Goal: Task Accomplishment & Management: Use online tool/utility

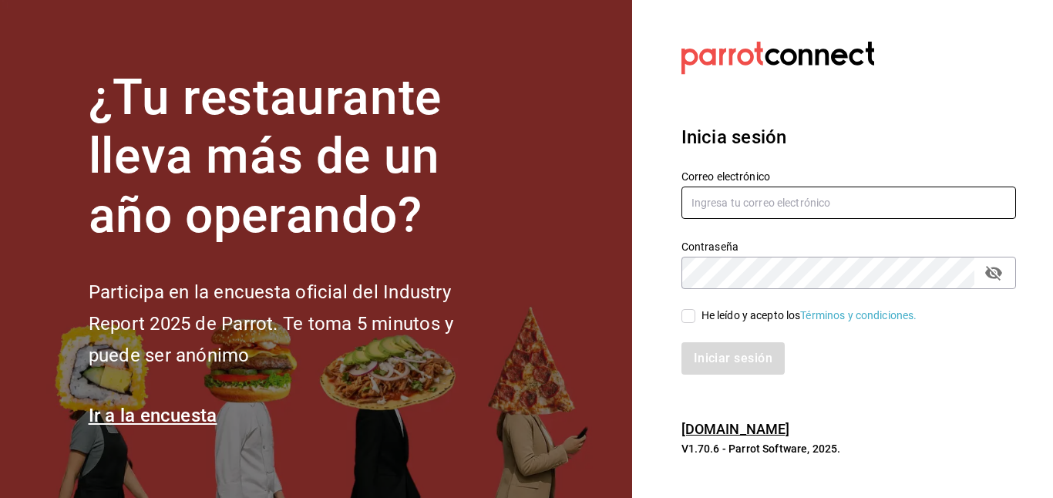
type input "[EMAIL_ADDRESS][DOMAIN_NAME]"
click at [689, 316] on input "He leído y acepto los Términos y condiciones." at bounding box center [688, 316] width 14 height 14
checkbox input "true"
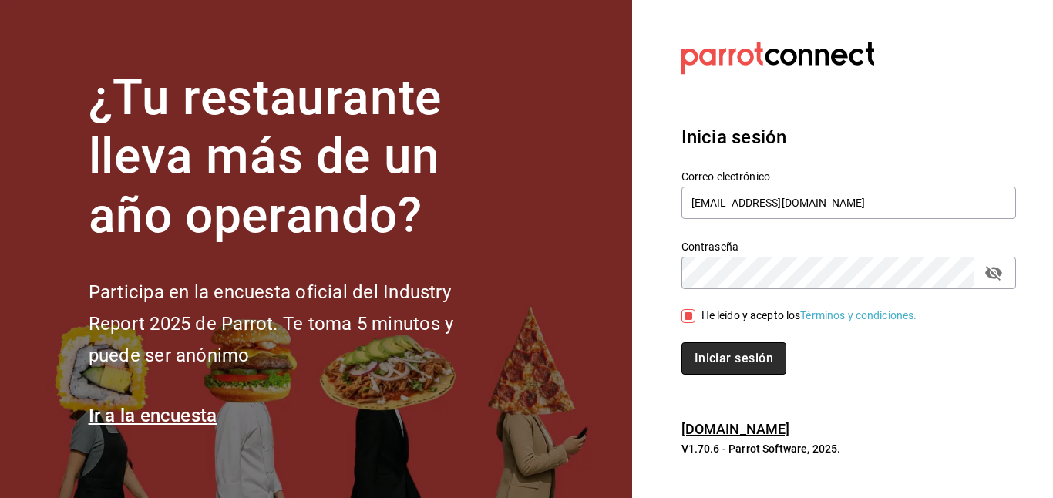
click at [723, 359] on button "Iniciar sesión" at bounding box center [733, 358] width 105 height 32
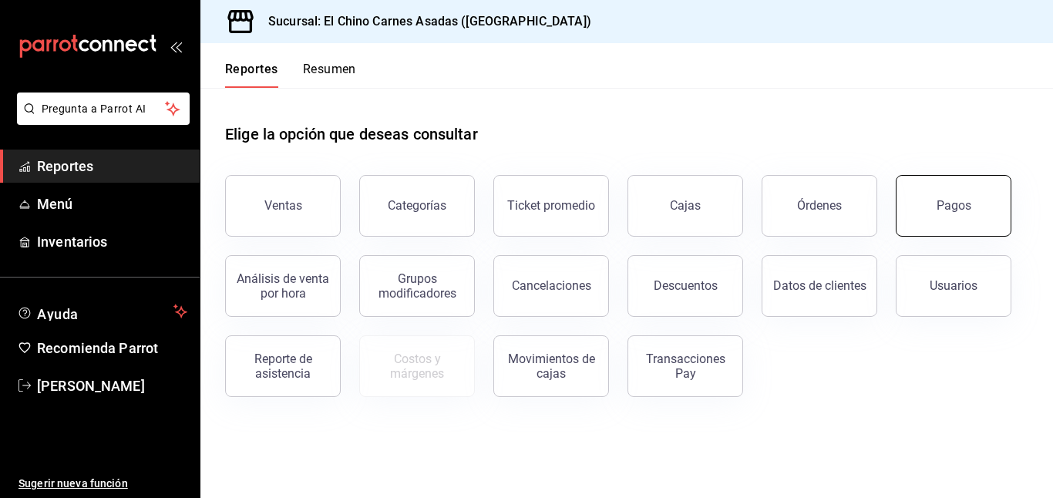
click at [924, 206] on button "Pagos" at bounding box center [953, 206] width 116 height 62
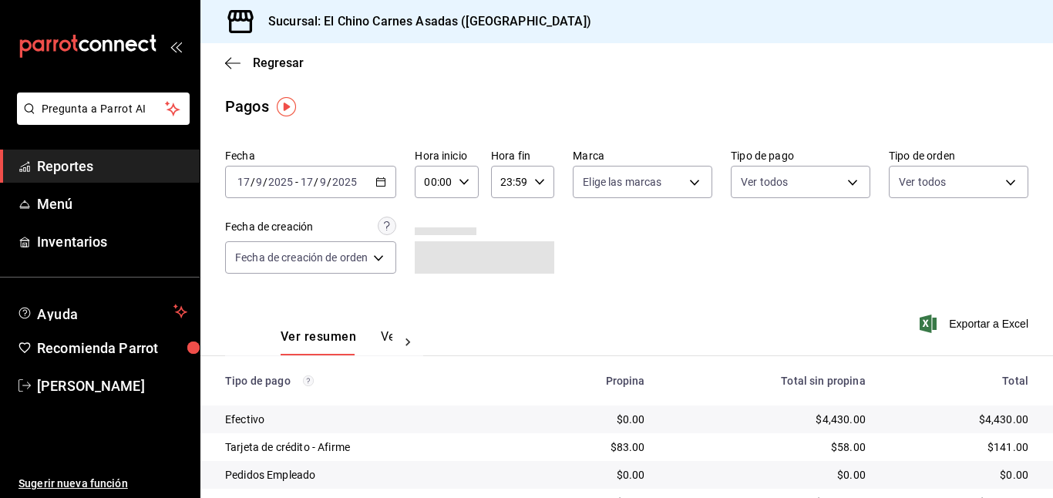
click at [385, 182] on icon "button" at bounding box center [380, 181] width 11 height 11
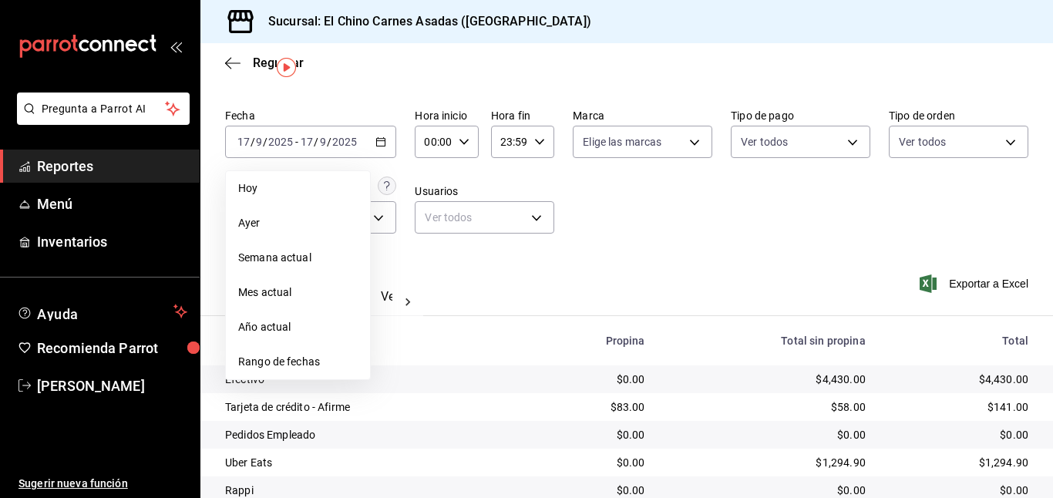
scroll to position [39, 0]
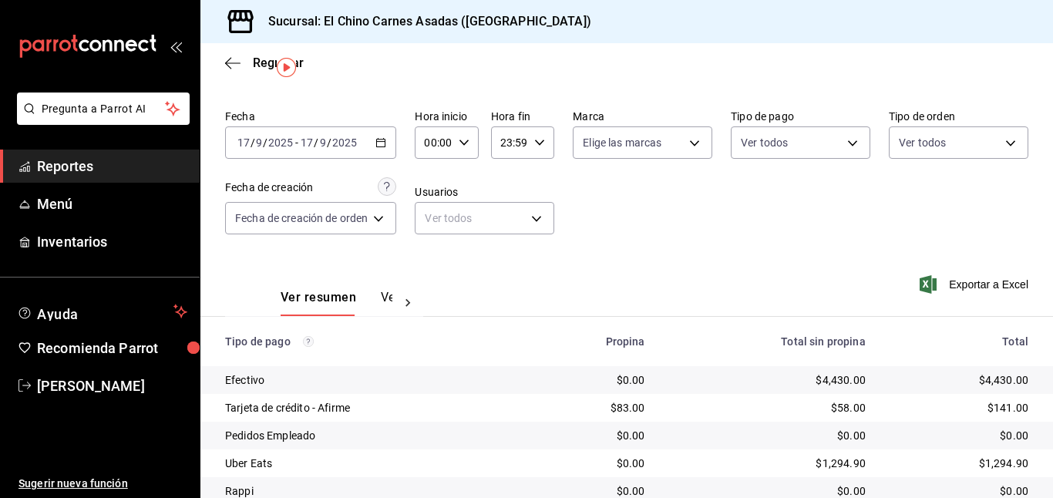
click at [388, 142] on div "[DATE] [DATE] - [DATE] [DATE]" at bounding box center [310, 142] width 171 height 32
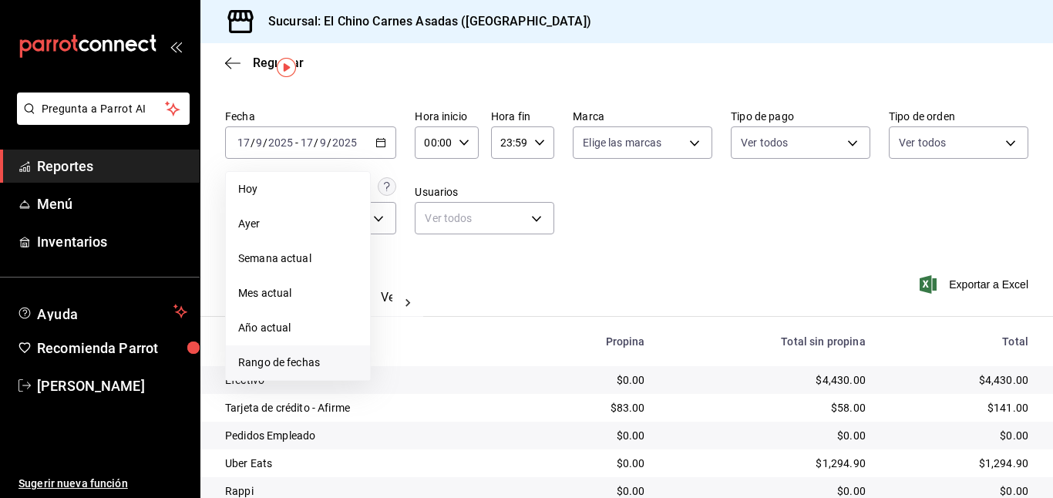
click at [301, 364] on span "Rango de fechas" at bounding box center [297, 362] width 119 height 16
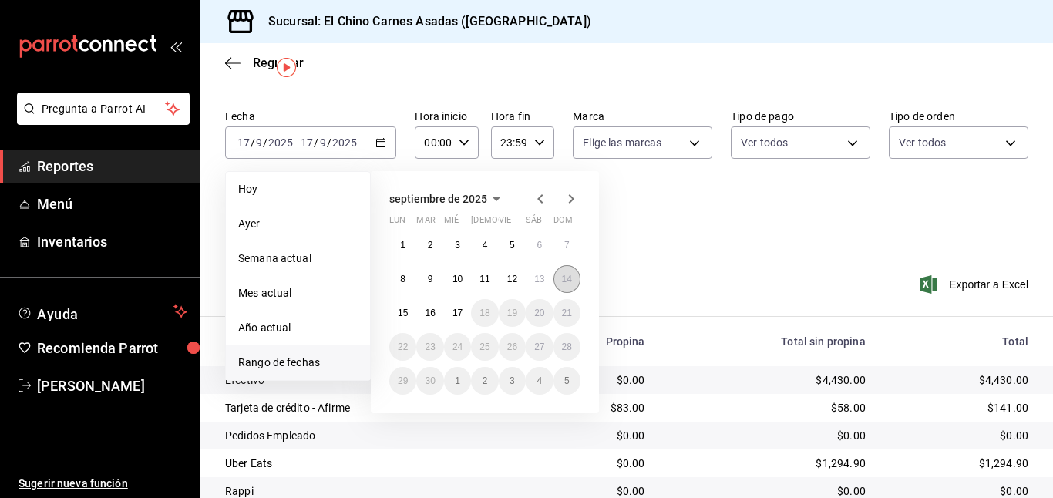
click at [558, 274] on button "14" at bounding box center [566, 279] width 27 height 28
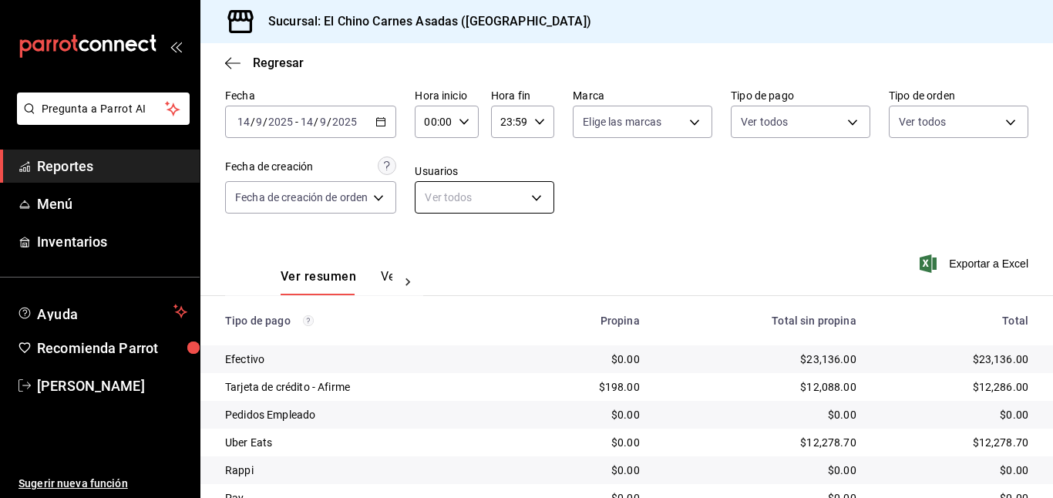
scroll to position [45, 0]
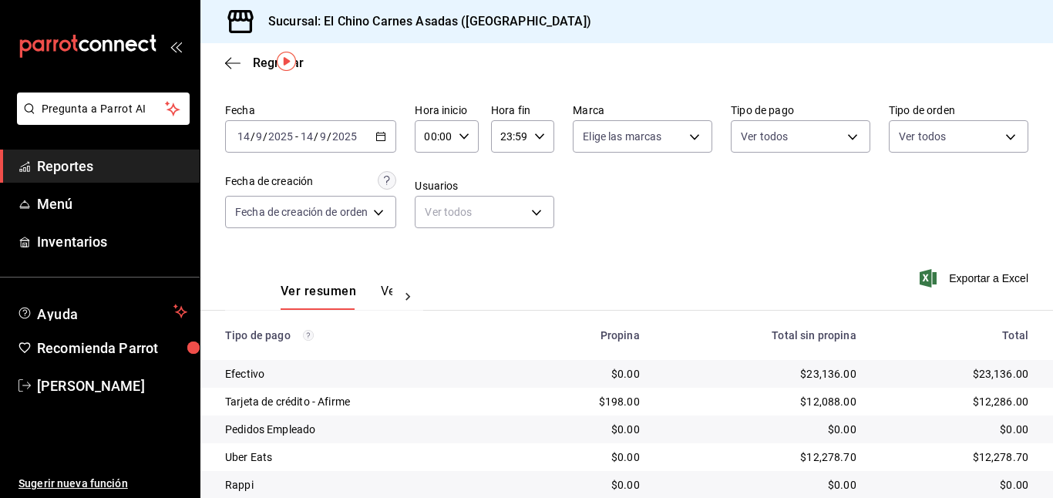
click at [382, 137] on icon "button" at bounding box center [380, 136] width 11 height 11
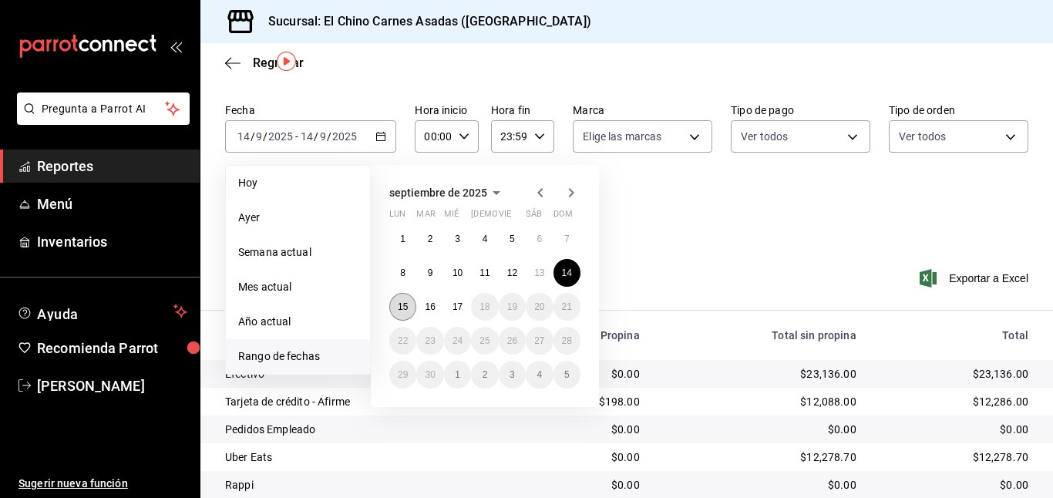
click at [406, 307] on abbr "15" at bounding box center [403, 306] width 10 height 11
click at [669, 276] on div "Ver resumen Ver pagos Exportar a Excel" at bounding box center [626, 288] width 852 height 82
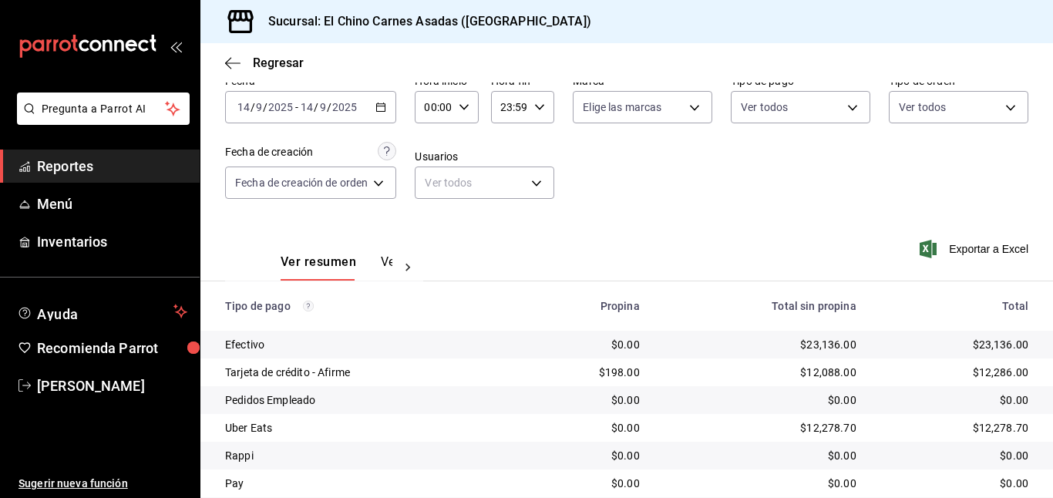
scroll to position [70, 0]
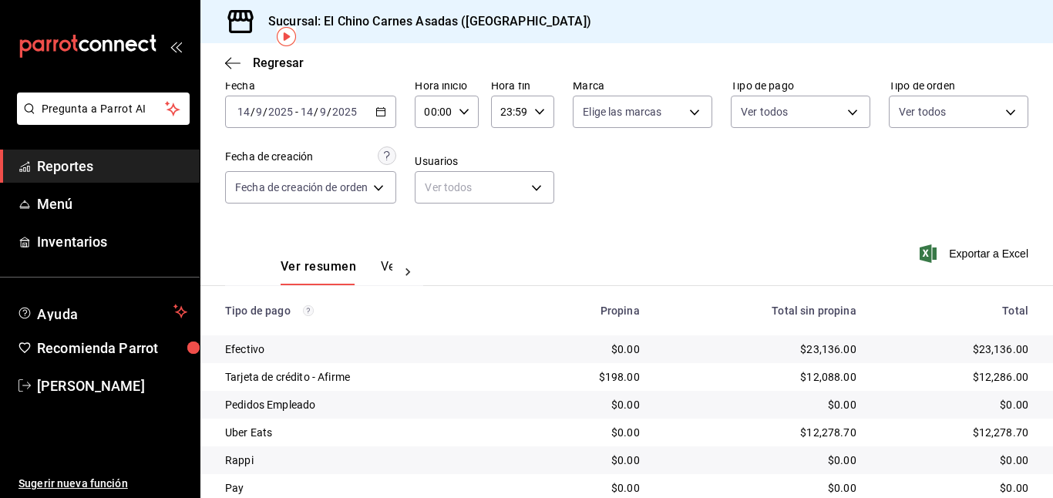
click at [383, 108] on icon "button" at bounding box center [380, 111] width 11 height 11
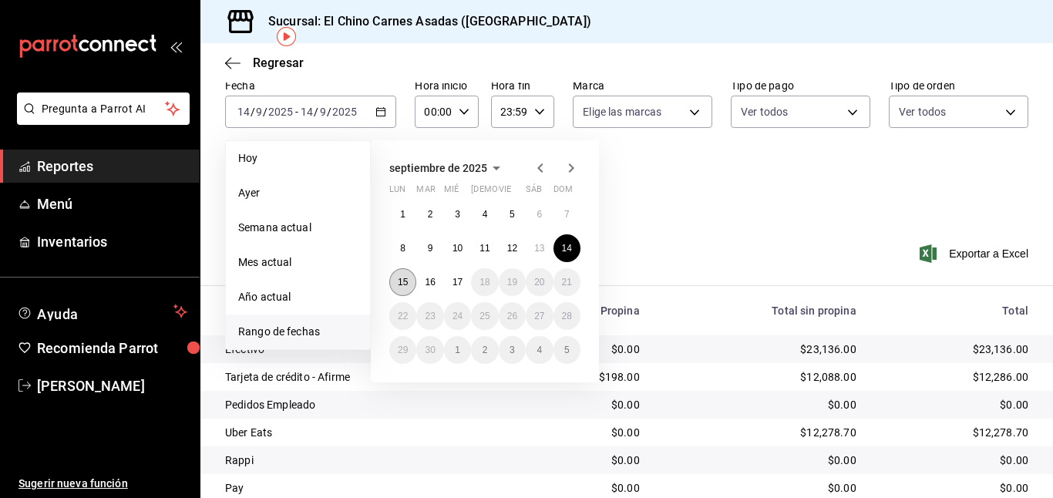
click at [405, 281] on abbr "15" at bounding box center [403, 282] width 10 height 11
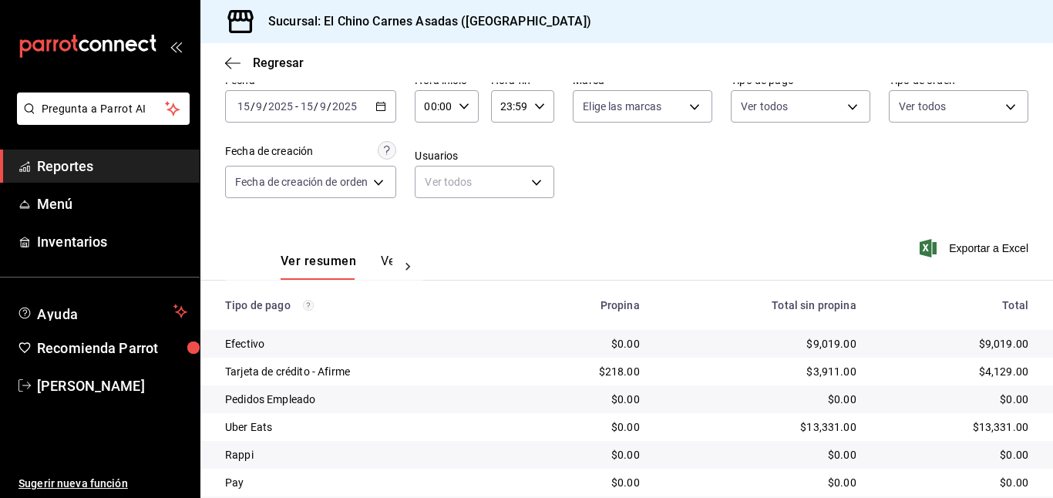
scroll to position [65, 0]
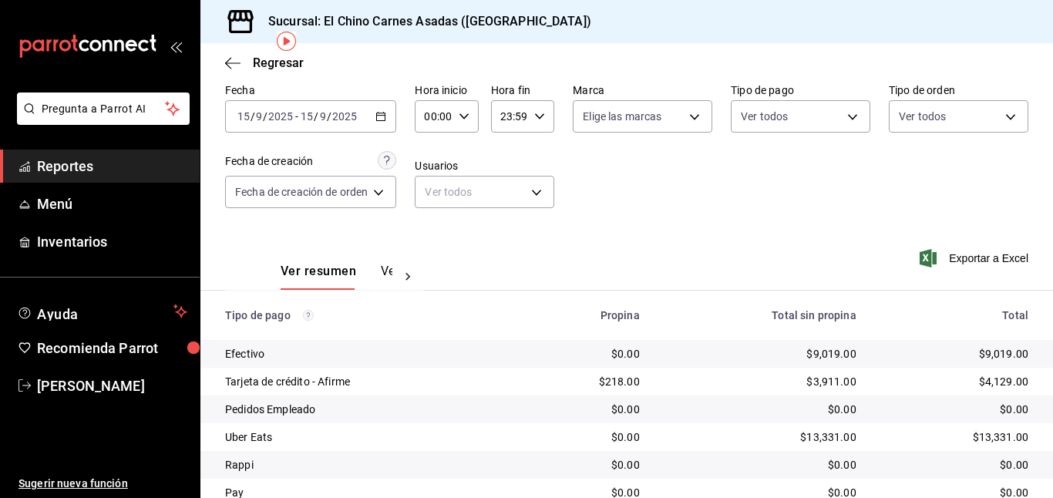
click at [383, 114] on icon "button" at bounding box center [380, 116] width 11 height 11
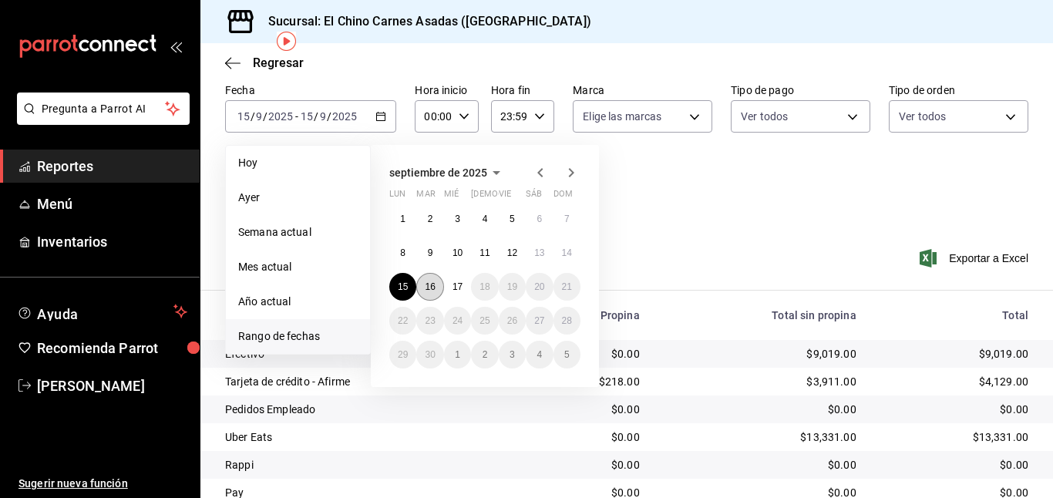
click at [423, 289] on button "16" at bounding box center [429, 287] width 27 height 28
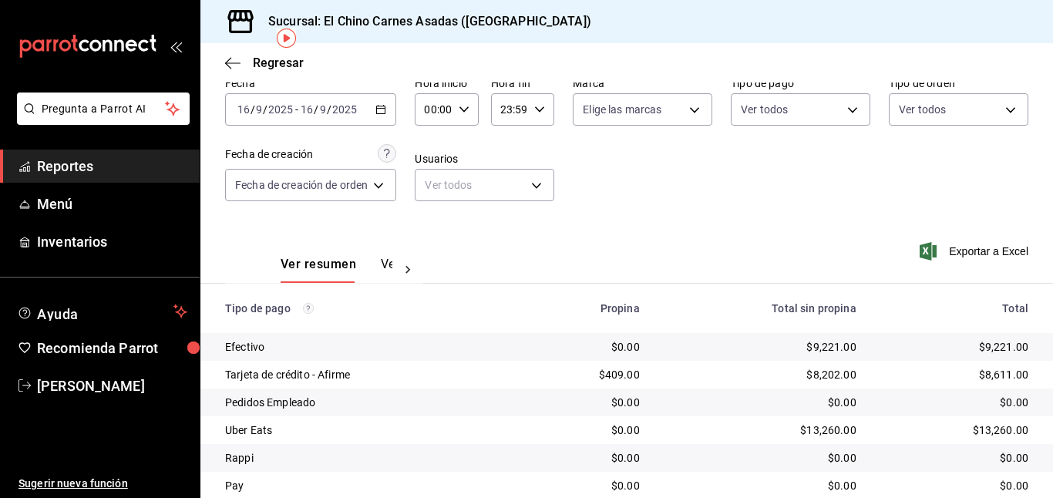
scroll to position [65, 0]
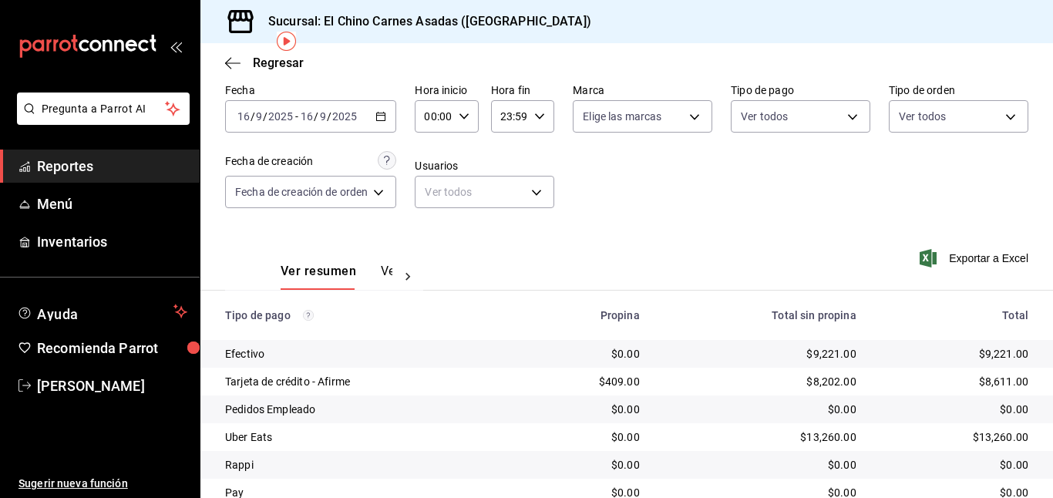
click at [381, 118] on icon "button" at bounding box center [380, 116] width 11 height 11
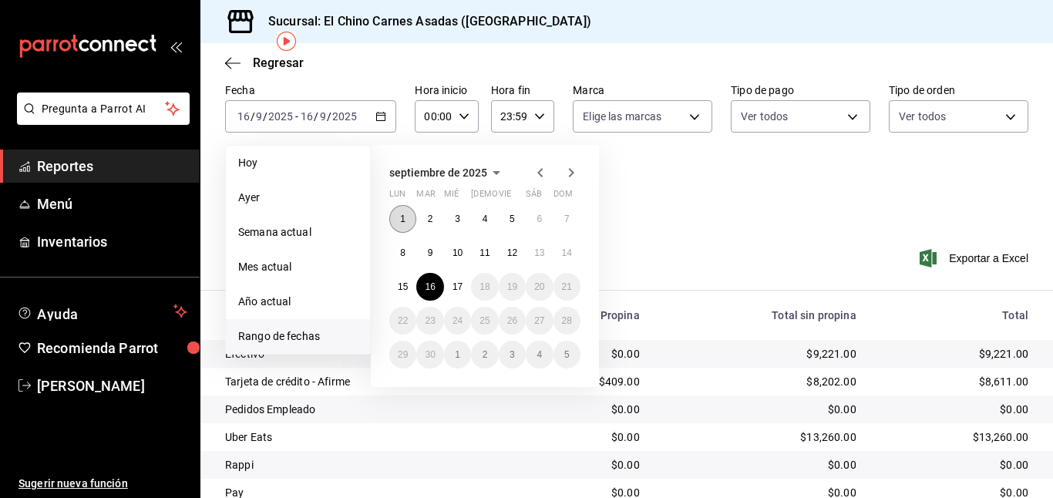
click at [401, 209] on button "1" at bounding box center [402, 219] width 27 height 28
click at [401, 209] on div "Fecha [DATE] [DATE] - [DATE] [DATE] [DATE] [DATE] Semana actual Mes actual Año …" at bounding box center [626, 151] width 803 height 149
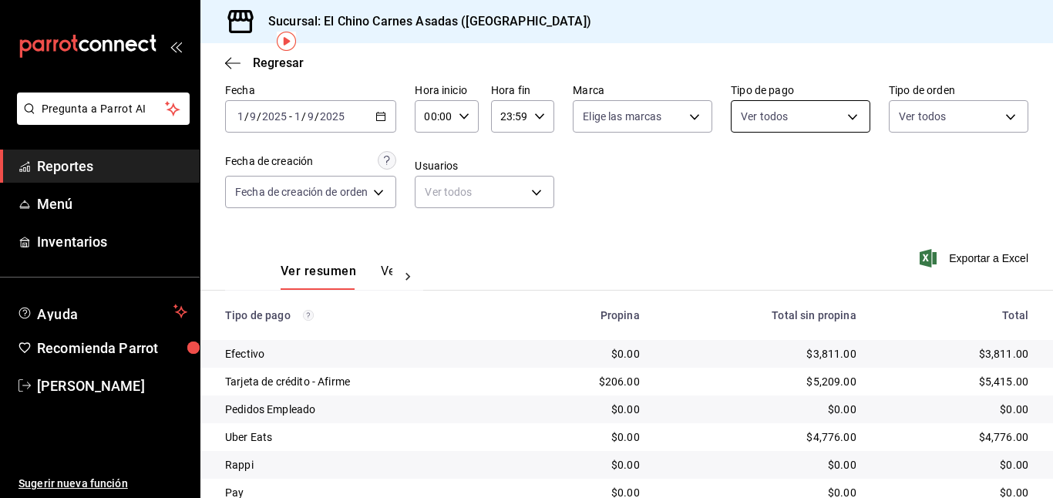
click at [808, 113] on body "Pregunta a Parrot AI Reportes Menú Inventarios Ayuda Recomienda Parrot [PERSON_…" at bounding box center [526, 249] width 1053 height 498
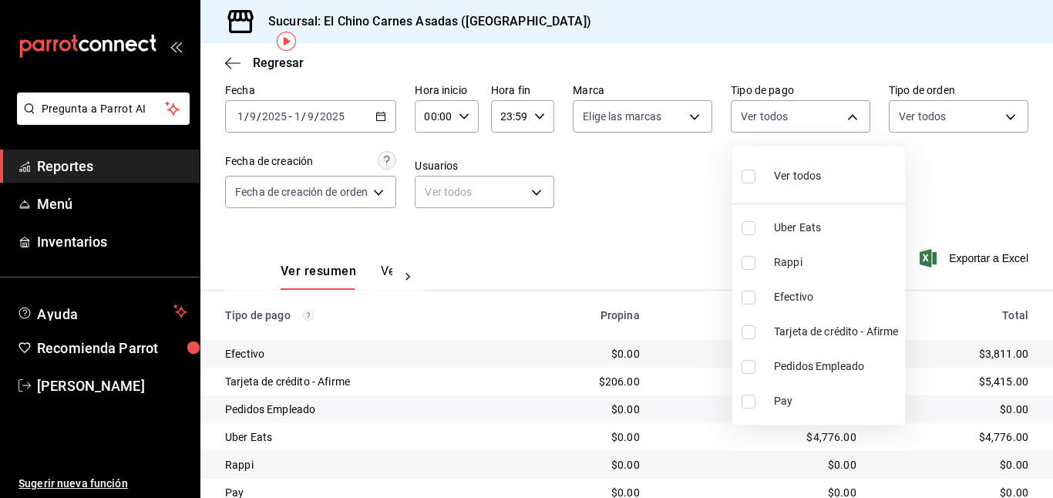
click at [747, 327] on input "checkbox" at bounding box center [748, 332] width 14 height 14
checkbox input "true"
type input "911facc3-db66-4f96-9396-e27ce013f68a"
click at [915, 117] on div at bounding box center [526, 249] width 1053 height 498
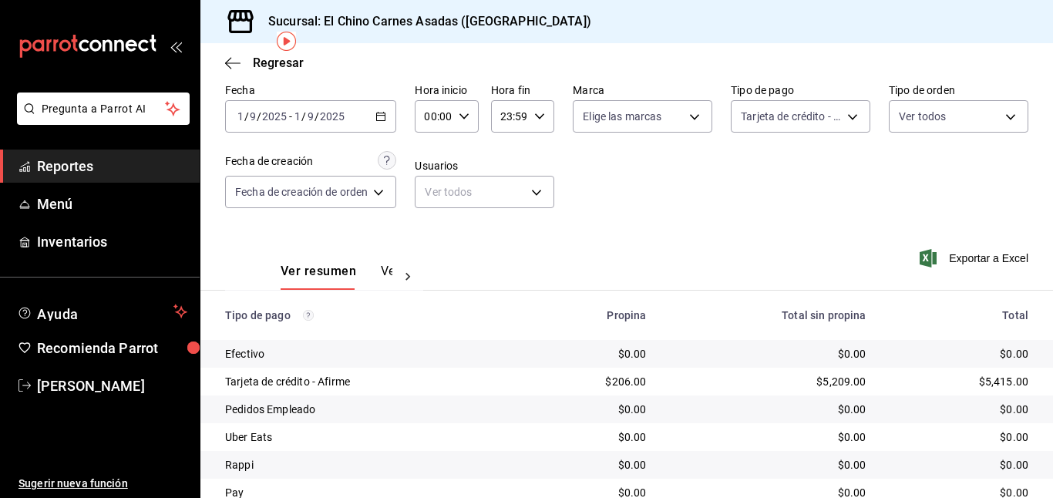
click at [915, 117] on body "Pregunta a Parrot AI Reportes Menú Inventarios Ayuda Recomienda Parrot [PERSON_…" at bounding box center [526, 249] width 1053 height 498
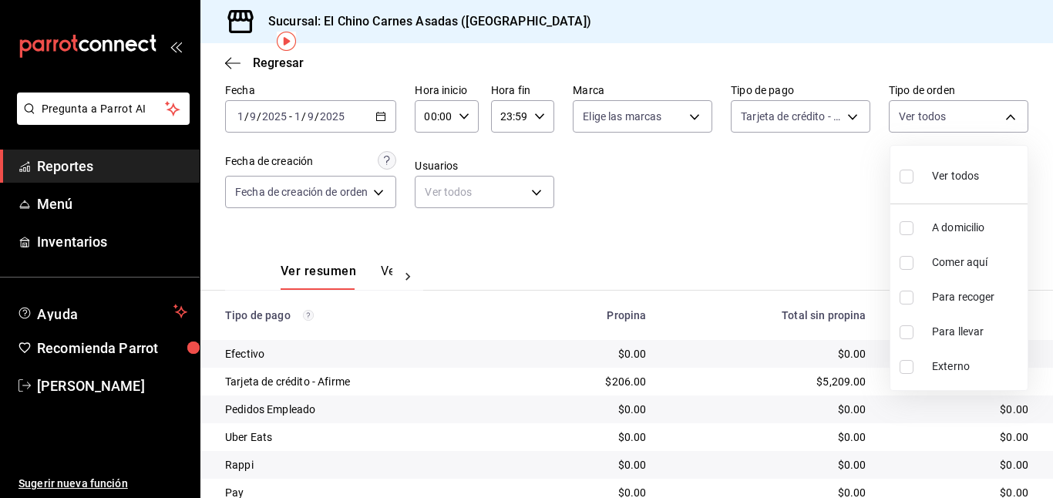
click at [905, 218] on li "A domicilio" at bounding box center [958, 227] width 137 height 35
type input "97cbf8b1-65ca-4e3d-86af-5eaa739a991f"
checkbox input "true"
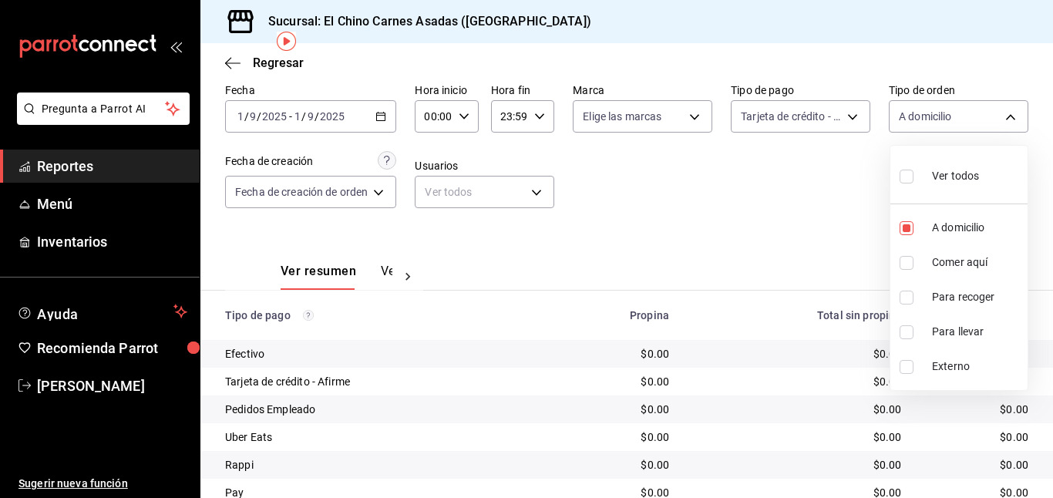
click at [908, 291] on input "checkbox" at bounding box center [906, 298] width 14 height 14
checkbox input "true"
type input "97cbf8b1-65ca-4e3d-86af-5eaa739a991f,9184a79c-109f-4a06-b406-e1ad067f52b1"
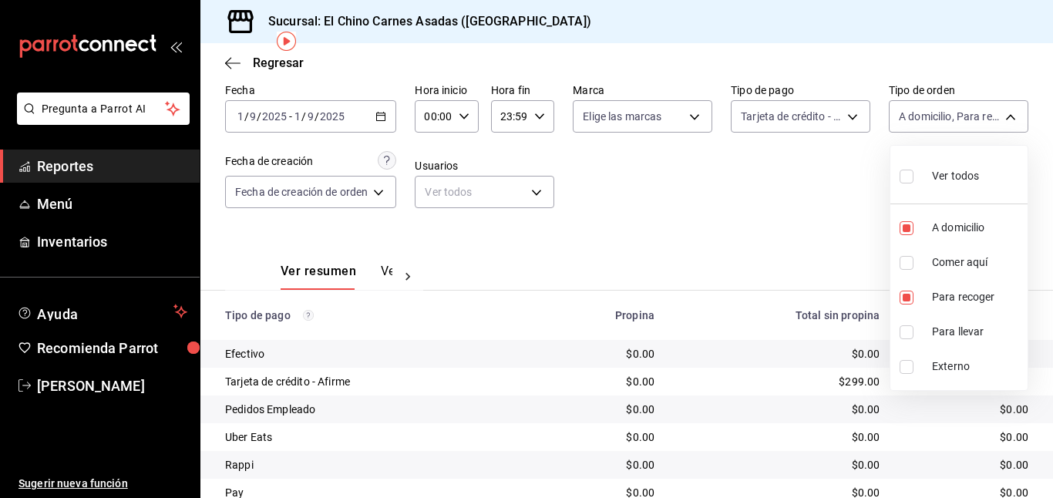
click at [908, 328] on input "checkbox" at bounding box center [906, 332] width 14 height 14
checkbox input "true"
click at [820, 239] on div at bounding box center [526, 249] width 1053 height 498
type input "97cbf8b1-65ca-4e3d-86af-5eaa739a991f,9184a79c-109f-4a06-b406-e1ad067f52b1,26f01…"
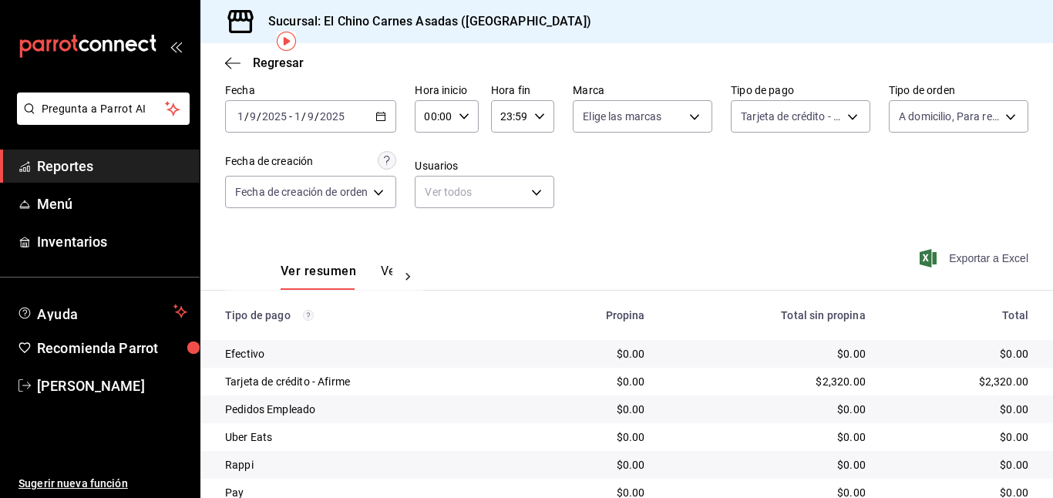
click at [943, 255] on span "Exportar a Excel" at bounding box center [975, 258] width 106 height 18
click at [925, 245] on div "Exportar a Excel" at bounding box center [952, 258] width 151 height 63
click at [925, 256] on icon "button" at bounding box center [927, 258] width 17 height 18
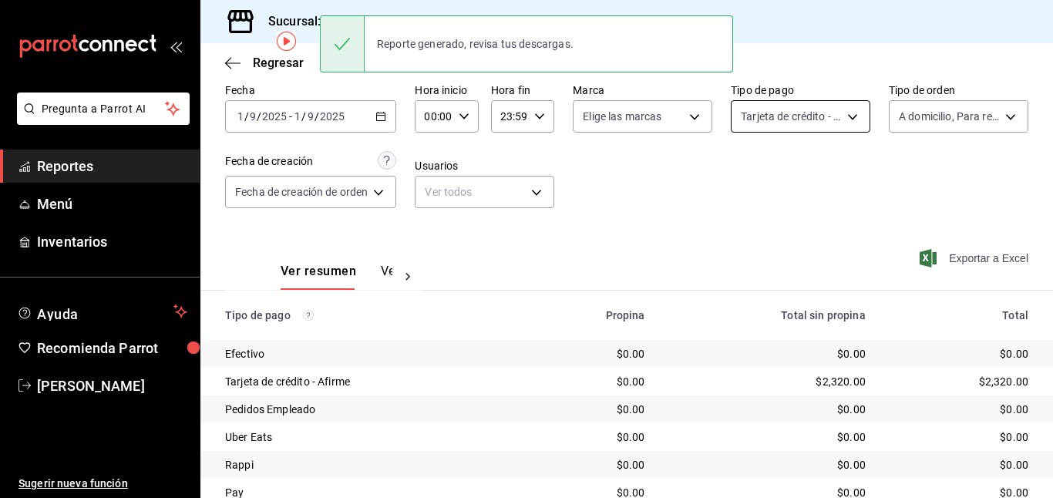
click at [854, 113] on body "Pregunta a Parrot AI Reportes Menú Inventarios Ayuda Recomienda Parrot [PERSON_…" at bounding box center [526, 249] width 1053 height 498
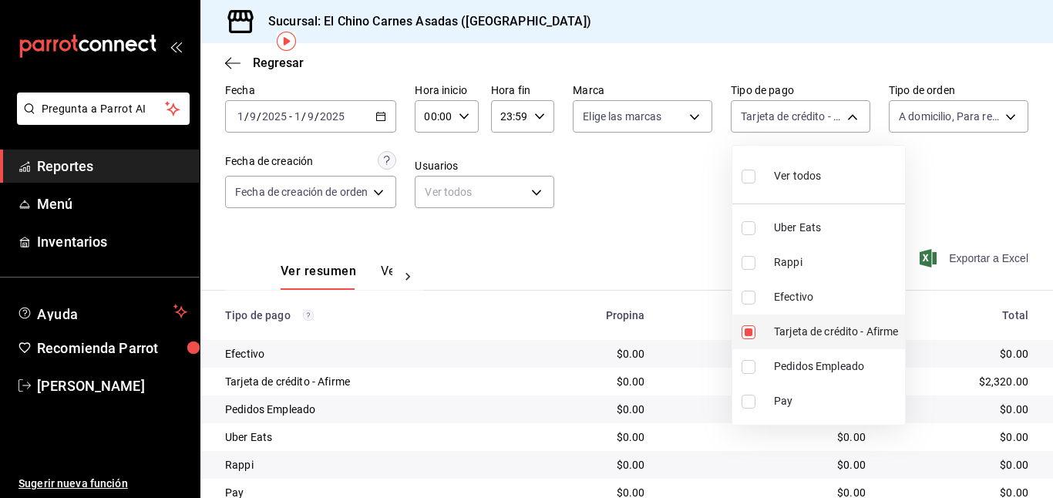
click at [751, 327] on input "checkbox" at bounding box center [748, 332] width 14 height 14
checkbox input "false"
click at [751, 291] on input "checkbox" at bounding box center [748, 298] width 14 height 14
checkbox input "true"
type input "1ec4ab05-2c6d-4a73-bd6f-51d991b2c058"
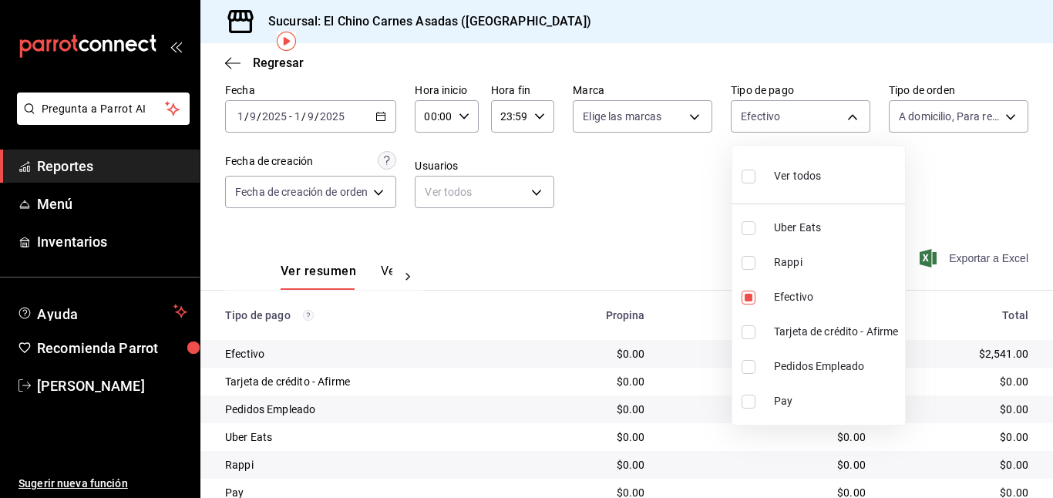
click at [602, 254] on div at bounding box center [526, 249] width 1053 height 498
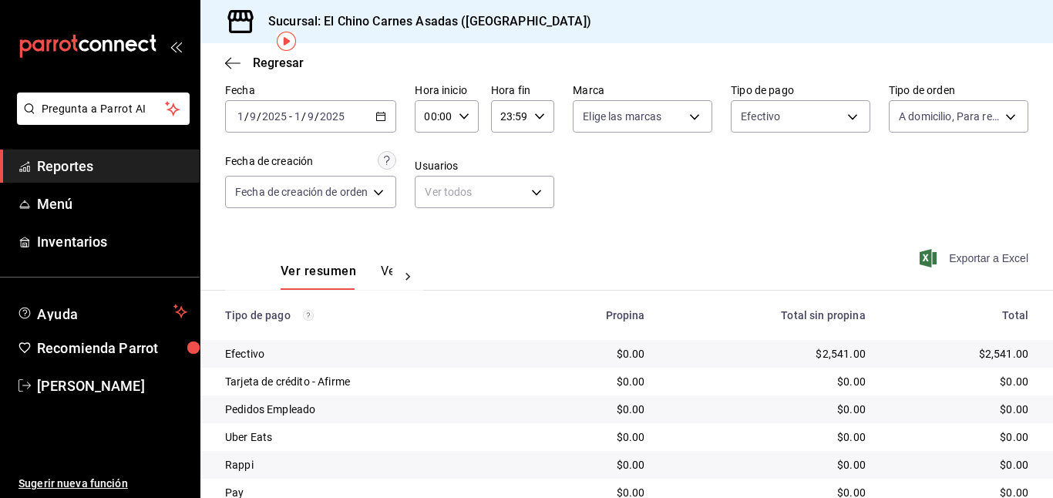
click at [935, 254] on icon "button" at bounding box center [927, 258] width 17 height 18
click at [807, 102] on body "Pregunta a Parrot AI Reportes Menú Inventarios Ayuda Recomienda Parrot [PERSON_…" at bounding box center [526, 249] width 1053 height 498
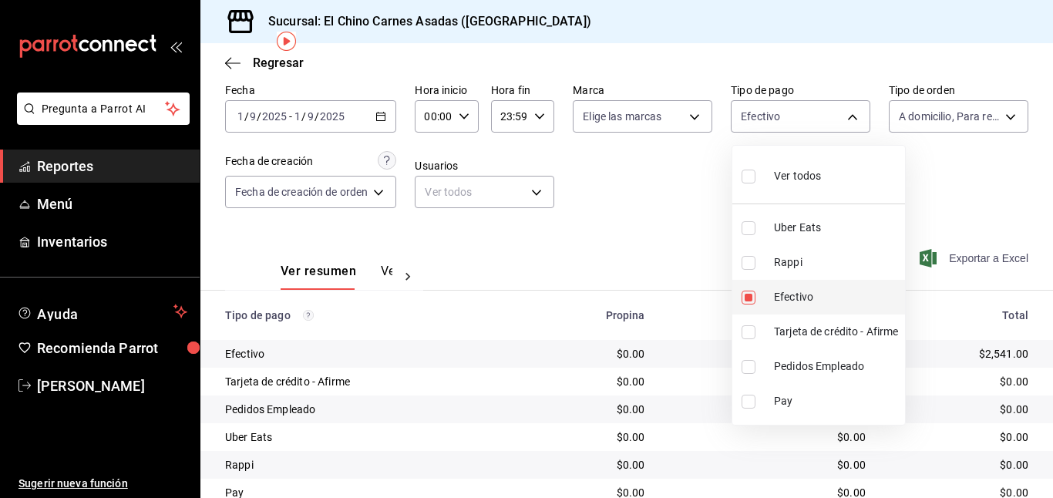
click at [749, 299] on input "checkbox" at bounding box center [748, 298] width 14 height 14
checkbox input "false"
click at [748, 260] on input "checkbox" at bounding box center [748, 263] width 14 height 14
checkbox input "true"
type input "c4801f15-3c0b-449a-993a-8f6a6652c3e6"
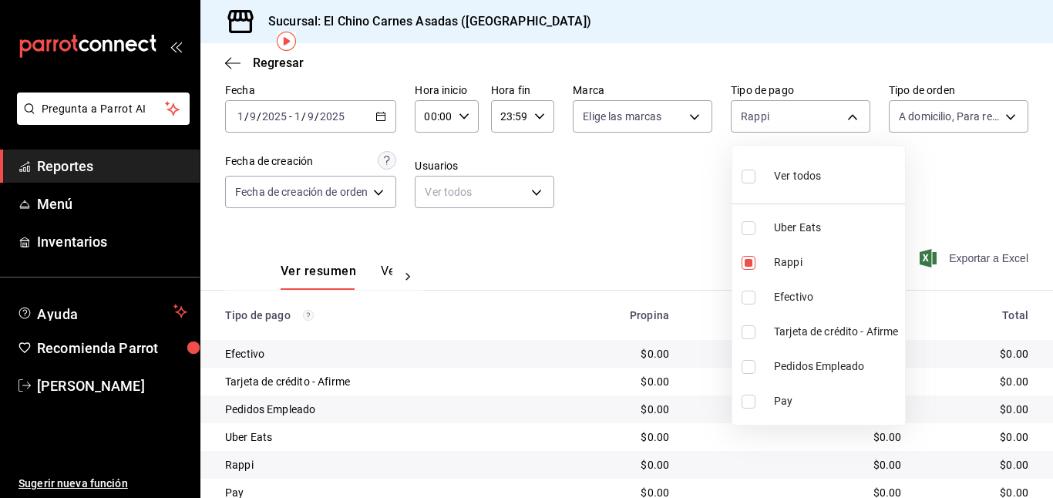
click at [748, 225] on input "checkbox" at bounding box center [748, 228] width 14 height 14
checkbox input "true"
type input "c4801f15-3c0b-449a-993a-8f6a6652c3e6,067e2e58-163f-431b-a29b-4254b34a315f"
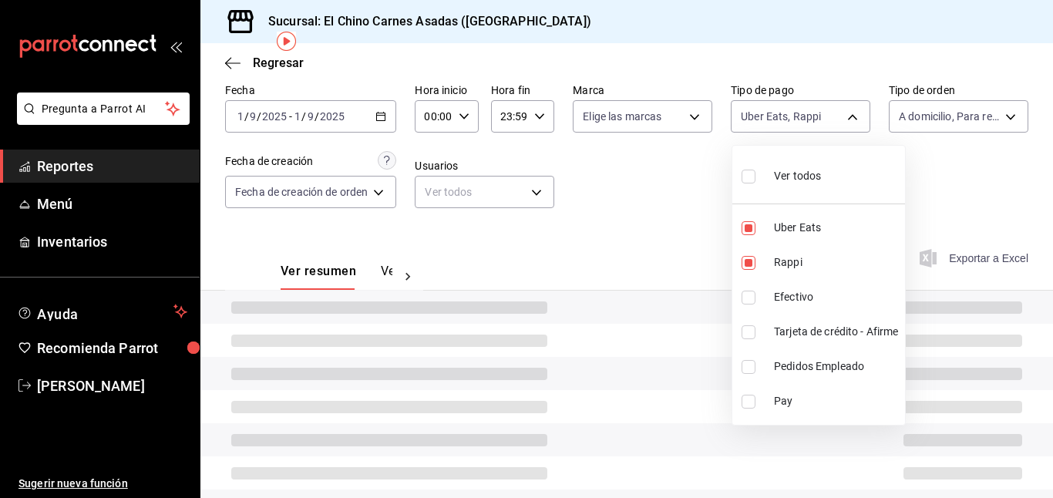
click at [560, 218] on div at bounding box center [526, 249] width 1053 height 498
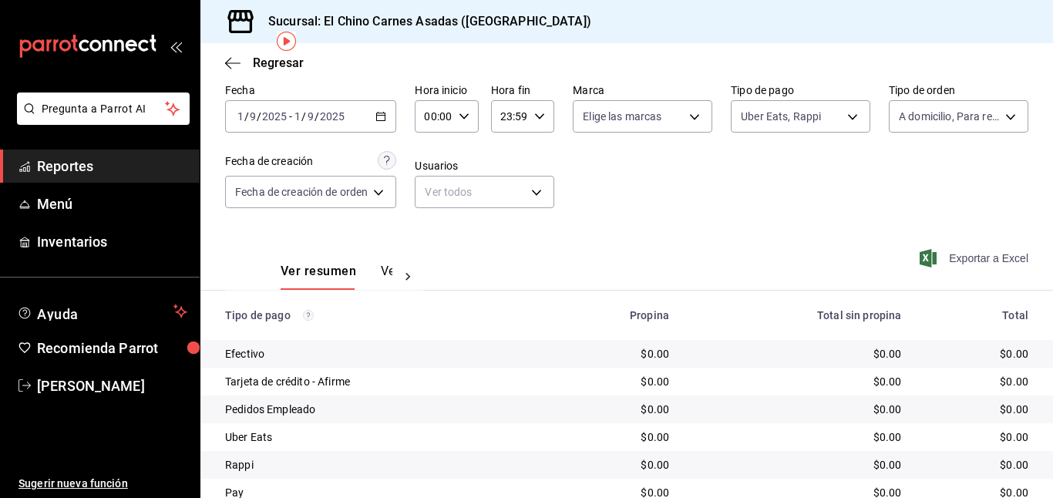
click at [993, 256] on span "Exportar a Excel" at bounding box center [975, 258] width 106 height 18
click at [915, 189] on div "Fecha [DATE] [DATE] - [DATE] [DATE] Hora inicio 00:00 Hora inicio Hora fin 23:5…" at bounding box center [626, 151] width 803 height 149
click at [929, 256] on icon "button" at bounding box center [927, 258] width 17 height 18
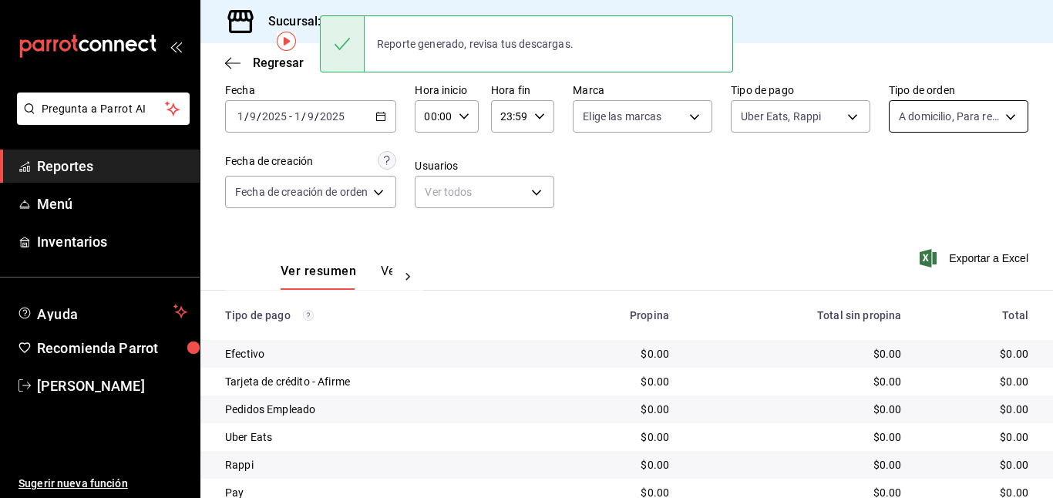
click at [908, 113] on body "Pregunta a Parrot AI Reportes Menú Inventarios Ayuda Recomienda Parrot [PERSON_…" at bounding box center [526, 249] width 1053 height 498
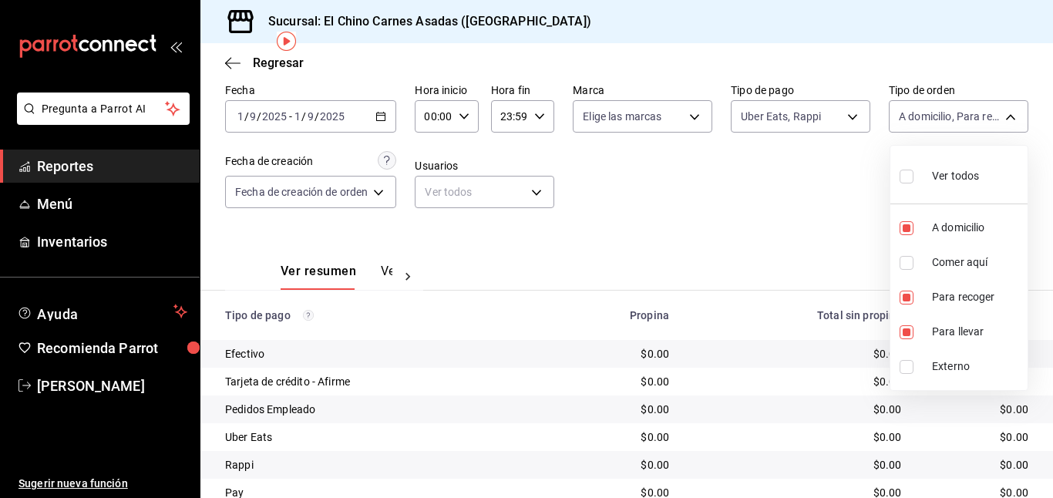
click at [908, 175] on input "checkbox" at bounding box center [906, 177] width 14 height 14
checkbox input "true"
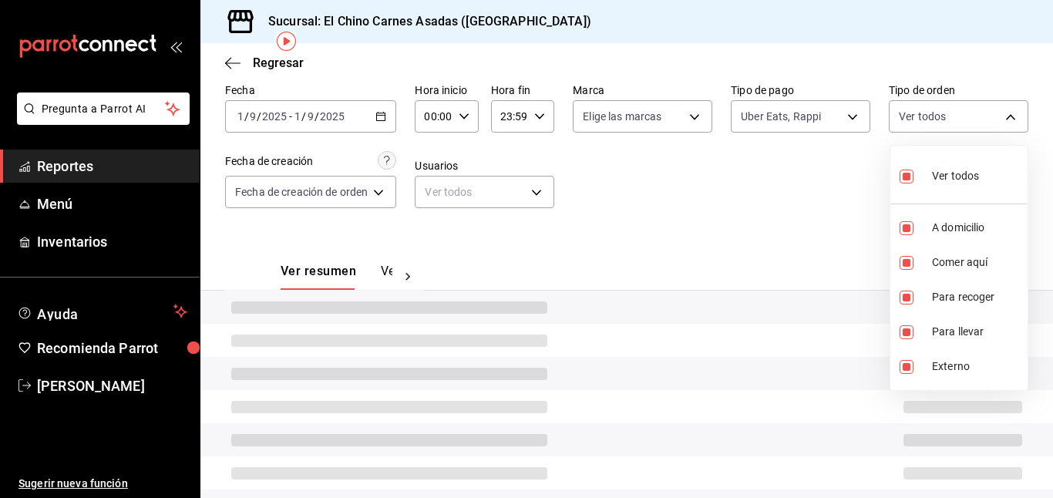
type input "97cbf8b1-65ca-4e3d-86af-5eaa739a991f,85e642e5-1fae-4f46-8d5d-6355efdb8fdd,9184a…"
checkbox input "true"
click at [822, 175] on div at bounding box center [526, 249] width 1053 height 498
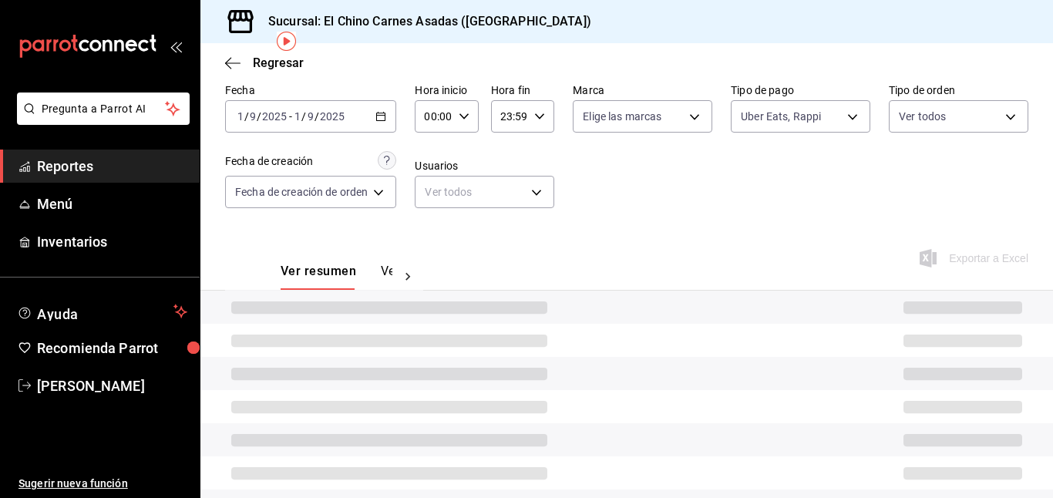
click at [838, 207] on div at bounding box center [526, 249] width 1053 height 498
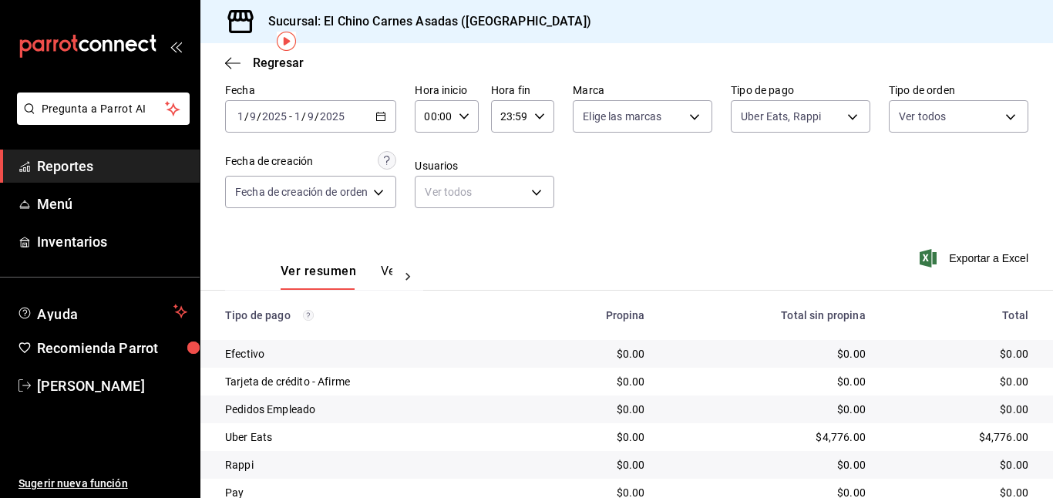
click at [922, 254] on icon "button" at bounding box center [927, 258] width 17 height 18
click at [811, 115] on body "Pregunta a Parrot AI Reportes Menú Inventarios Ayuda Recomienda Parrot [PERSON_…" at bounding box center [526, 249] width 1053 height 498
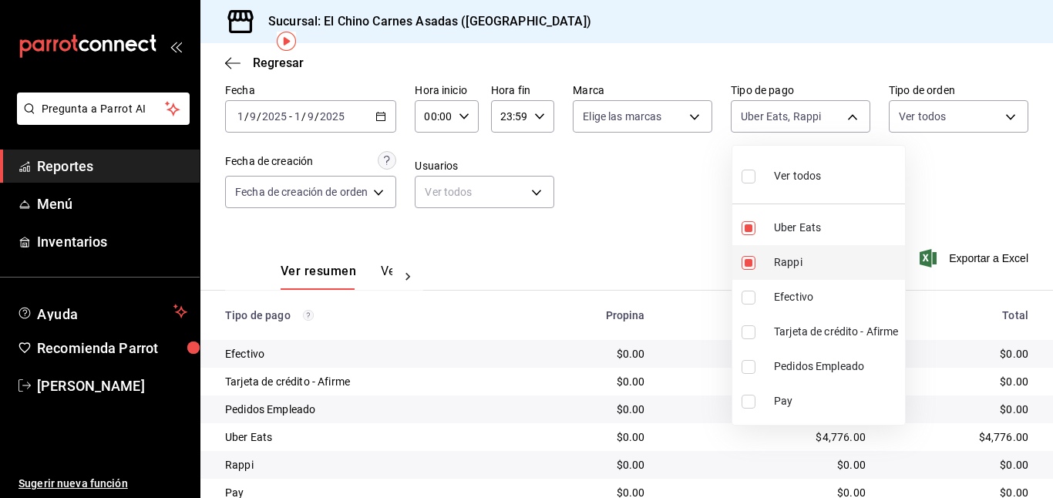
click at [750, 257] on input "checkbox" at bounding box center [748, 263] width 14 height 14
checkbox input "false"
type input "067e2e58-163f-431b-a29b-4254b34a315f"
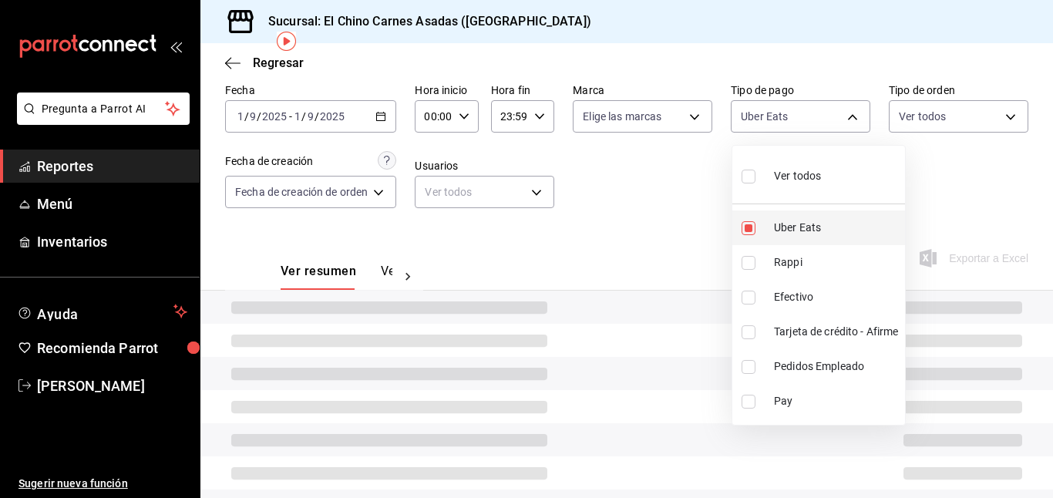
click at [750, 223] on input "checkbox" at bounding box center [748, 228] width 14 height 14
checkbox input "false"
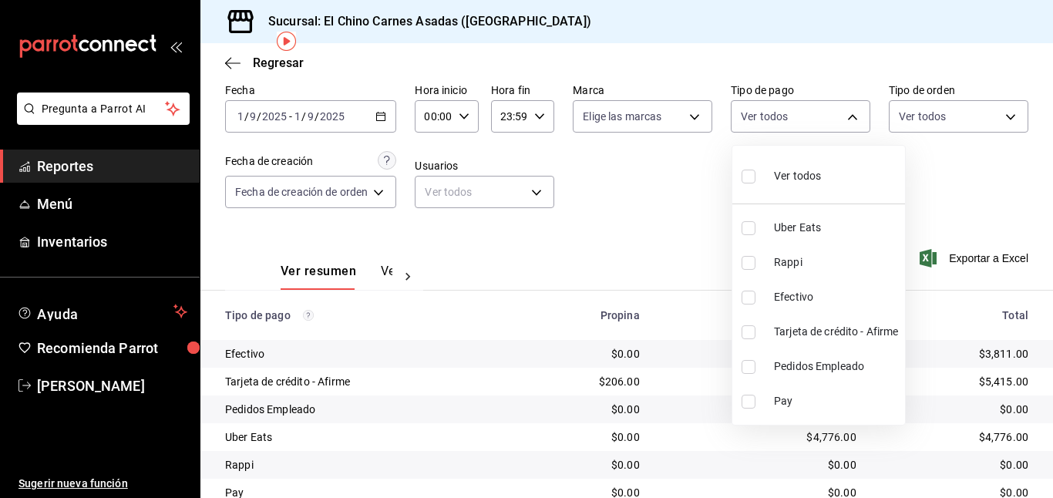
click at [748, 328] on input "checkbox" at bounding box center [748, 332] width 14 height 14
checkbox input "true"
type input "911facc3-db66-4f96-9396-e27ce013f68a"
click at [677, 229] on div at bounding box center [526, 249] width 1053 height 498
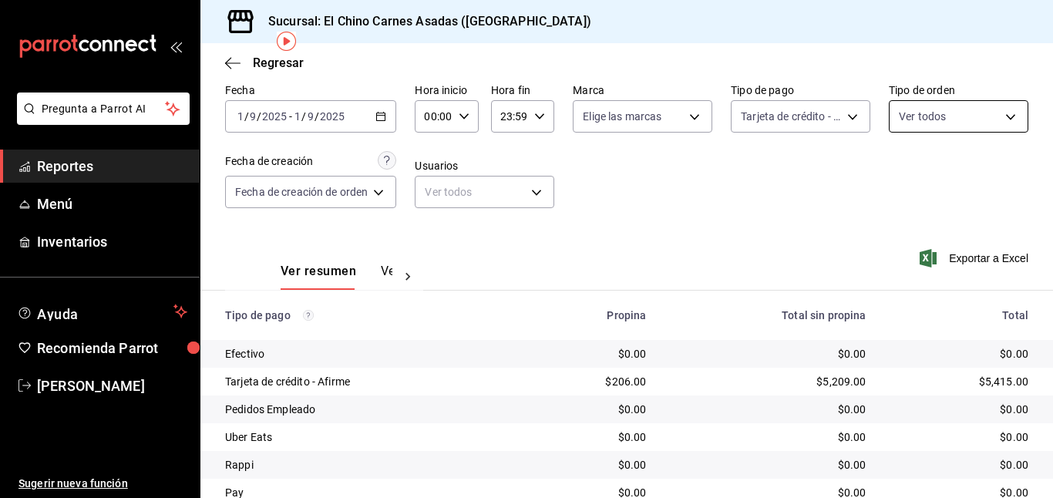
click at [911, 114] on body "Pregunta a Parrot AI Reportes Menú Inventarios Ayuda Recomienda Parrot [PERSON_…" at bounding box center [526, 249] width 1053 height 498
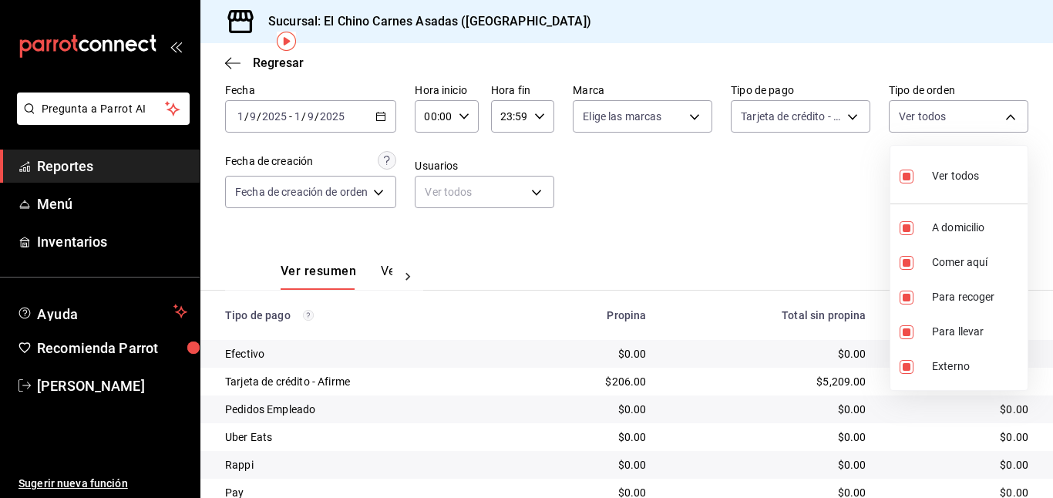
click at [902, 171] on input "checkbox" at bounding box center [906, 177] width 14 height 14
checkbox input "false"
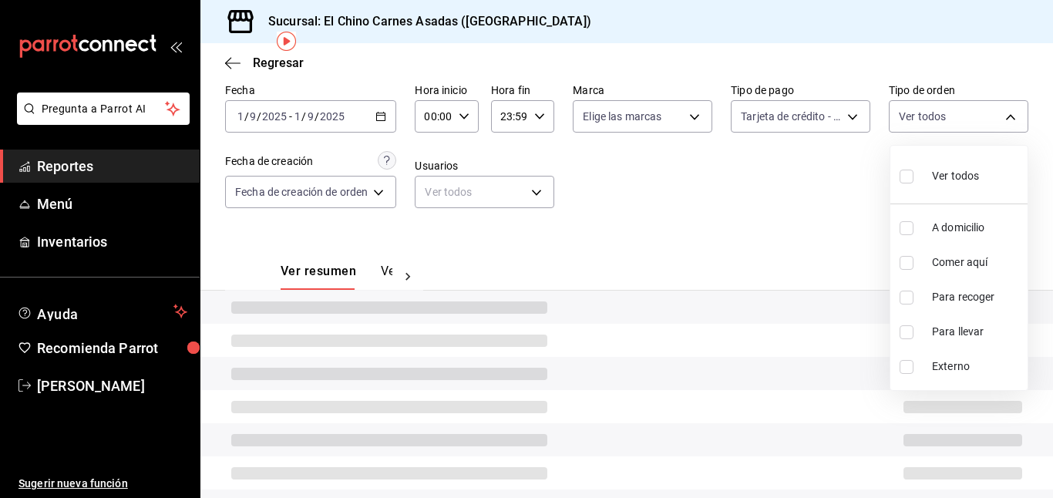
checkbox input "false"
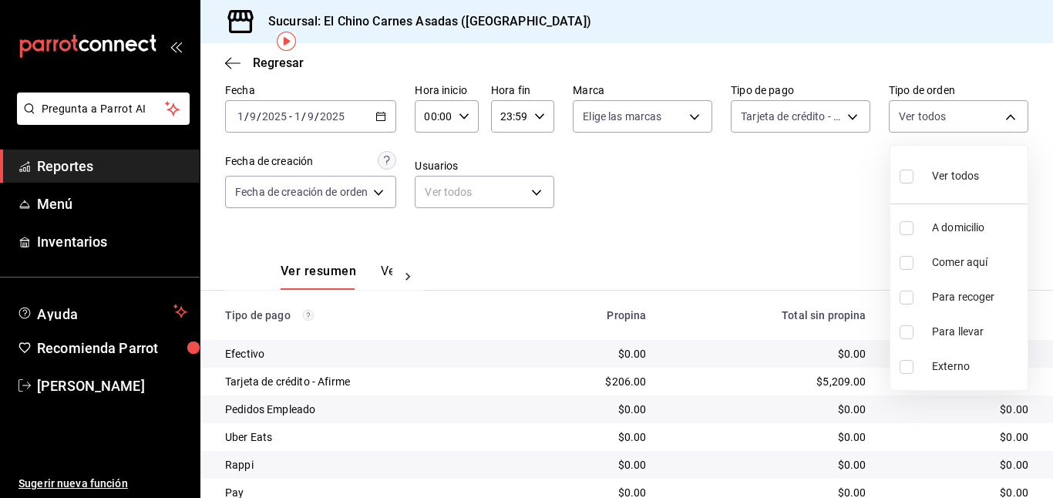
click at [908, 254] on li "Comer aquí" at bounding box center [958, 262] width 137 height 35
type input "85e642e5-1fae-4f46-8d5d-6355efdb8fdd"
checkbox input "true"
click at [825, 233] on div at bounding box center [526, 249] width 1053 height 498
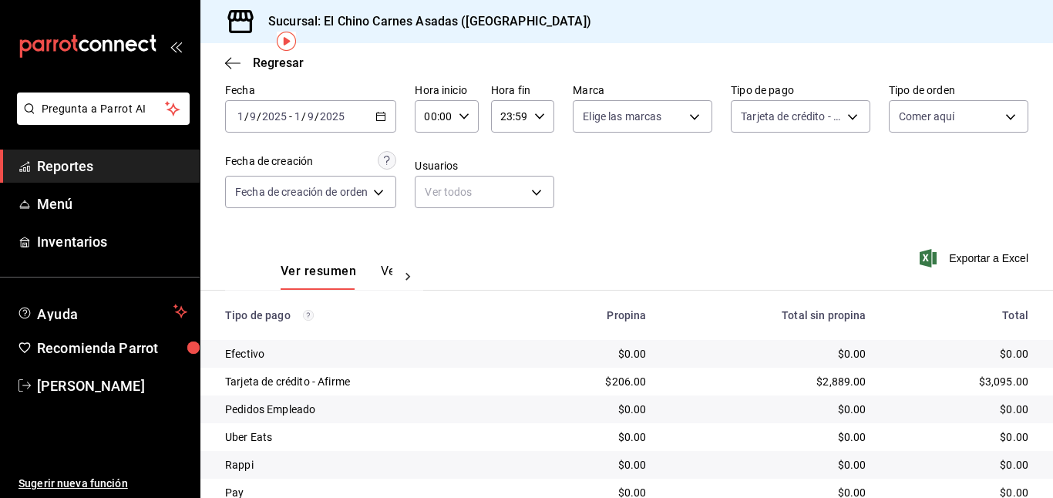
click at [923, 253] on icon "button" at bounding box center [927, 258] width 17 height 18
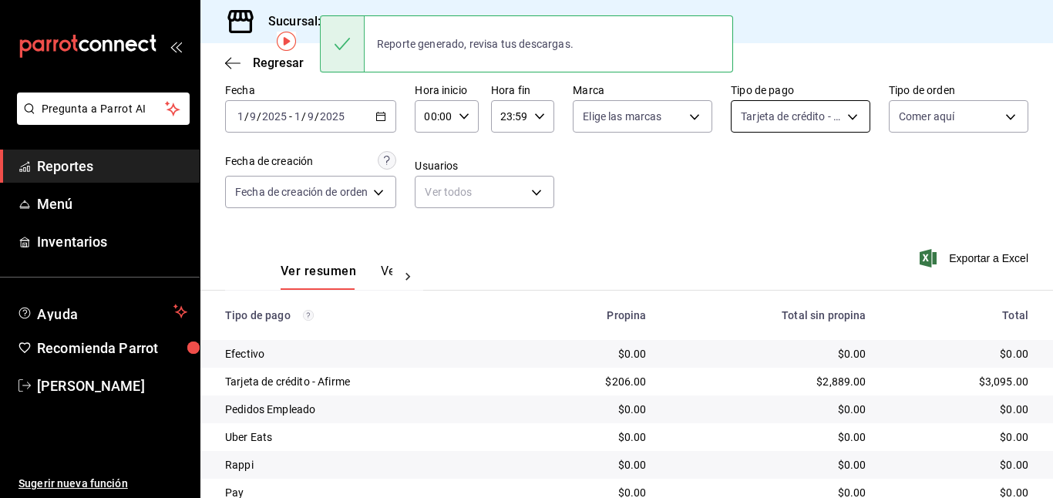
click at [825, 103] on body "Pregunta a Parrot AI Reportes Menú Inventarios Ayuda Recomienda Parrot [PERSON_…" at bounding box center [526, 249] width 1053 height 498
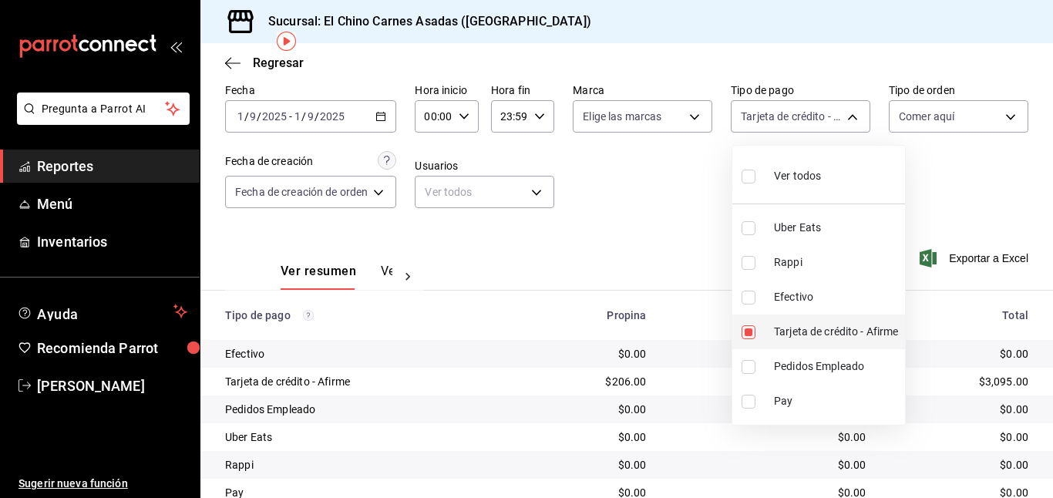
click at [746, 329] on input "checkbox" at bounding box center [748, 332] width 14 height 14
checkbox input "false"
click at [747, 297] on input "checkbox" at bounding box center [748, 298] width 14 height 14
checkbox input "true"
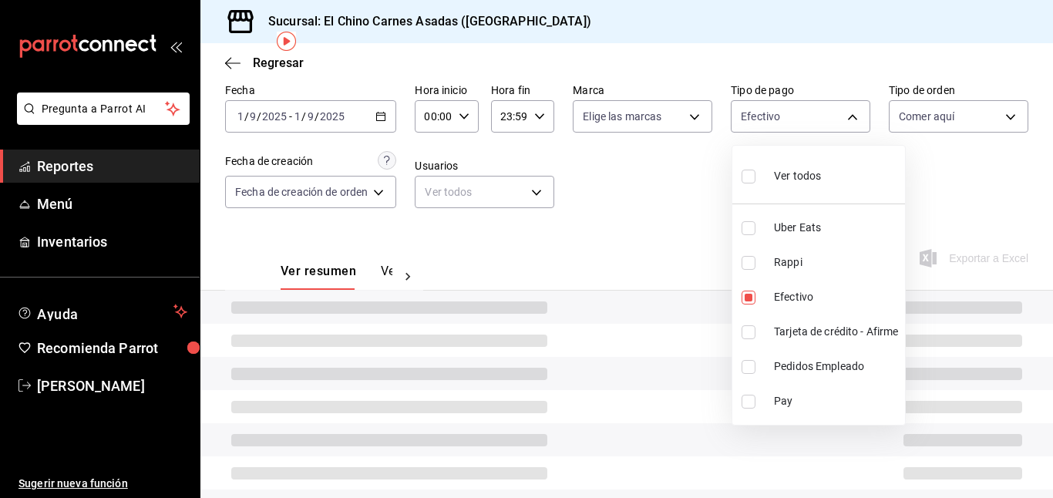
click at [649, 210] on div at bounding box center [526, 249] width 1053 height 498
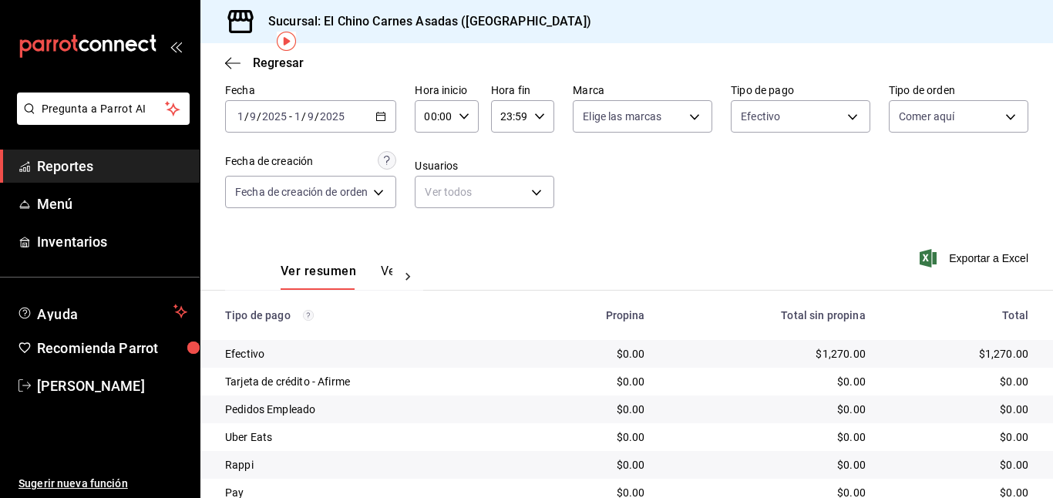
click at [926, 255] on icon "button" at bounding box center [927, 258] width 17 height 18
click at [811, 109] on body "Pregunta a Parrot AI Reportes Menú Inventarios Ayuda Recomienda Parrot [PERSON_…" at bounding box center [526, 249] width 1053 height 498
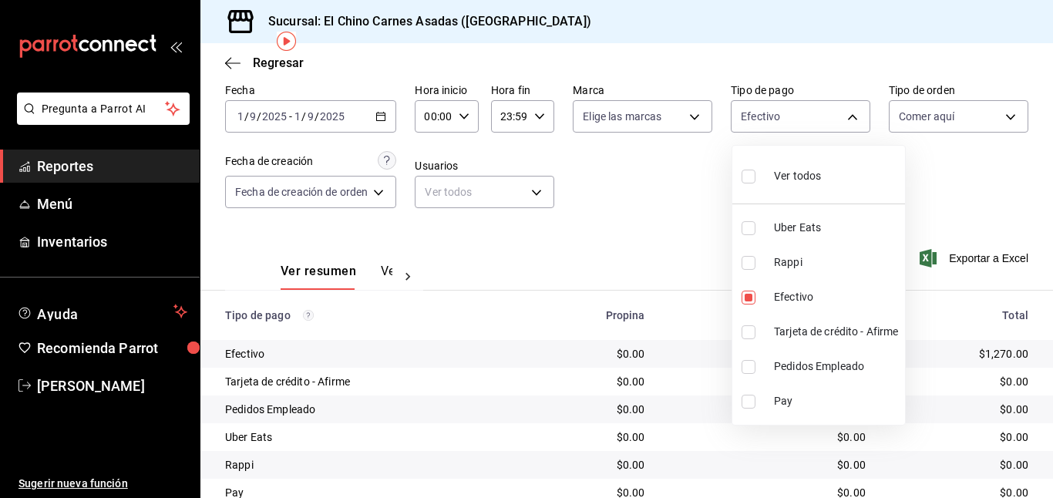
click at [780, 168] on span "Ver todos" at bounding box center [797, 176] width 47 height 16
type input "067e2e58-163f-431b-a29b-4254b34a315f,c4801f15-3c0b-449a-993a-8f6a6652c3e6,1ec4a…"
checkbox input "true"
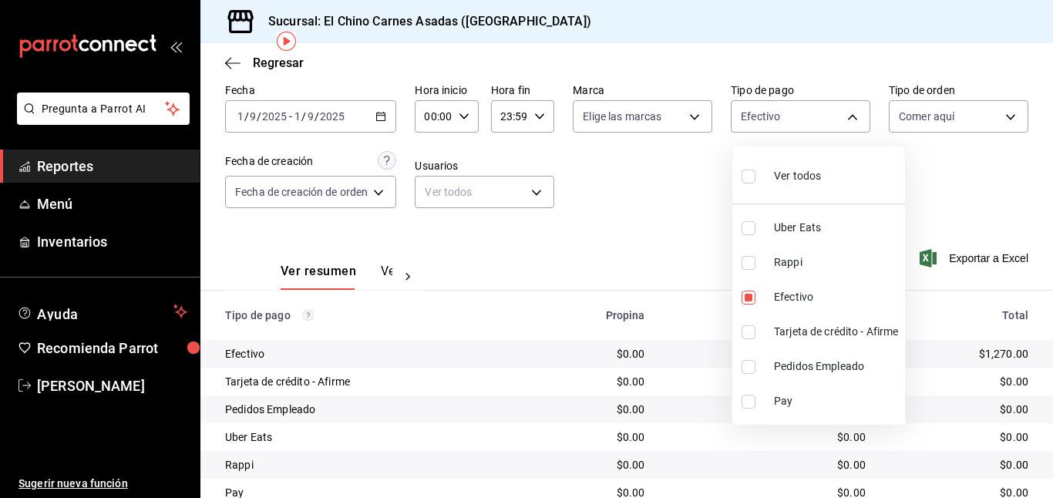
checkbox input "true"
click at [958, 113] on div at bounding box center [526, 249] width 1053 height 498
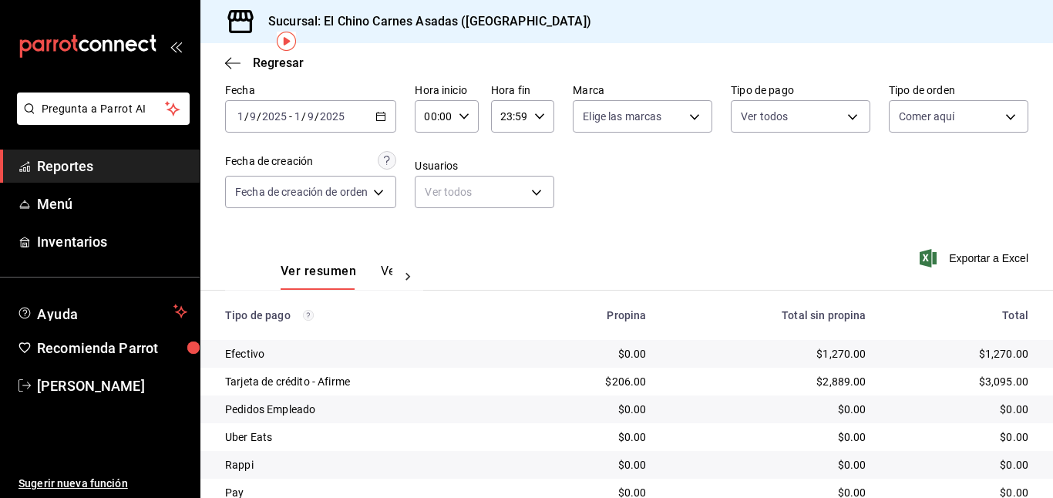
click at [958, 113] on body "Pregunta a Parrot AI Reportes Menú Inventarios Ayuda Recomienda Parrot [PERSON_…" at bounding box center [526, 249] width 1053 height 498
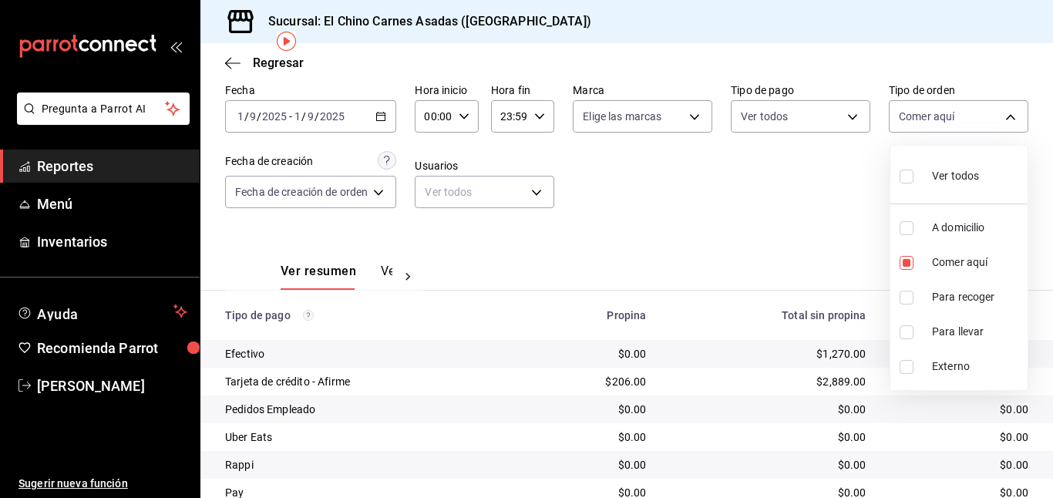
click at [912, 167] on label at bounding box center [909, 176] width 20 height 22
click at [912, 170] on input "checkbox" at bounding box center [906, 177] width 14 height 14
checkbox input "false"
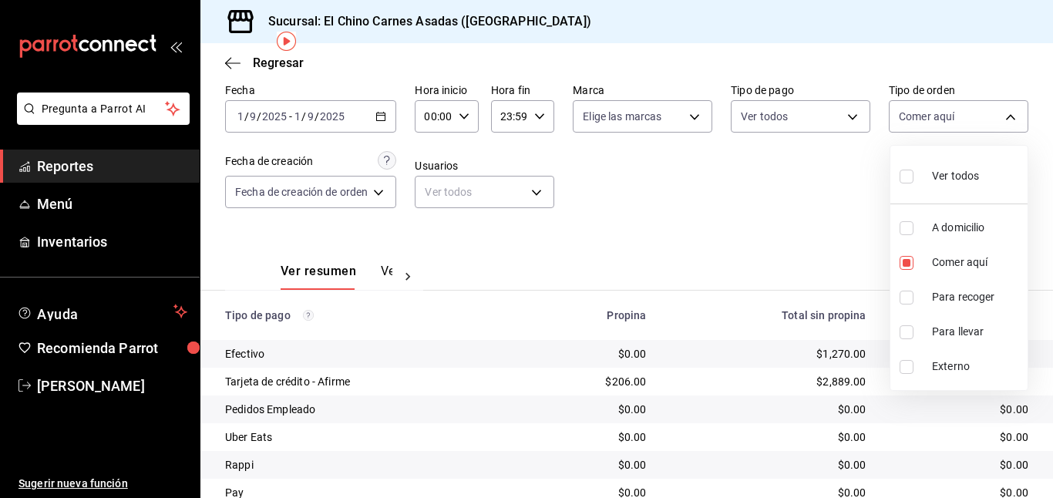
checkbox input "false"
click at [900, 175] on input "checkbox" at bounding box center [906, 177] width 14 height 14
checkbox input "true"
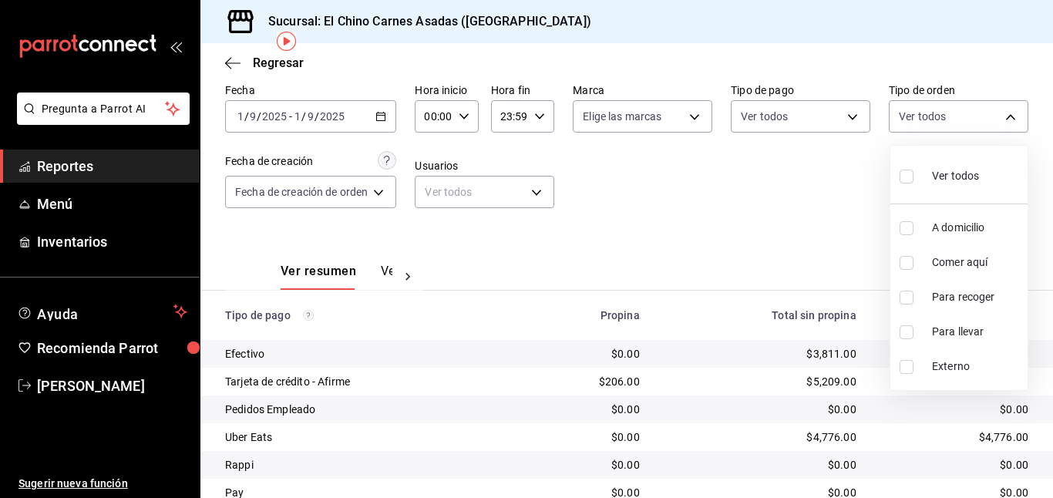
type input "97cbf8b1-65ca-4e3d-86af-5eaa739a991f,85e642e5-1fae-4f46-8d5d-6355efdb8fdd,9184a…"
checkbox input "true"
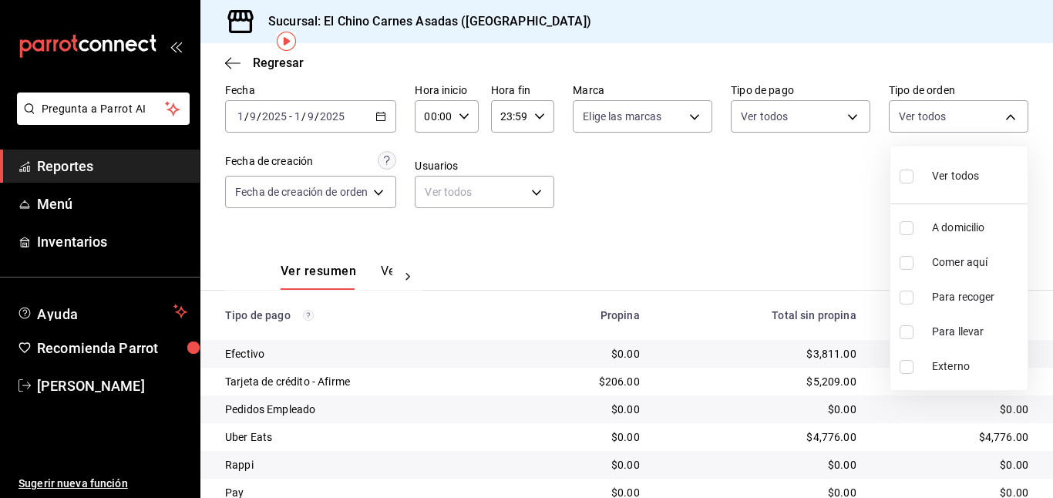
checkbox input "true"
click at [750, 180] on div at bounding box center [526, 249] width 1053 height 498
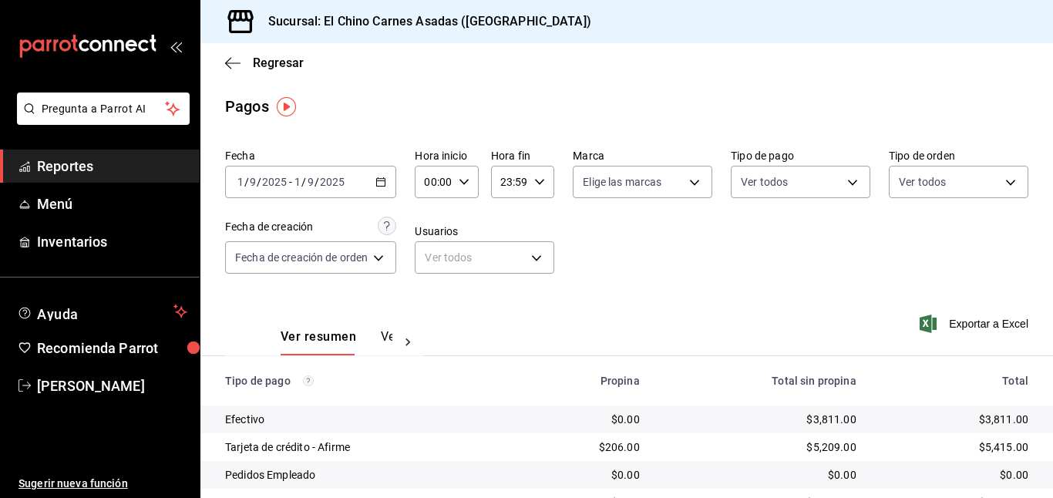
click at [381, 182] on icon "button" at bounding box center [380, 181] width 11 height 11
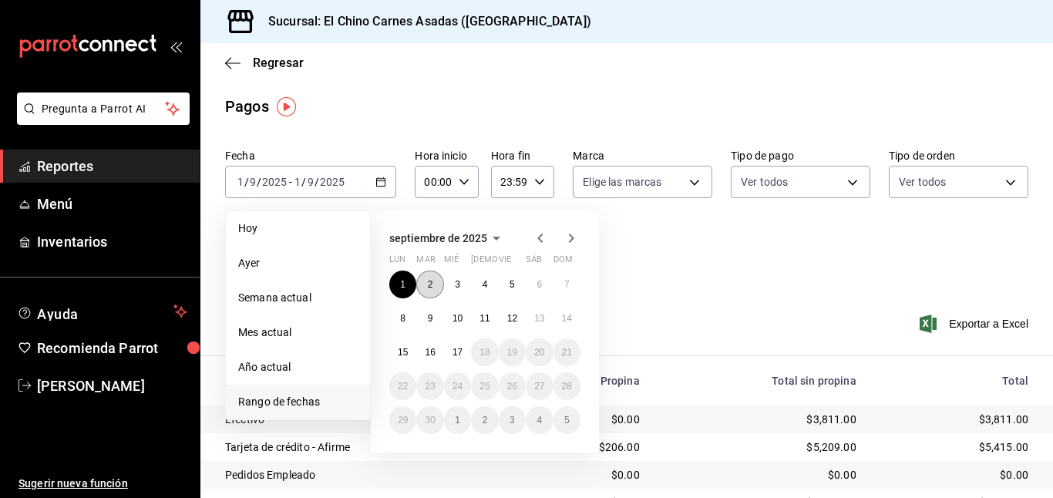
click at [430, 282] on abbr "2" at bounding box center [430, 284] width 5 height 11
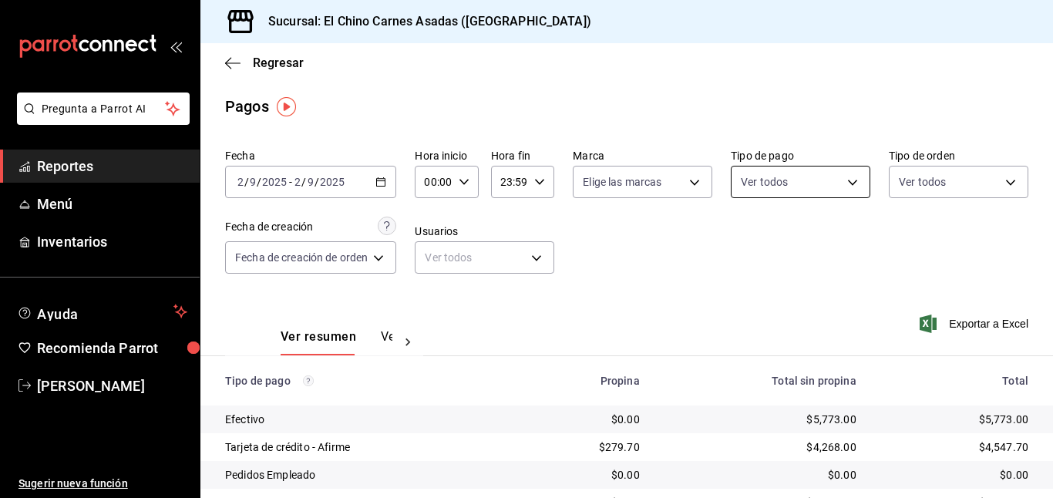
click at [764, 183] on body "Pregunta a Parrot AI Reportes Menú Inventarios Ayuda Recomienda Parrot [PERSON_…" at bounding box center [526, 249] width 1053 height 498
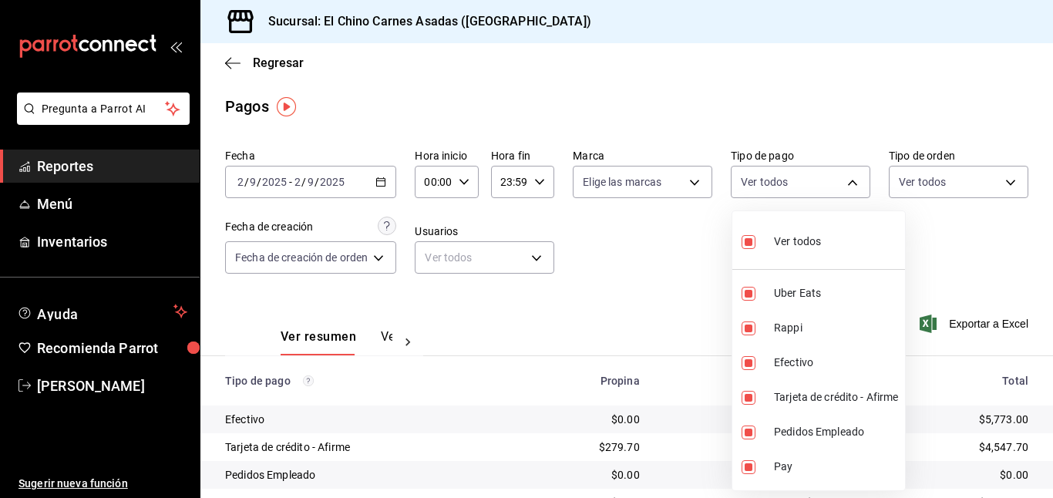
click at [752, 244] on input "checkbox" at bounding box center [748, 242] width 14 height 14
checkbox input "false"
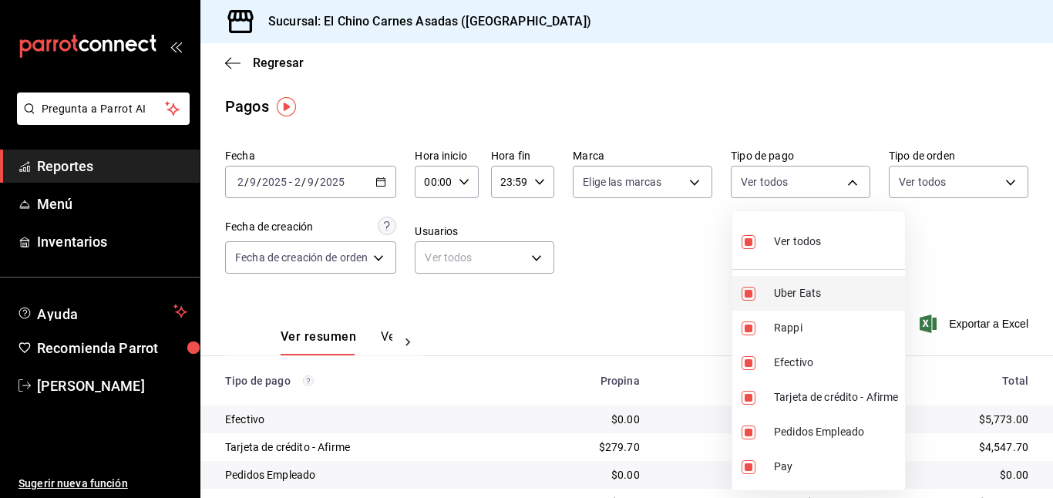
checkbox input "false"
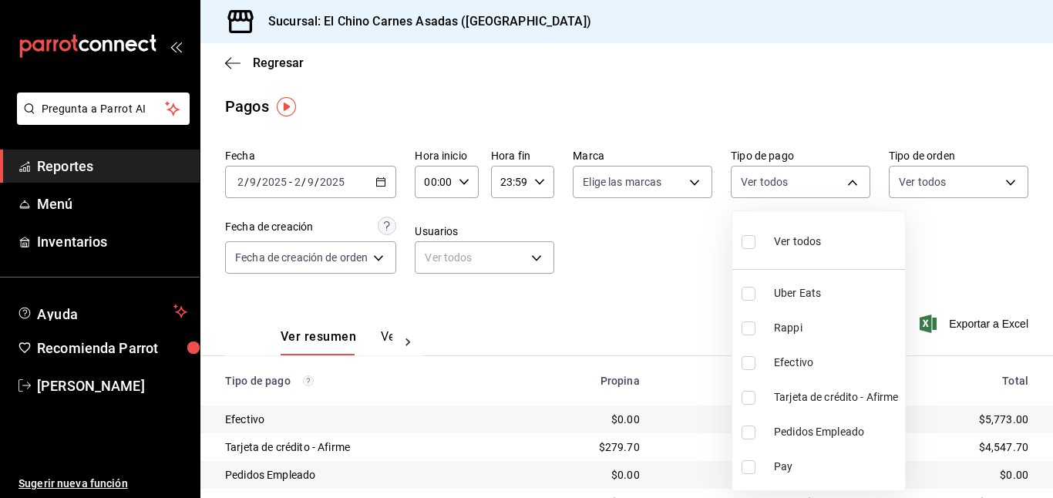
click at [748, 396] on input "checkbox" at bounding box center [748, 398] width 14 height 14
checkbox input "true"
type input "911facc3-db66-4f96-9396-e27ce013f68a"
click at [937, 181] on div at bounding box center [526, 249] width 1053 height 498
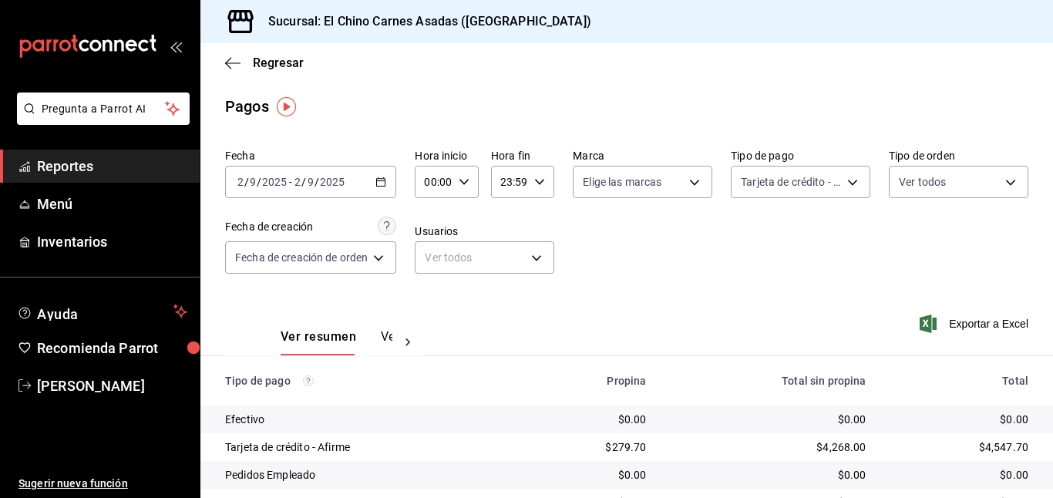
click at [937, 181] on body "Pregunta a Parrot AI Reportes Menú Inventarios Ayuda Recomienda Parrot [PERSON_…" at bounding box center [526, 249] width 1053 height 498
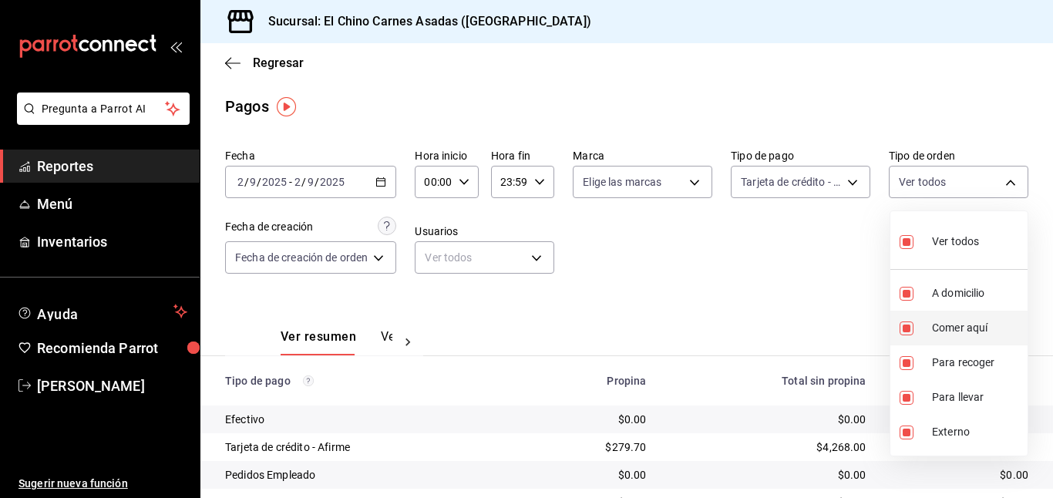
click at [904, 323] on input "checkbox" at bounding box center [906, 328] width 14 height 14
checkbox input "false"
type input "97cbf8b1-65ca-4e3d-86af-5eaa739a991f,9184a79c-109f-4a06-b406-e1ad067f52b1,26f01…"
checkbox input "false"
click at [906, 435] on input "checkbox" at bounding box center [906, 432] width 14 height 14
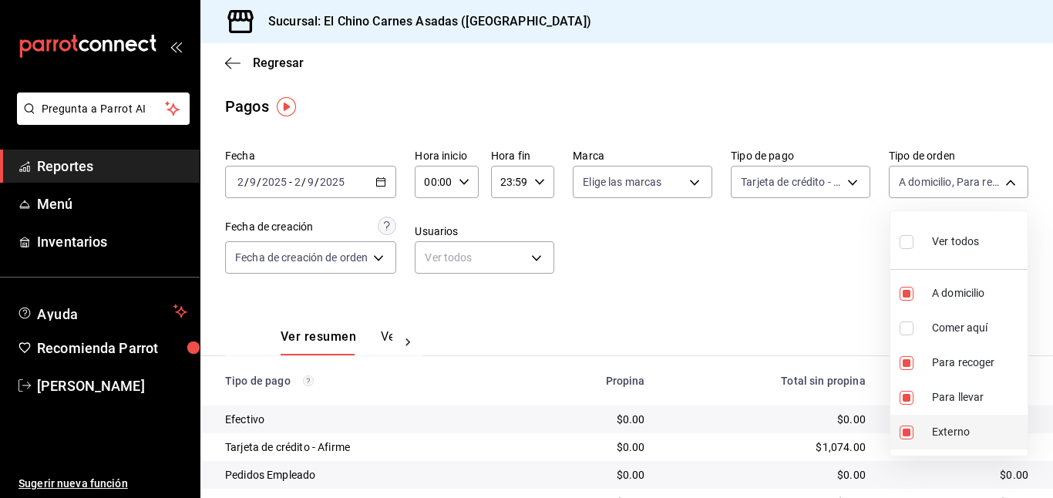
checkbox input "false"
type input "97cbf8b1-65ca-4e3d-86af-5eaa739a991f,9184a79c-109f-4a06-b406-e1ad067f52b1,26f01…"
click at [792, 232] on div at bounding box center [526, 249] width 1053 height 498
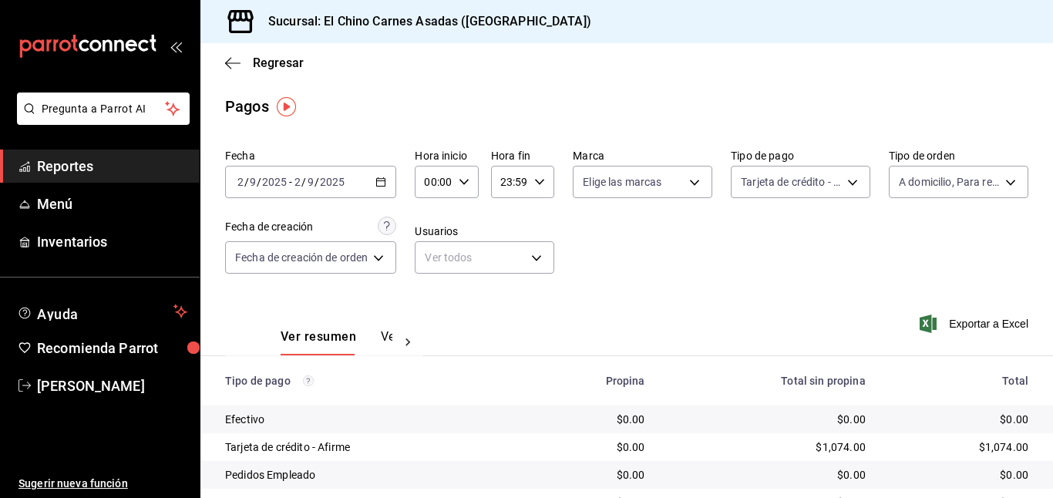
click at [929, 314] on icon "button" at bounding box center [927, 323] width 17 height 18
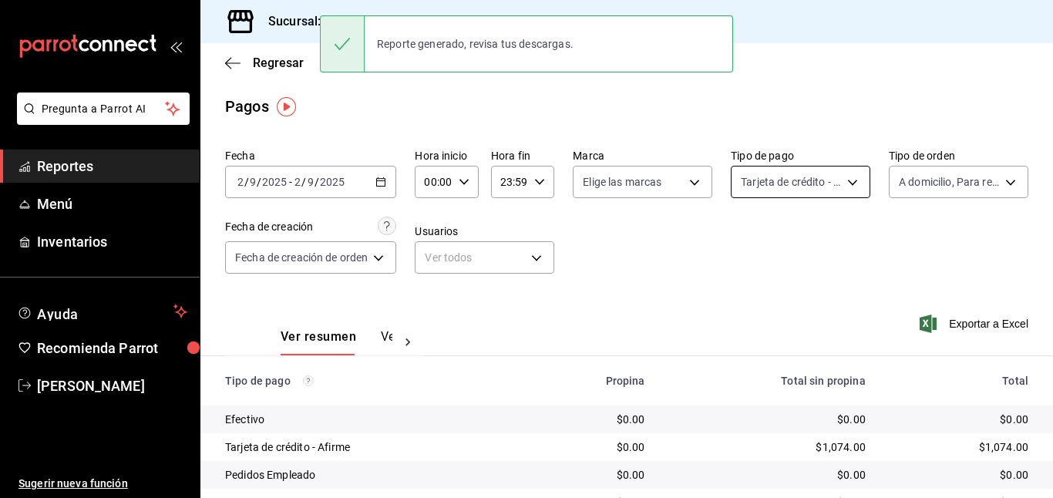
click at [814, 187] on body "Pregunta a Parrot AI Reportes Menú Inventarios Ayuda Recomienda Parrot [PERSON_…" at bounding box center [526, 249] width 1053 height 498
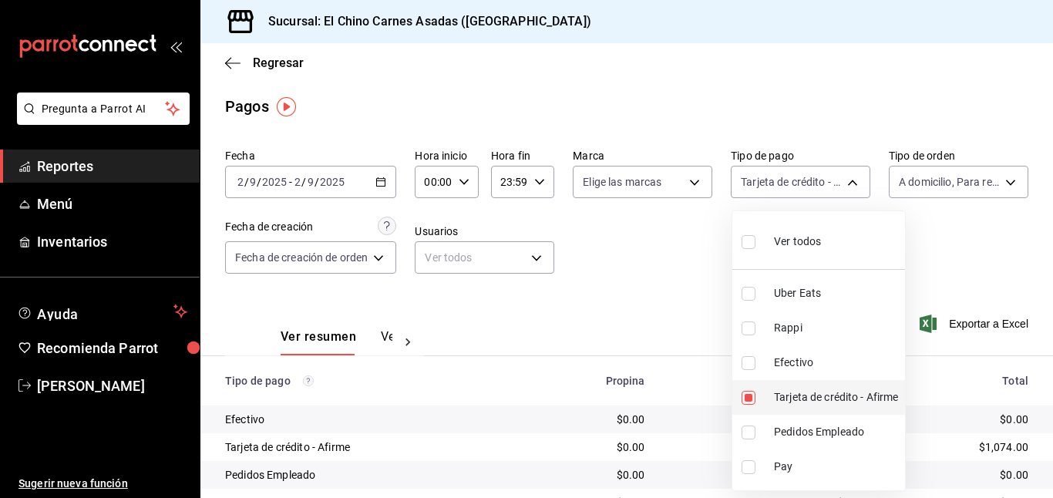
click at [747, 391] on input "checkbox" at bounding box center [748, 398] width 14 height 14
checkbox input "false"
click at [747, 361] on input "checkbox" at bounding box center [748, 363] width 14 height 14
checkbox input "true"
type input "1ec4ab05-2c6d-4a73-bd6f-51d991b2c058"
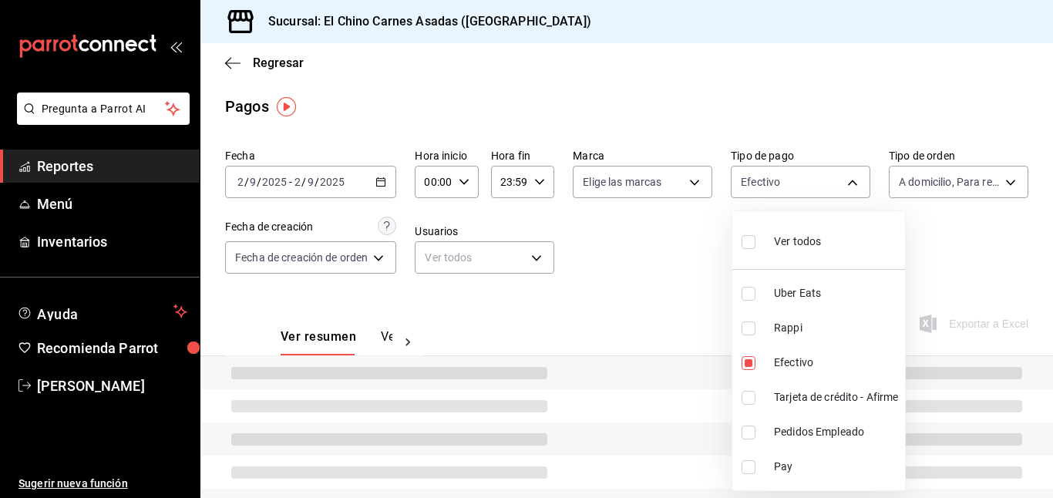
click at [670, 257] on div at bounding box center [526, 249] width 1053 height 498
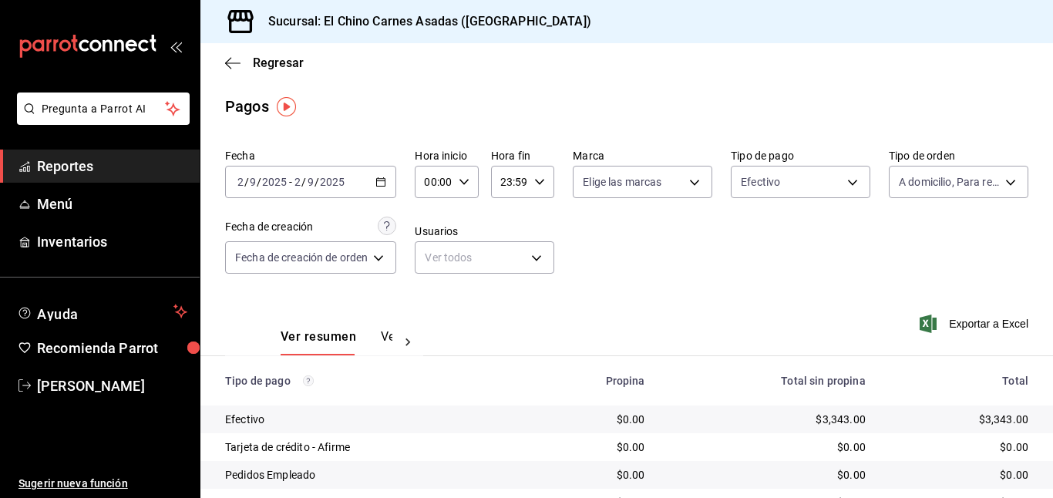
click at [931, 322] on icon "button" at bounding box center [927, 323] width 17 height 18
click at [764, 169] on body "Pregunta a Parrot AI Reportes Menú Inventarios Ayuda Recomienda Parrot [PERSON_…" at bounding box center [526, 249] width 1053 height 498
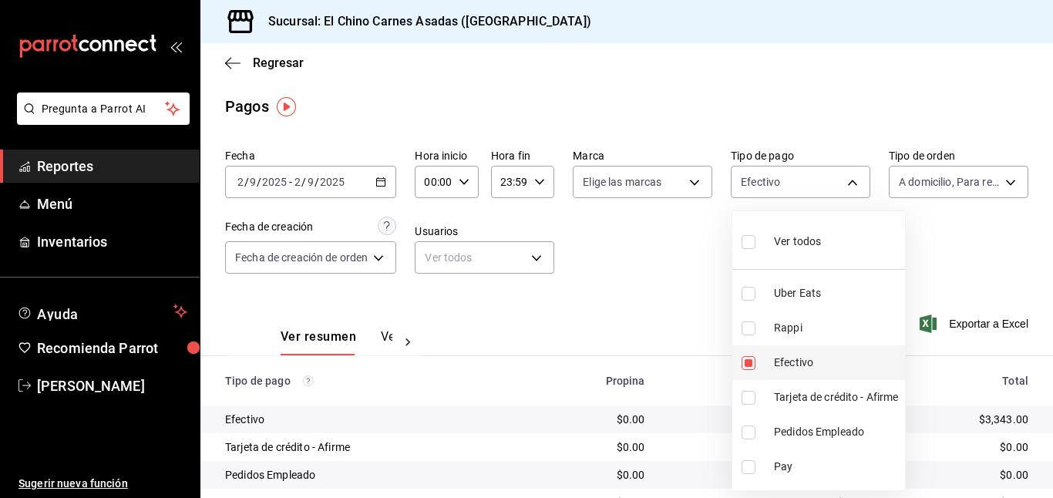
click at [749, 354] on li "Efectivo" at bounding box center [818, 362] width 173 height 35
checkbox input "false"
click at [750, 321] on input "checkbox" at bounding box center [748, 328] width 14 height 14
checkbox input "true"
type input "c4801f15-3c0b-449a-993a-8f6a6652c3e6"
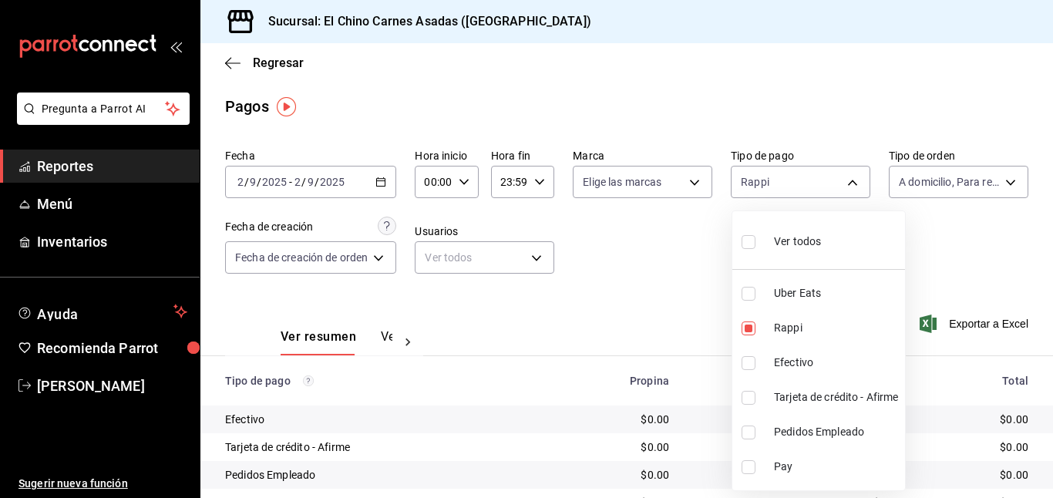
click at [751, 288] on input "checkbox" at bounding box center [748, 294] width 14 height 14
checkbox input "true"
type input "c4801f15-3c0b-449a-993a-8f6a6652c3e6,067e2e58-163f-431b-a29b-4254b34a315f"
click at [939, 179] on div at bounding box center [526, 249] width 1053 height 498
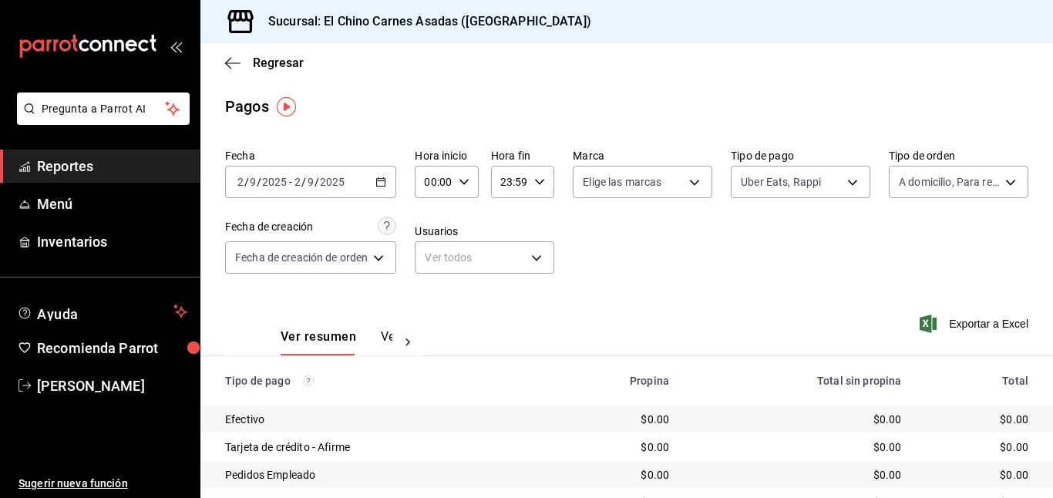
click at [939, 179] on body "Pregunta a Parrot AI Reportes Menú Inventarios Ayuda Recomienda Parrot [PERSON_…" at bounding box center [526, 249] width 1053 height 498
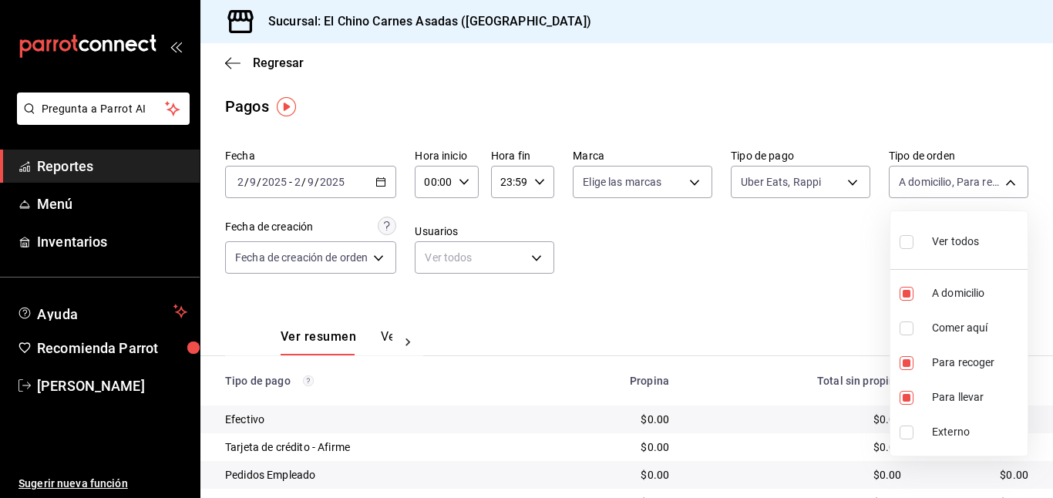
click at [906, 239] on input "checkbox" at bounding box center [906, 242] width 14 height 14
checkbox input "true"
type input "97cbf8b1-65ca-4e3d-86af-5eaa739a991f,85e642e5-1fae-4f46-8d5d-6355efdb8fdd,9184a…"
checkbox input "true"
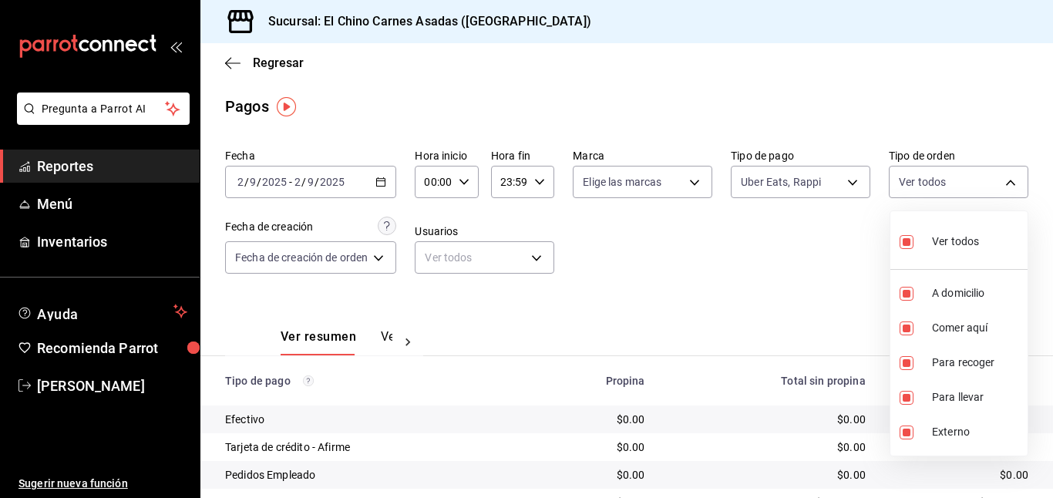
click at [816, 269] on div at bounding box center [526, 249] width 1053 height 498
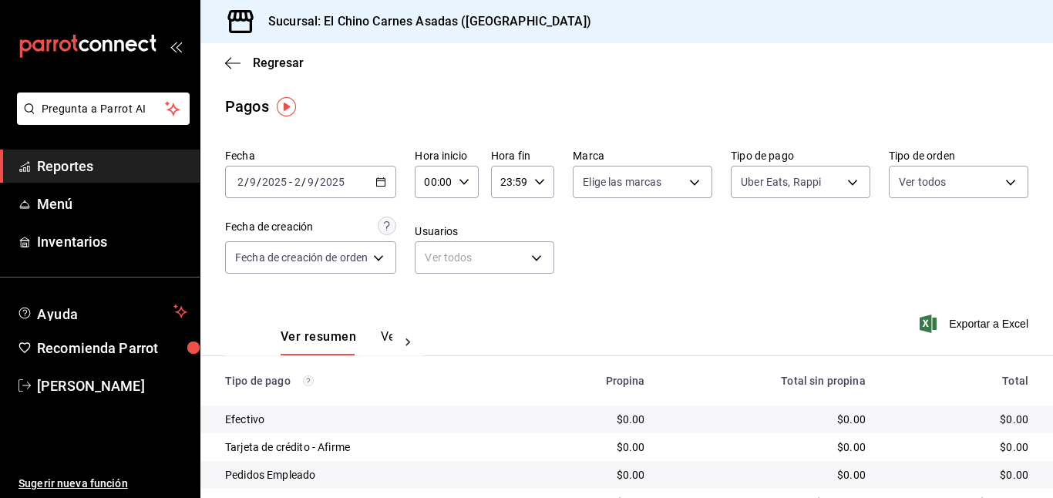
click at [933, 320] on icon "button" at bounding box center [927, 323] width 17 height 18
click at [385, 183] on icon "button" at bounding box center [380, 181] width 11 height 11
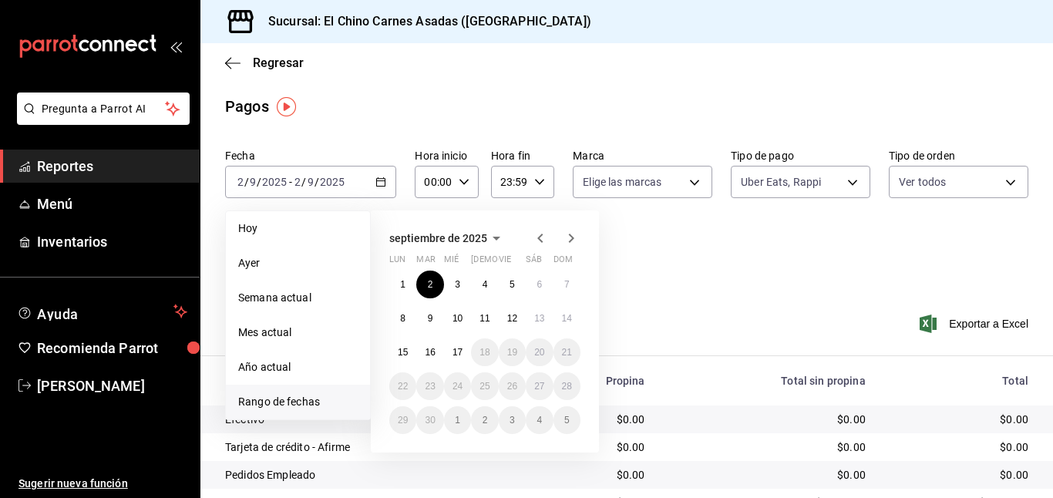
click at [730, 279] on div "Fecha [DATE] [DATE] - [DATE] [DATE] [DATE] [DATE] Semana actual Mes actual Año …" at bounding box center [626, 217] width 803 height 149
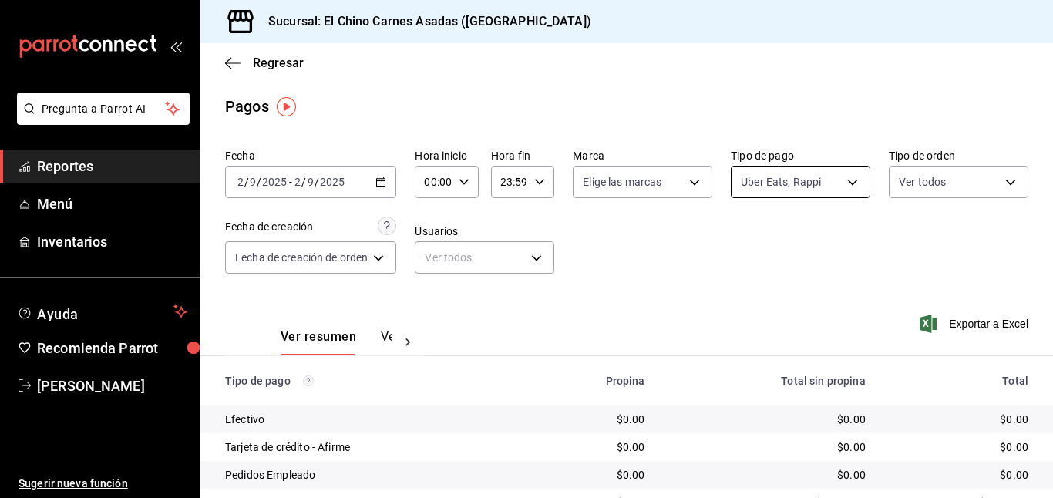
click at [789, 180] on body "Pregunta a Parrot AI Reportes Menú Inventarios Ayuda Recomienda Parrot [PERSON_…" at bounding box center [526, 249] width 1053 height 498
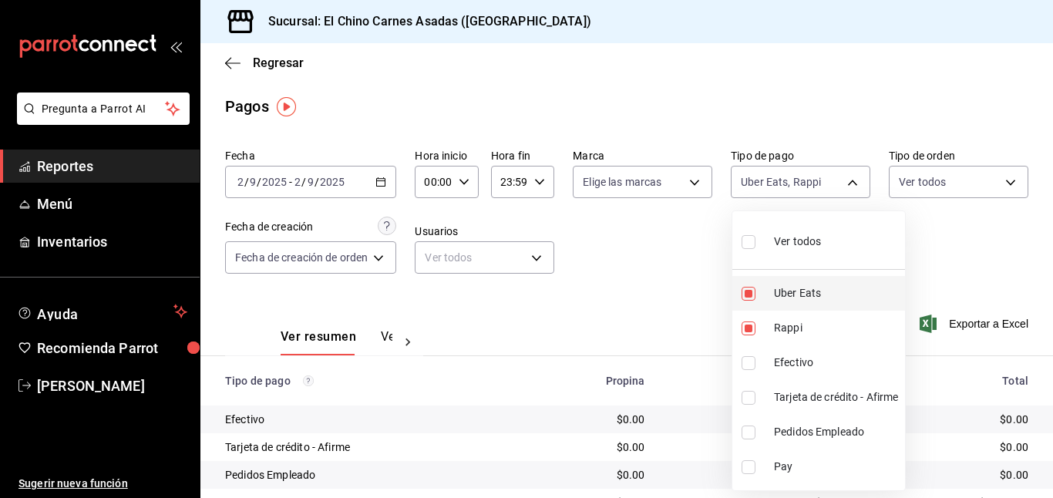
click at [750, 290] on input "checkbox" at bounding box center [748, 294] width 14 height 14
checkbox input "false"
type input "c4801f15-3c0b-449a-993a-8f6a6652c3e6"
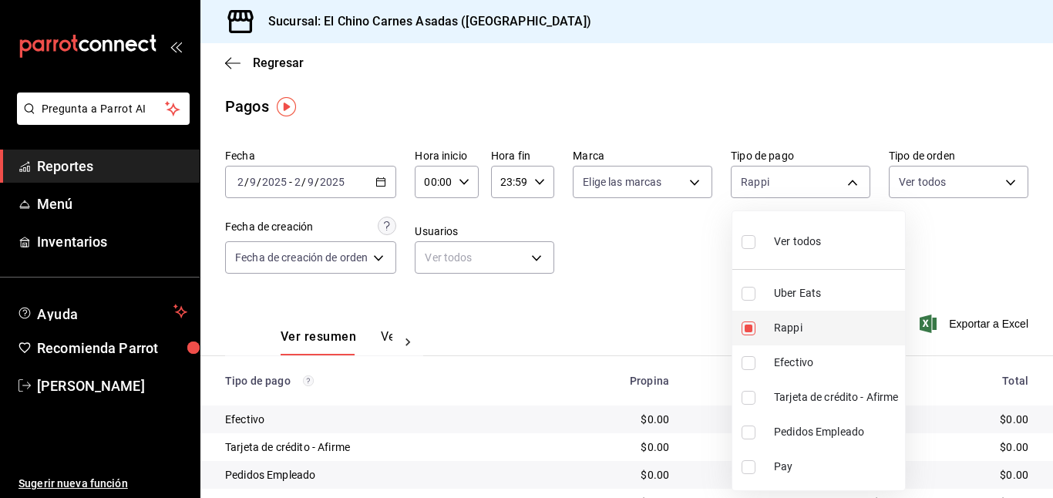
click at [747, 321] on input "checkbox" at bounding box center [748, 328] width 14 height 14
checkbox input "false"
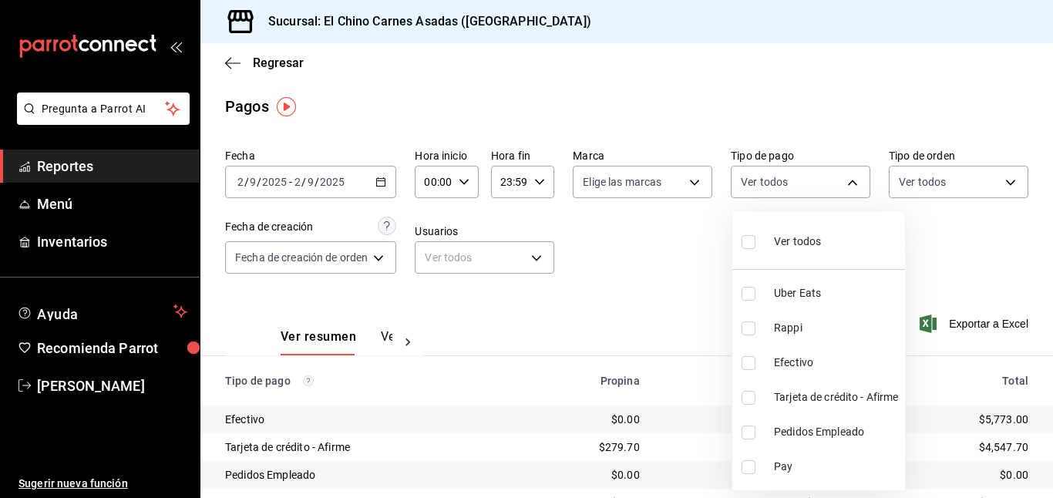
click at [749, 394] on input "checkbox" at bounding box center [748, 398] width 14 height 14
checkbox input "true"
type input "911facc3-db66-4f96-9396-e27ce013f68a"
click at [701, 291] on div at bounding box center [526, 249] width 1053 height 498
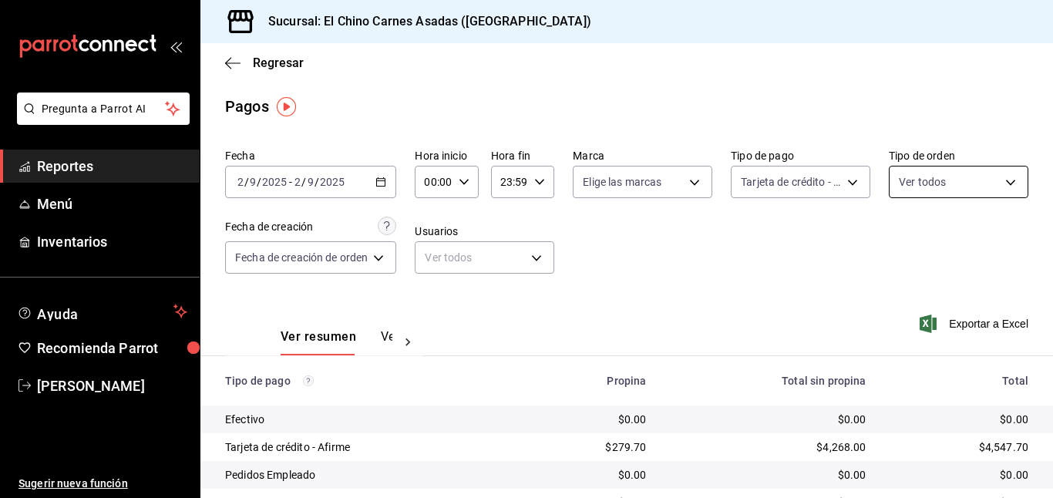
click at [916, 183] on body "Pregunta a Parrot AI Reportes Menú Inventarios Ayuda Recomienda Parrot [PERSON_…" at bounding box center [526, 249] width 1053 height 498
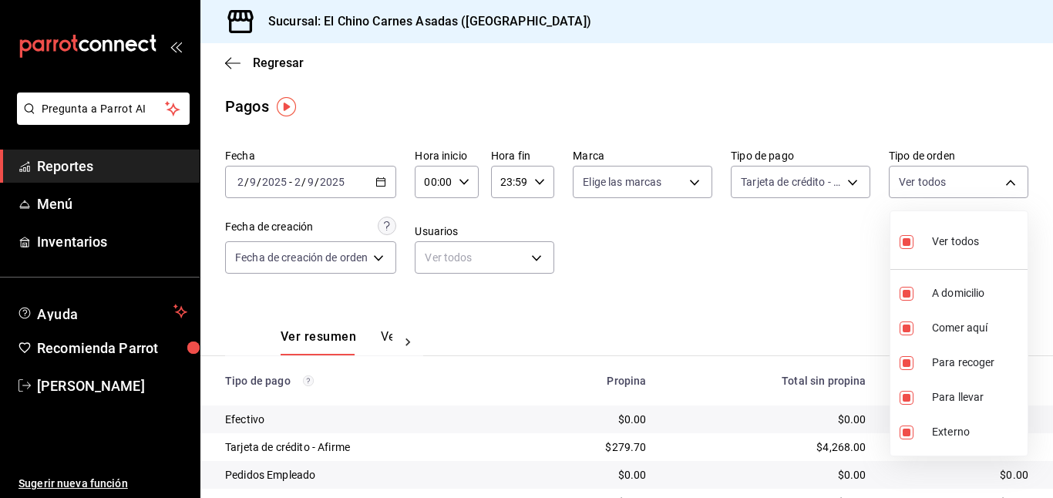
click at [907, 239] on input "checkbox" at bounding box center [906, 242] width 14 height 14
checkbox input "false"
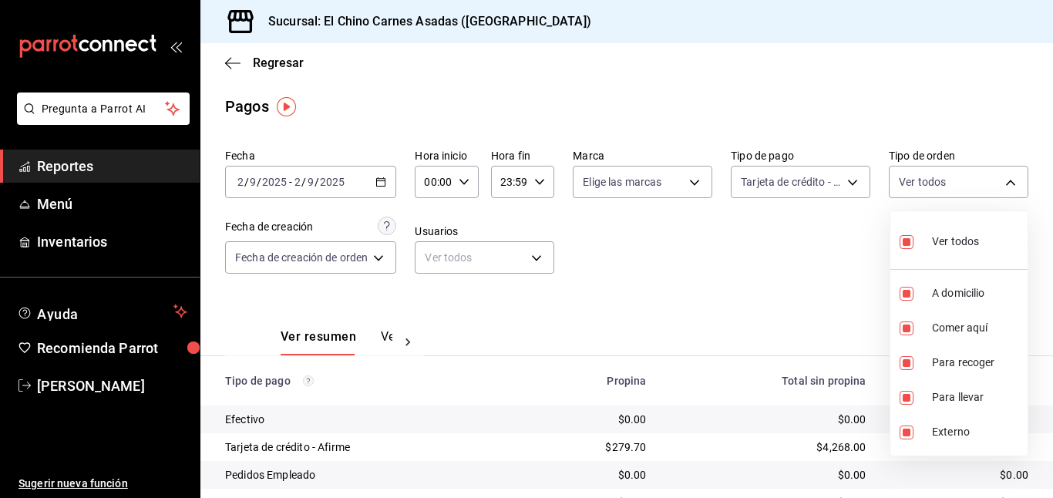
checkbox input "false"
click at [902, 322] on input "checkbox" at bounding box center [906, 328] width 14 height 14
checkbox input "true"
type input "85e642e5-1fae-4f46-8d5d-6355efdb8fdd"
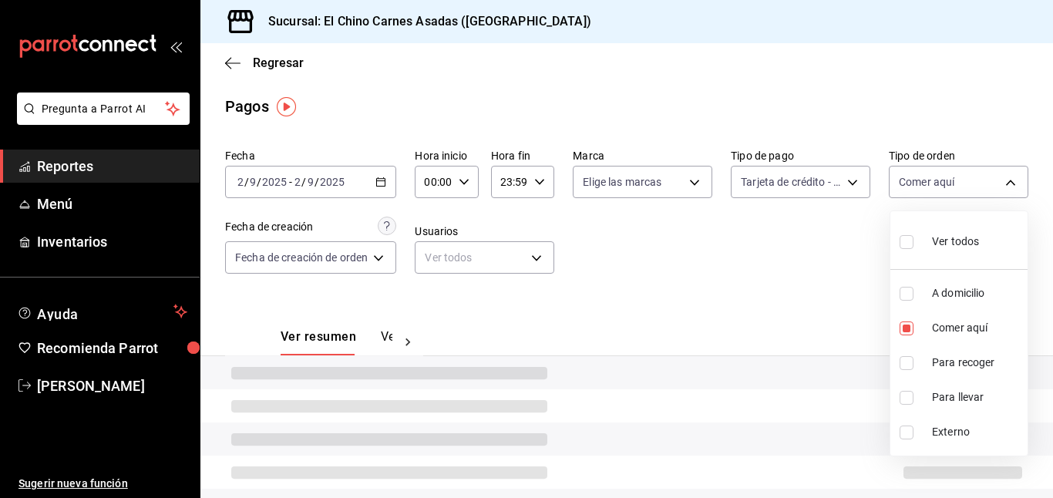
click at [804, 254] on div at bounding box center [526, 249] width 1053 height 498
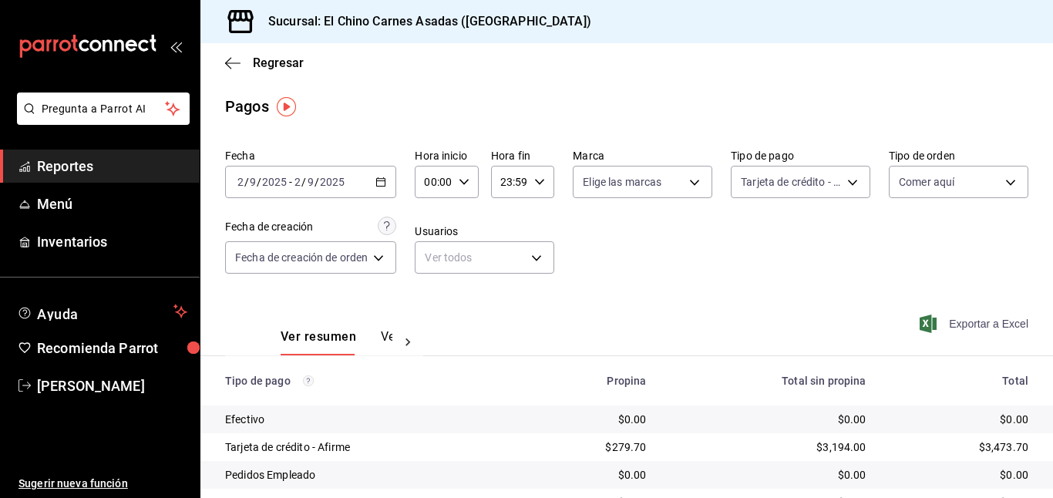
click at [944, 315] on span "Exportar a Excel" at bounding box center [975, 323] width 106 height 18
click at [772, 172] on body "Pregunta a Parrot AI Reportes Menú Inventarios Ayuda Recomienda Parrot [PERSON_…" at bounding box center [526, 249] width 1053 height 498
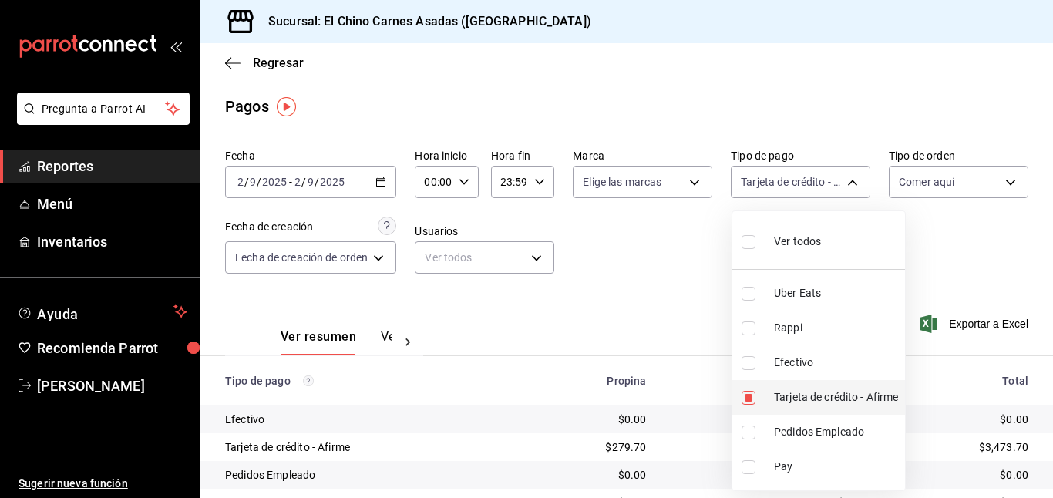
click at [751, 395] on input "checkbox" at bounding box center [748, 398] width 14 height 14
checkbox input "false"
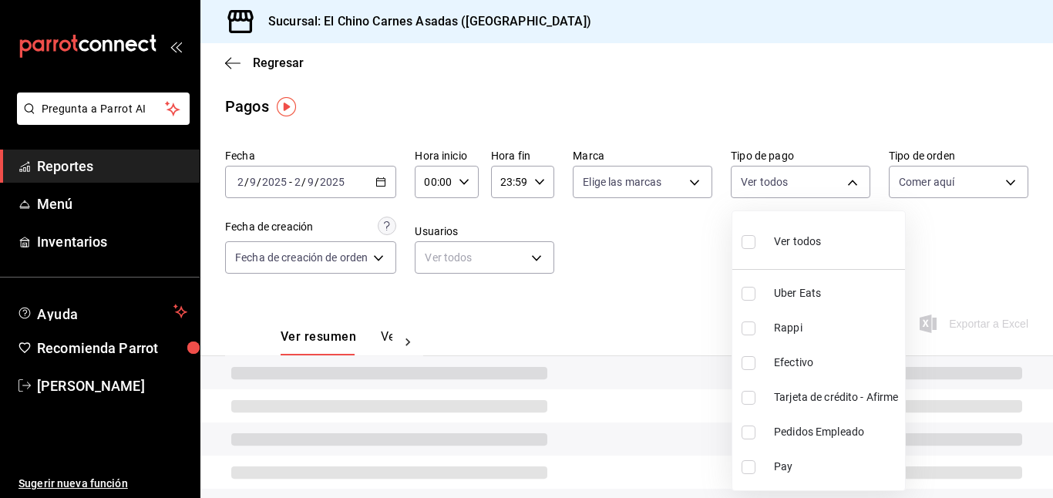
click at [748, 361] on input "checkbox" at bounding box center [748, 363] width 14 height 14
checkbox input "true"
click at [677, 299] on div at bounding box center [526, 249] width 1053 height 498
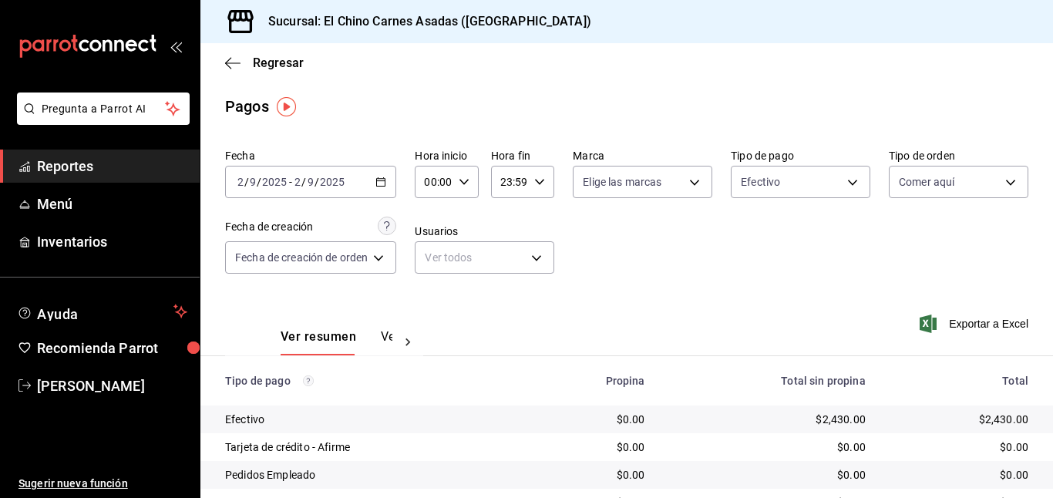
click at [925, 315] on icon "button" at bounding box center [927, 323] width 17 height 18
click at [925, 309] on div "Exportar a Excel" at bounding box center [952, 323] width 151 height 63
click at [925, 310] on div "Exportar a Excel" at bounding box center [952, 323] width 151 height 63
click at [925, 316] on icon "button" at bounding box center [927, 323] width 17 height 18
click at [750, 180] on body "Pregunta a Parrot AI Reportes Menú Inventarios Ayuda Recomienda Parrot [PERSON_…" at bounding box center [526, 249] width 1053 height 498
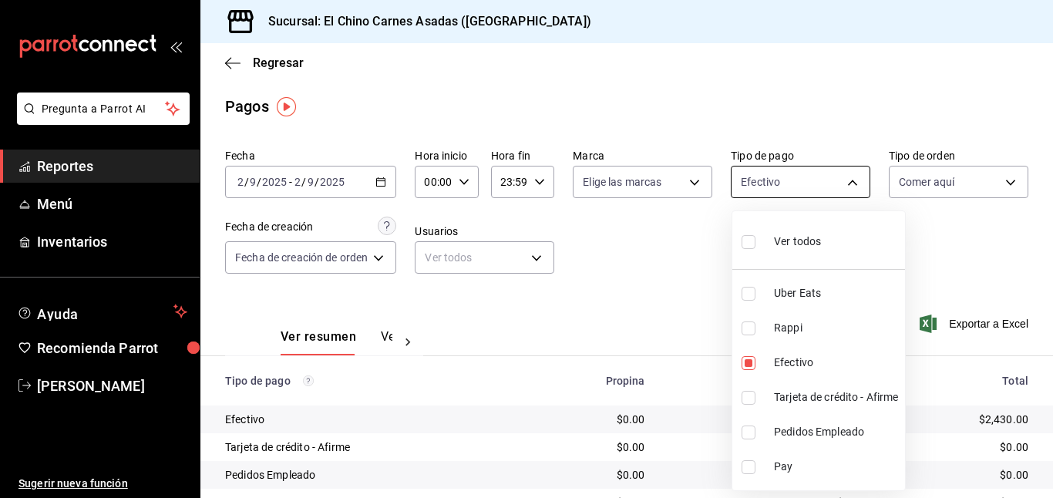
click at [750, 180] on div at bounding box center [526, 249] width 1053 height 498
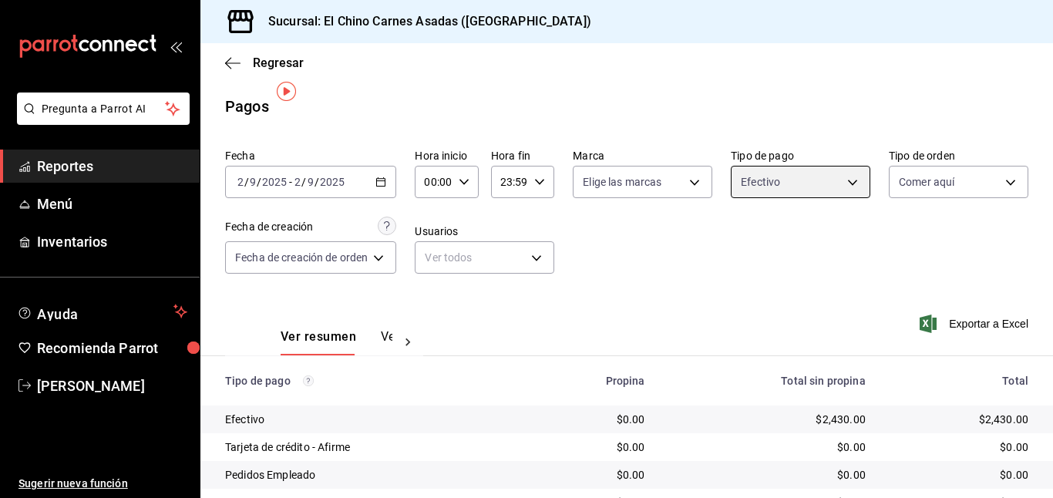
scroll to position [34, 0]
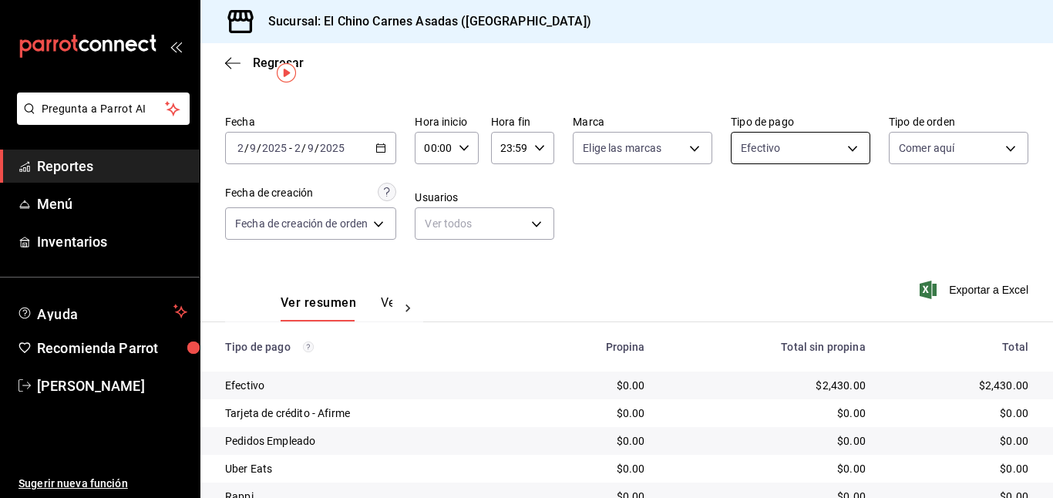
click at [768, 146] on body "Pregunta a Parrot AI Reportes Menú Inventarios Ayuda Recomienda Parrot [PERSON_…" at bounding box center [526, 249] width 1053 height 498
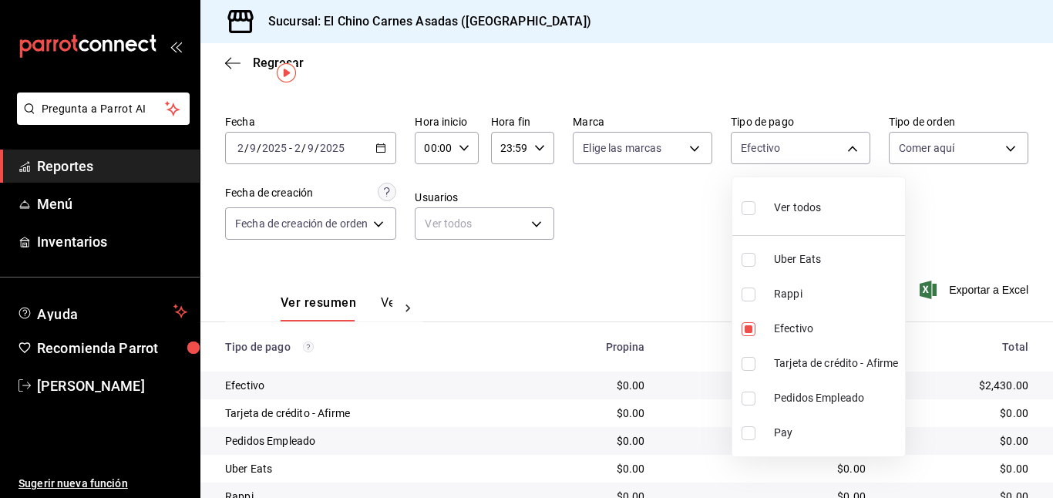
click at [769, 211] on div "Ver todos" at bounding box center [780, 206] width 79 height 33
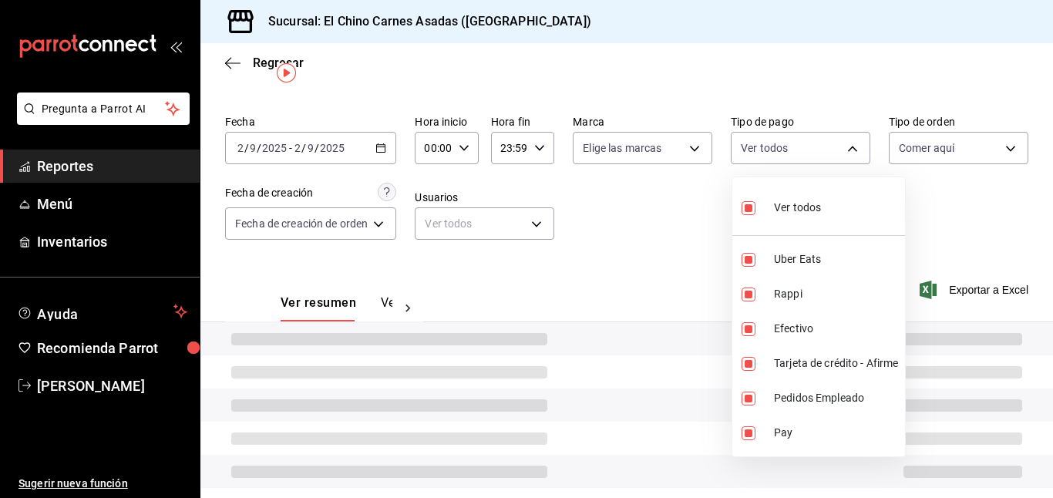
type input "067e2e58-163f-431b-a29b-4254b34a315f,c4801f15-3c0b-449a-993a-8f6a6652c3e6,1ec4a…"
checkbox input "true"
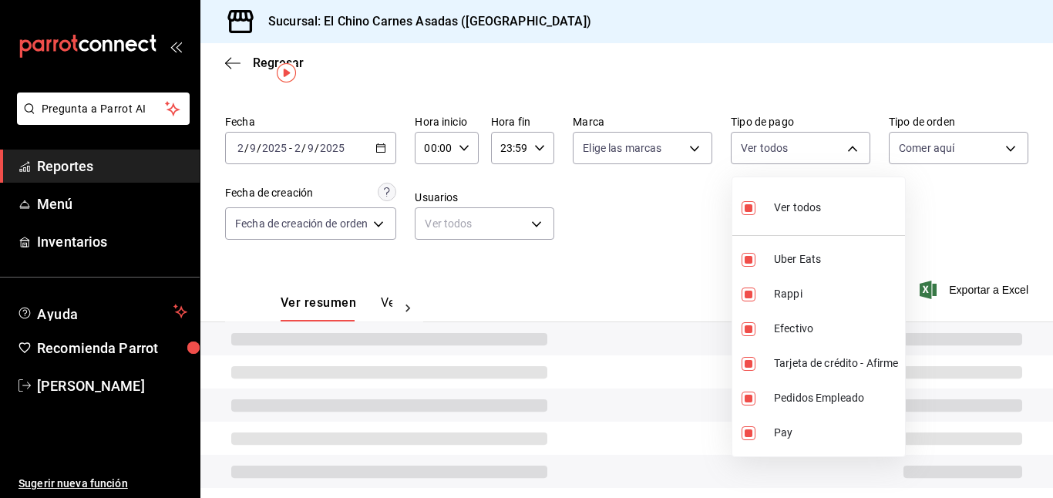
checkbox input "true"
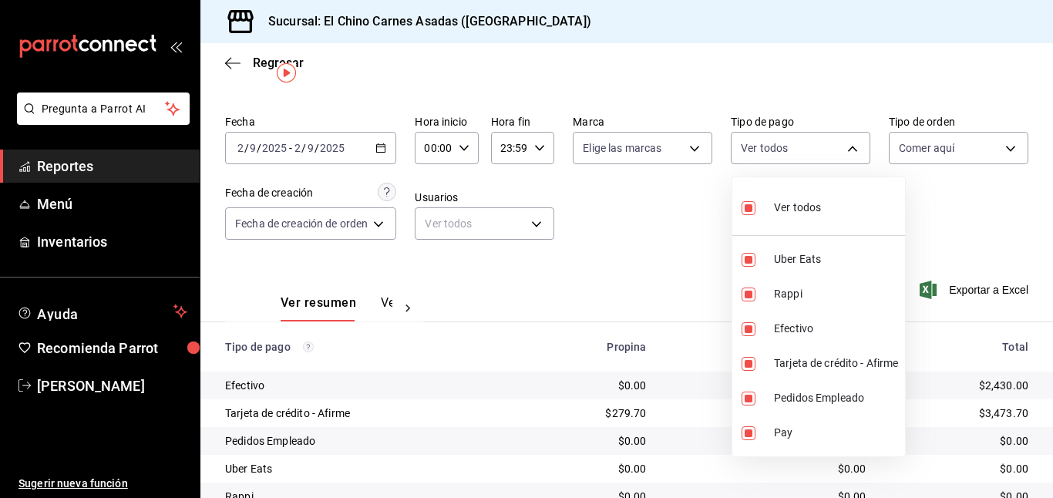
click at [932, 144] on div at bounding box center [526, 249] width 1053 height 498
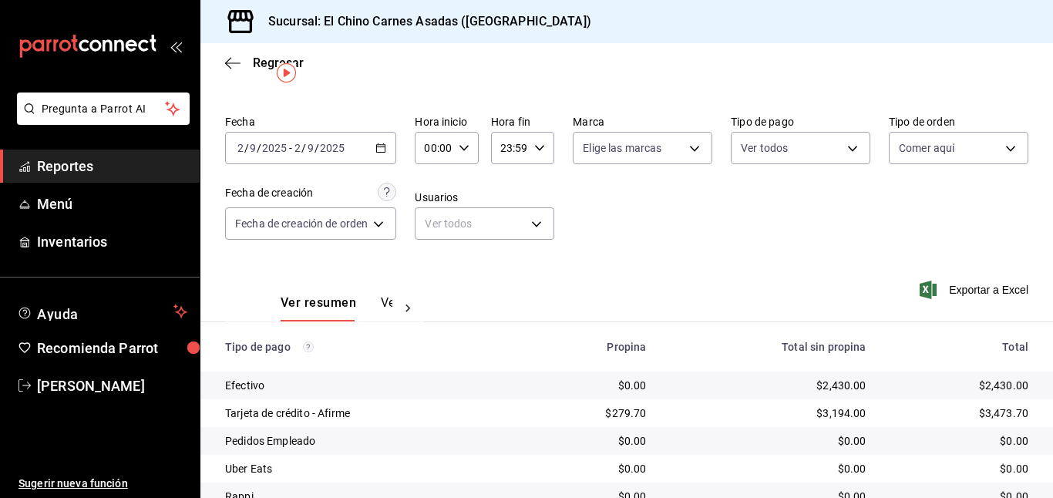
click at [932, 144] on body "Pregunta a Parrot AI Reportes Menú Inventarios Ayuda Recomienda Parrot [PERSON_…" at bounding box center [526, 249] width 1053 height 498
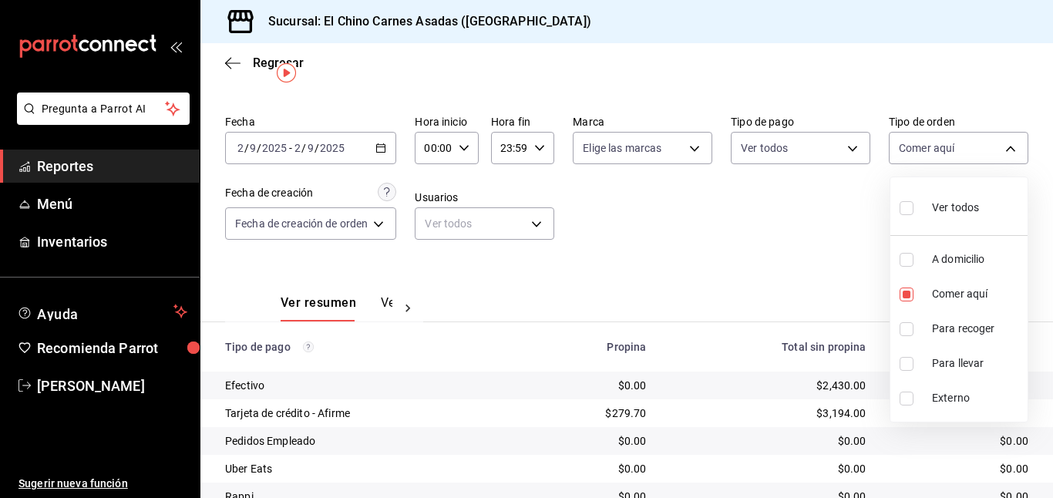
click at [906, 204] on input "checkbox" at bounding box center [906, 208] width 14 height 14
checkbox input "true"
type input "97cbf8b1-65ca-4e3d-86af-5eaa739a991f,85e642e5-1fae-4f46-8d5d-6355efdb8fdd,9184a…"
checkbox input "true"
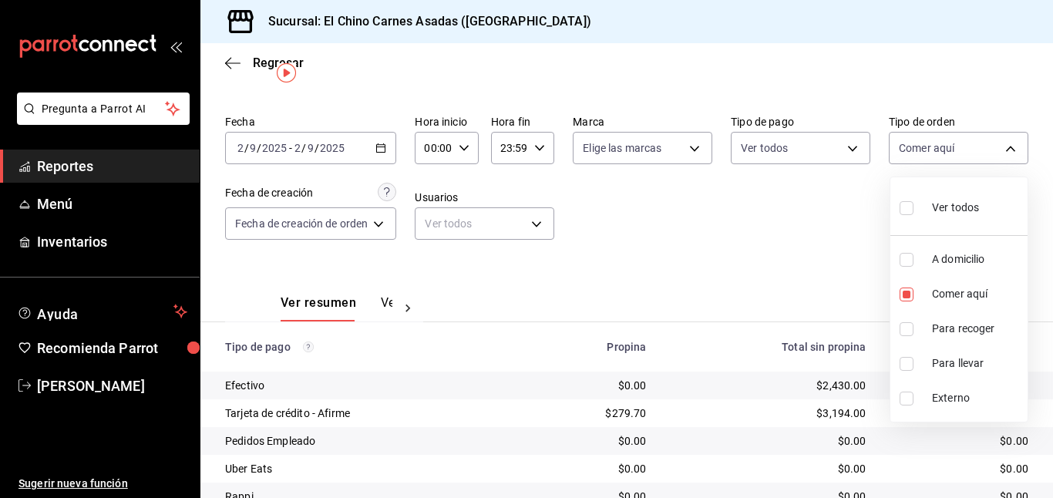
checkbox input "true"
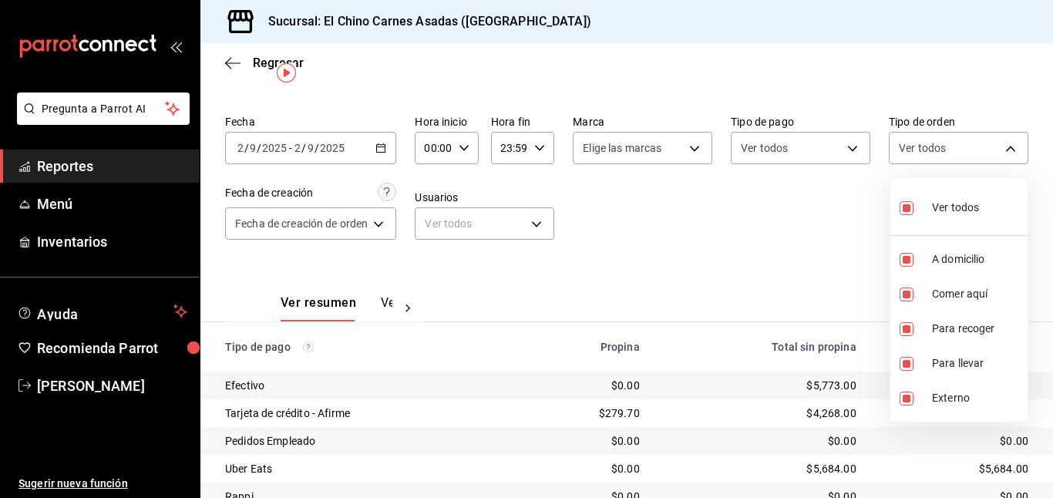
click at [780, 217] on div at bounding box center [526, 249] width 1053 height 498
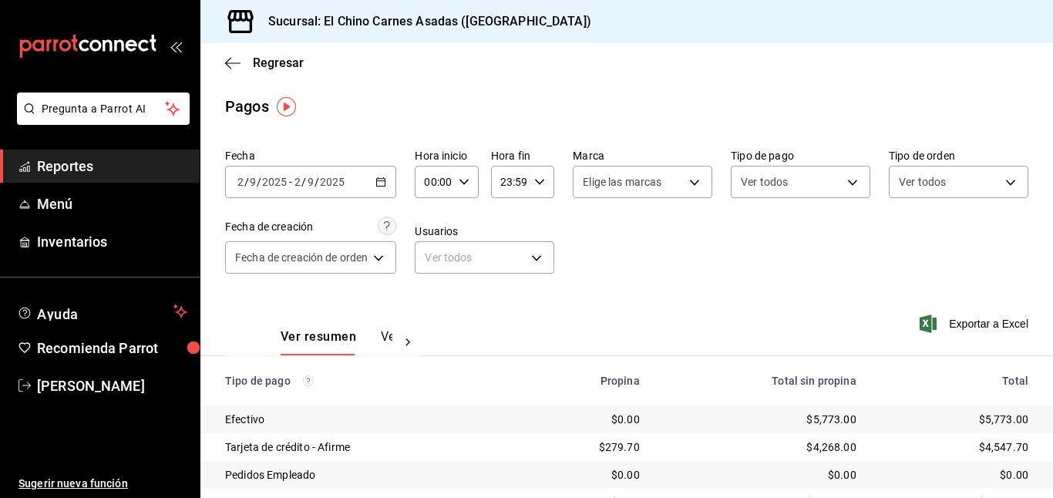
click at [379, 176] on icon "button" at bounding box center [380, 181] width 11 height 11
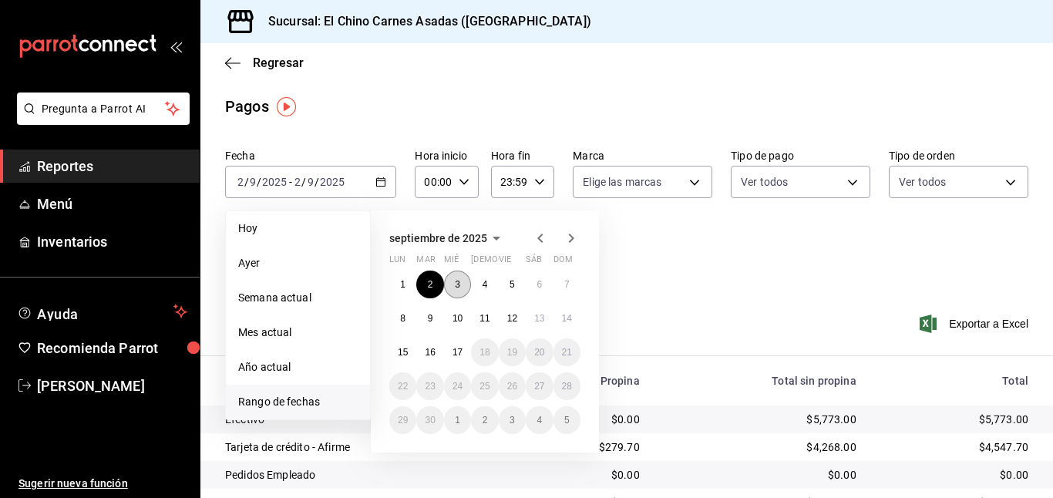
click at [455, 279] on abbr "3" at bounding box center [457, 284] width 5 height 11
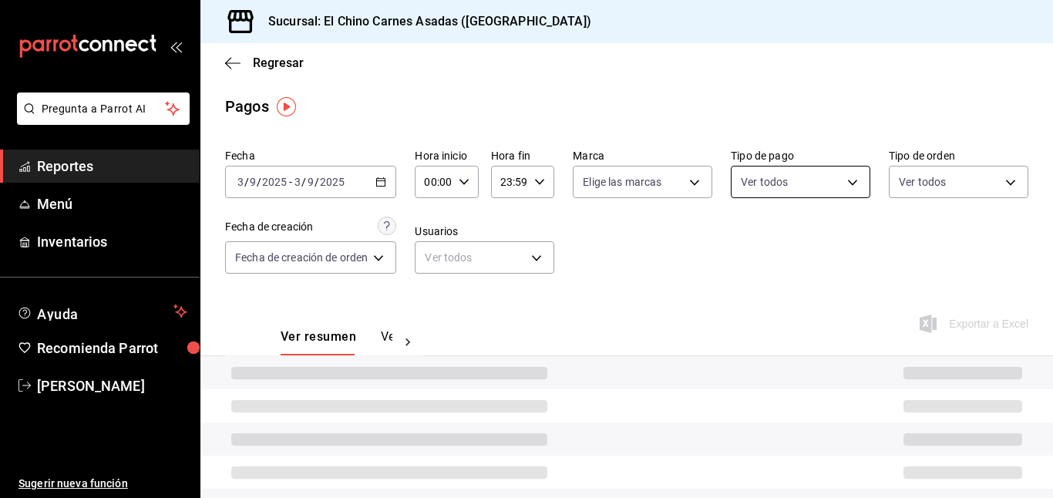
click at [813, 178] on body "Pregunta a Parrot AI Reportes Menú Inventarios Ayuda Recomienda Parrot [PERSON_…" at bounding box center [526, 249] width 1053 height 498
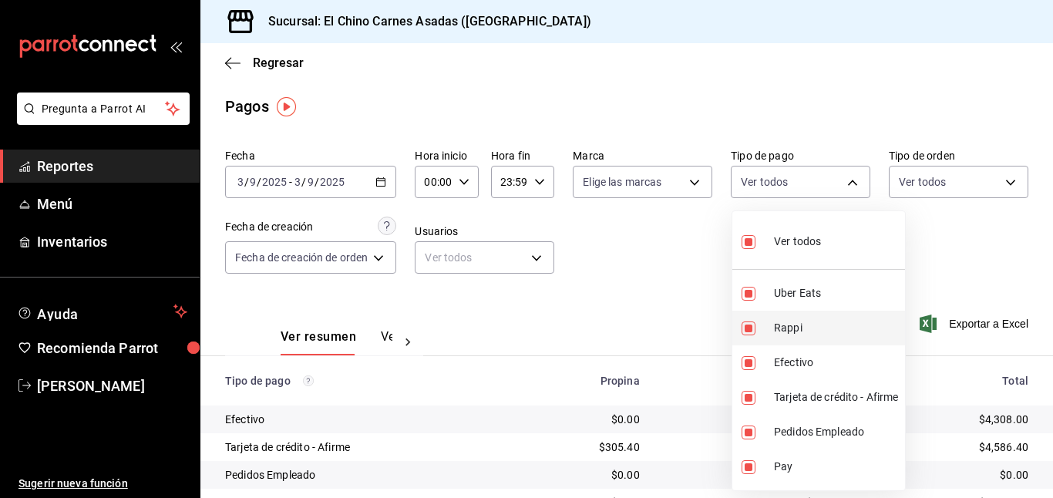
click at [751, 317] on li "Rappi" at bounding box center [818, 328] width 173 height 35
type input "067e2e58-163f-431b-a29b-4254b34a315f,1ec4ab05-2c6d-4a73-bd6f-51d991b2c058,911fa…"
checkbox input "false"
click at [751, 289] on input "checkbox" at bounding box center [748, 294] width 14 height 14
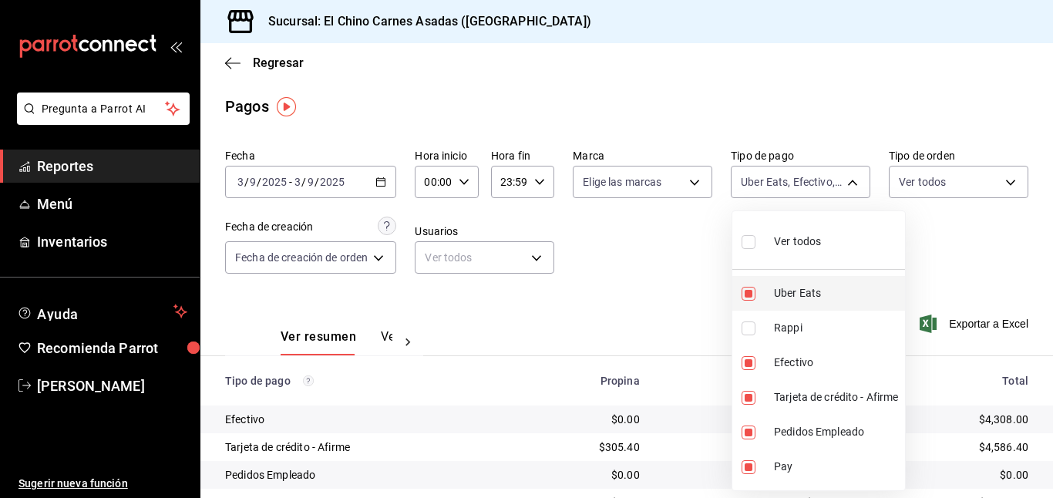
checkbox input "false"
click at [751, 228] on div "Ver todos" at bounding box center [780, 239] width 79 height 33
type input "067e2e58-163f-431b-a29b-4254b34a315f,c4801f15-3c0b-449a-993a-8f6a6652c3e6,1ec4a…"
checkbox input "true"
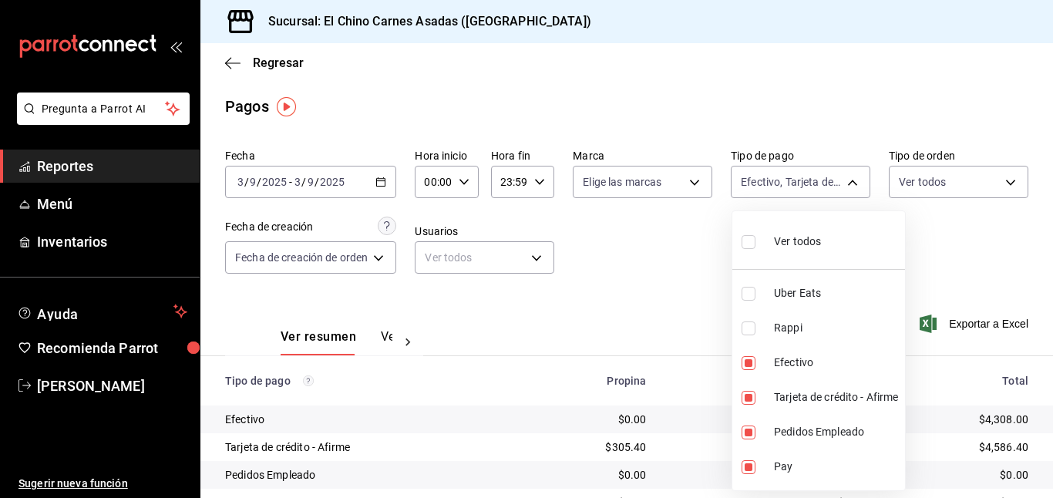
checkbox input "true"
click at [751, 241] on input "checkbox" at bounding box center [748, 242] width 14 height 14
checkbox input "false"
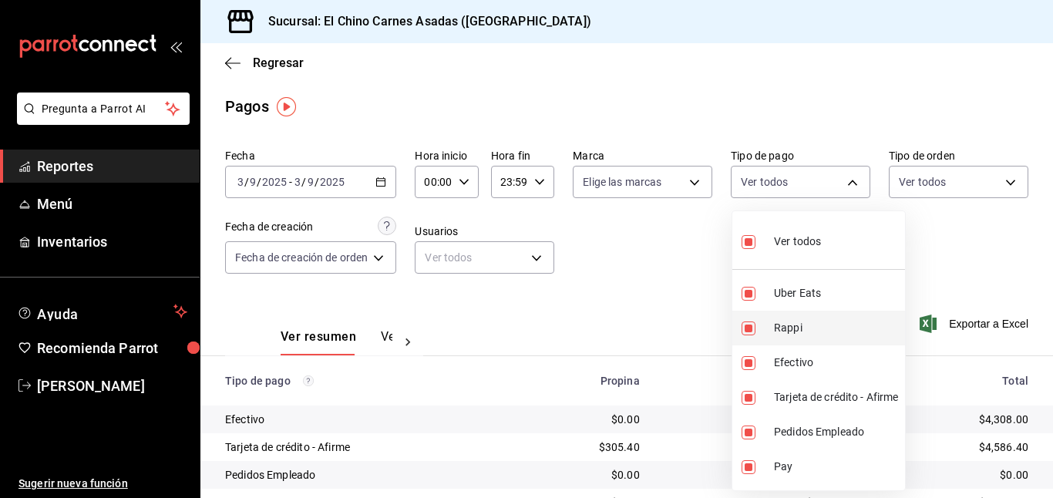
checkbox input "false"
click at [747, 395] on input "checkbox" at bounding box center [748, 398] width 14 height 14
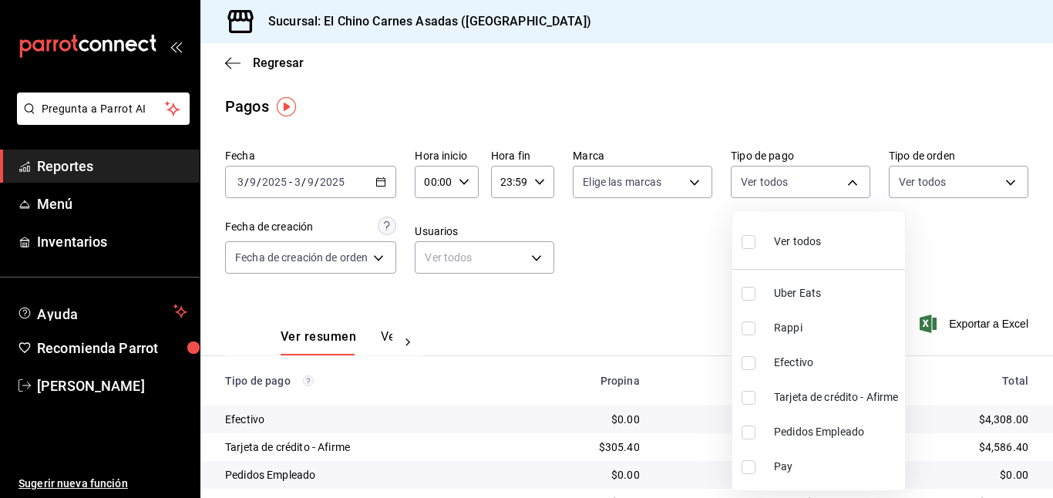
checkbox input "true"
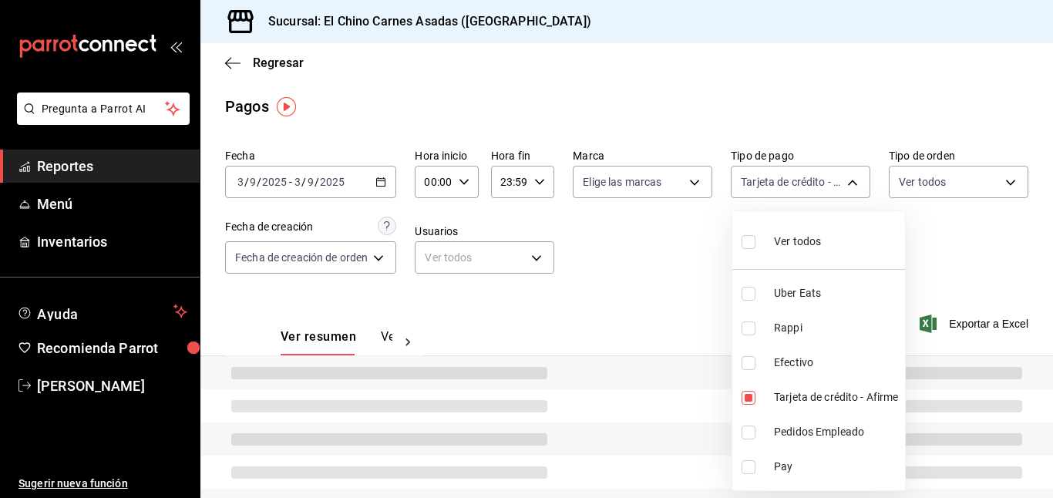
type input "911facc3-db66-4f96-9396-e27ce013f68a"
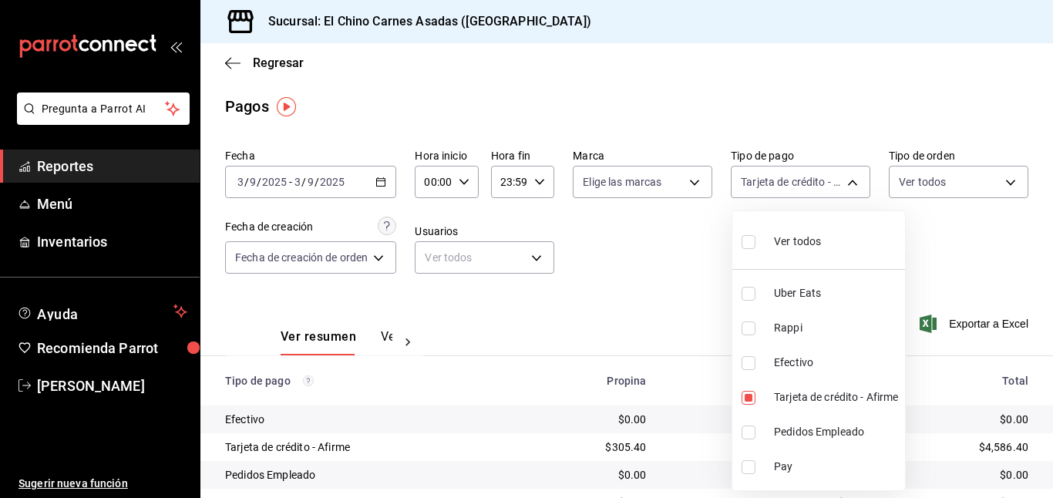
click at [922, 180] on div at bounding box center [526, 249] width 1053 height 498
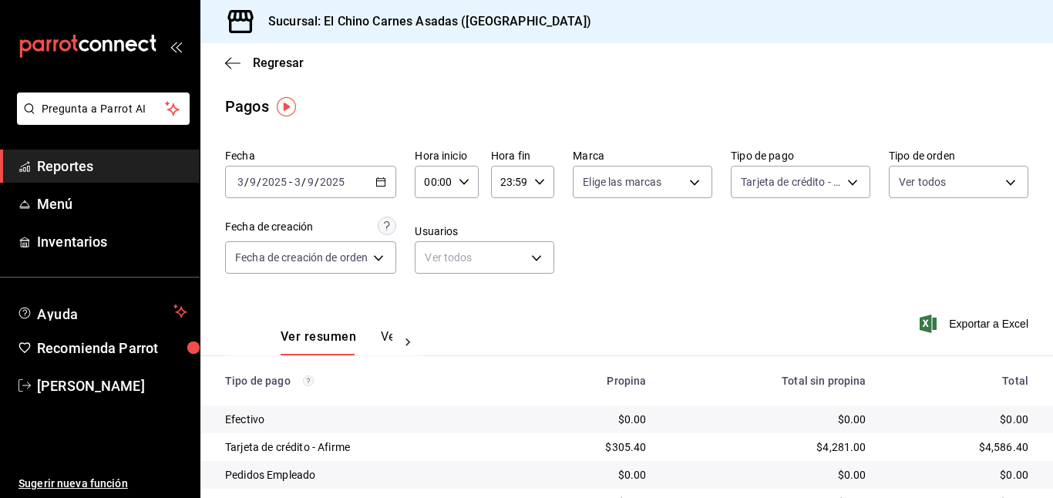
click at [922, 180] on body "Pregunta a Parrot AI Reportes Menú Inventarios Ayuda Recomienda Parrot [PERSON_…" at bounding box center [526, 249] width 1053 height 498
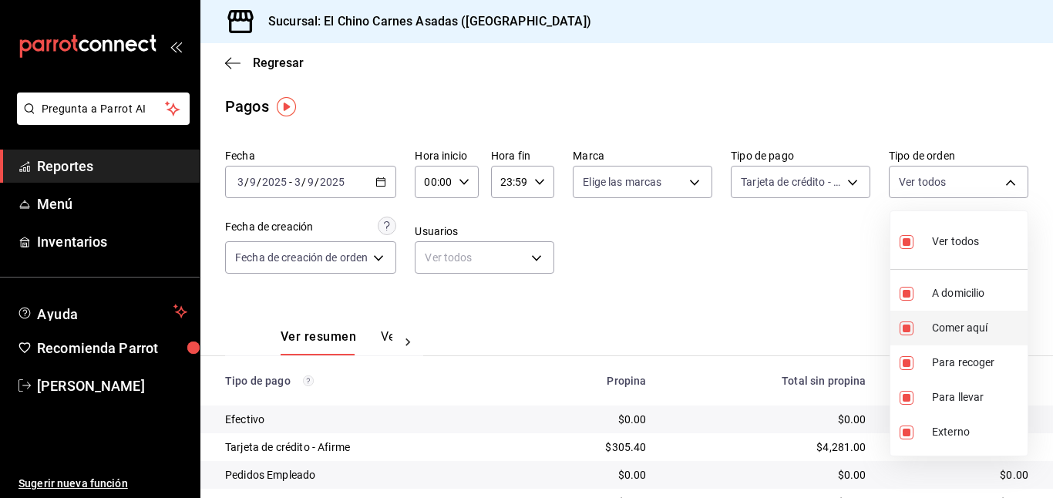
click at [905, 323] on input "checkbox" at bounding box center [906, 328] width 14 height 14
checkbox input "false"
type input "97cbf8b1-65ca-4e3d-86af-5eaa739a991f,9184a79c-109f-4a06-b406-e1ad067f52b1,26f01…"
checkbox input "false"
click at [908, 428] on input "checkbox" at bounding box center [906, 432] width 14 height 14
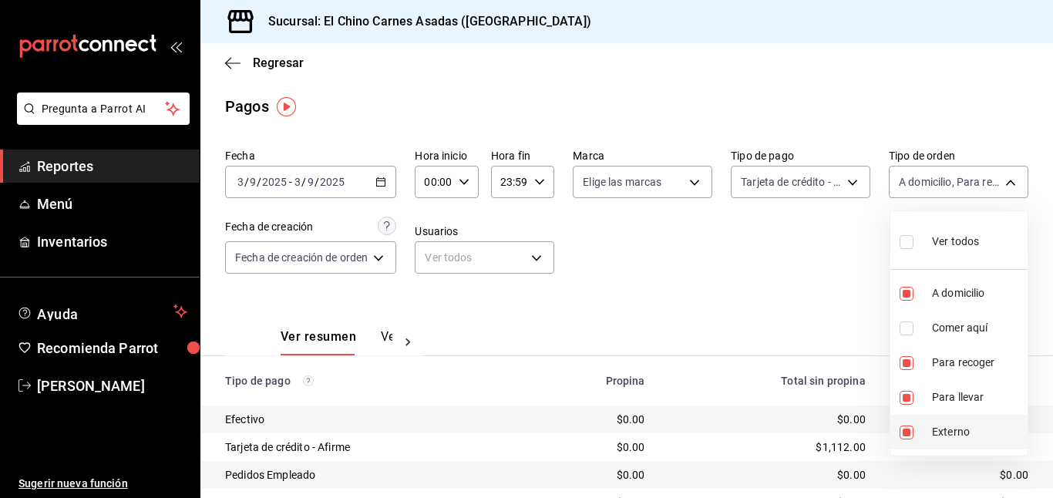
checkbox input "false"
type input "97cbf8b1-65ca-4e3d-86af-5eaa739a991f,9184a79c-109f-4a06-b406-e1ad067f52b1,26f01…"
click at [794, 317] on div at bounding box center [526, 249] width 1053 height 498
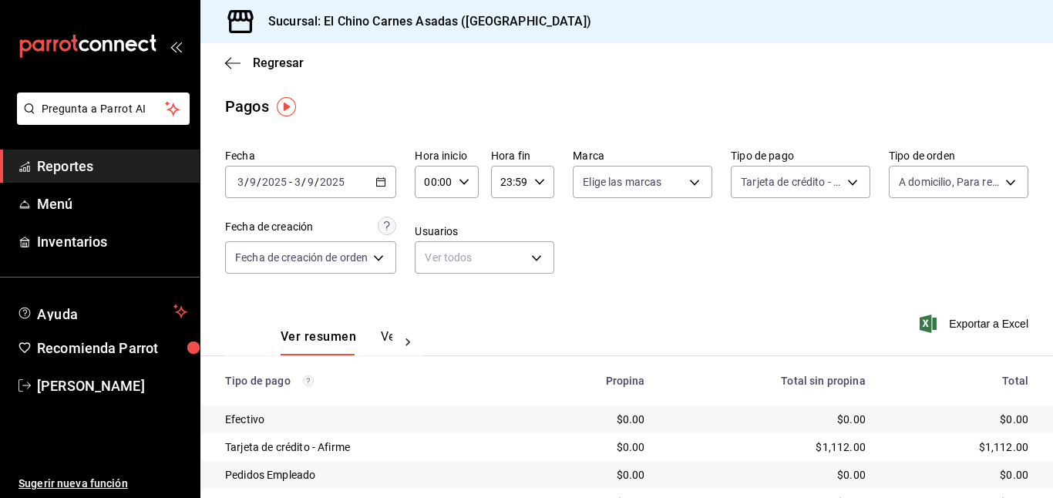
click at [931, 318] on icon "button" at bounding box center [927, 323] width 17 height 18
click at [802, 176] on body "Pregunta a Parrot AI Reportes Menú Inventarios Ayuda Recomienda Parrot [PERSON_…" at bounding box center [526, 249] width 1053 height 498
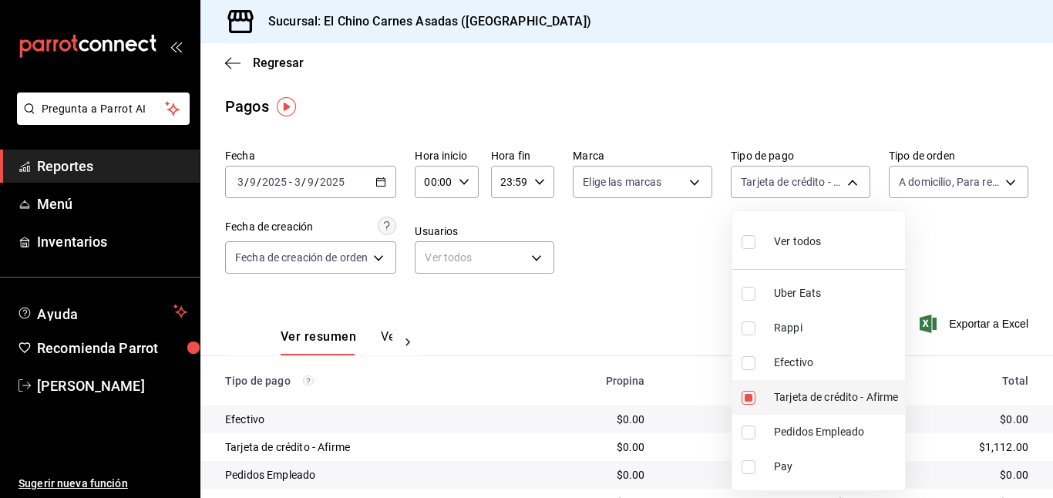
click at [746, 398] on input "checkbox" at bounding box center [748, 398] width 14 height 14
checkbox input "false"
click at [752, 361] on input "checkbox" at bounding box center [748, 363] width 14 height 14
checkbox input "true"
type input "1ec4ab05-2c6d-4a73-bd6f-51d991b2c058"
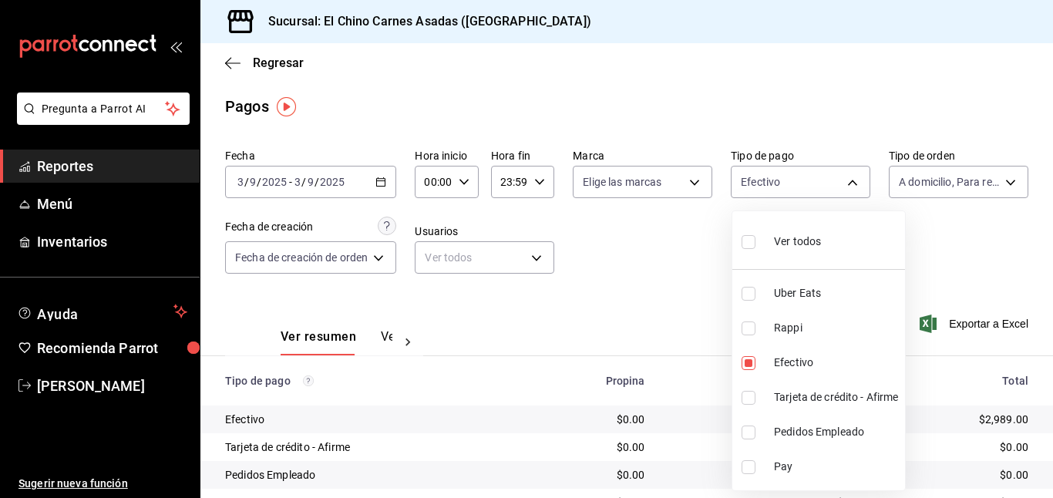
click at [695, 297] on div at bounding box center [526, 249] width 1053 height 498
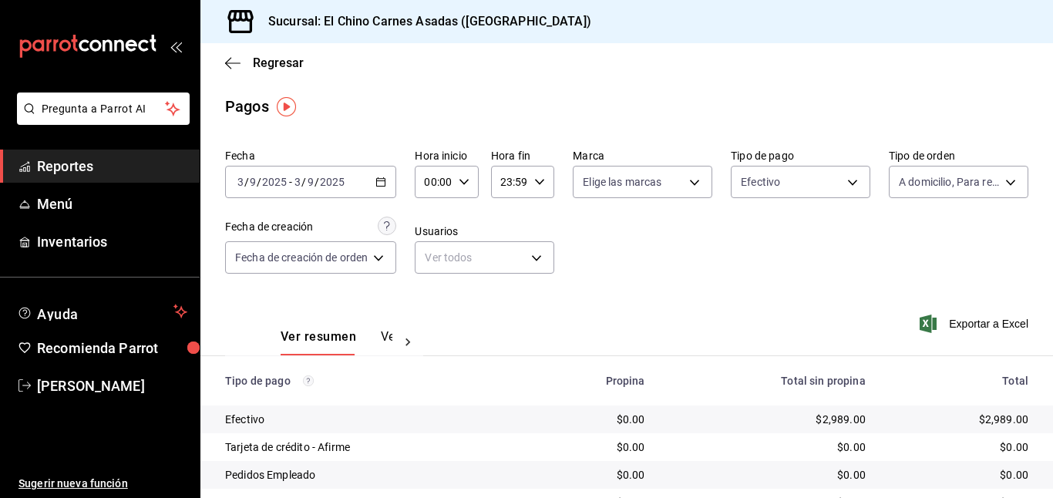
click at [934, 322] on icon "button" at bounding box center [927, 323] width 17 height 18
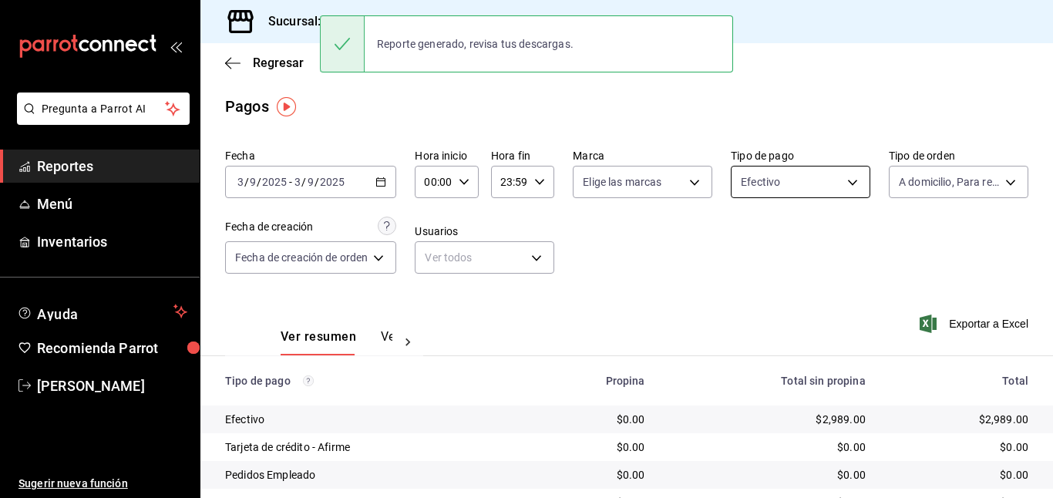
click at [809, 180] on body "Pregunta a Parrot AI Reportes Menú Inventarios Ayuda Recomienda Parrot [PERSON_…" at bounding box center [526, 249] width 1053 height 498
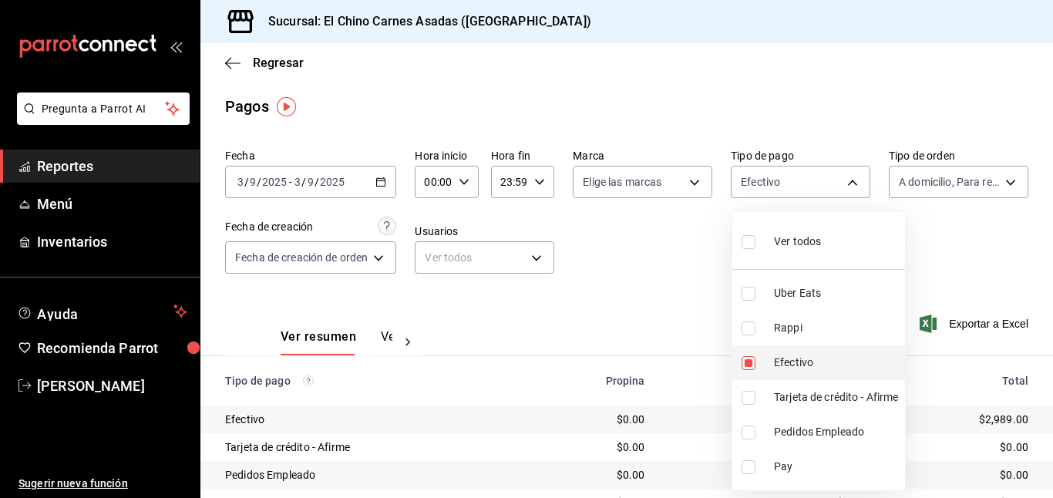
click at [752, 364] on input "checkbox" at bounding box center [748, 363] width 14 height 14
checkbox input "false"
click at [749, 321] on input "checkbox" at bounding box center [748, 328] width 14 height 14
checkbox input "true"
type input "c4801f15-3c0b-449a-993a-8f6a6652c3e6"
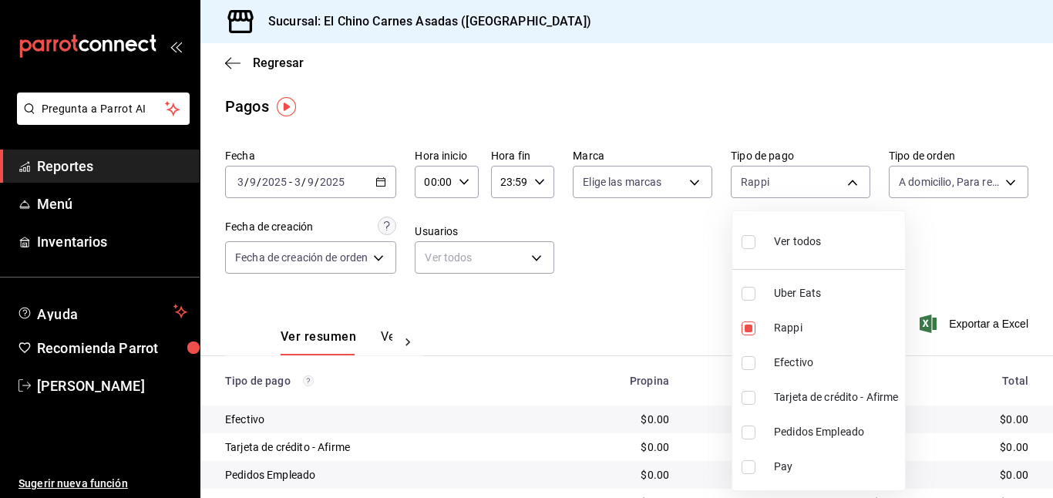
click at [747, 293] on input "checkbox" at bounding box center [748, 294] width 14 height 14
checkbox input "true"
type input "c4801f15-3c0b-449a-993a-8f6a6652c3e6,067e2e58-163f-431b-a29b-4254b34a315f"
click at [637, 282] on div at bounding box center [526, 249] width 1053 height 498
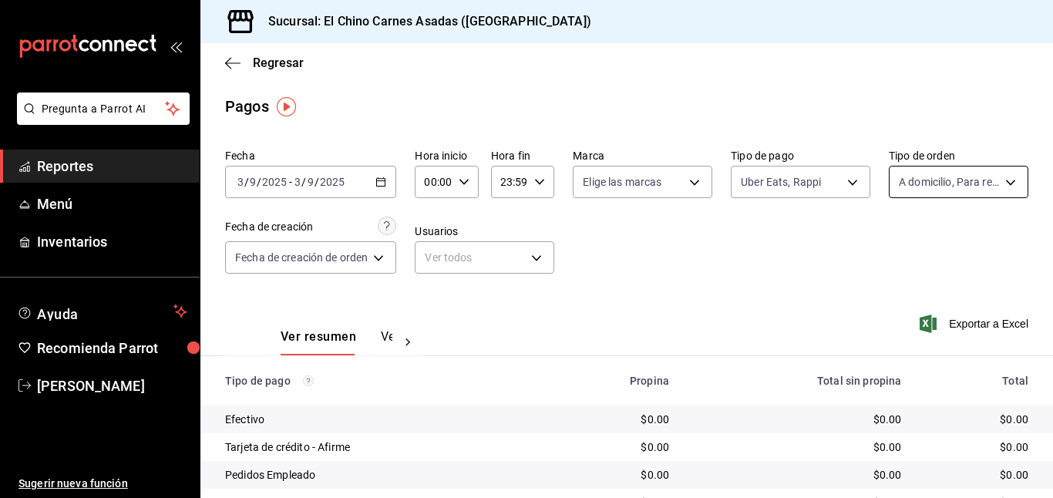
click at [922, 186] on body "Pregunta a Parrot AI Reportes Menú Inventarios Ayuda Recomienda Parrot [PERSON_…" at bounding box center [526, 249] width 1053 height 498
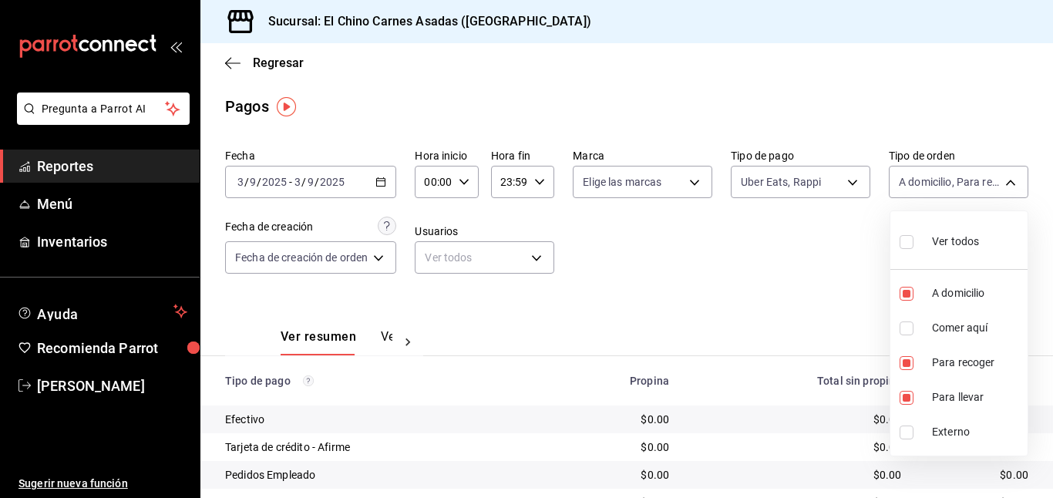
click at [907, 240] on input "checkbox" at bounding box center [906, 242] width 14 height 14
checkbox input "true"
type input "97cbf8b1-65ca-4e3d-86af-5eaa739a991f,85e642e5-1fae-4f46-8d5d-6355efdb8fdd,9184a…"
checkbox input "true"
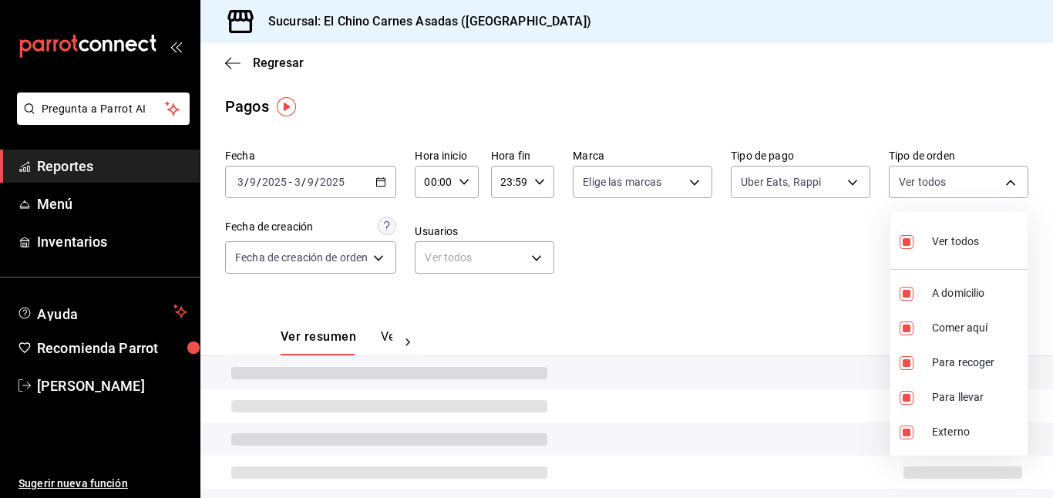
click at [861, 247] on div at bounding box center [526, 249] width 1053 height 498
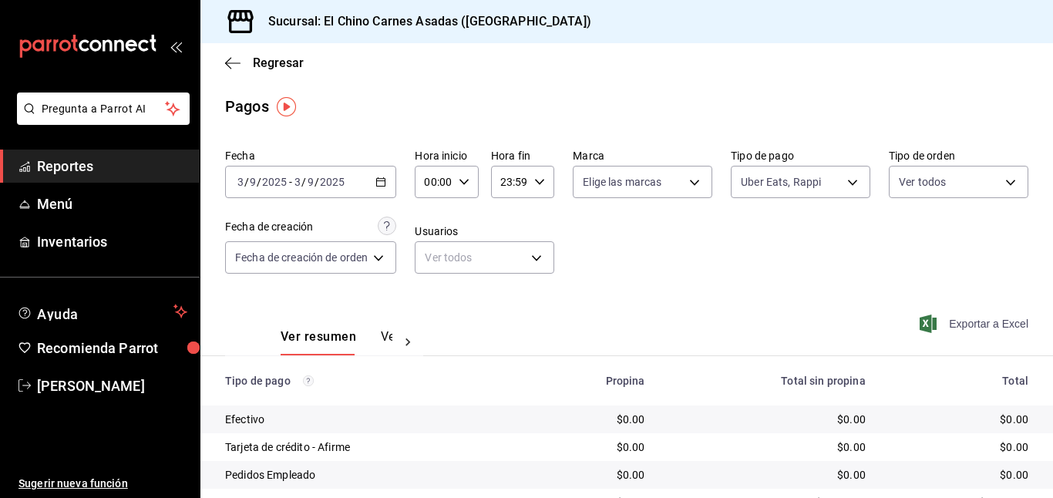
click at [947, 321] on span "Exportar a Excel" at bounding box center [975, 323] width 106 height 18
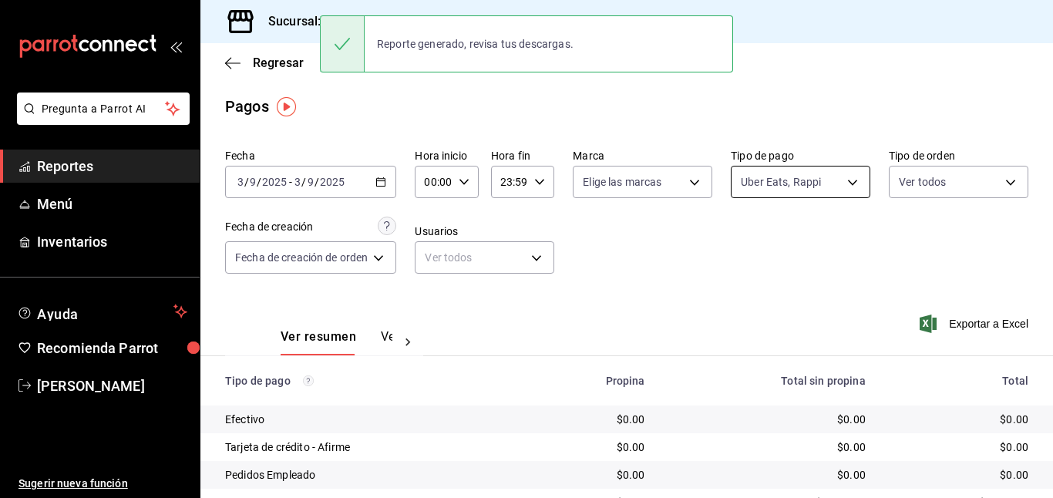
click at [773, 176] on body "Pregunta a Parrot AI Reportes Menú Inventarios Ayuda Recomienda Parrot [PERSON_…" at bounding box center [526, 249] width 1053 height 498
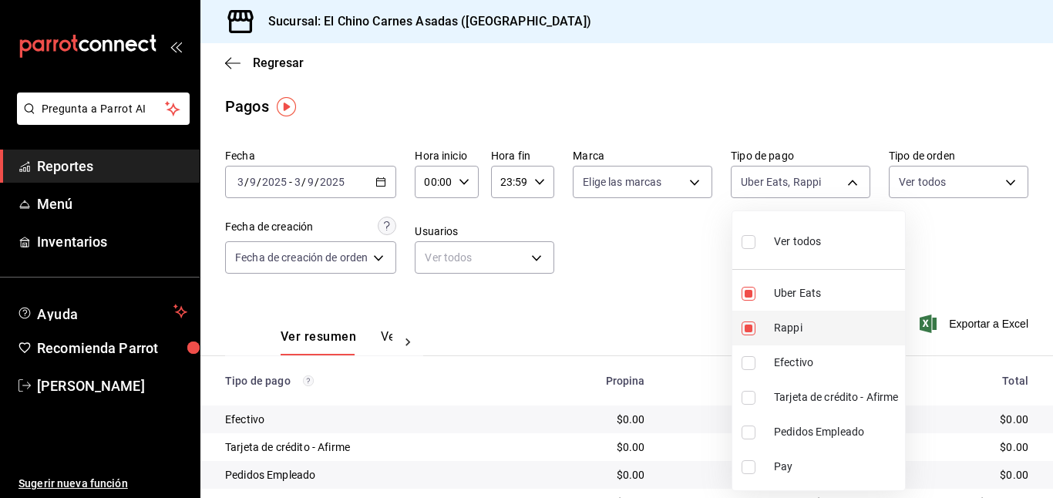
click at [751, 329] on input "checkbox" at bounding box center [748, 328] width 14 height 14
checkbox input "false"
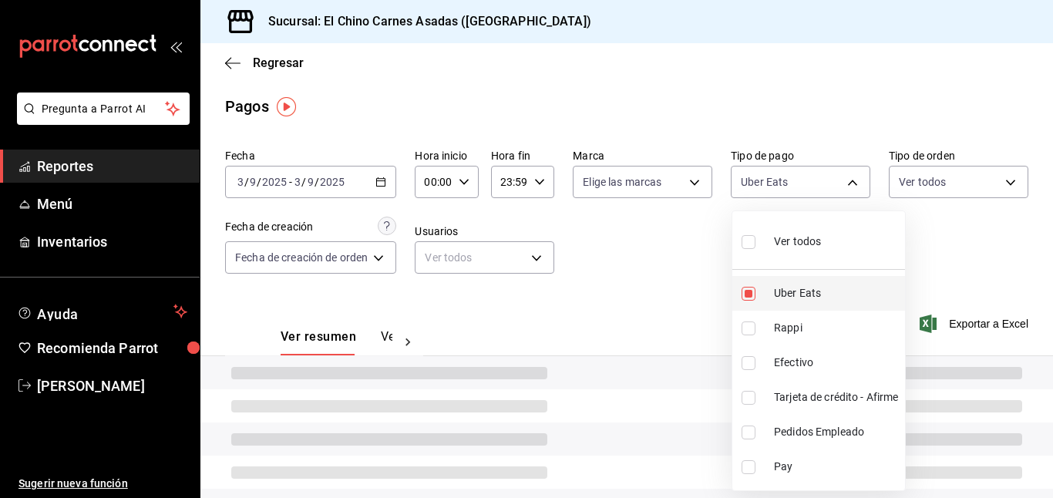
type input "067e2e58-163f-431b-a29b-4254b34a315f"
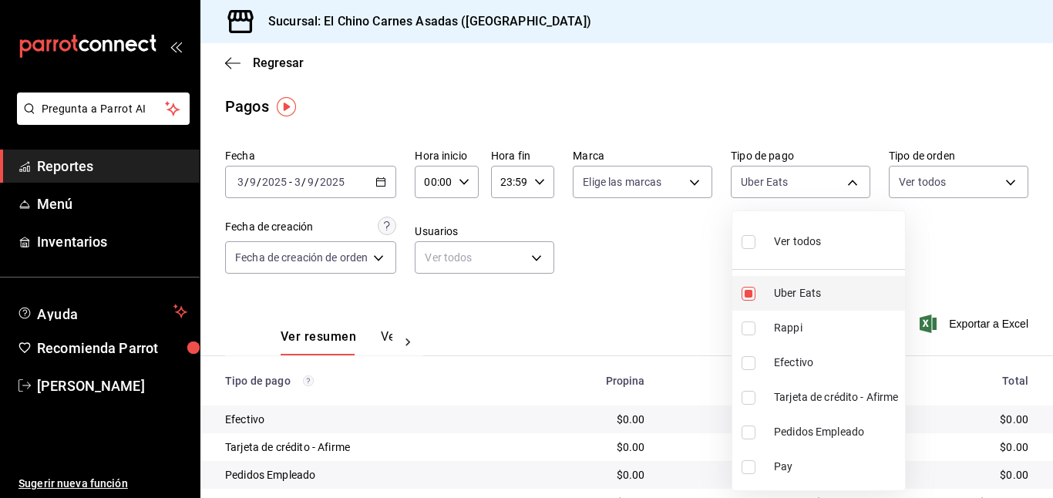
click at [747, 294] on input "checkbox" at bounding box center [748, 294] width 14 height 14
checkbox input "false"
click at [748, 395] on input "checkbox" at bounding box center [748, 398] width 14 height 14
checkbox input "true"
type input "911facc3-db66-4f96-9396-e27ce013f68a"
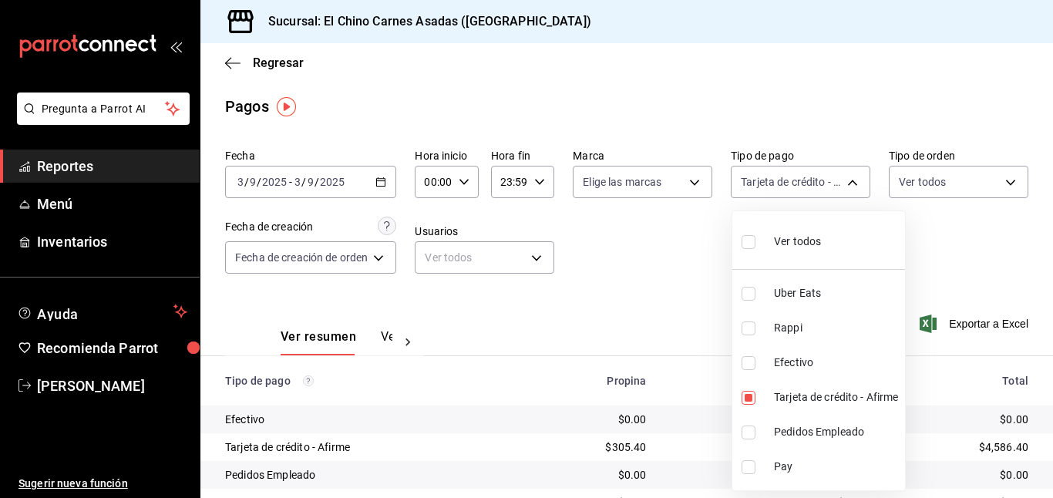
click at [690, 314] on div at bounding box center [526, 249] width 1053 height 498
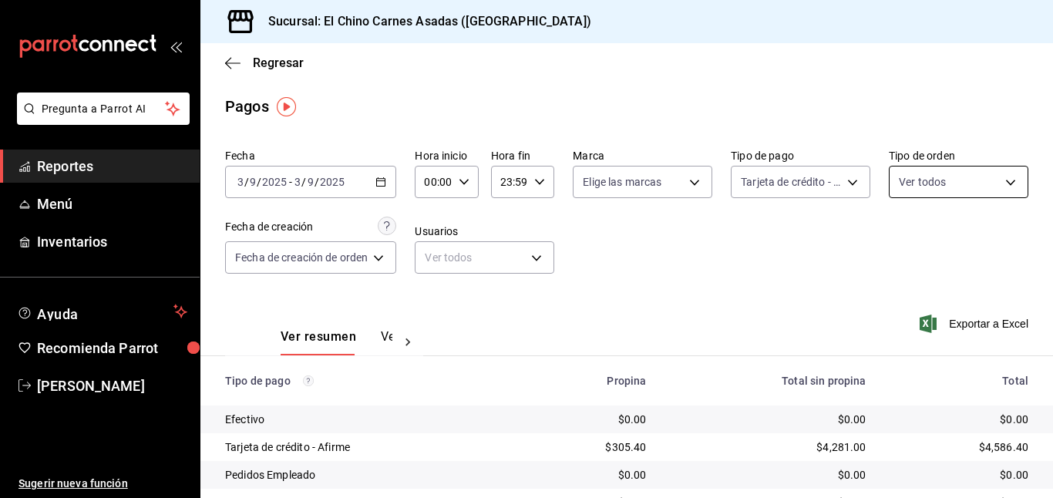
click at [920, 176] on body "Pregunta a Parrot AI Reportes Menú Inventarios Ayuda Recomienda Parrot [PERSON_…" at bounding box center [526, 249] width 1053 height 498
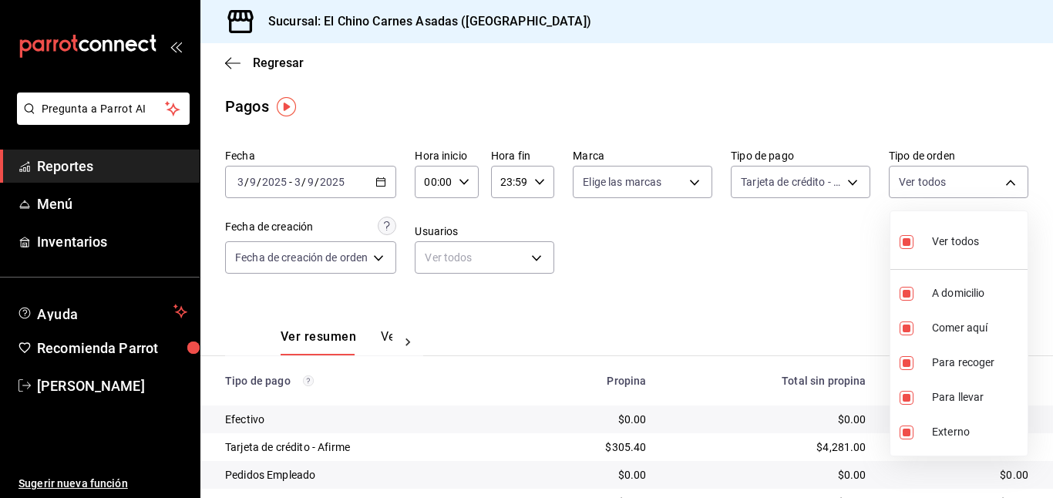
click at [907, 233] on label at bounding box center [909, 241] width 20 height 22
click at [907, 235] on input "checkbox" at bounding box center [906, 242] width 14 height 14
checkbox input "true"
type input "97cbf8b1-65ca-4e3d-86af-5eaa739a991f,85e642e5-1fae-4f46-8d5d-6355efdb8fdd,9184a…"
checkbox input "true"
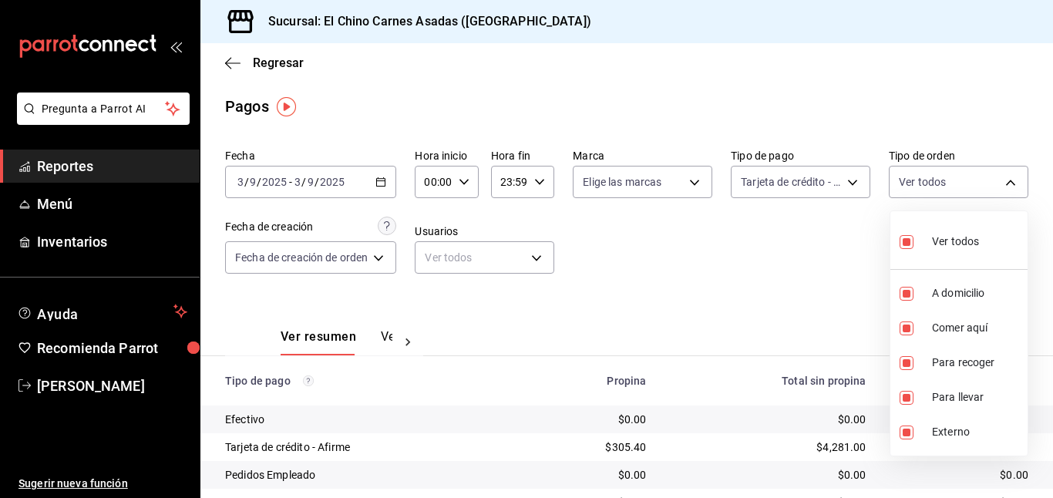
checkbox input "true"
click at [905, 239] on input "checkbox" at bounding box center [906, 242] width 14 height 14
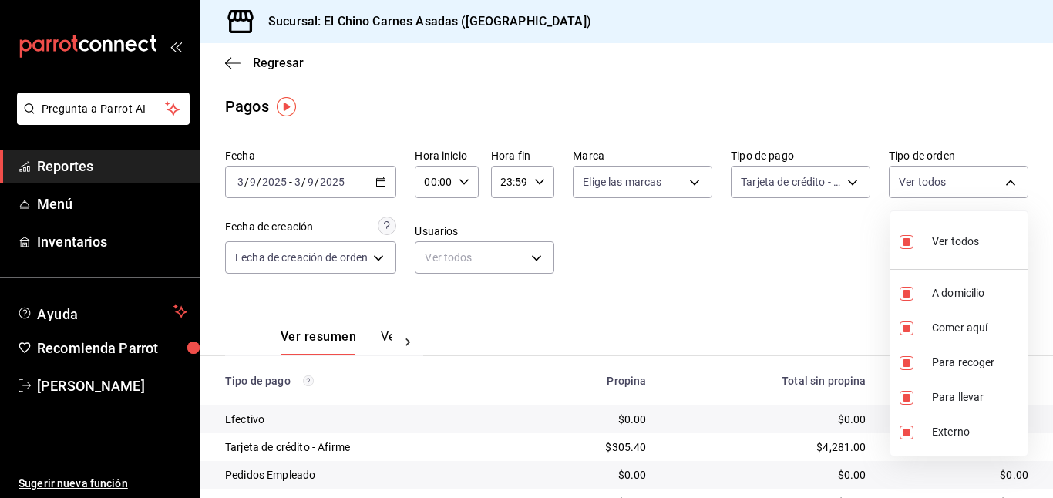
checkbox input "false"
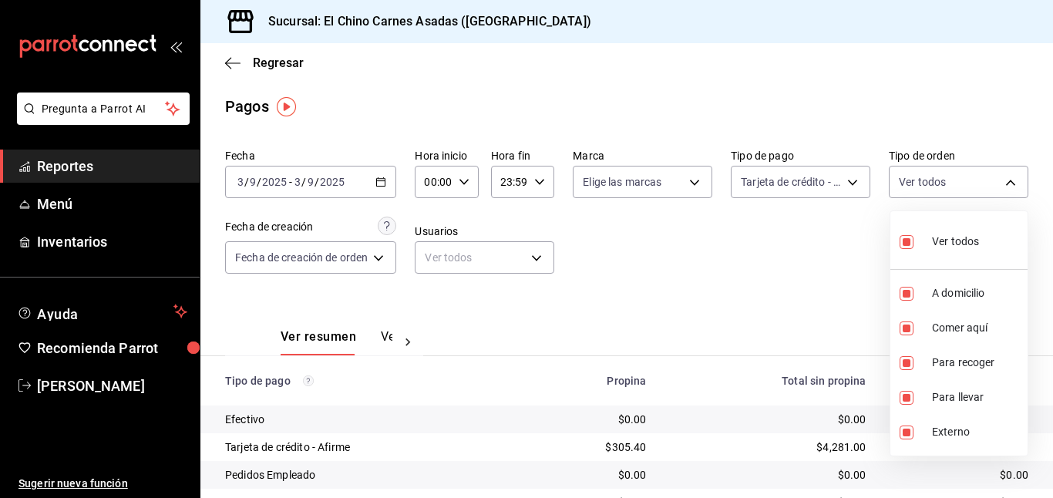
checkbox input "false"
click at [905, 325] on input "checkbox" at bounding box center [906, 328] width 14 height 14
checkbox input "true"
type input "85e642e5-1fae-4f46-8d5d-6355efdb8fdd"
click at [798, 298] on div at bounding box center [526, 249] width 1053 height 498
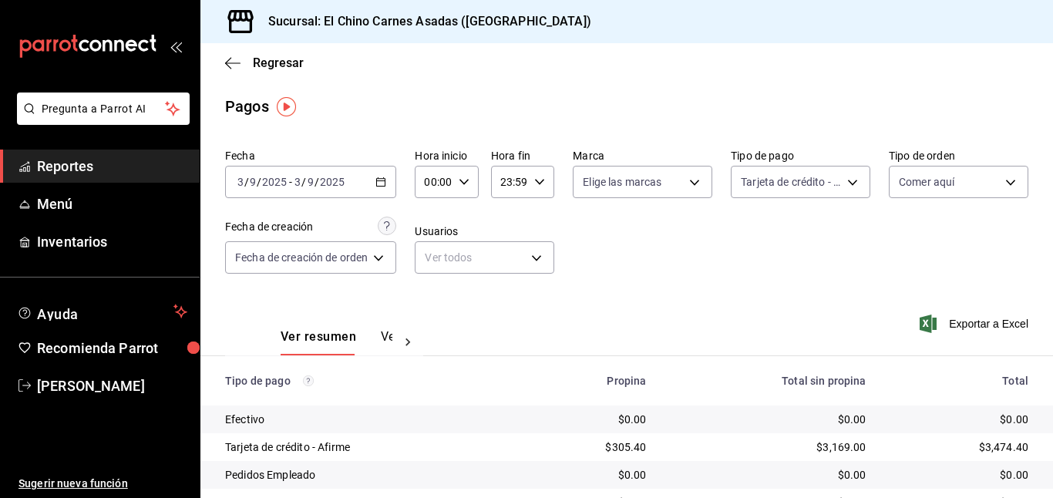
click at [927, 317] on icon "button" at bounding box center [927, 323] width 17 height 18
click at [768, 174] on body "Pregunta a Parrot AI Reportes Menú Inventarios Ayuda Recomienda Parrot [PERSON_…" at bounding box center [526, 249] width 1053 height 498
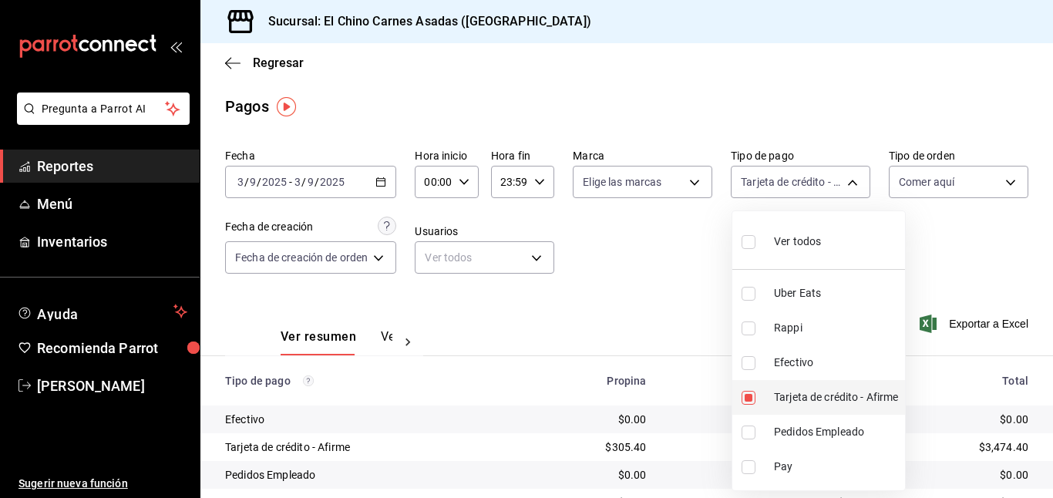
click at [751, 397] on input "checkbox" at bounding box center [748, 398] width 14 height 14
checkbox input "false"
click at [747, 360] on input "checkbox" at bounding box center [748, 363] width 14 height 14
checkbox input "true"
type input "1ec4ab05-2c6d-4a73-bd6f-51d991b2c058"
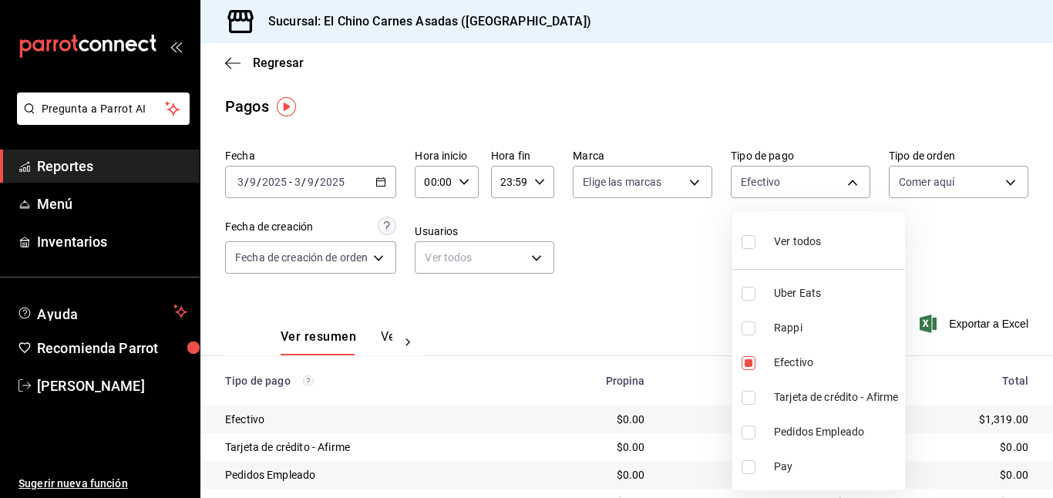
click at [687, 262] on div at bounding box center [526, 249] width 1053 height 498
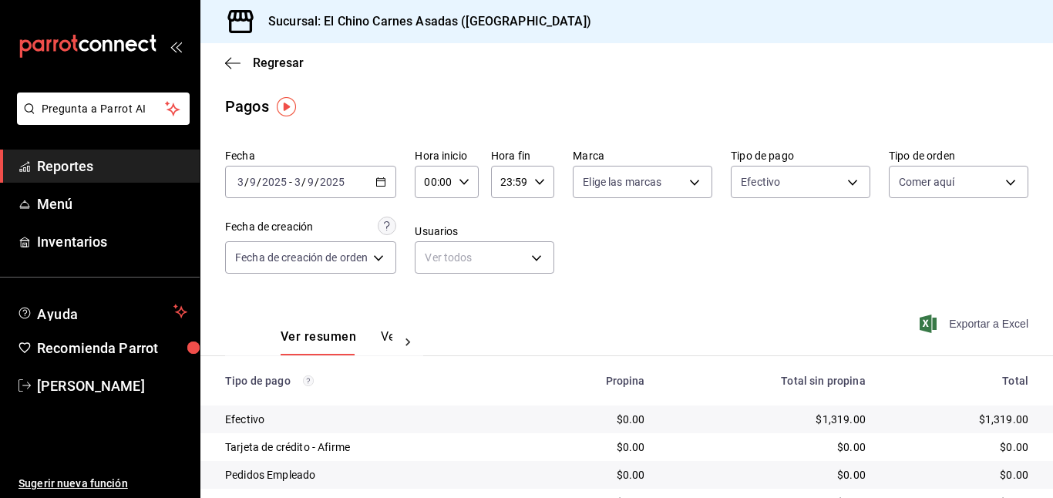
click at [971, 316] on span "Exportar a Excel" at bounding box center [975, 323] width 106 height 18
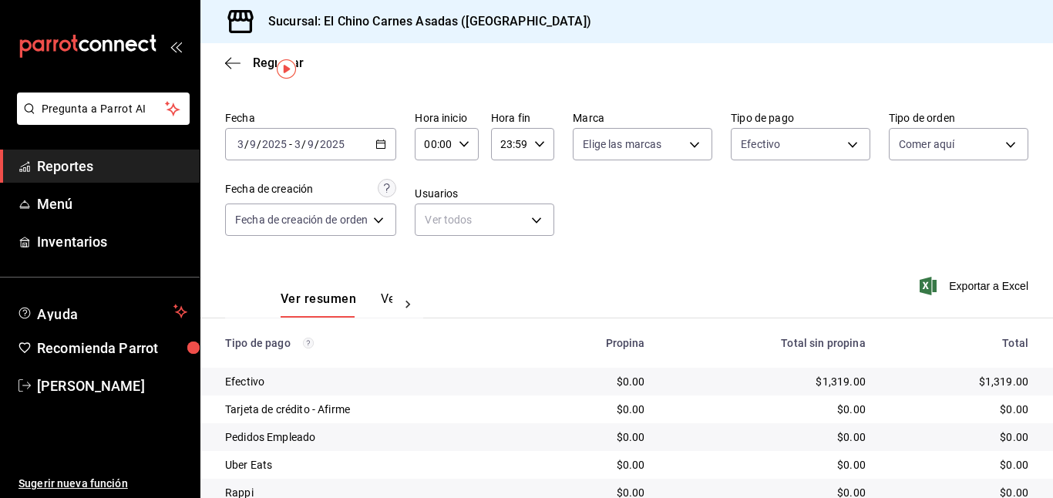
scroll to position [48, 0]
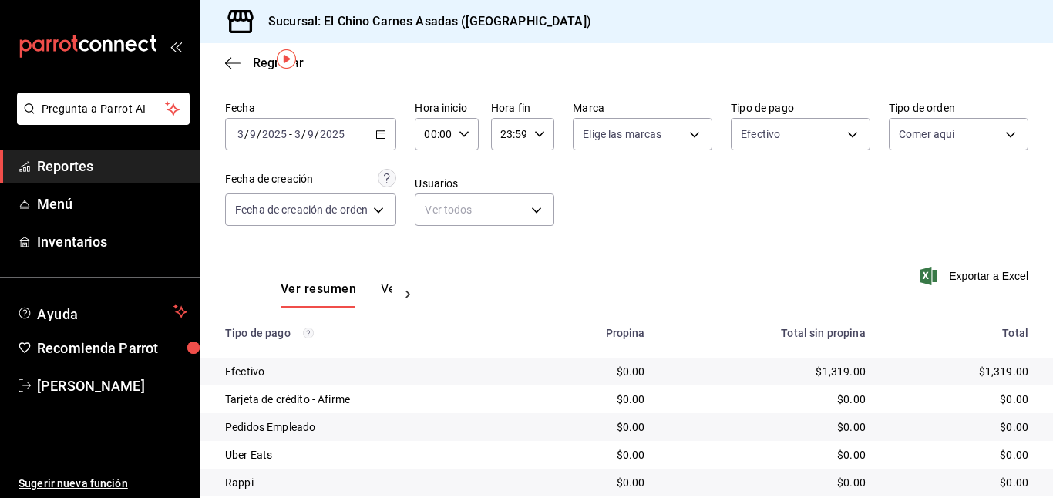
click at [926, 269] on icon "button" at bounding box center [927, 276] width 17 height 18
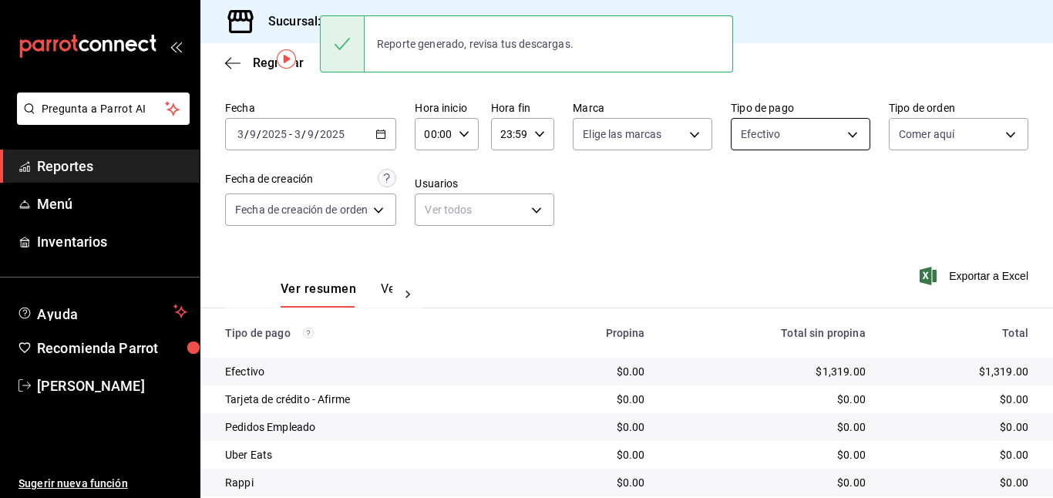
click at [762, 136] on body "Pregunta a Parrot AI Reportes Menú Inventarios Ayuda Recomienda Parrot [PERSON_…" at bounding box center [526, 249] width 1053 height 498
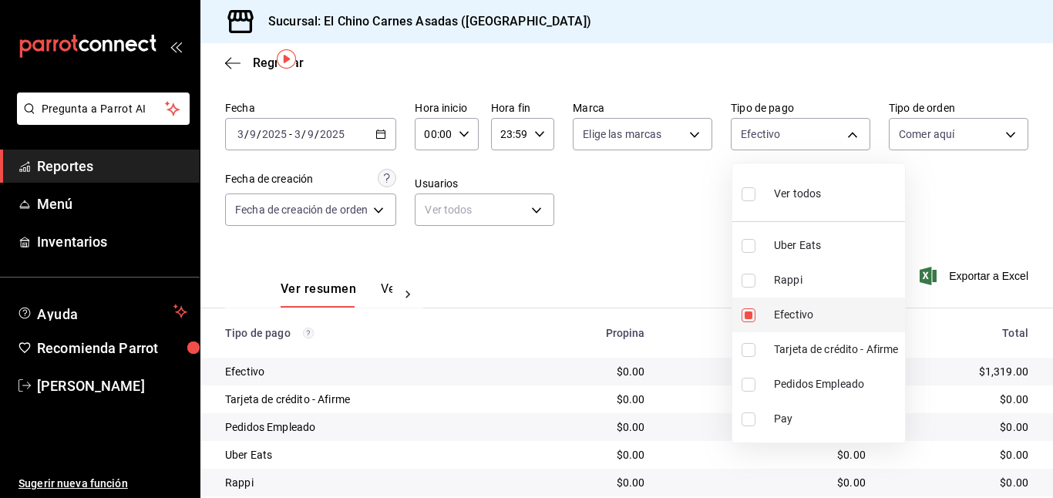
click at [754, 309] on input "checkbox" at bounding box center [748, 315] width 14 height 14
checkbox input "false"
click at [747, 192] on input "checkbox" at bounding box center [748, 194] width 14 height 14
checkbox input "true"
type input "067e2e58-163f-431b-a29b-4254b34a315f,c4801f15-3c0b-449a-993a-8f6a6652c3e6,1ec4a…"
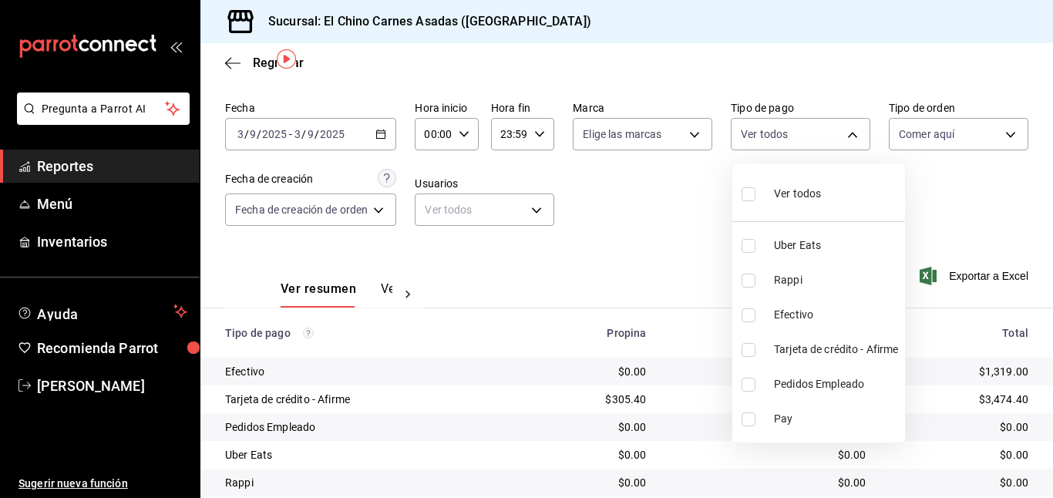
checkbox input "true"
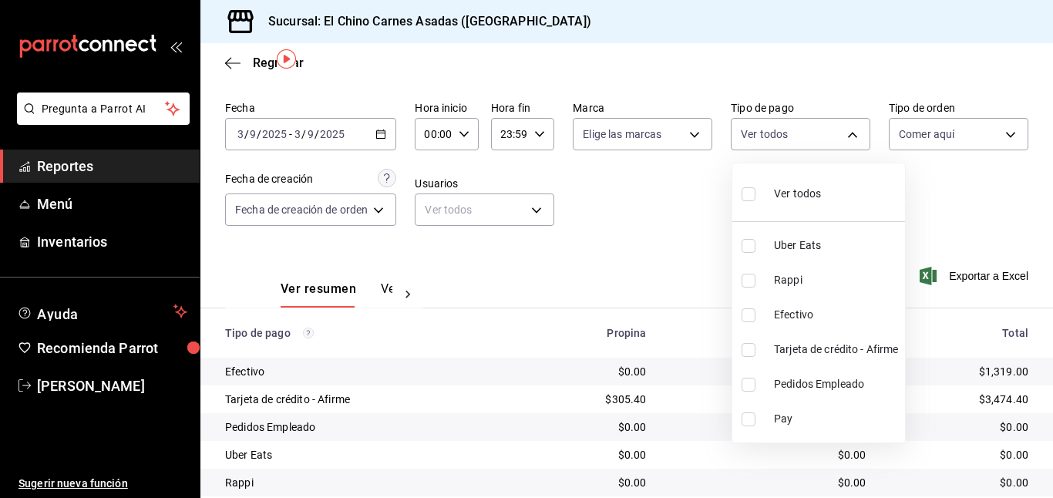
checkbox input "true"
click at [933, 137] on div at bounding box center [526, 249] width 1053 height 498
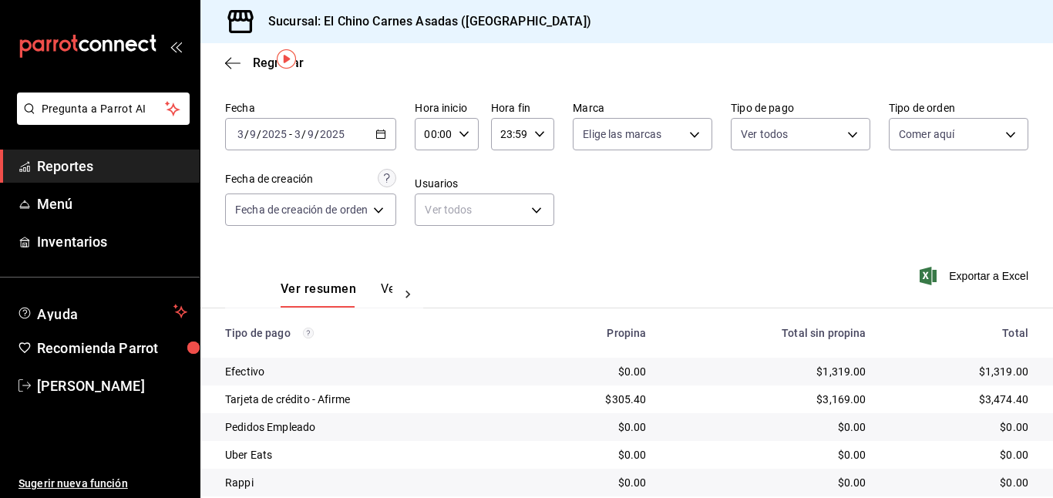
click at [933, 137] on body "Pregunta a Parrot AI Reportes Menú Inventarios Ayuda Recomienda Parrot [PERSON_…" at bounding box center [526, 249] width 1053 height 498
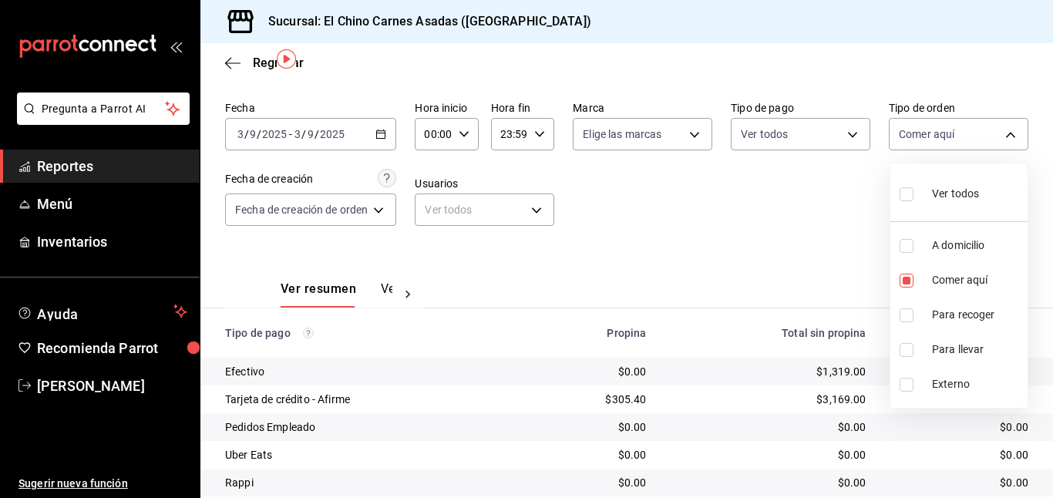
click at [899, 190] on input "checkbox" at bounding box center [906, 194] width 14 height 14
checkbox input "true"
type input "97cbf8b1-65ca-4e3d-86af-5eaa739a991f,85e642e5-1fae-4f46-8d5d-6355efdb8fdd,9184a…"
checkbox input "true"
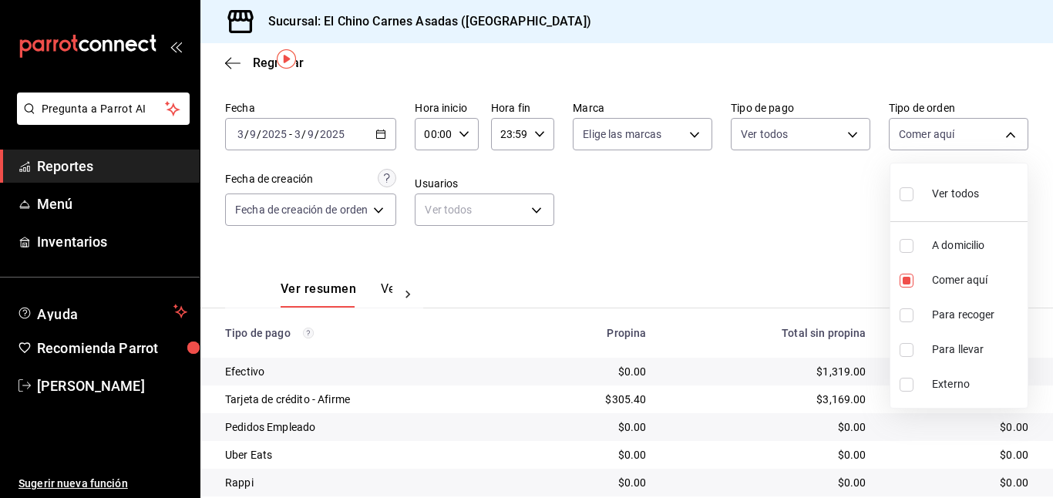
checkbox input "true"
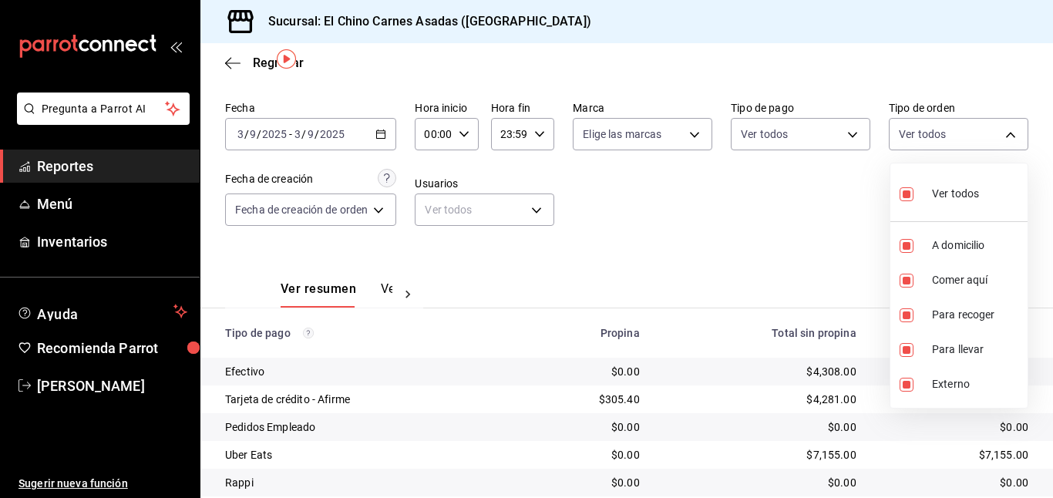
click at [813, 207] on div at bounding box center [526, 249] width 1053 height 498
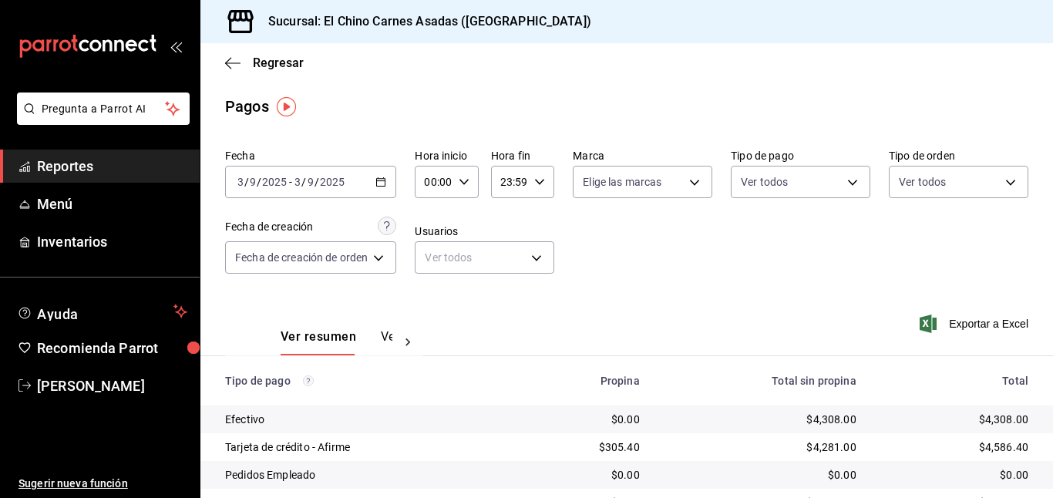
click at [385, 181] on icon "button" at bounding box center [380, 181] width 11 height 11
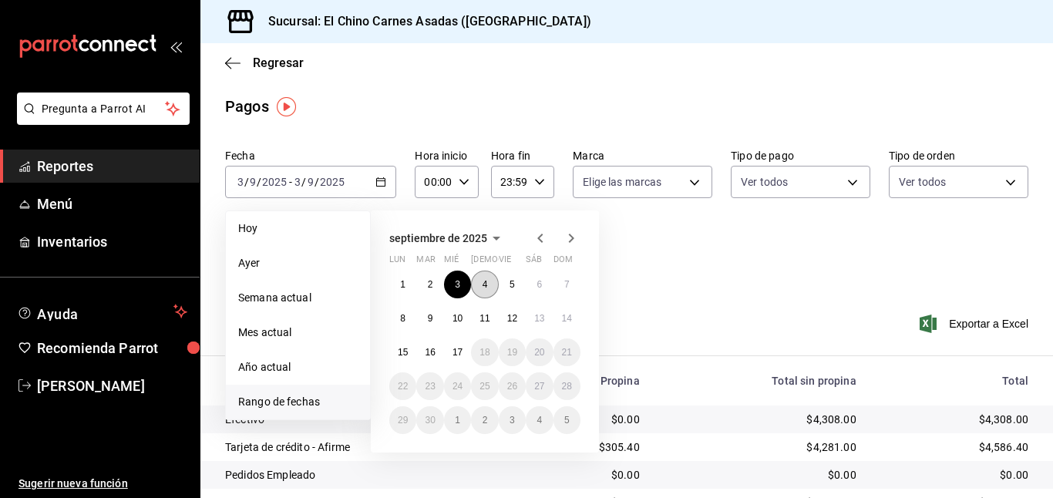
click at [482, 274] on button "4" at bounding box center [484, 284] width 27 height 28
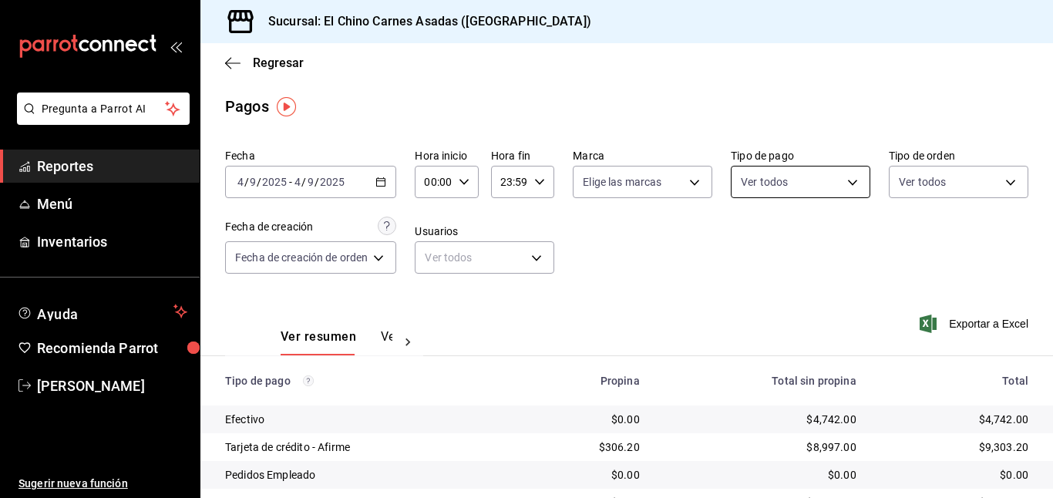
click at [764, 181] on body "Pregunta a Parrot AI Reportes Menú Inventarios Ayuda Recomienda Parrot [PERSON_…" at bounding box center [526, 249] width 1053 height 498
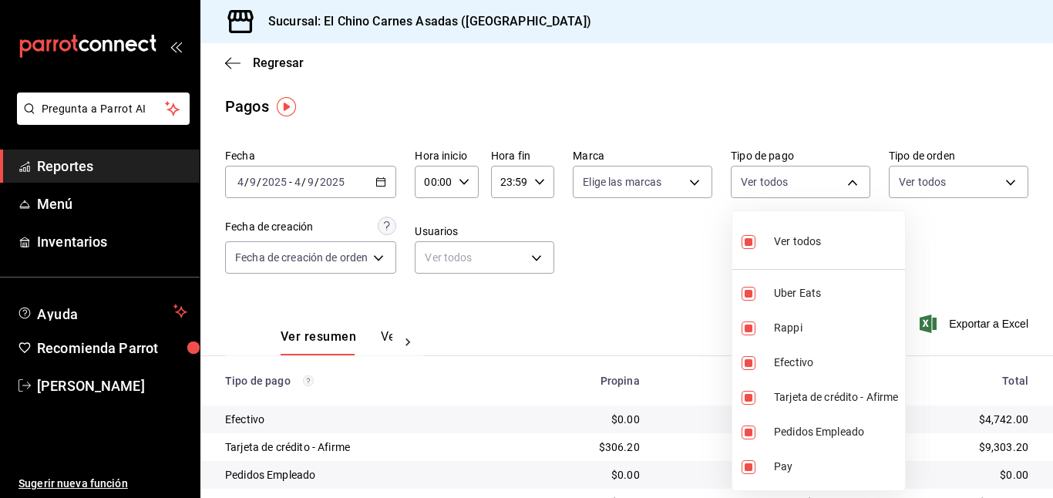
click at [752, 237] on input "checkbox" at bounding box center [748, 242] width 14 height 14
click at [749, 395] on input "checkbox" at bounding box center [748, 398] width 14 height 14
click at [671, 265] on div at bounding box center [526, 249] width 1053 height 498
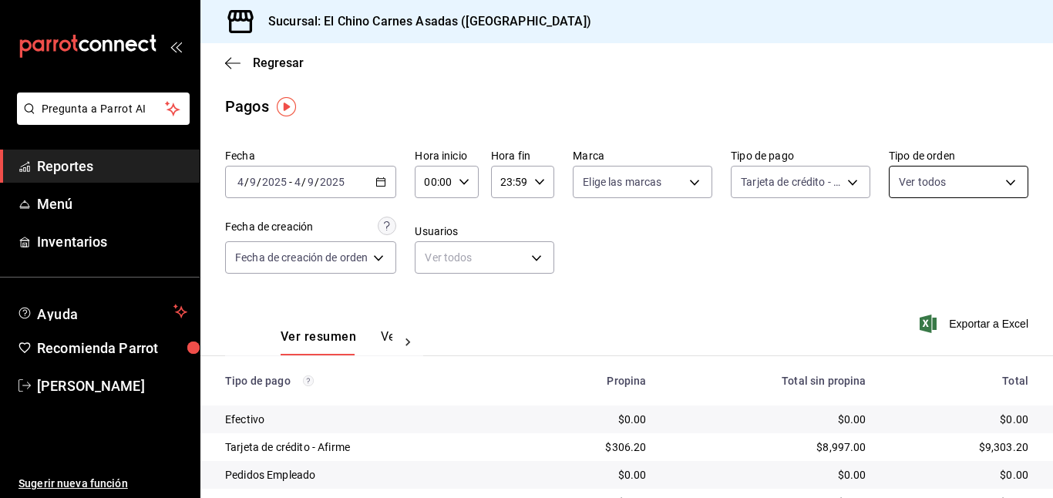
click at [970, 175] on body "Pregunta a Parrot AI Reportes Menú Inventarios Ayuda Recomienda Parrot [PERSON_…" at bounding box center [526, 249] width 1053 height 498
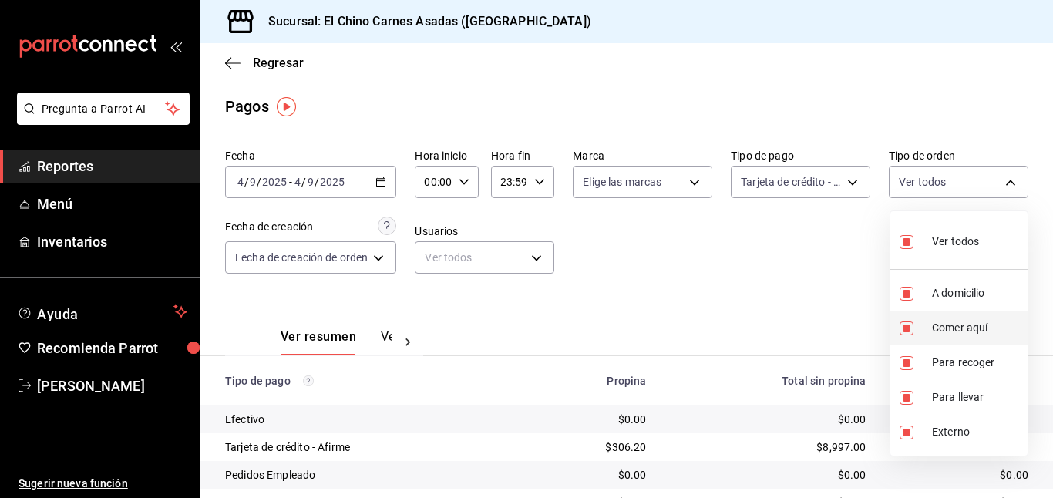
click at [906, 322] on input "checkbox" at bounding box center [906, 328] width 14 height 14
click at [906, 428] on input "checkbox" at bounding box center [906, 432] width 14 height 14
click at [820, 298] on div at bounding box center [526, 249] width 1053 height 498
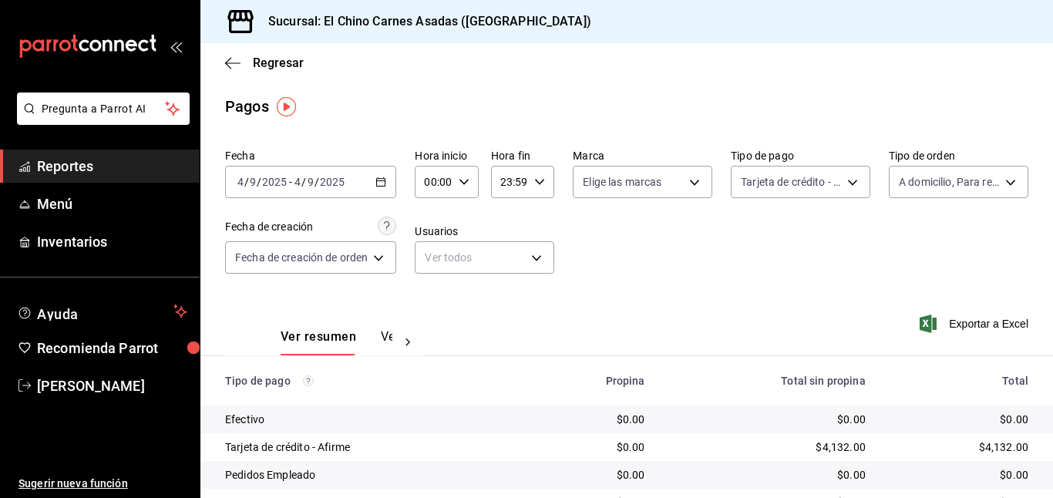
click at [927, 319] on icon "button" at bounding box center [927, 323] width 17 height 18
click at [817, 183] on body "Pregunta a Parrot AI Reportes Menú Inventarios Ayuda Recomienda Parrot [PERSON_…" at bounding box center [526, 249] width 1053 height 498
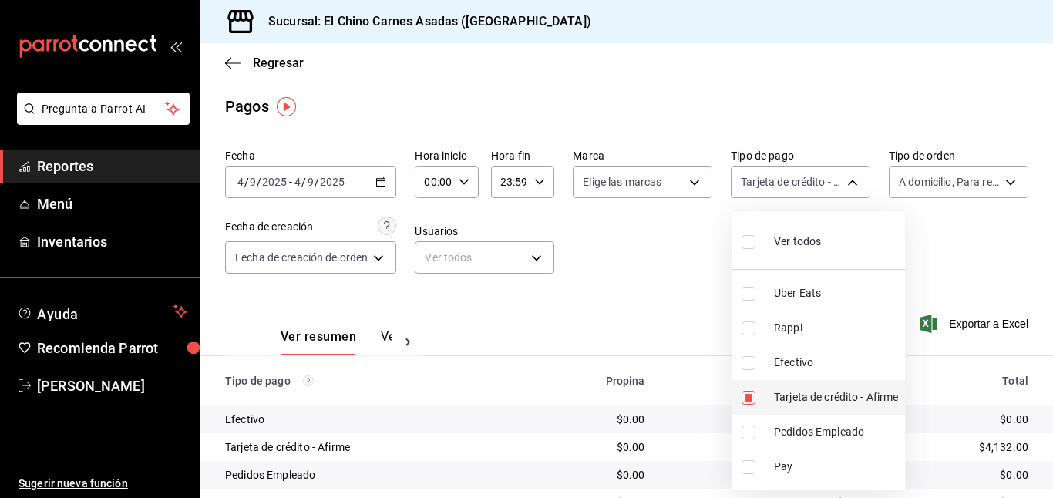
click at [751, 394] on input "checkbox" at bounding box center [748, 398] width 14 height 14
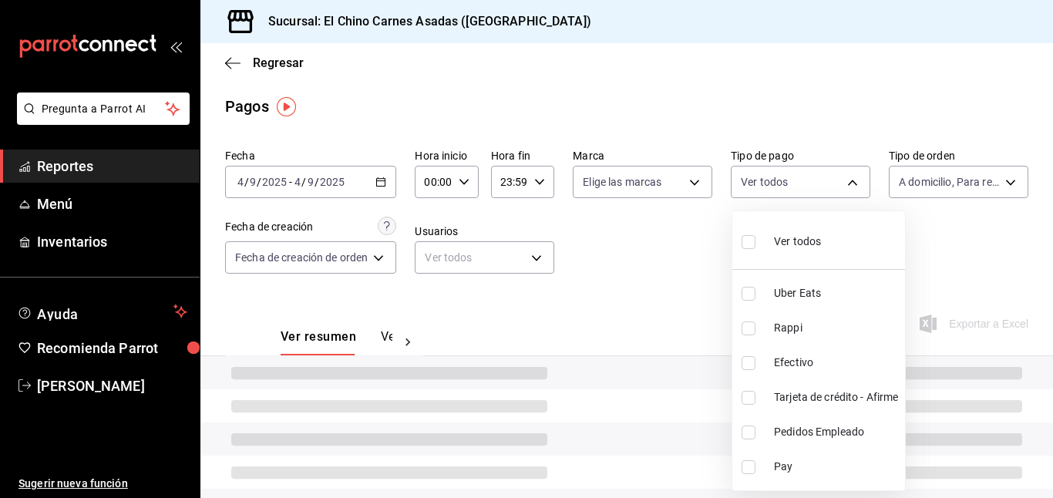
click at [748, 363] on input "checkbox" at bounding box center [748, 363] width 14 height 14
click at [686, 300] on div at bounding box center [526, 249] width 1053 height 498
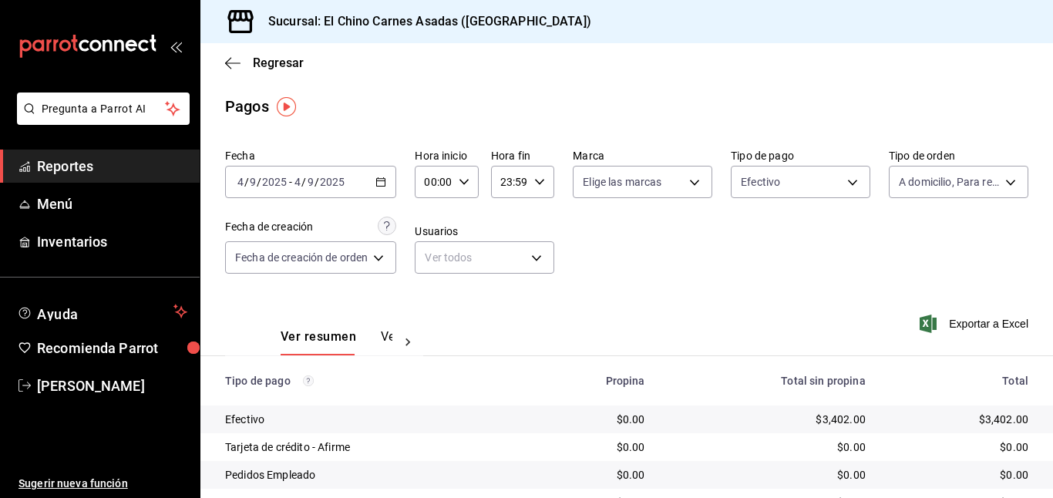
click at [928, 316] on icon "button" at bounding box center [927, 323] width 17 height 18
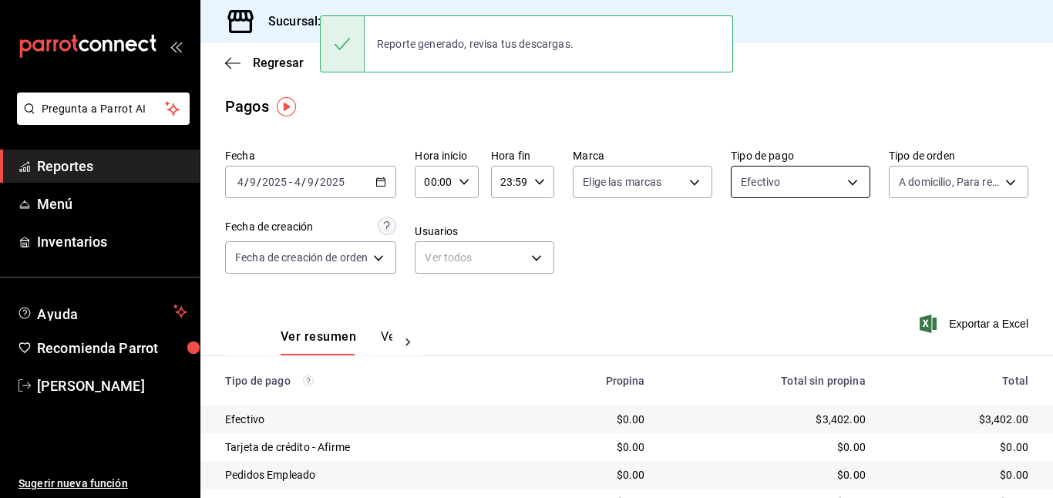
click at [764, 170] on body "Pregunta a Parrot AI Reportes Menú Inventarios Ayuda Recomienda Parrot [PERSON_…" at bounding box center [526, 249] width 1053 height 498
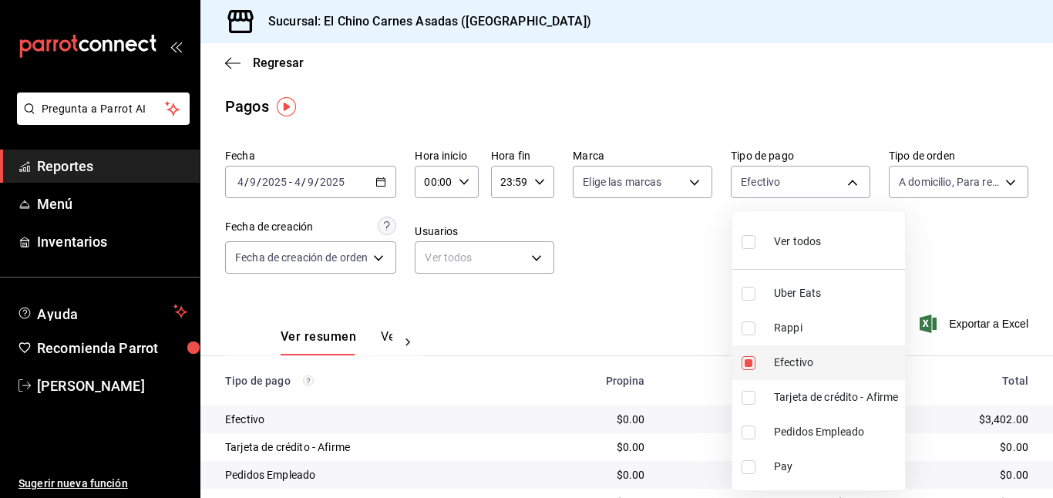
click at [748, 360] on input "checkbox" at bounding box center [748, 363] width 14 height 14
click at [747, 324] on input "checkbox" at bounding box center [748, 328] width 14 height 14
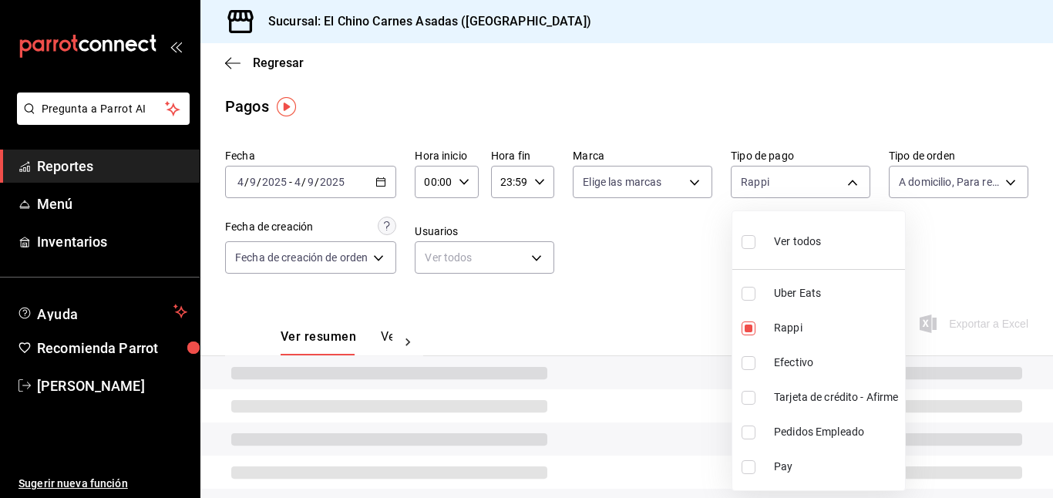
click at [744, 287] on input "checkbox" at bounding box center [748, 294] width 14 height 14
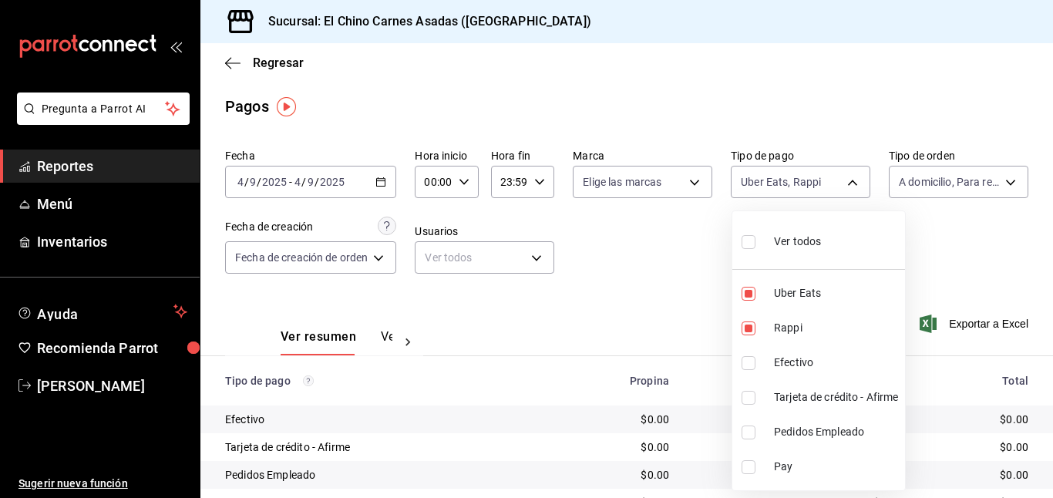
click at [933, 187] on div at bounding box center [526, 249] width 1053 height 498
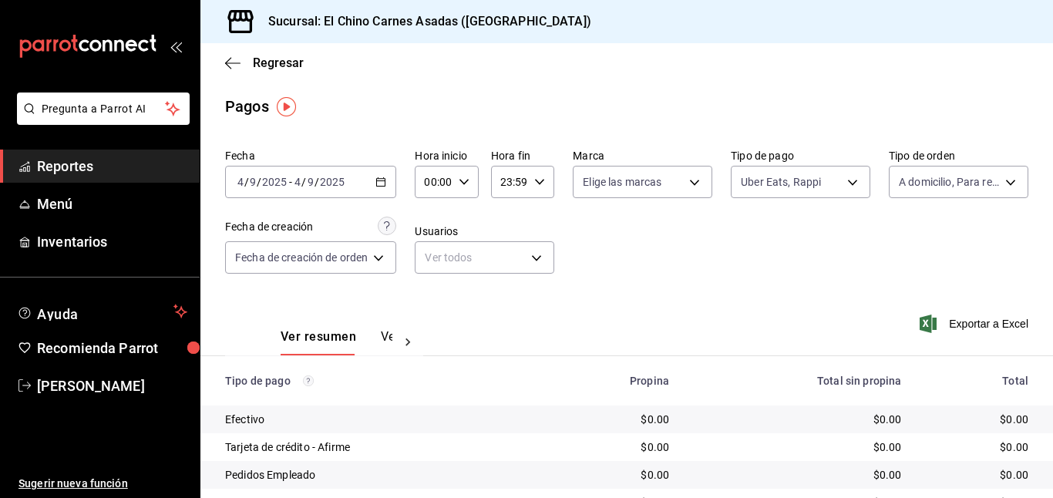
click at [933, 187] on body "Pregunta a Parrot AI Reportes Menú Inventarios Ayuda Recomienda Parrot [PERSON_…" at bounding box center [526, 249] width 1053 height 498
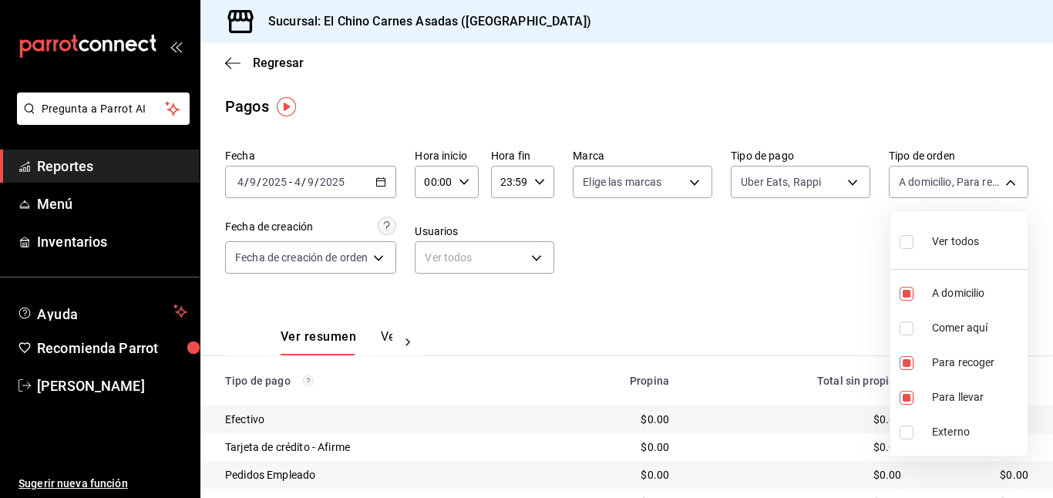
click at [909, 232] on label at bounding box center [909, 241] width 20 height 22
click at [909, 235] on input "checkbox" at bounding box center [906, 242] width 14 height 14
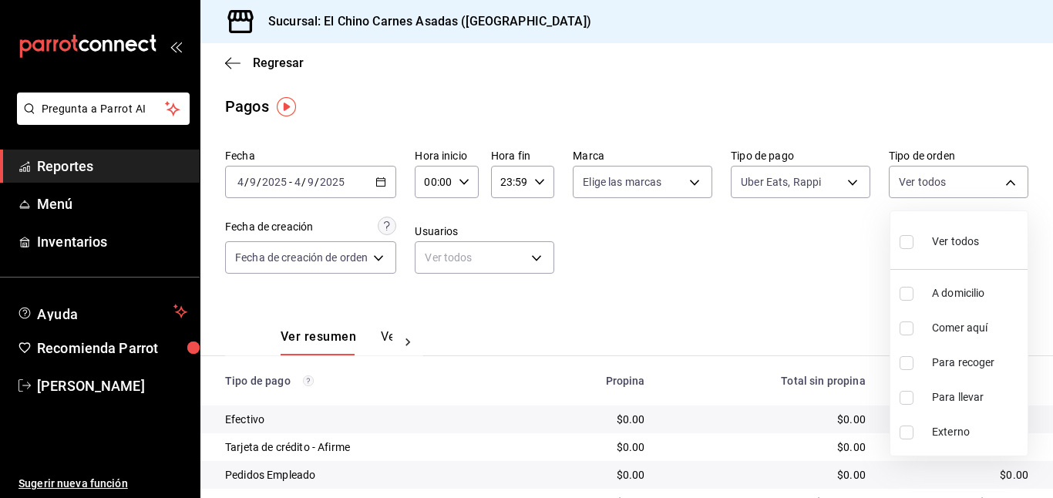
click at [908, 238] on input "checkbox" at bounding box center [906, 242] width 14 height 14
click at [791, 247] on div at bounding box center [526, 249] width 1053 height 498
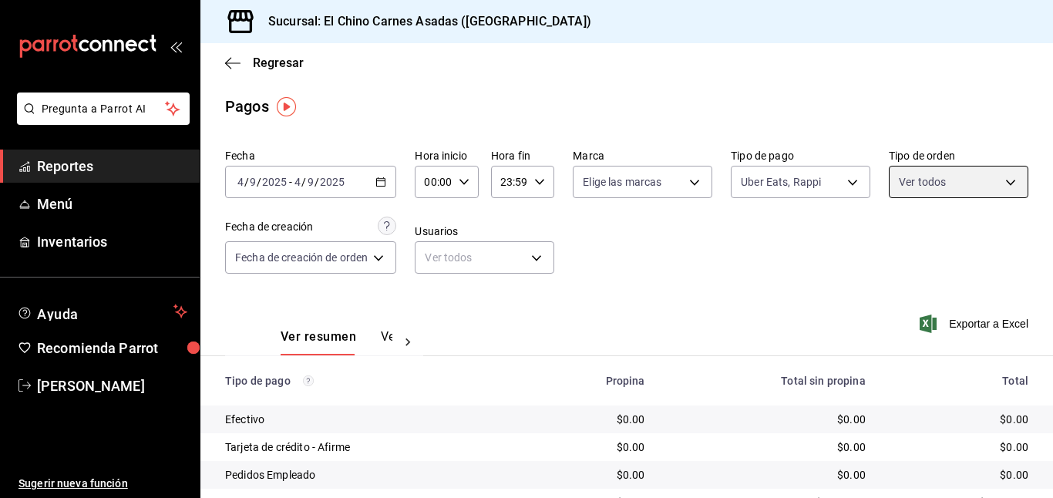
scroll to position [126, 0]
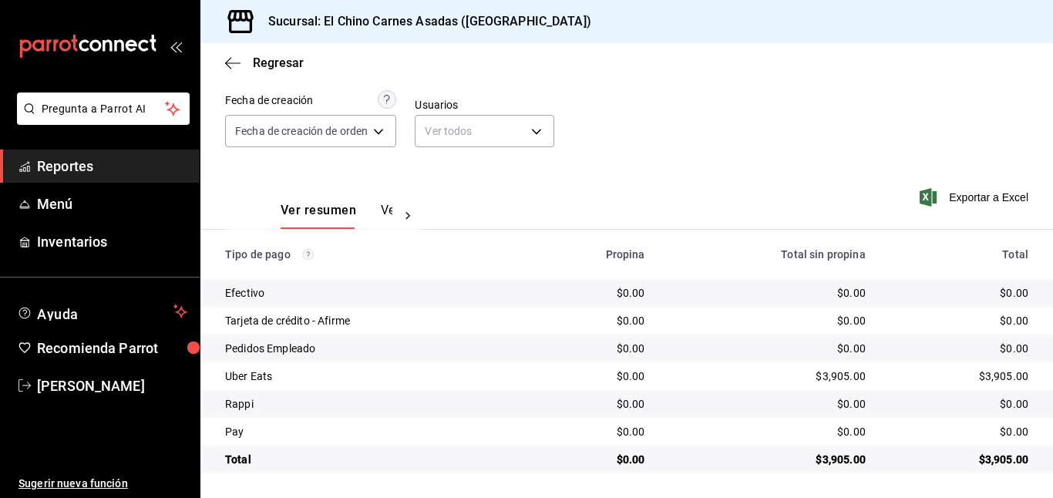
click at [929, 196] on icon "button" at bounding box center [927, 197] width 17 height 18
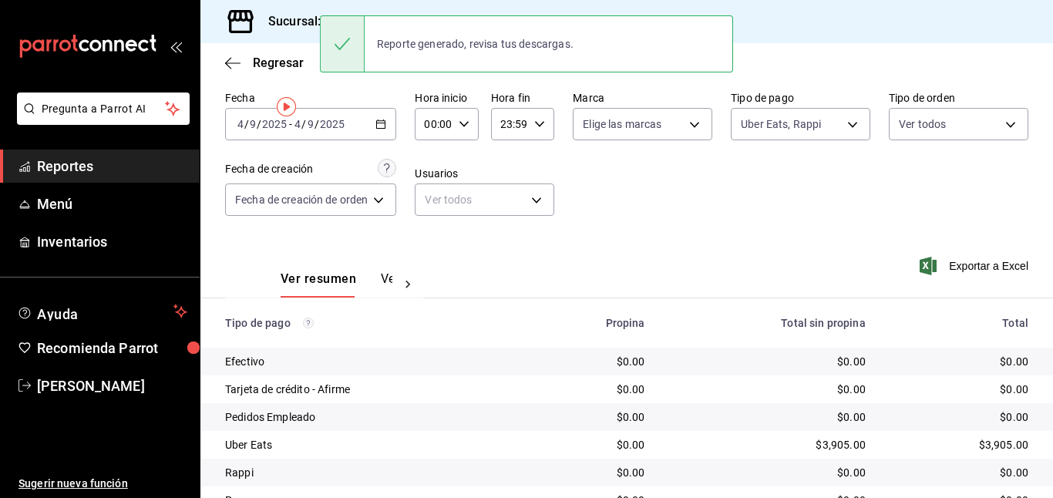
scroll to position [0, 0]
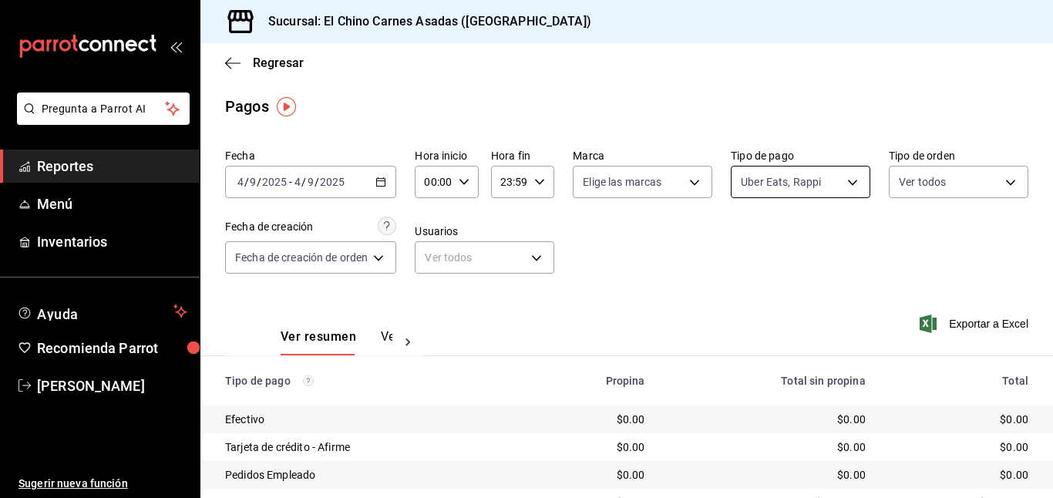
click at [782, 176] on body "Pregunta a Parrot AI Reportes Menú Inventarios Ayuda Recomienda Parrot [PERSON_…" at bounding box center [526, 249] width 1053 height 498
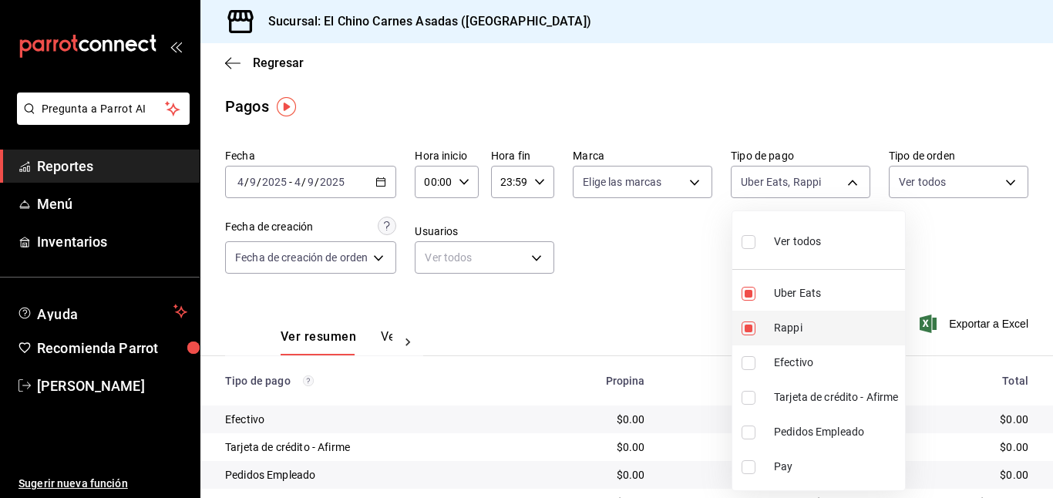
click at [748, 324] on input "checkbox" at bounding box center [748, 328] width 14 height 14
click at [746, 294] on input "checkbox" at bounding box center [748, 294] width 14 height 14
click at [746, 392] on input "checkbox" at bounding box center [748, 398] width 14 height 14
click at [667, 310] on div at bounding box center [526, 249] width 1053 height 498
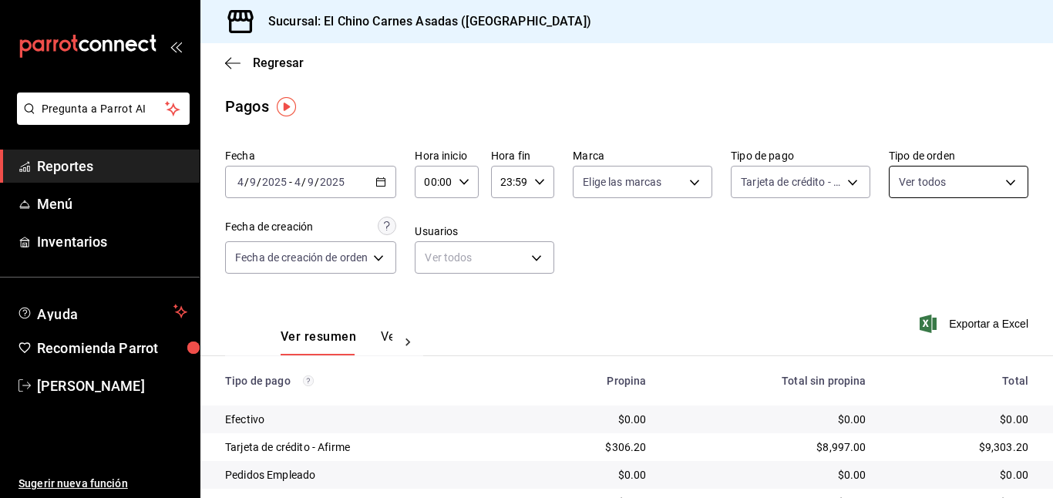
click at [913, 182] on body "Pregunta a Parrot AI Reportes Menú Inventarios Ayuda Recomienda Parrot [PERSON_…" at bounding box center [526, 249] width 1053 height 498
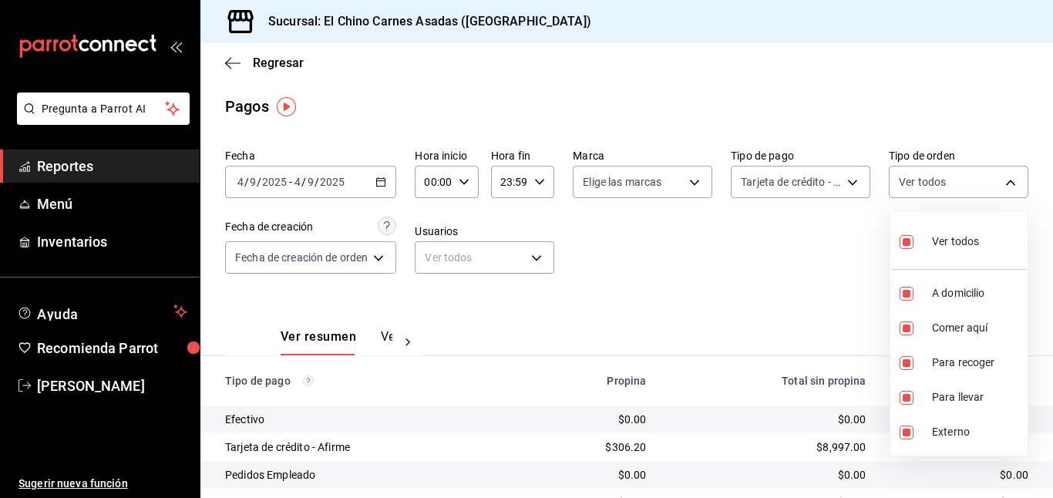
click at [905, 235] on input "checkbox" at bounding box center [906, 242] width 14 height 14
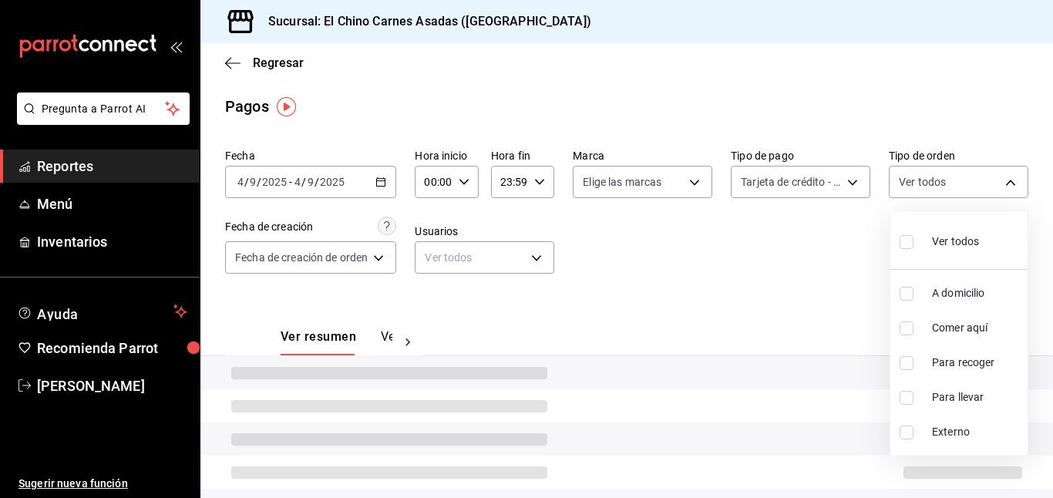
click at [909, 324] on input "checkbox" at bounding box center [906, 328] width 14 height 14
click at [831, 252] on div at bounding box center [526, 249] width 1053 height 498
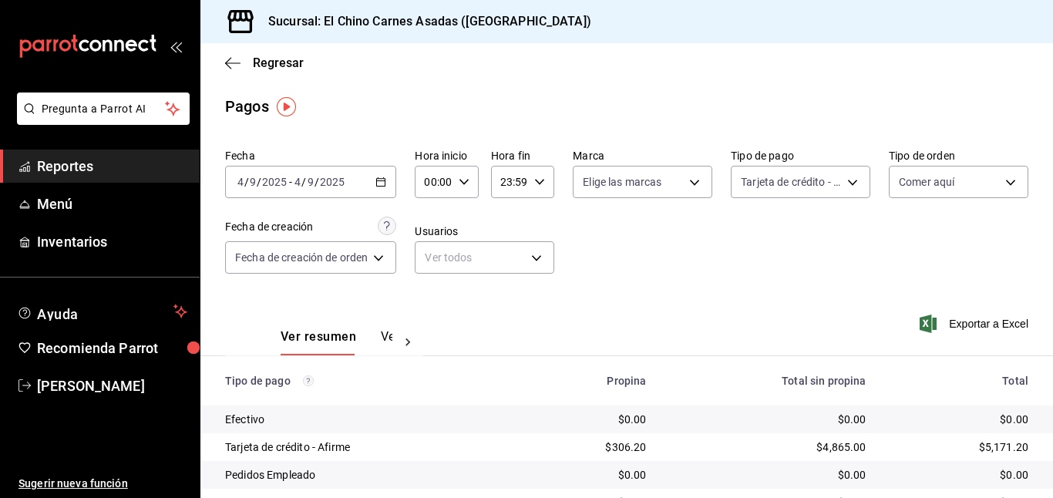
click at [929, 316] on icon "button" at bounding box center [927, 323] width 17 height 18
click at [835, 180] on body "Pregunta a Parrot AI Reportes Menú Inventarios Ayuda Recomienda Parrot [PERSON_…" at bounding box center [526, 249] width 1053 height 498
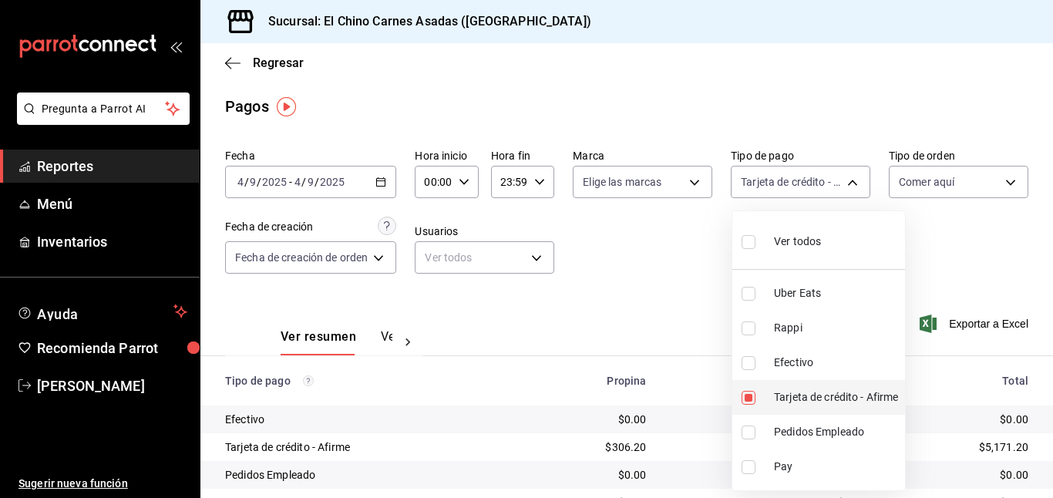
click at [750, 393] on input "checkbox" at bounding box center [748, 398] width 14 height 14
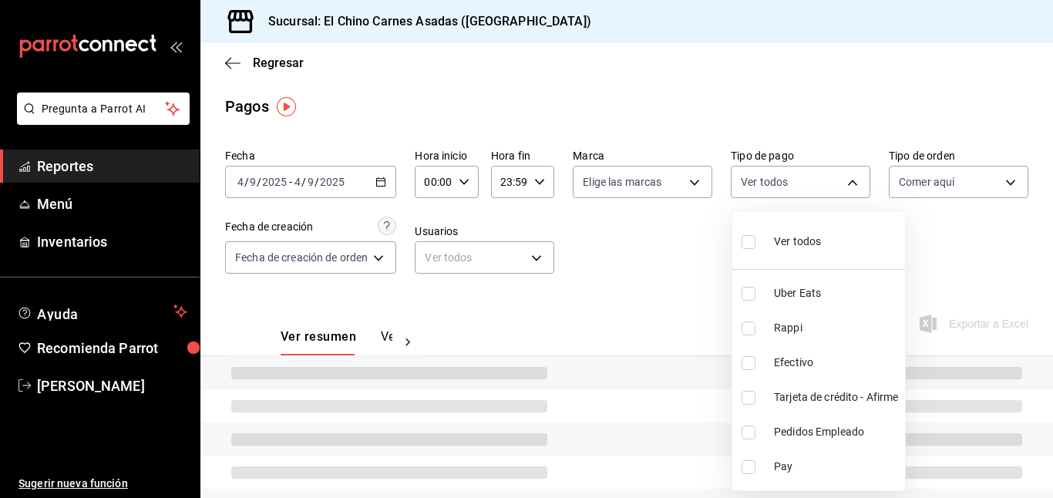
click at [753, 360] on input "checkbox" at bounding box center [748, 363] width 14 height 14
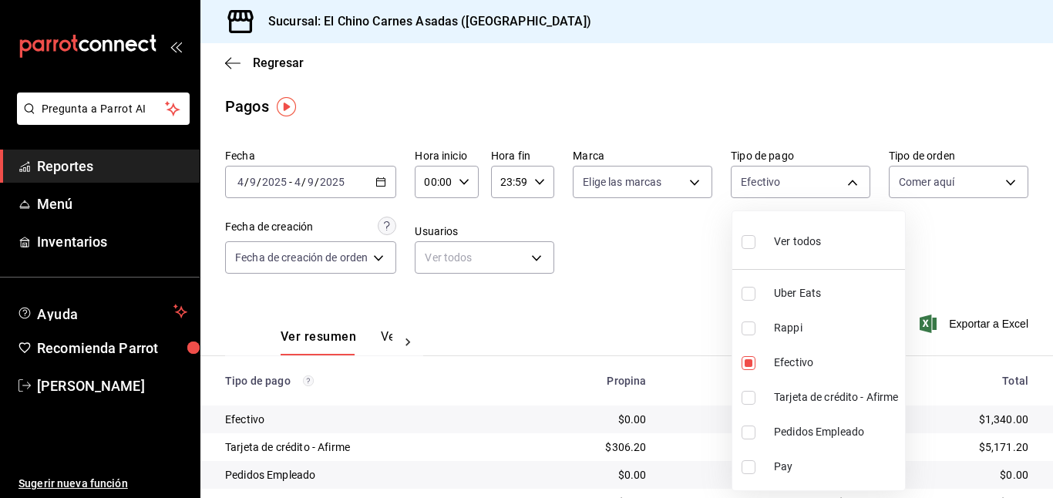
click at [666, 292] on div at bounding box center [526, 249] width 1053 height 498
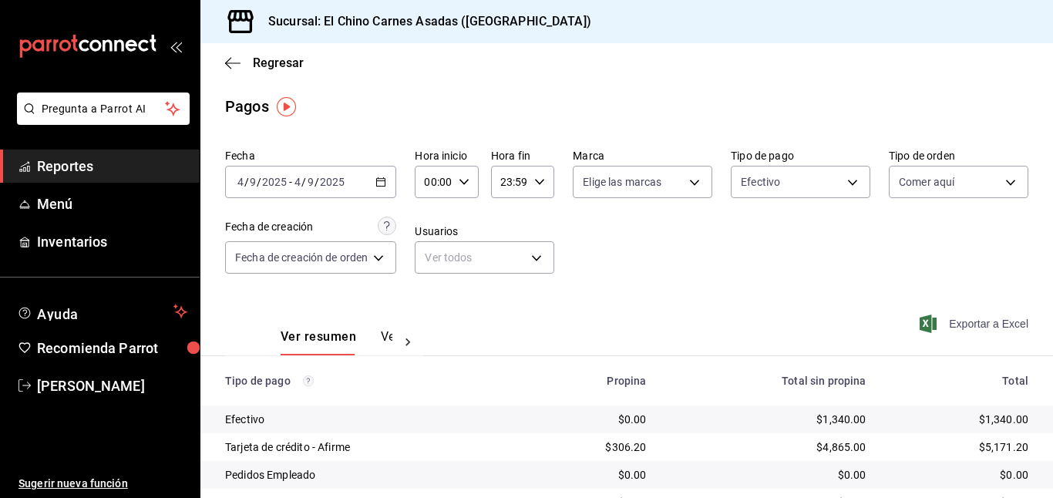
click at [940, 331] on span "Exportar a Excel" at bounding box center [975, 323] width 106 height 18
click at [940, 331] on div "Exportando a excel..." at bounding box center [952, 323] width 151 height 63
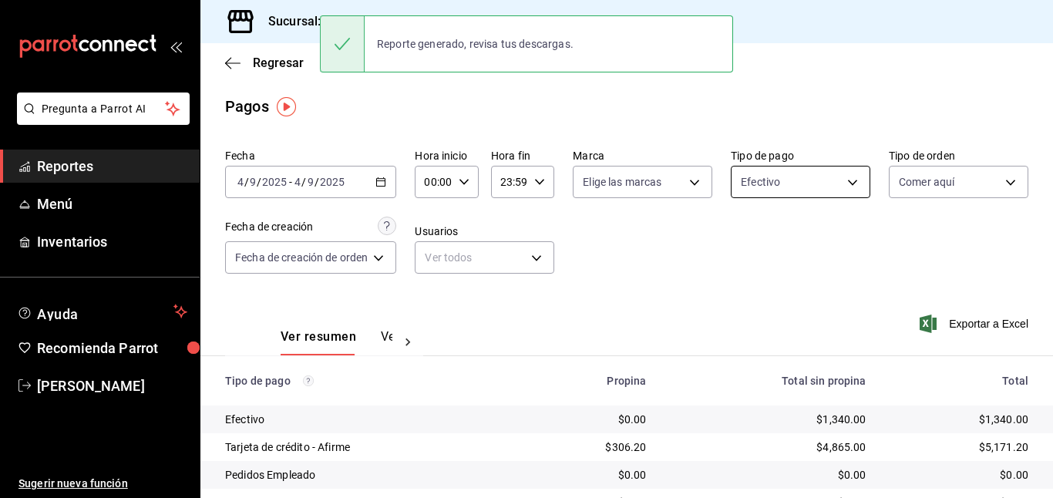
click at [756, 186] on body "Pregunta a Parrot AI Reportes Menú Inventarios Ayuda Recomienda Parrot [PERSON_…" at bounding box center [526, 249] width 1053 height 498
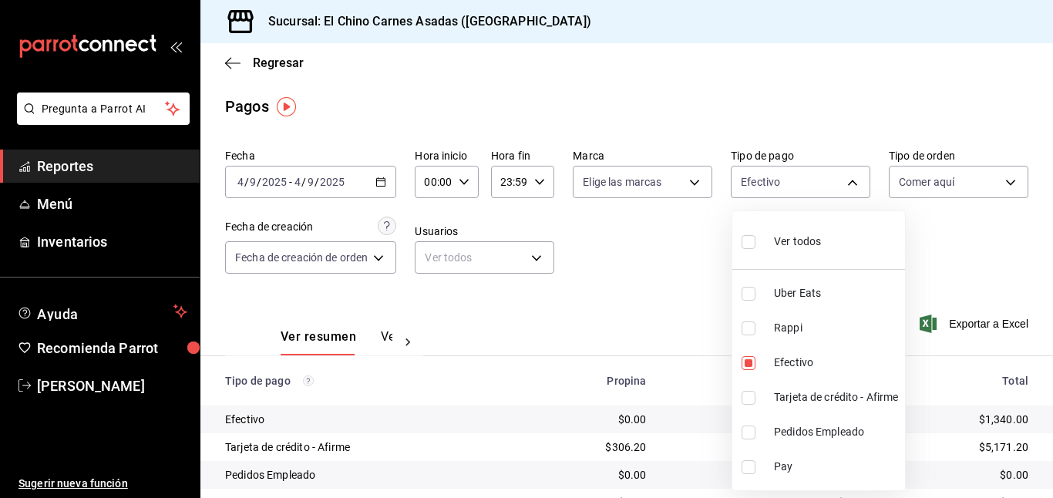
click at [751, 237] on input "checkbox" at bounding box center [748, 242] width 14 height 14
click at [922, 175] on div at bounding box center [526, 249] width 1053 height 498
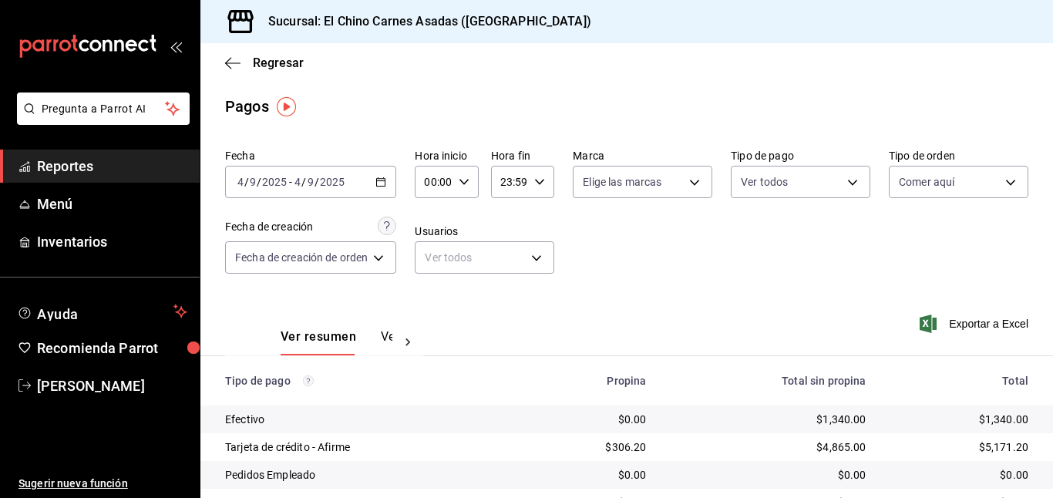
click at [922, 175] on body "Pregunta a Parrot AI Reportes Menú Inventarios Ayuda Recomienda Parrot [PERSON_…" at bounding box center [526, 249] width 1053 height 498
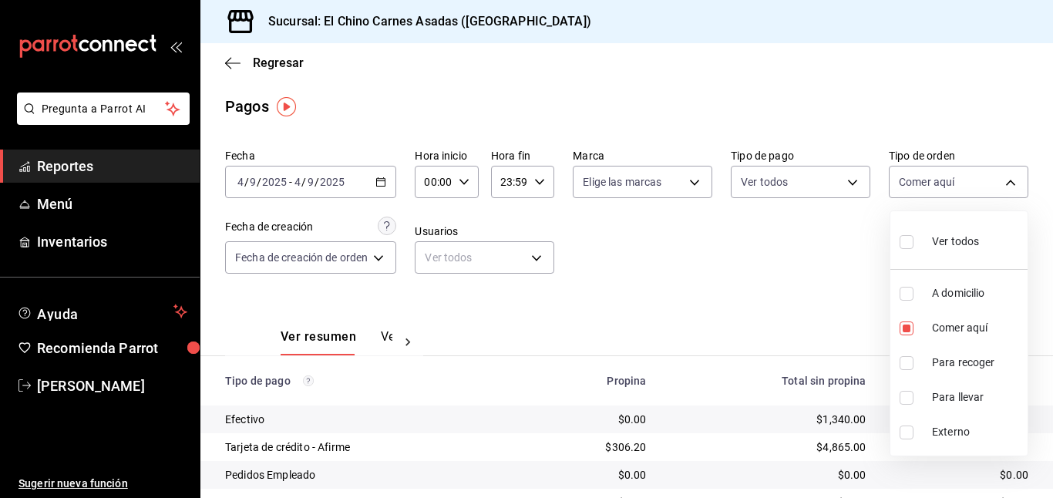
click at [902, 245] on input "checkbox" at bounding box center [906, 242] width 14 height 14
click at [790, 245] on div at bounding box center [526, 249] width 1053 height 498
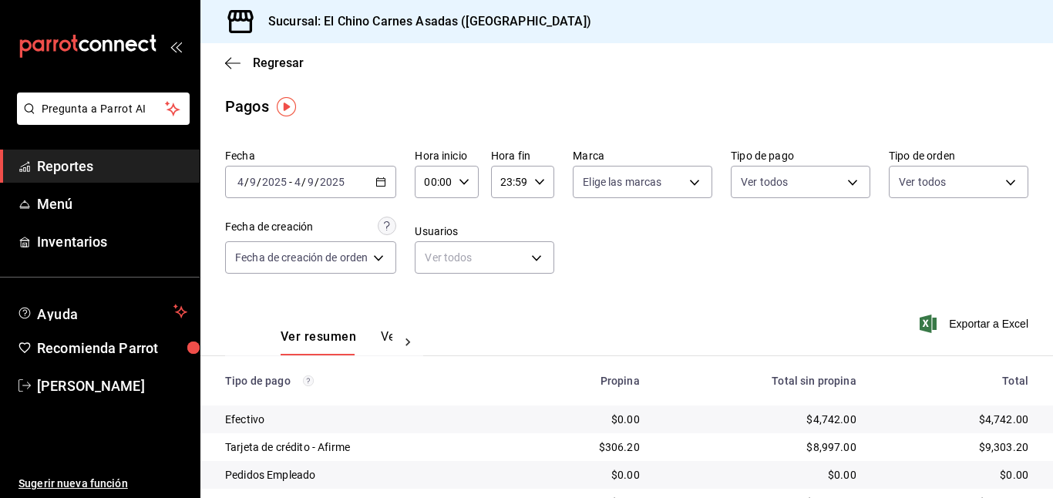
click at [384, 180] on icon "button" at bounding box center [380, 181] width 11 height 11
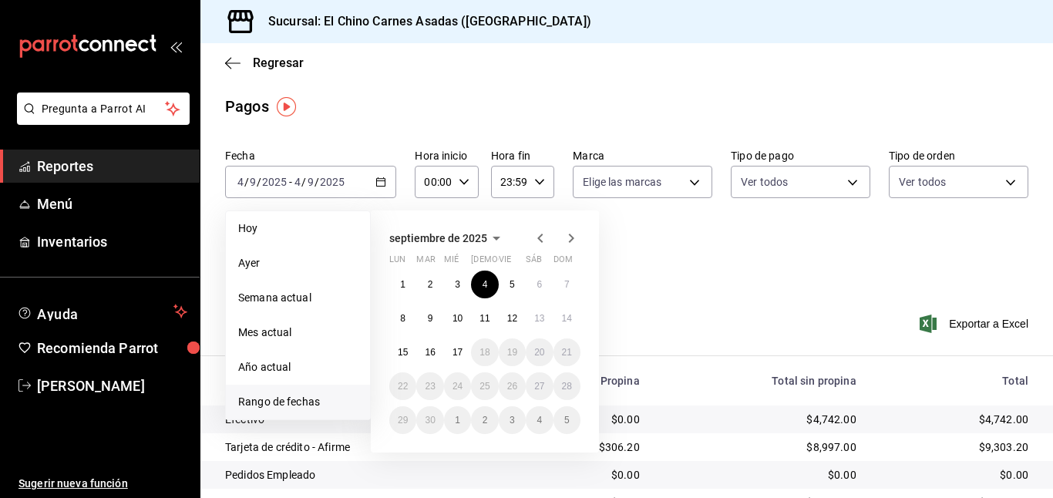
click at [594, 274] on div "[DATE] lun mar mié jue vie sáb dom 1 2 3 4 5 6 7 8 9 10 11 12 13 14 15 16 17 18…" at bounding box center [485, 331] width 228 height 242
click at [667, 277] on div "Fecha [DATE] [DATE] - [DATE] [DATE] [DATE] [DATE] Semana actual Mes actual Año …" at bounding box center [626, 217] width 803 height 149
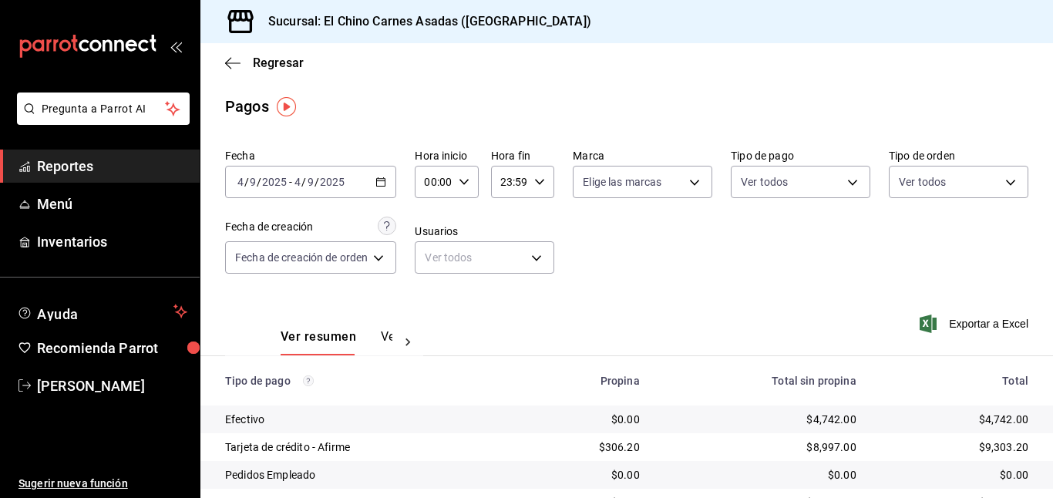
click at [383, 178] on \(Stroke\) "button" at bounding box center [380, 182] width 9 height 8
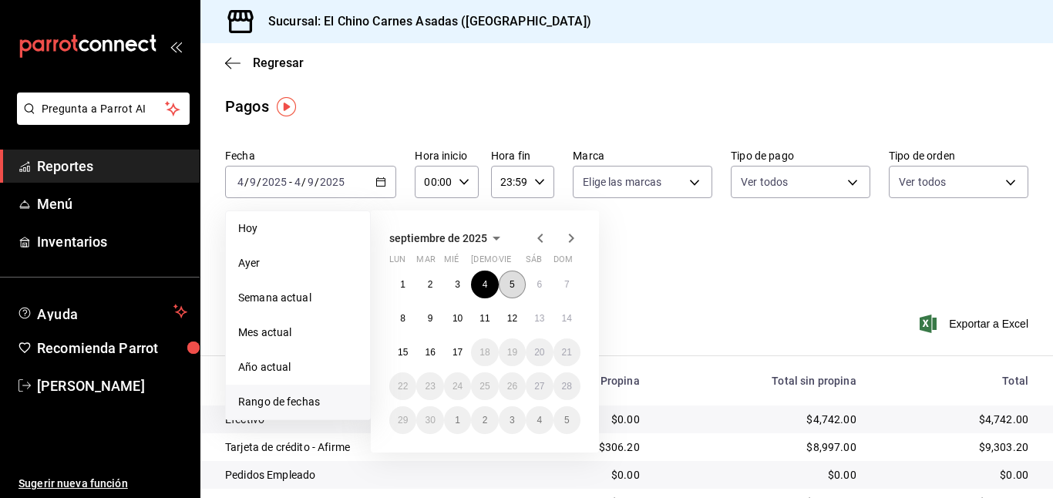
click at [509, 277] on button "5" at bounding box center [512, 284] width 27 height 28
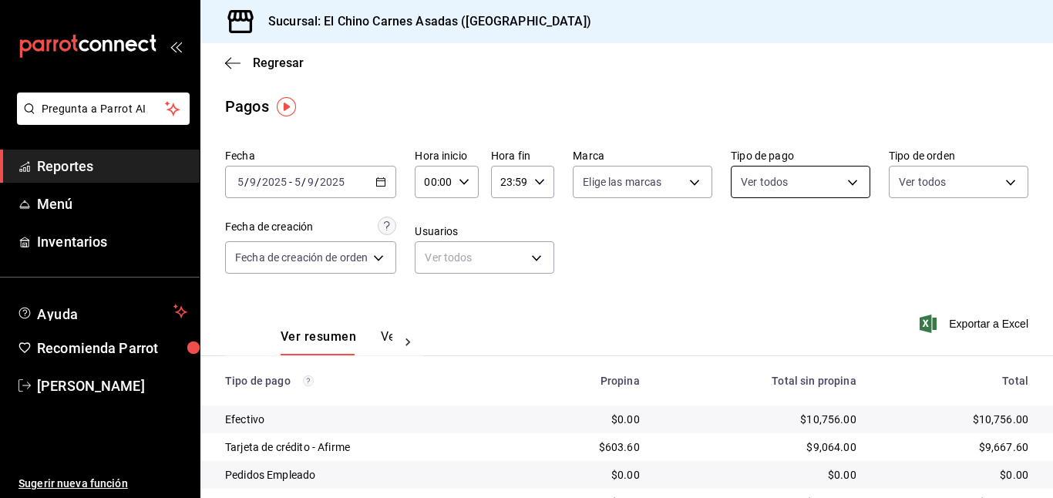
click at [833, 180] on body "Pregunta a Parrot AI Reportes Menú Inventarios Ayuda Recomienda Parrot [PERSON_…" at bounding box center [526, 249] width 1053 height 498
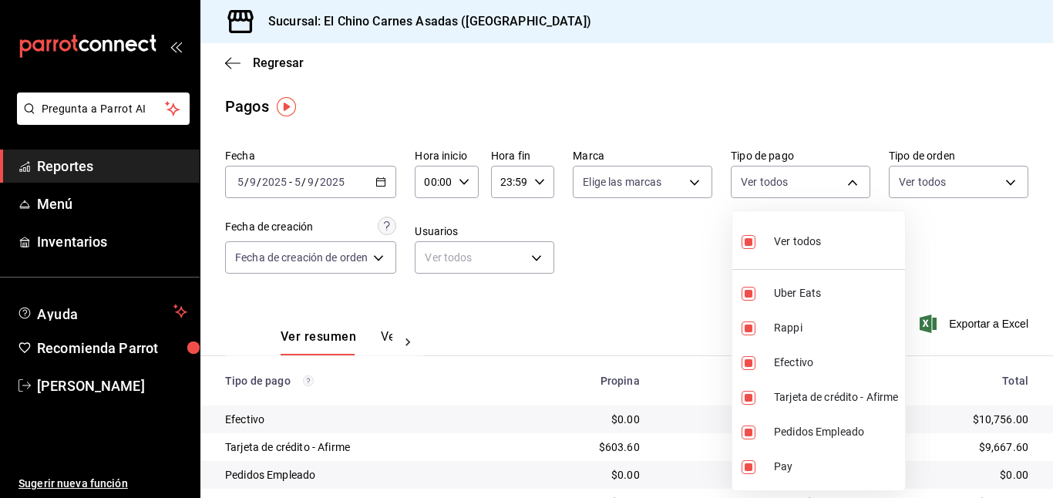
click at [754, 236] on input "checkbox" at bounding box center [748, 242] width 14 height 14
click at [751, 391] on input "checkbox" at bounding box center [748, 398] width 14 height 14
click at [932, 180] on div at bounding box center [526, 249] width 1053 height 498
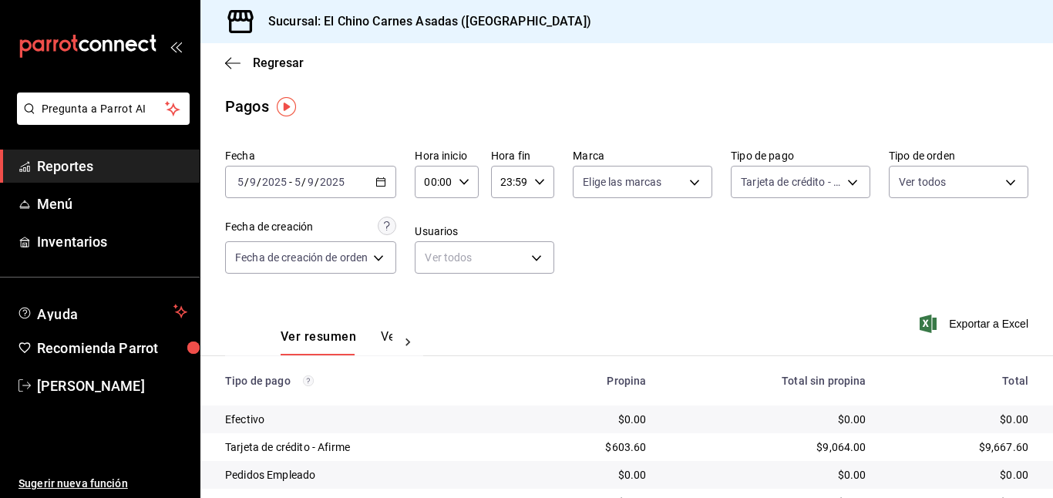
click at [932, 180] on body "Pregunta a Parrot AI Reportes Menú Inventarios Ayuda Recomienda Parrot [PERSON_…" at bounding box center [526, 249] width 1053 height 498
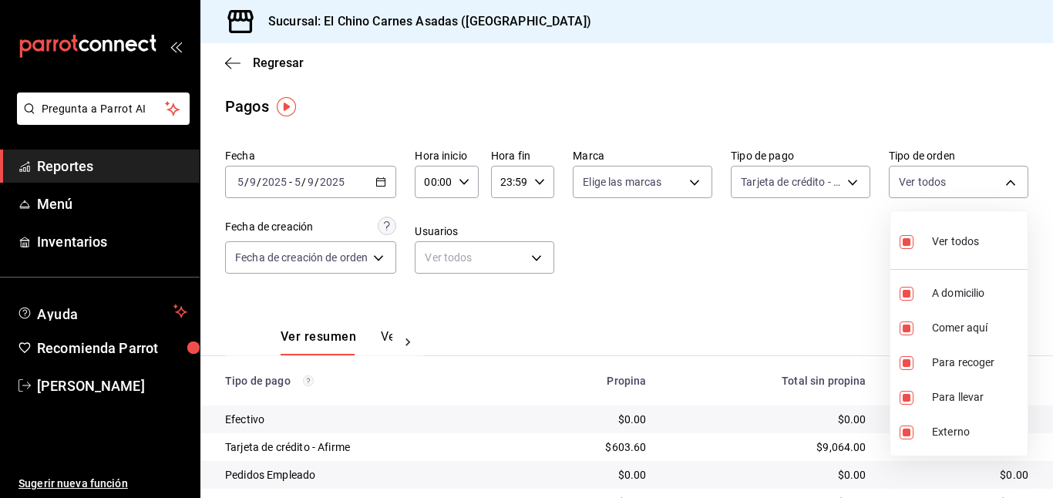
click at [907, 240] on input "checkbox" at bounding box center [906, 242] width 14 height 14
click at [902, 294] on input "checkbox" at bounding box center [906, 294] width 14 height 14
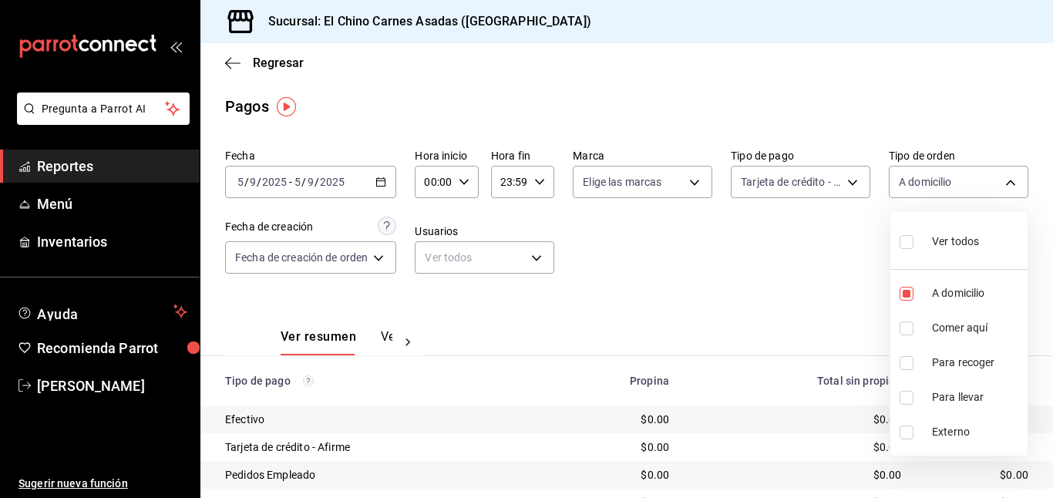
click at [901, 362] on input "checkbox" at bounding box center [906, 363] width 14 height 14
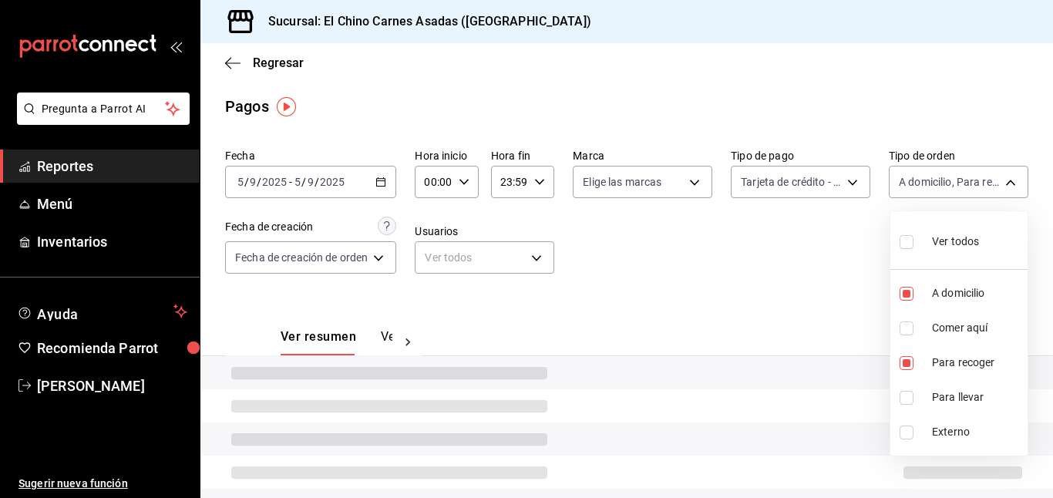
click at [905, 395] on input "checkbox" at bounding box center [906, 398] width 14 height 14
click at [829, 310] on div at bounding box center [526, 249] width 1053 height 498
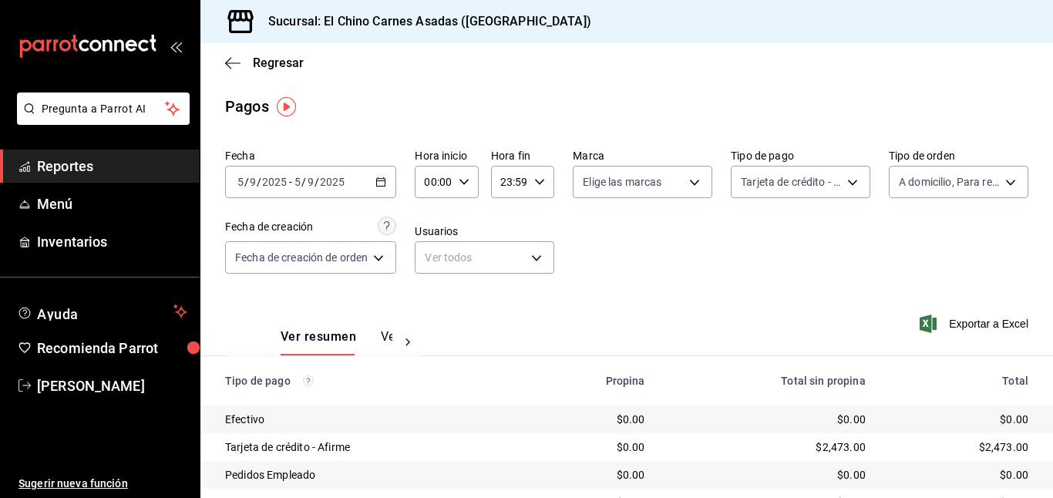
click at [928, 321] on icon "button" at bounding box center [927, 323] width 17 height 18
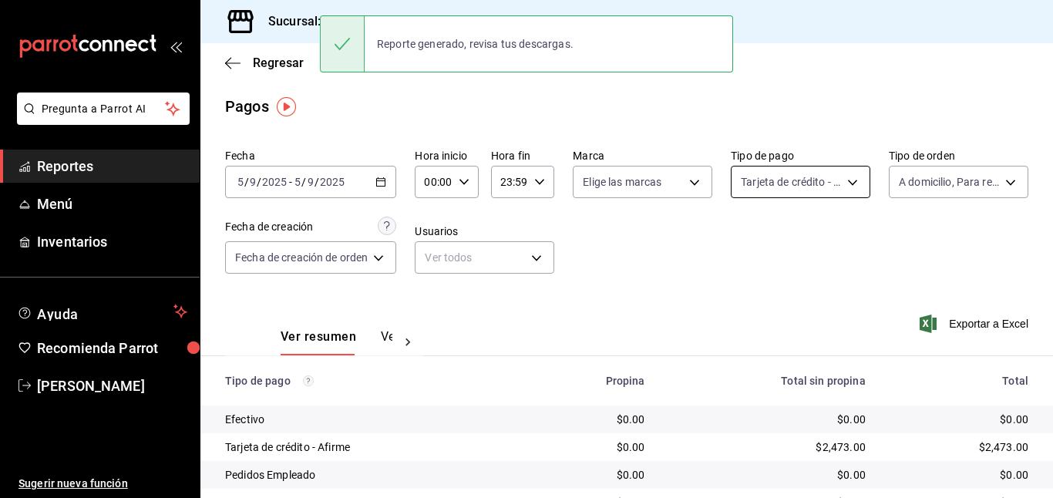
click at [816, 173] on body "Pregunta a Parrot AI Reportes Menú Inventarios Ayuda Recomienda Parrot [PERSON_…" at bounding box center [526, 249] width 1053 height 498
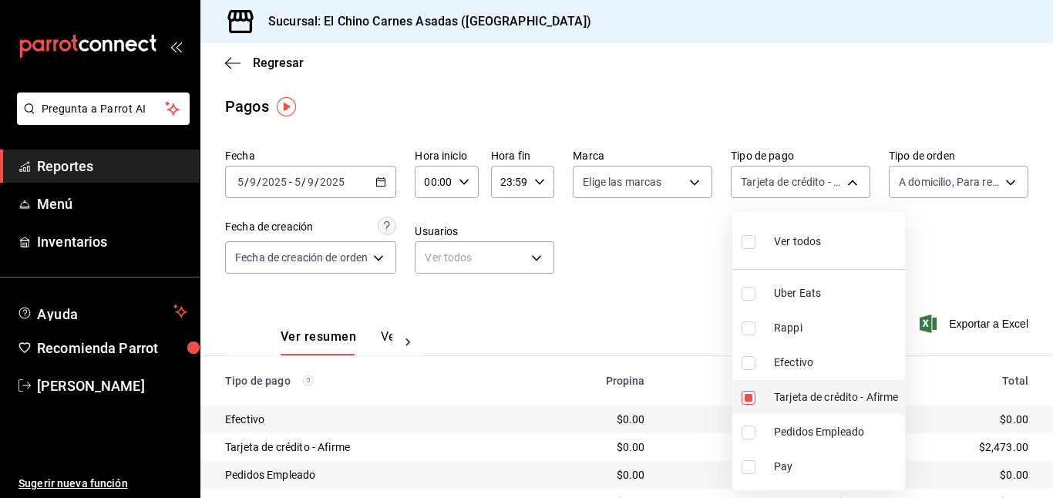
click at [750, 395] on input "checkbox" at bounding box center [748, 398] width 14 height 14
click at [747, 357] on input "checkbox" at bounding box center [748, 363] width 14 height 14
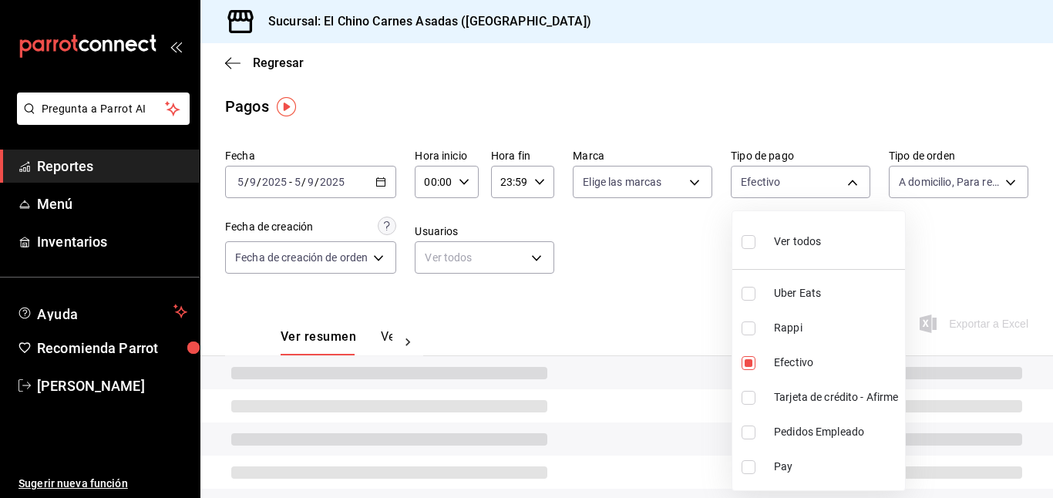
click at [654, 288] on div at bounding box center [526, 249] width 1053 height 498
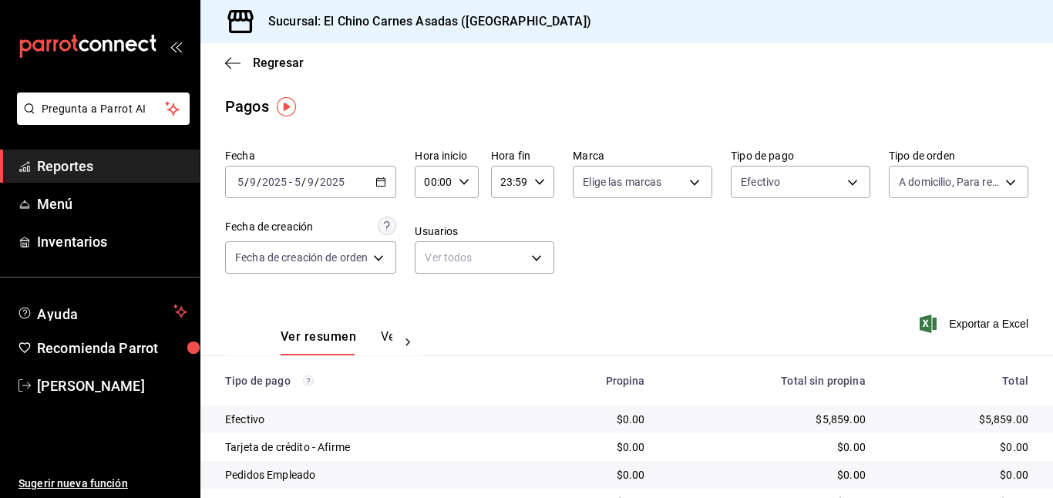
click at [930, 321] on icon "button" at bounding box center [927, 323] width 17 height 18
click at [750, 171] on body "Pregunta a Parrot AI Reportes Menú Inventarios Ayuda Recomienda Parrot [PERSON_…" at bounding box center [526, 249] width 1053 height 498
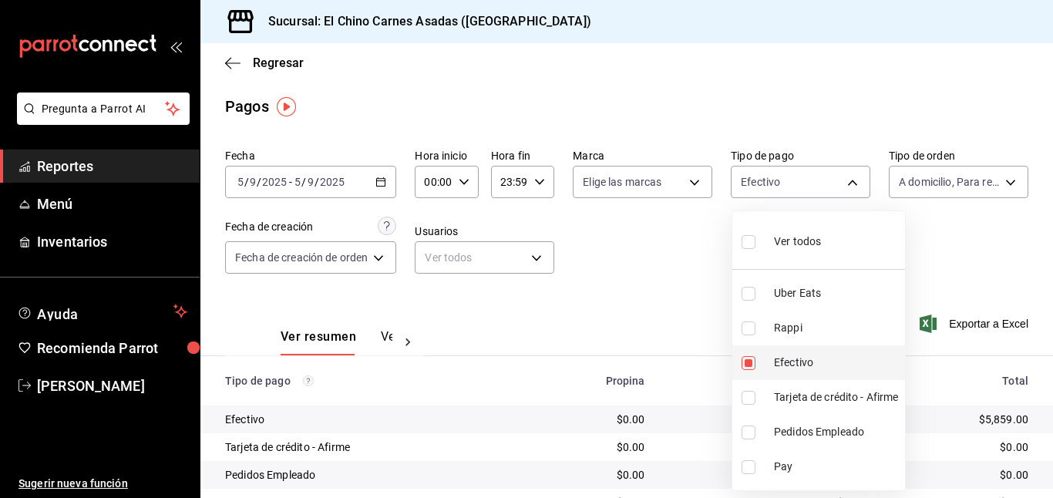
click at [749, 358] on input "checkbox" at bounding box center [748, 363] width 14 height 14
click at [747, 326] on input "checkbox" at bounding box center [748, 328] width 14 height 14
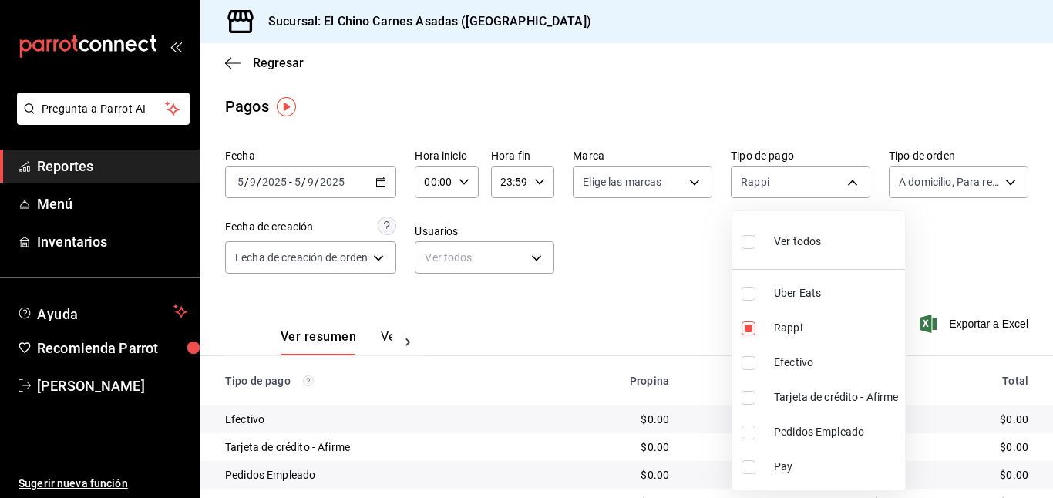
click at [746, 294] on input "checkbox" at bounding box center [748, 294] width 14 height 14
click at [630, 251] on div at bounding box center [526, 249] width 1053 height 498
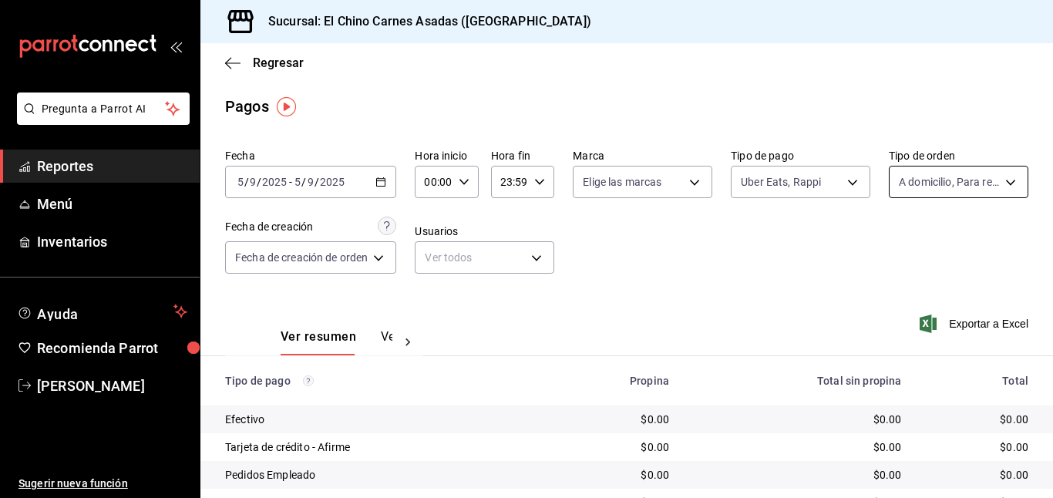
click at [925, 183] on body "Pregunta a Parrot AI Reportes Menú Inventarios Ayuda Recomienda Parrot [PERSON_…" at bounding box center [526, 249] width 1053 height 498
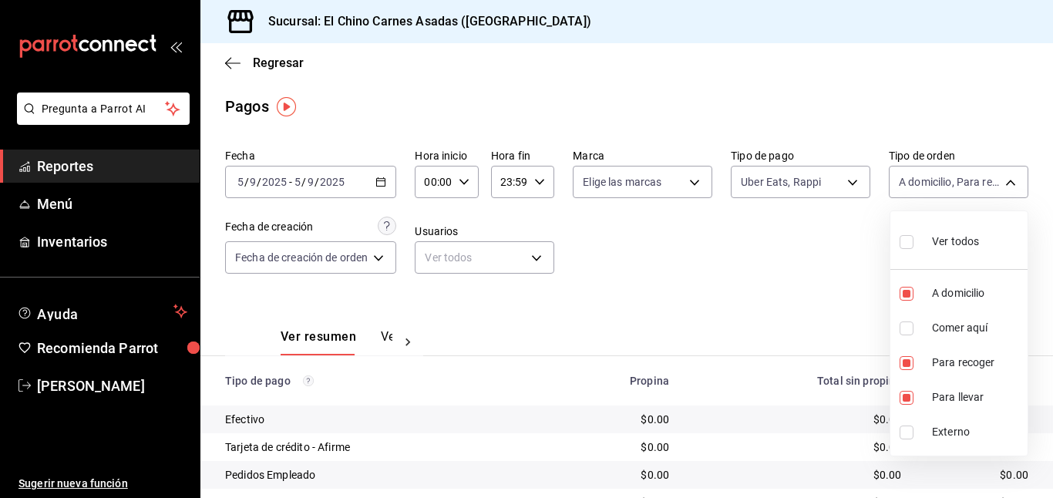
click at [909, 238] on input "checkbox" at bounding box center [906, 242] width 14 height 14
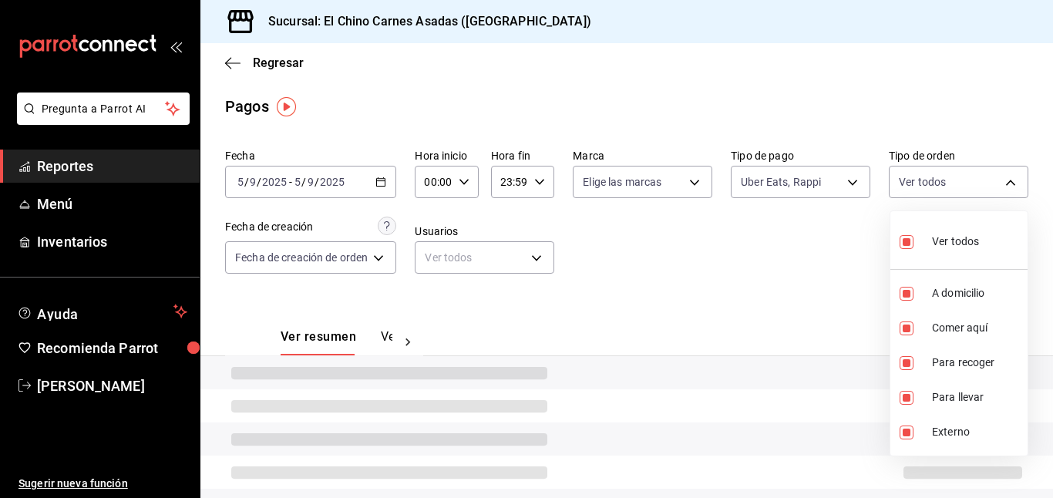
click at [819, 242] on div at bounding box center [526, 249] width 1053 height 498
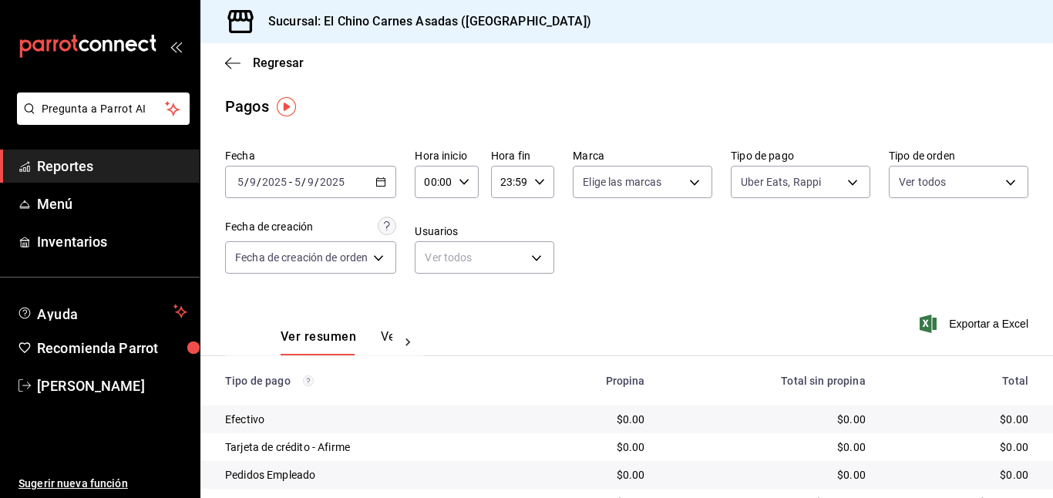
click at [925, 317] on icon "button" at bounding box center [927, 323] width 17 height 18
click at [924, 322] on icon "button" at bounding box center [927, 323] width 17 height 18
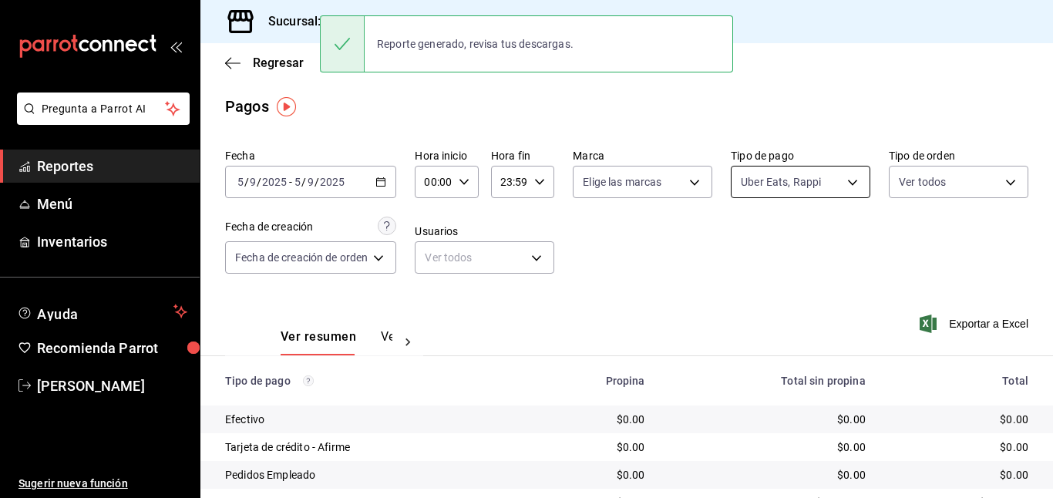
click at [764, 177] on body "Pregunta a Parrot AI Reportes Menú Inventarios Ayuda Recomienda Parrot [PERSON_…" at bounding box center [526, 249] width 1053 height 498
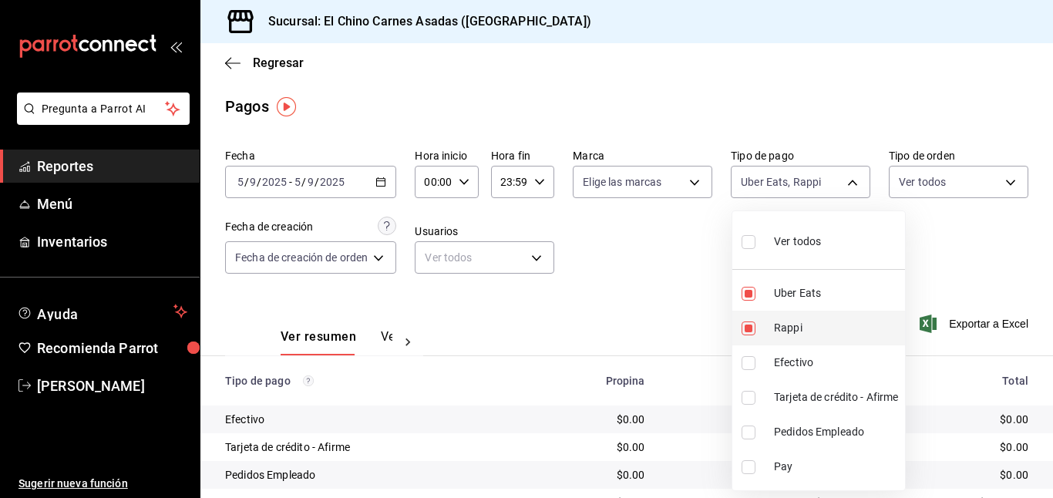
click at [750, 321] on input "checkbox" at bounding box center [748, 328] width 14 height 14
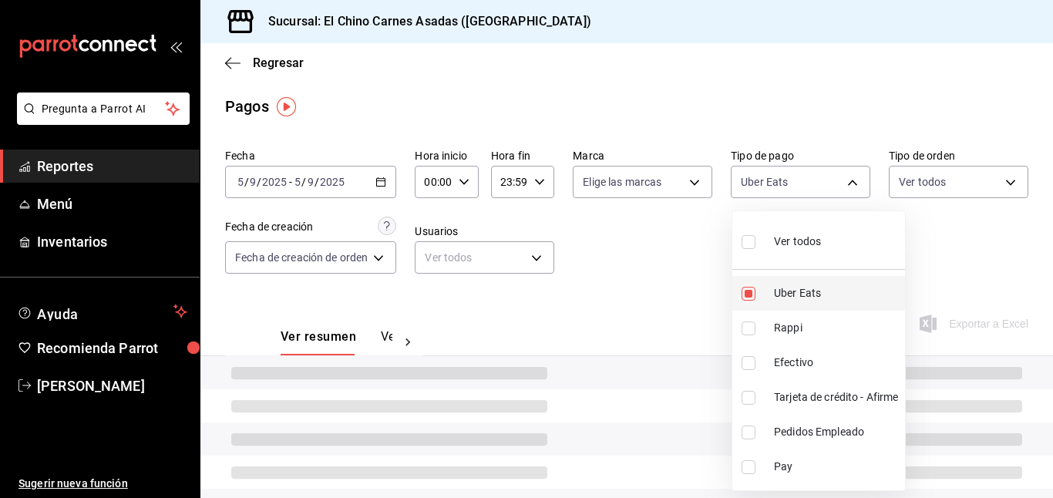
click at [751, 291] on input "checkbox" at bounding box center [748, 294] width 14 height 14
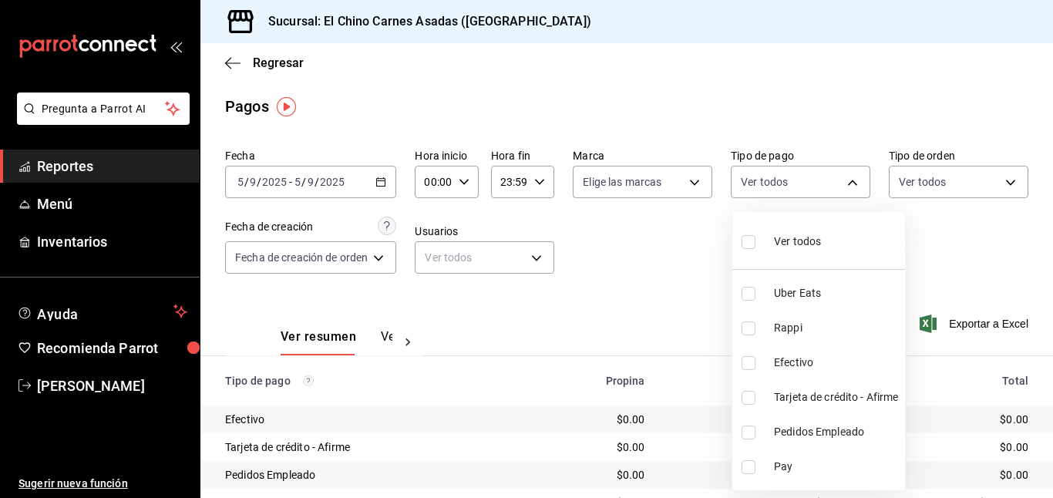
click at [748, 396] on input "checkbox" at bounding box center [748, 398] width 14 height 14
click at [920, 173] on div at bounding box center [526, 249] width 1053 height 498
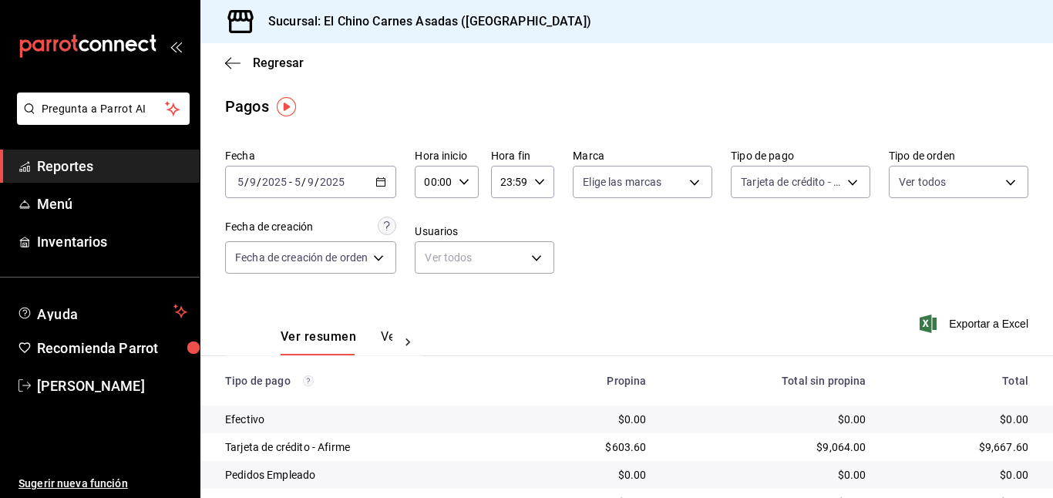
click at [920, 173] on body "Pregunta a Parrot AI Reportes Menú Inventarios Ayuda Recomienda Parrot [PERSON_…" at bounding box center [526, 249] width 1053 height 498
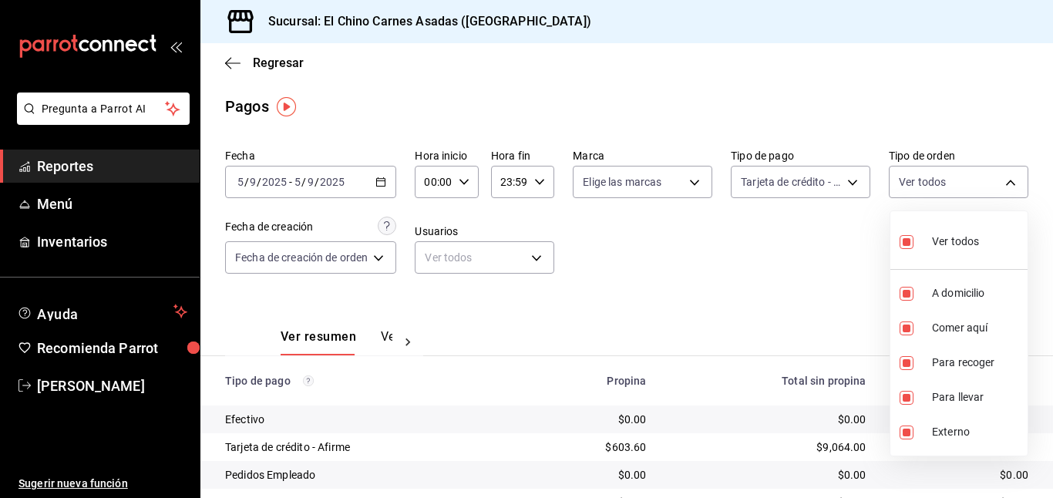
click at [905, 238] on input "checkbox" at bounding box center [906, 242] width 14 height 14
click at [906, 324] on input "checkbox" at bounding box center [906, 328] width 14 height 14
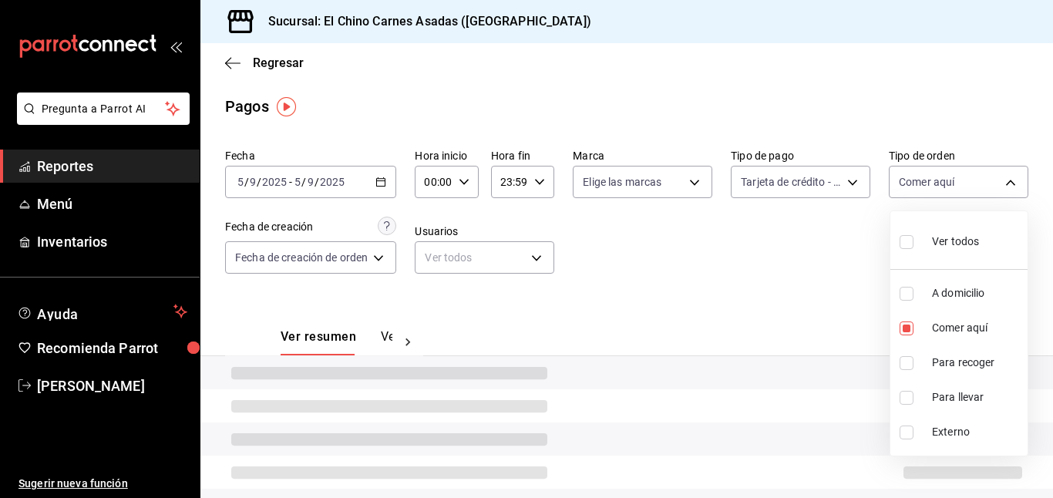
click at [844, 260] on div at bounding box center [526, 249] width 1053 height 498
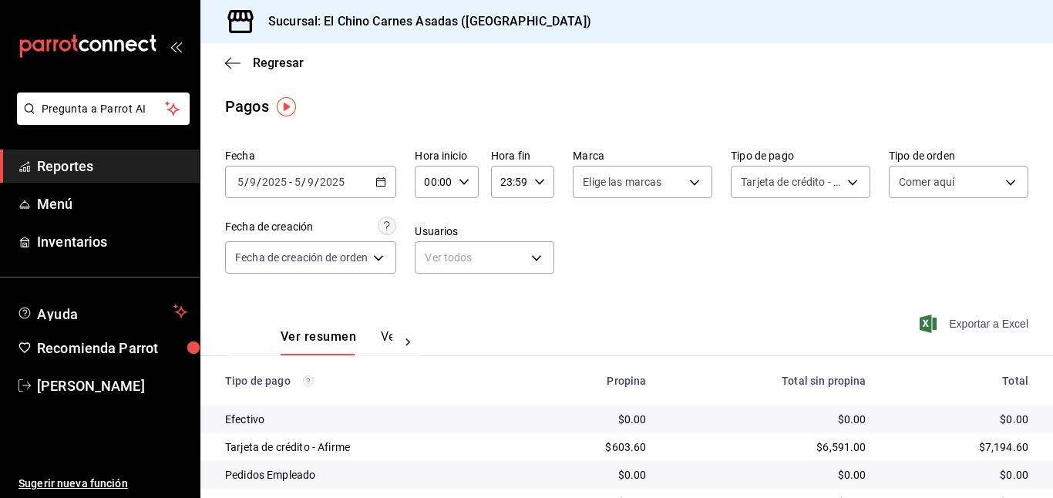
click at [941, 319] on span "Exportar a Excel" at bounding box center [975, 323] width 106 height 18
click at [780, 180] on body "Pregunta a Parrot AI Reportes Menú Inventarios Ayuda Recomienda Parrot [PERSON_…" at bounding box center [526, 249] width 1053 height 498
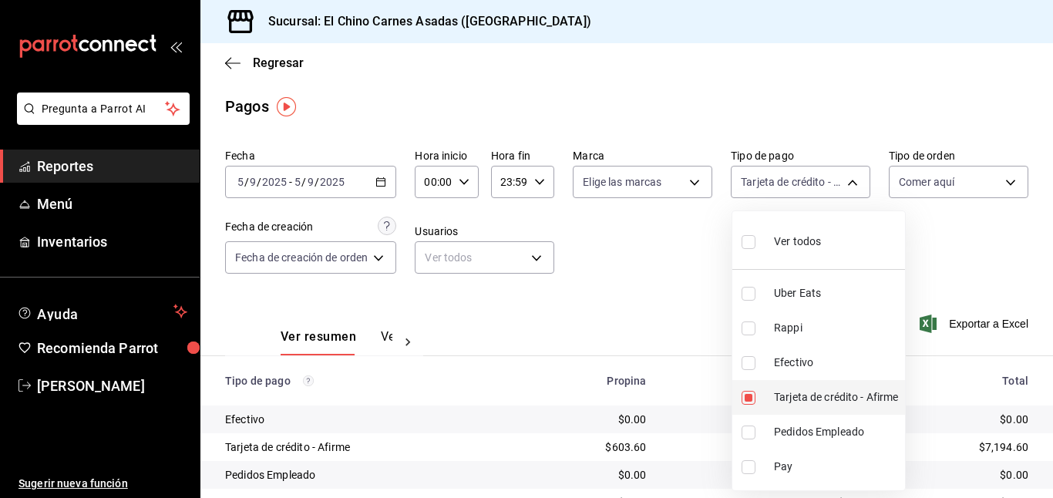
click at [749, 397] on input "checkbox" at bounding box center [748, 398] width 14 height 14
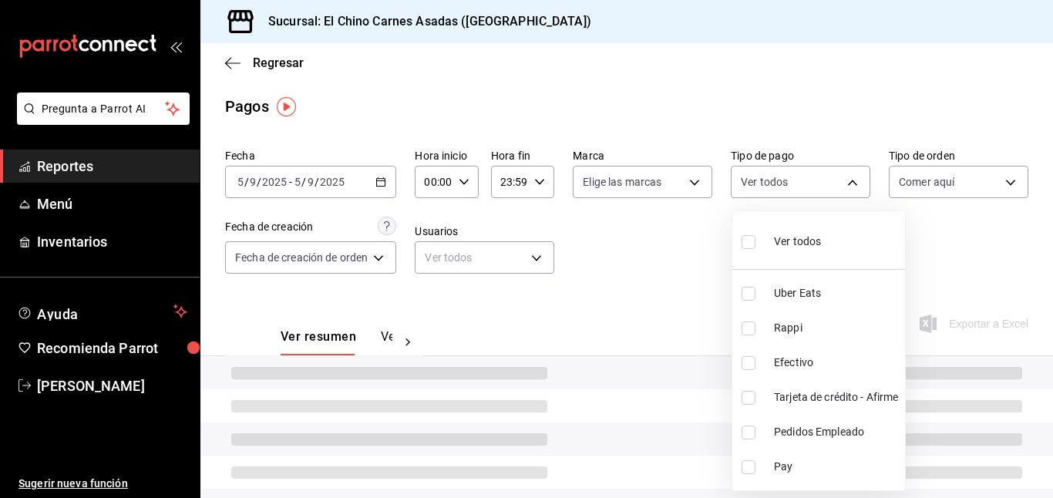
click at [748, 354] on li "Efectivo" at bounding box center [818, 362] width 173 height 35
click at [681, 278] on div at bounding box center [526, 249] width 1053 height 498
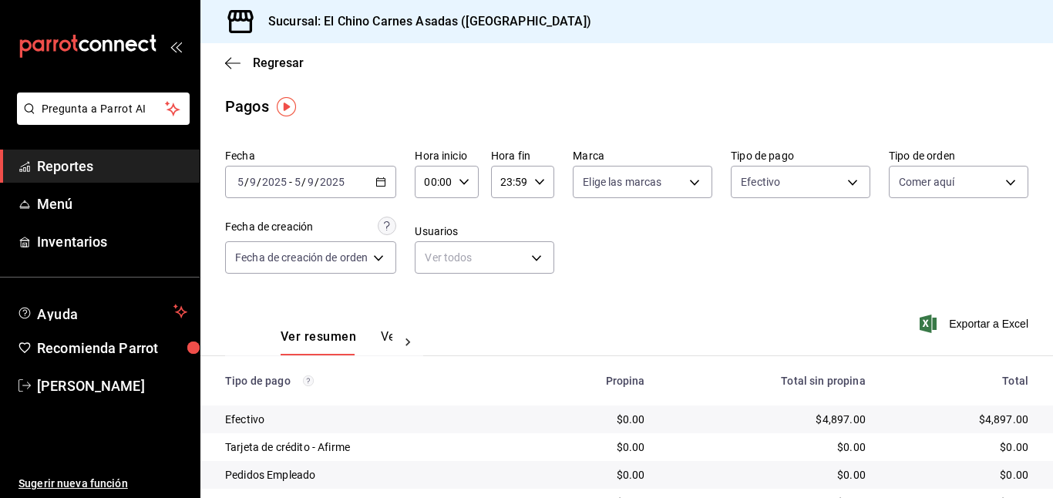
click at [934, 317] on icon "button" at bounding box center [927, 323] width 17 height 18
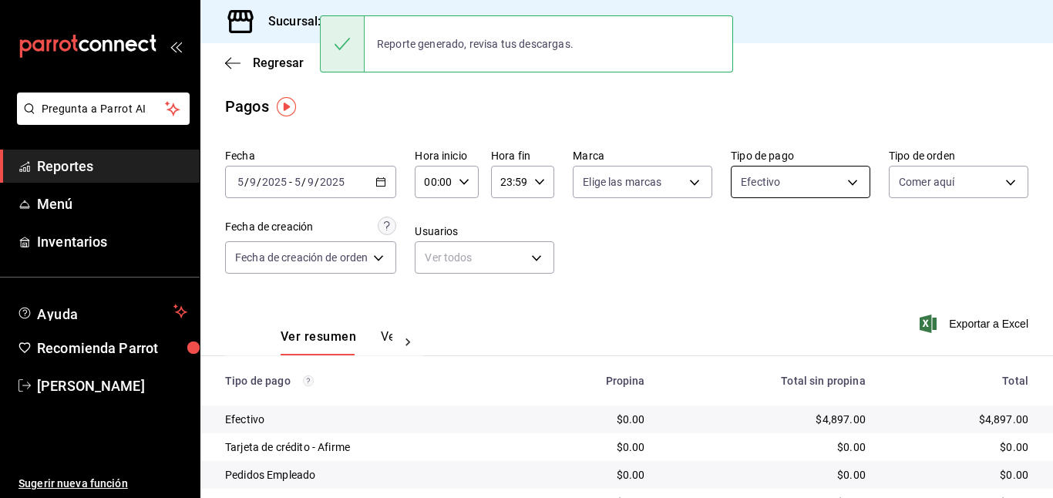
click at [765, 177] on body "Pregunta a Parrot AI Reportes Menú Inventarios Ayuda Recomienda Parrot [PERSON_…" at bounding box center [526, 249] width 1053 height 498
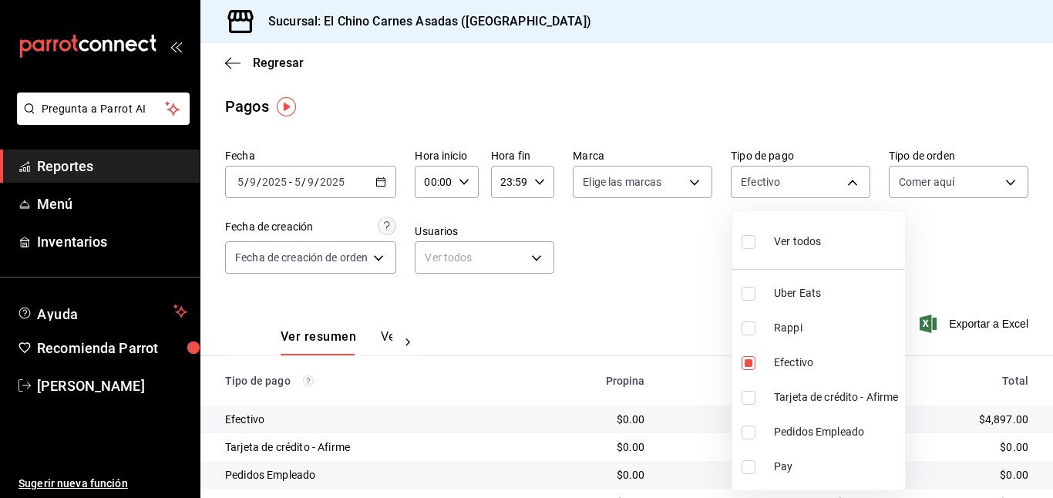
click at [784, 236] on span "Ver todos" at bounding box center [797, 241] width 47 height 16
click at [913, 181] on div at bounding box center [526, 249] width 1053 height 498
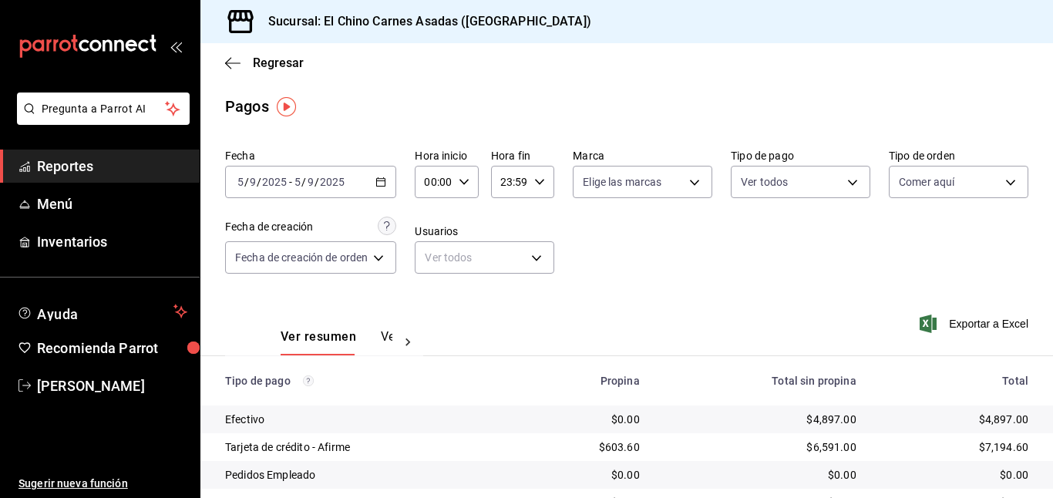
click at [913, 181] on body "Pregunta a Parrot AI Reportes Menú Inventarios Ayuda Recomienda Parrot [PERSON_…" at bounding box center [526, 249] width 1053 height 498
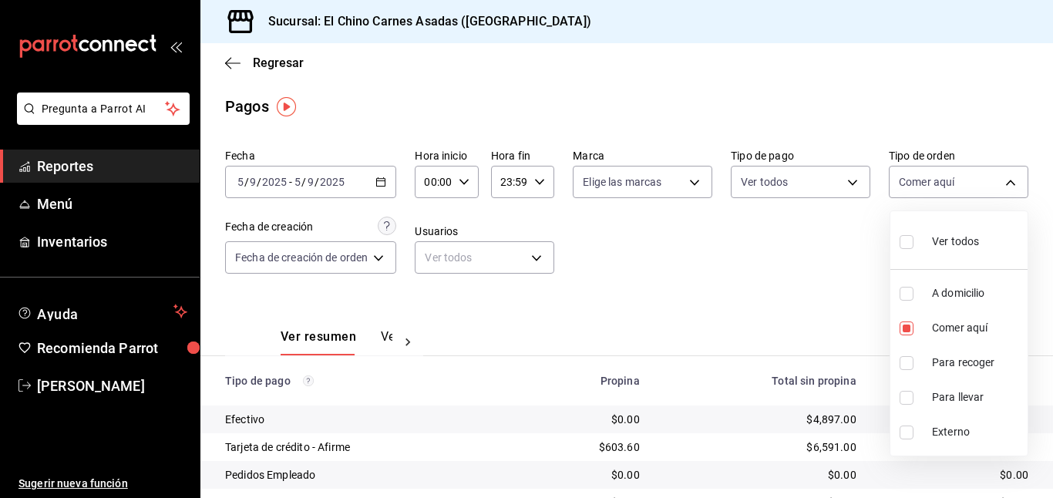
click at [916, 233] on label at bounding box center [909, 241] width 20 height 22
click at [913, 235] on input "checkbox" at bounding box center [906, 242] width 14 height 14
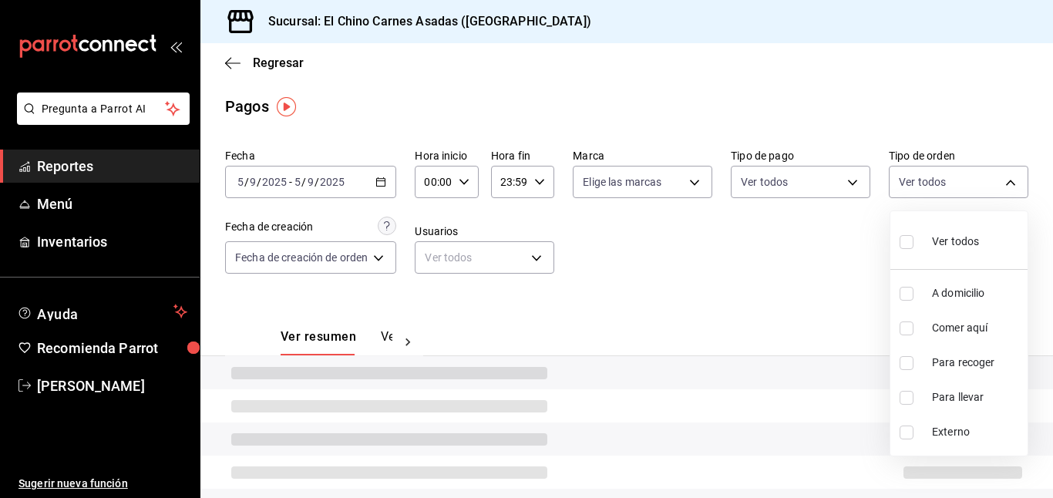
click at [801, 240] on div at bounding box center [526, 249] width 1053 height 498
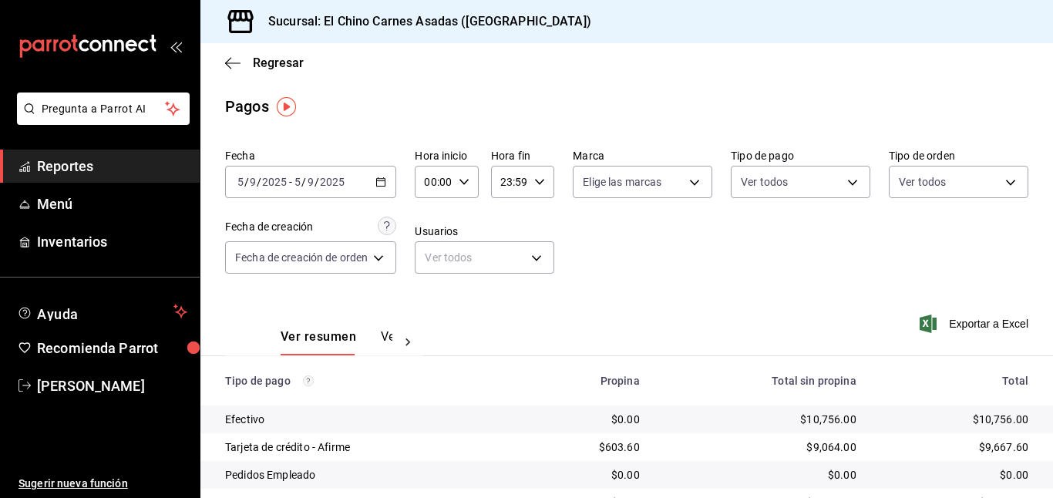
click at [391, 179] on div "[DATE] [DATE] - [DATE] [DATE]" at bounding box center [310, 182] width 171 height 32
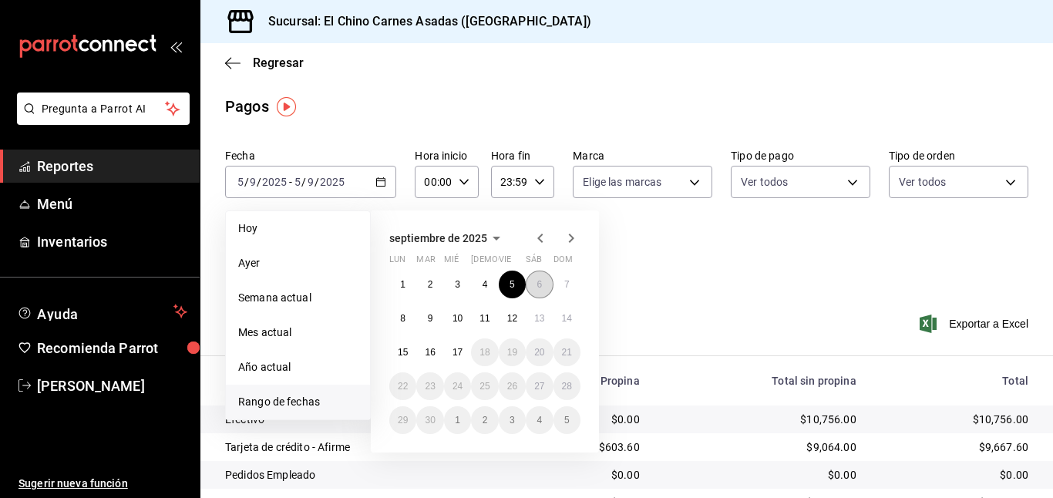
click at [536, 281] on abbr "6" at bounding box center [538, 284] width 5 height 11
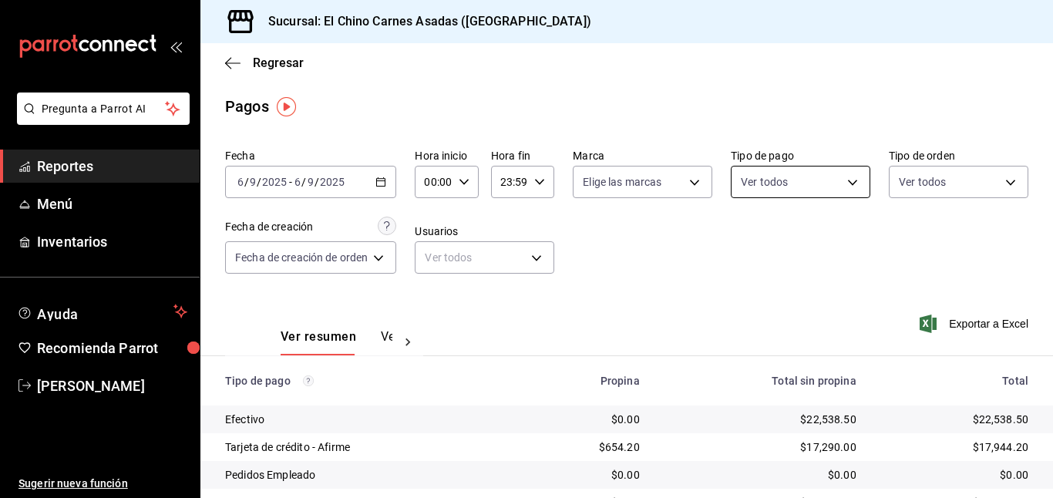
click at [764, 182] on body "Pregunta a Parrot AI Reportes Menú Inventarios Ayuda Recomienda Parrot [PERSON_…" at bounding box center [526, 249] width 1053 height 498
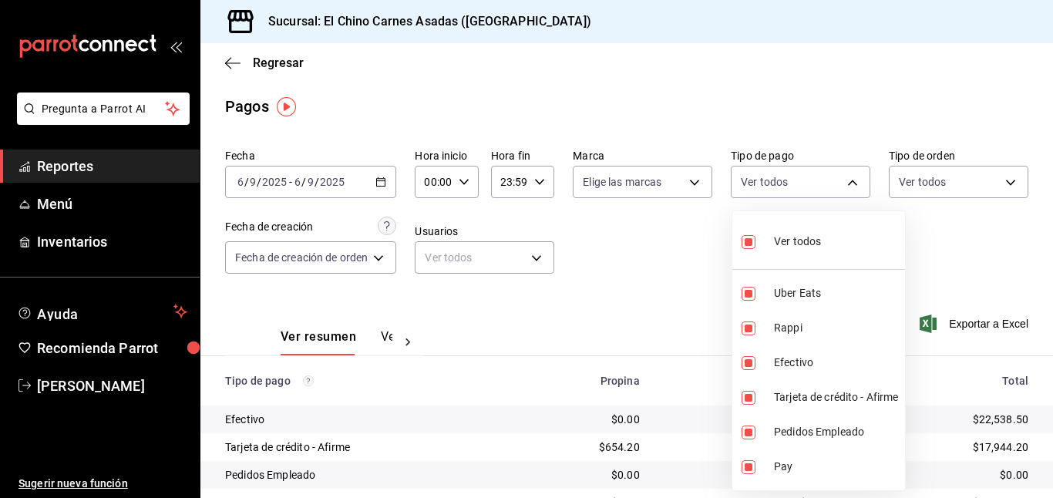
click at [749, 239] on input "checkbox" at bounding box center [748, 242] width 14 height 14
click at [746, 394] on input "checkbox" at bounding box center [748, 398] width 14 height 14
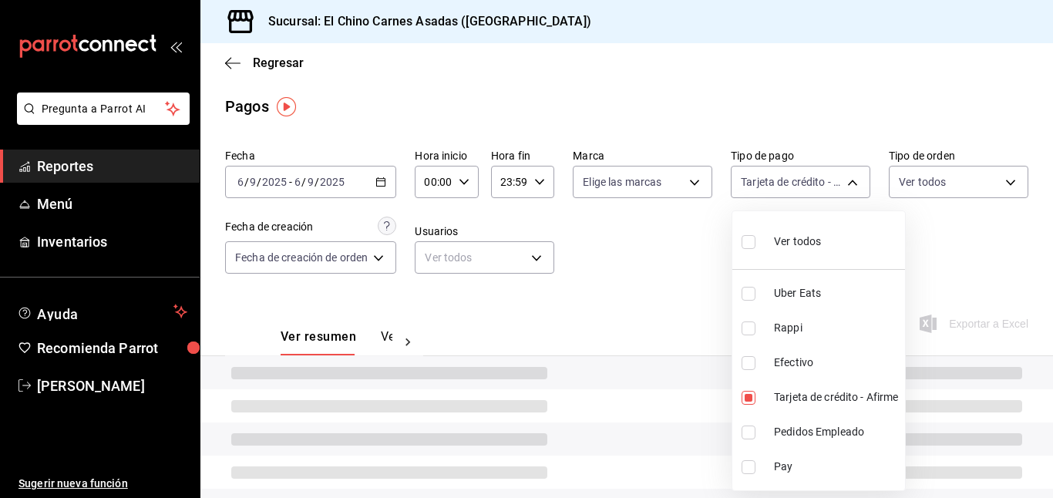
click at [675, 276] on div at bounding box center [526, 249] width 1053 height 498
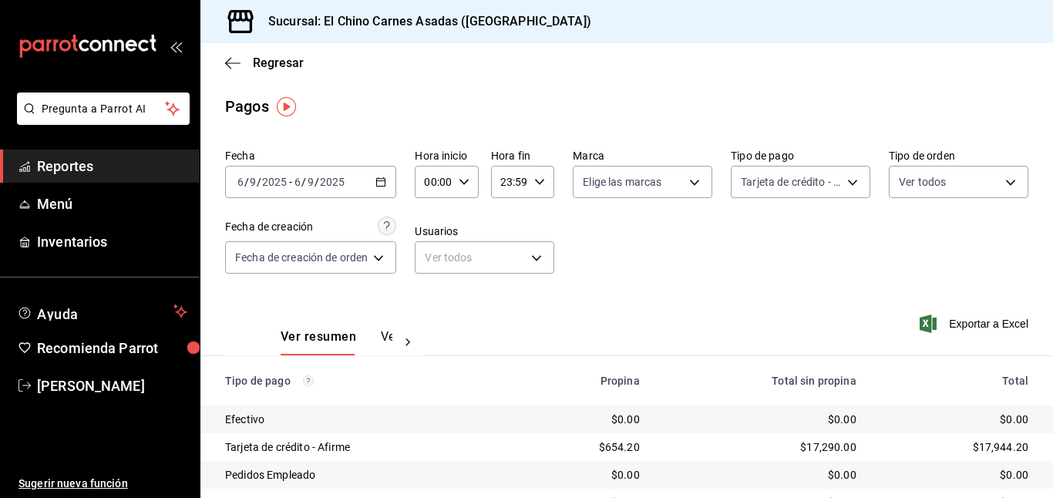
click at [949, 163] on div "Ver todos" at bounding box center [957, 179] width 139 height 39
click at [948, 174] on body "Pregunta a Parrot AI Reportes Menú Inventarios Ayuda Recomienda Parrot [PERSON_…" at bounding box center [526, 249] width 1053 height 498
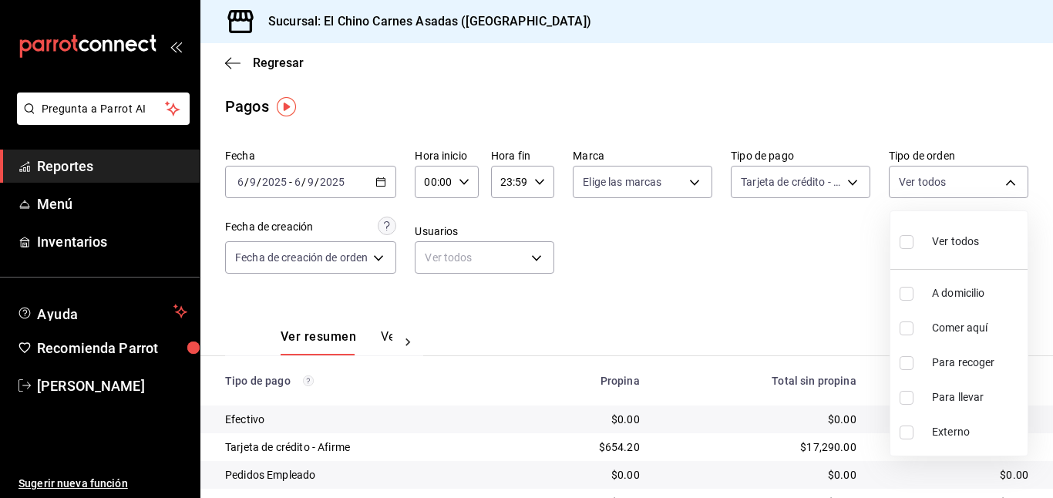
click at [905, 287] on input "checkbox" at bounding box center [906, 294] width 14 height 14
click at [904, 361] on input "checkbox" at bounding box center [906, 363] width 14 height 14
click at [906, 404] on input "checkbox" at bounding box center [906, 398] width 14 height 14
click at [789, 237] on div at bounding box center [526, 249] width 1053 height 498
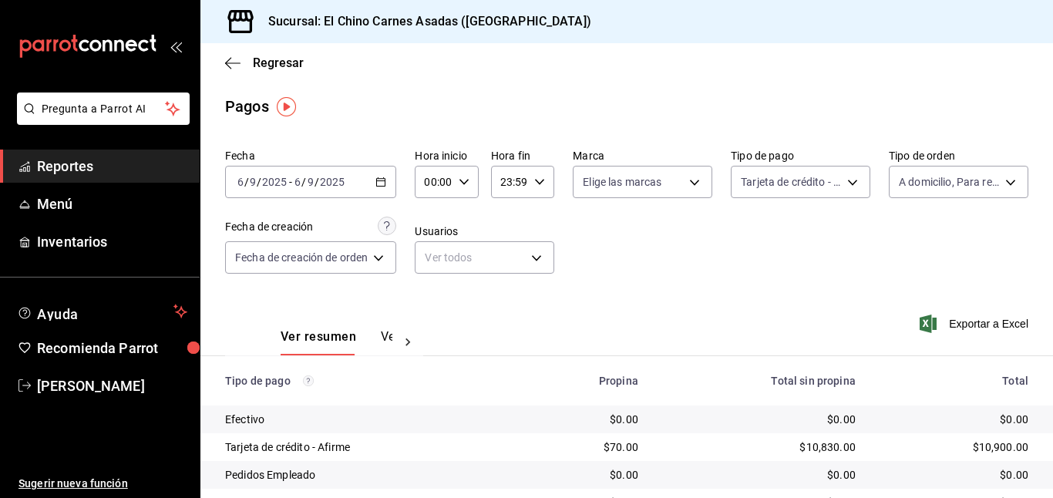
click at [929, 325] on icon "button" at bounding box center [927, 323] width 17 height 18
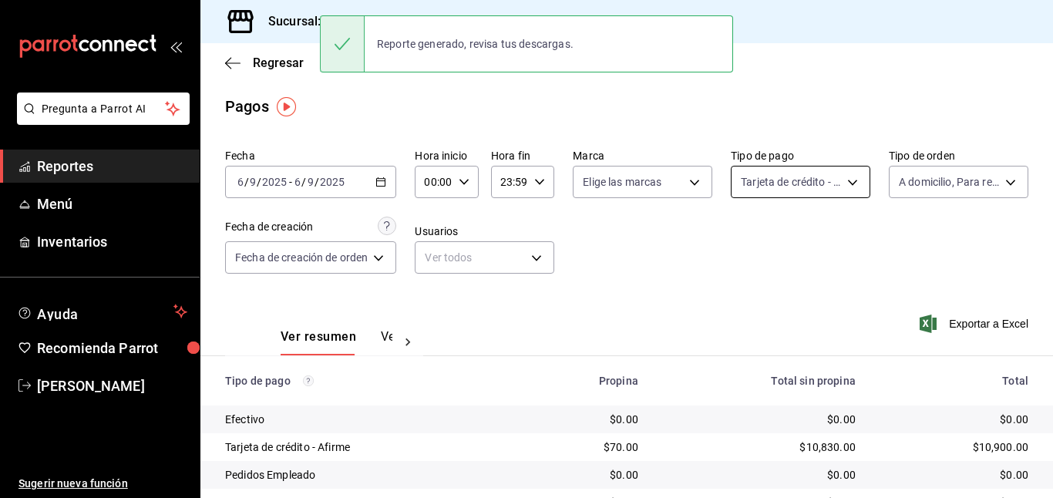
click at [814, 179] on body "Pregunta a Parrot AI Reportes Menú Inventarios Ayuda Recomienda Parrot [PERSON_…" at bounding box center [526, 249] width 1053 height 498
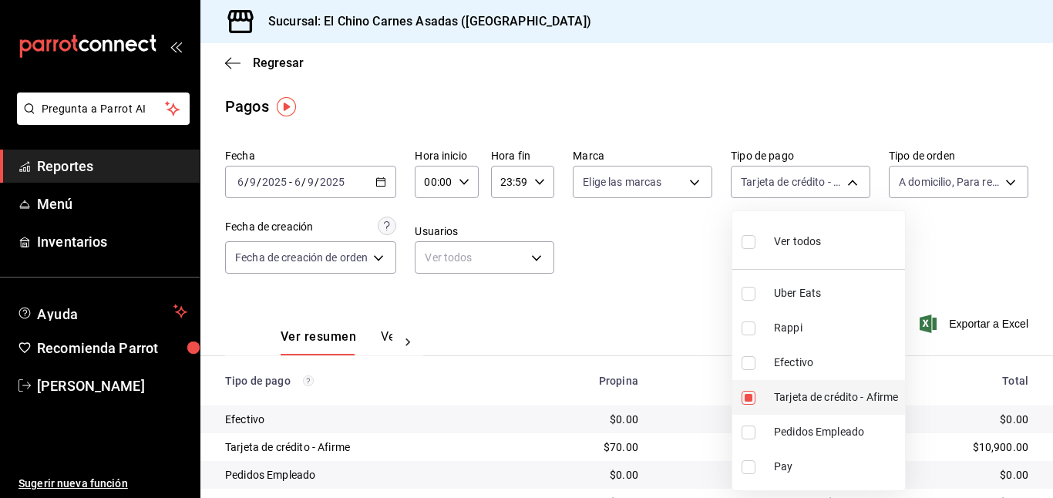
click at [749, 391] on input "checkbox" at bounding box center [748, 398] width 14 height 14
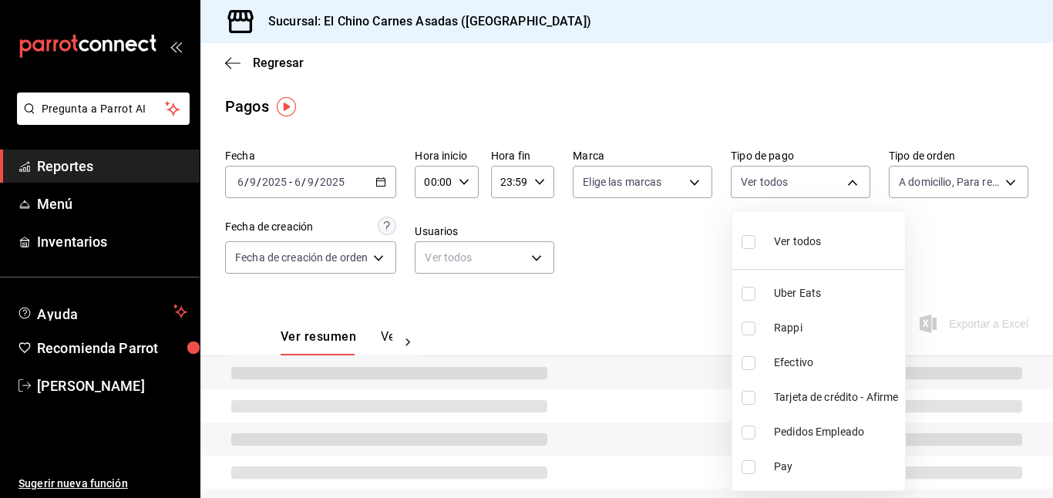
click at [750, 352] on li "Efectivo" at bounding box center [818, 362] width 173 height 35
click at [675, 274] on div at bounding box center [526, 249] width 1053 height 498
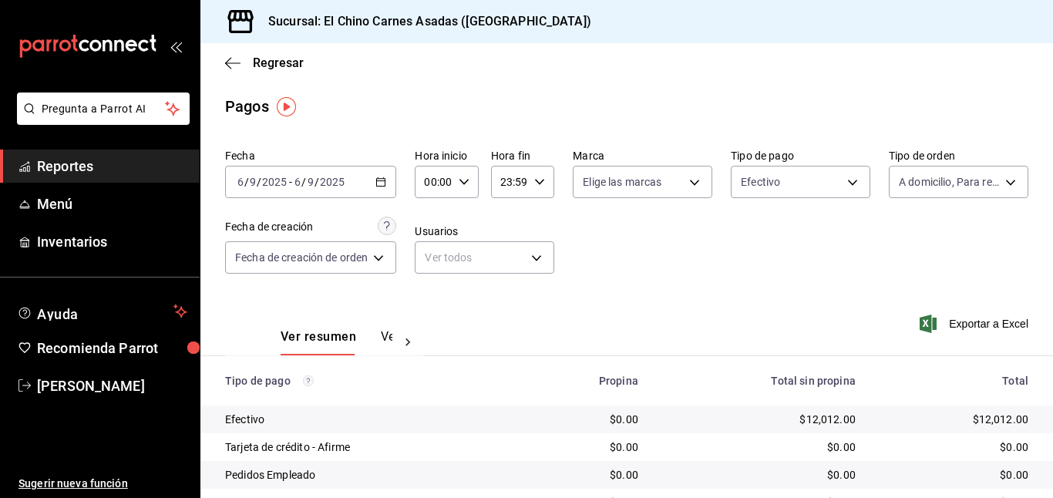
click at [926, 316] on icon "button" at bounding box center [927, 323] width 17 height 18
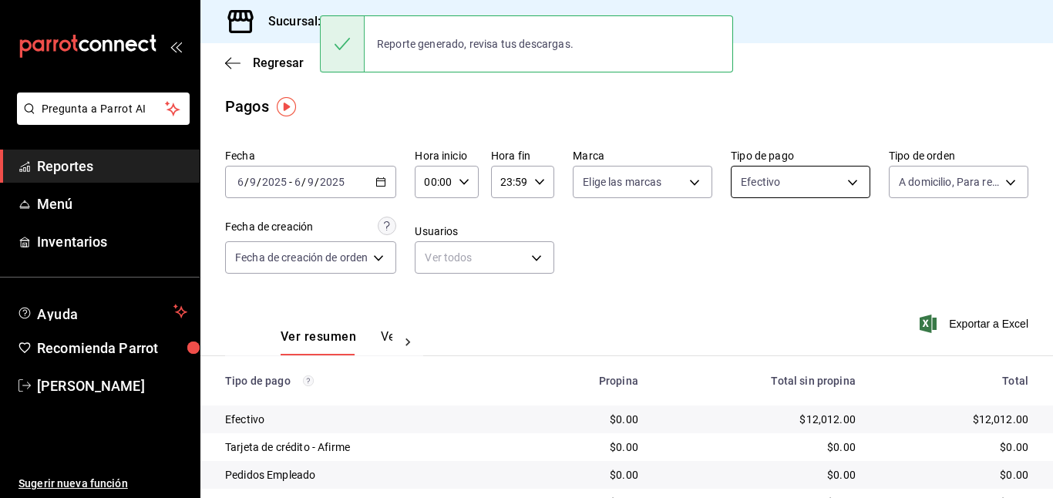
click at [761, 185] on body "Pregunta a Parrot AI Reportes Menú Inventarios Ayuda Recomienda Parrot [PERSON_…" at bounding box center [526, 249] width 1053 height 498
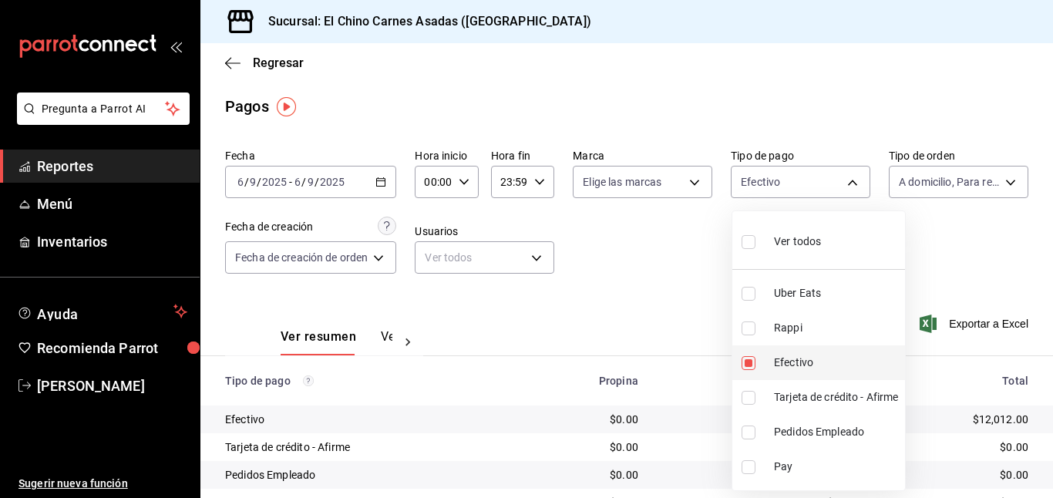
click at [749, 358] on input "checkbox" at bounding box center [748, 363] width 14 height 14
click at [752, 324] on input "checkbox" at bounding box center [748, 328] width 14 height 14
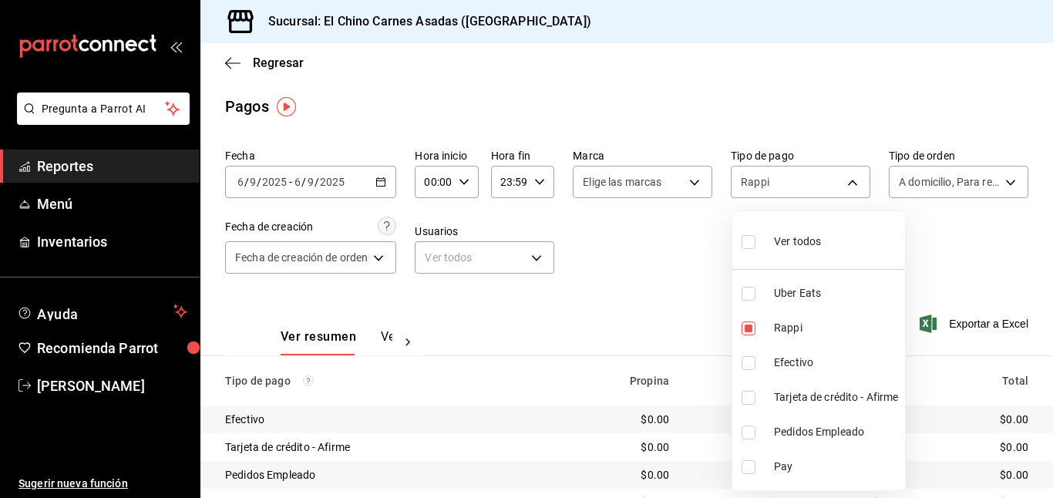
click at [751, 288] on input "checkbox" at bounding box center [748, 294] width 14 height 14
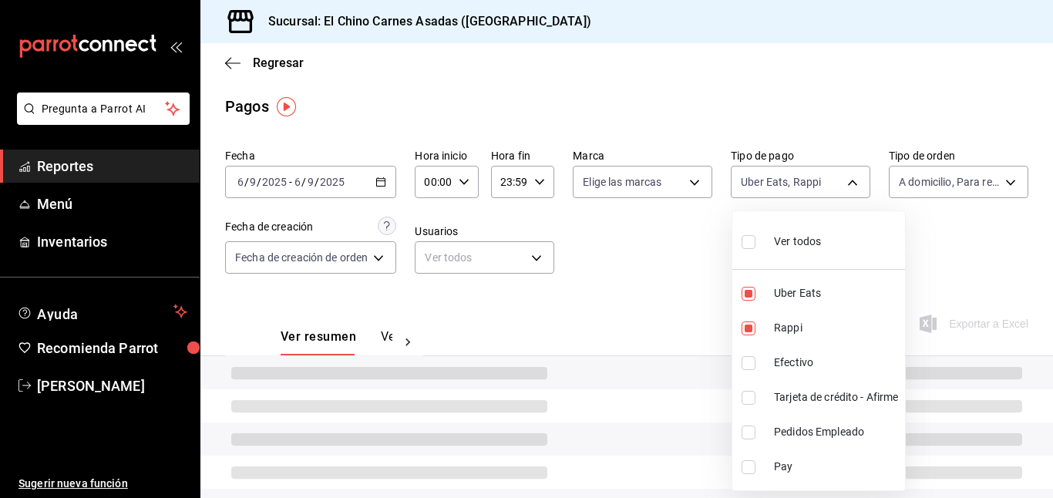
click at [697, 280] on div at bounding box center [526, 249] width 1053 height 498
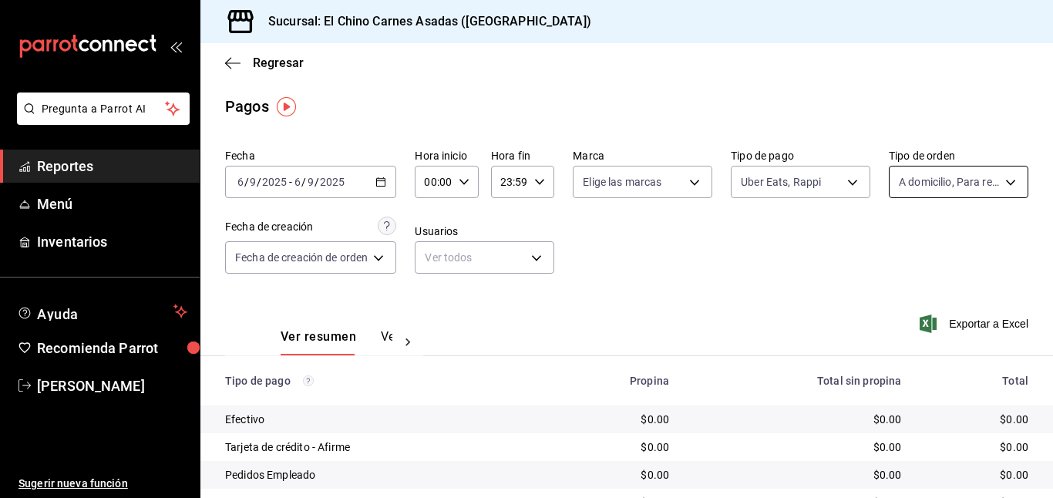
click at [909, 171] on body "Pregunta a Parrot AI Reportes Menú Inventarios Ayuda Recomienda Parrot [PERSON_…" at bounding box center [526, 249] width 1053 height 498
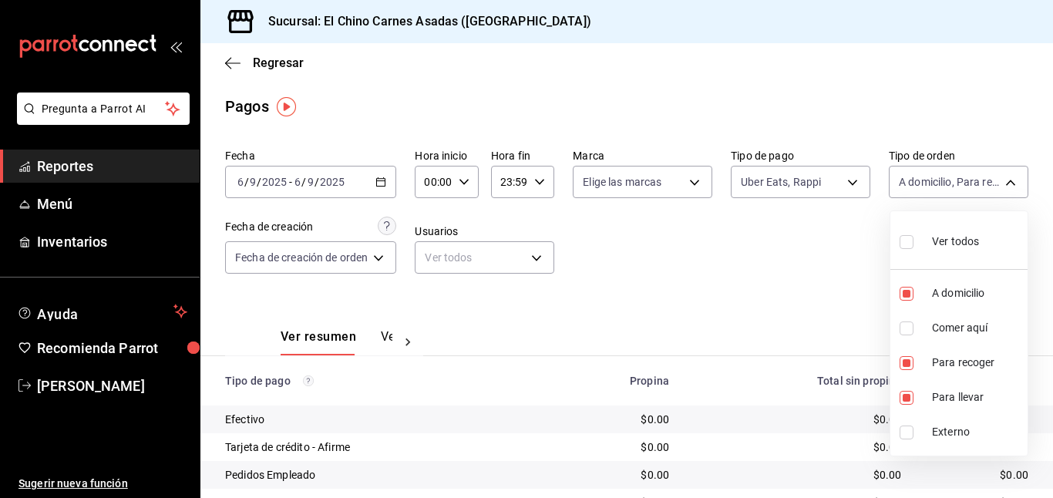
click at [905, 233] on label at bounding box center [909, 241] width 20 height 22
click at [905, 235] on input "checkbox" at bounding box center [906, 242] width 14 height 14
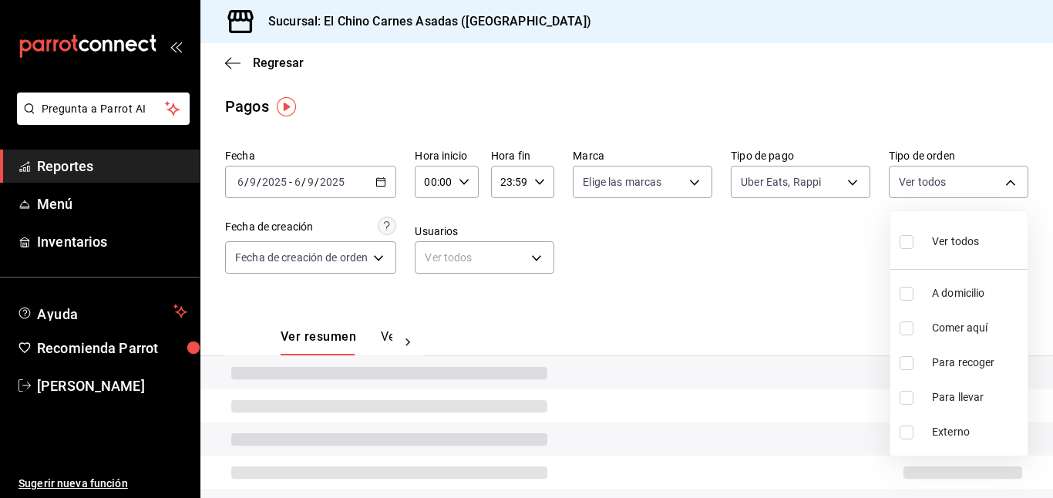
click at [829, 247] on div at bounding box center [526, 249] width 1053 height 498
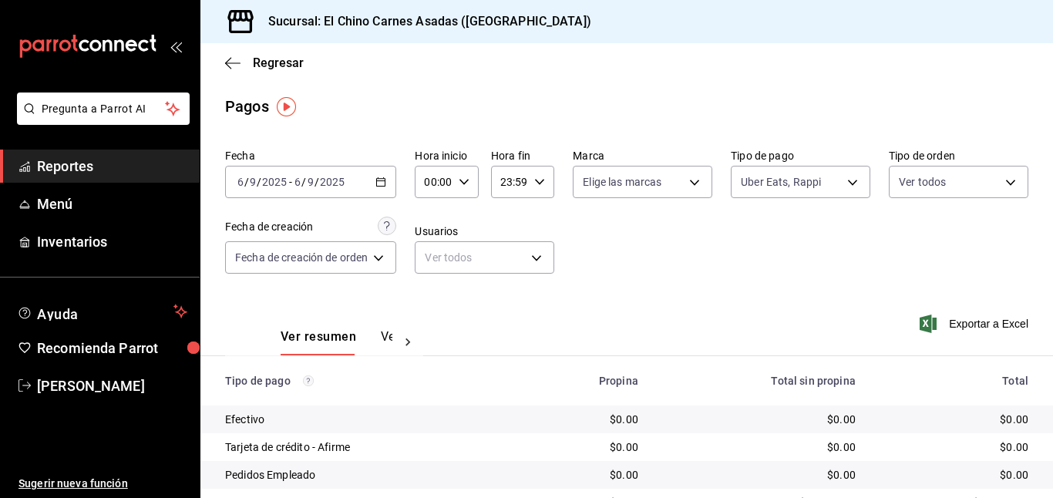
click at [929, 317] on icon "button" at bounding box center [927, 323] width 17 height 18
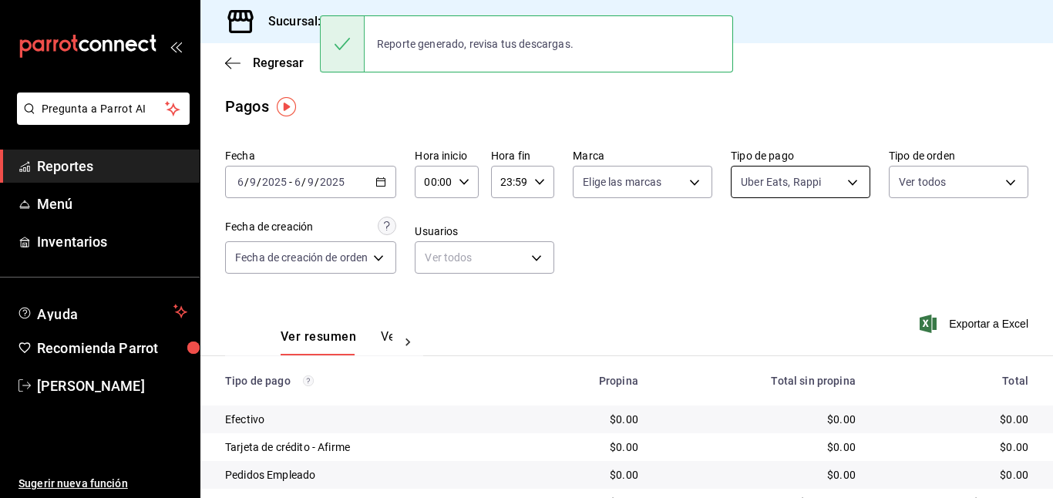
click at [824, 176] on body "Pregunta a Parrot AI Reportes Menú Inventarios Ayuda Recomienda Parrot [PERSON_…" at bounding box center [526, 249] width 1053 height 498
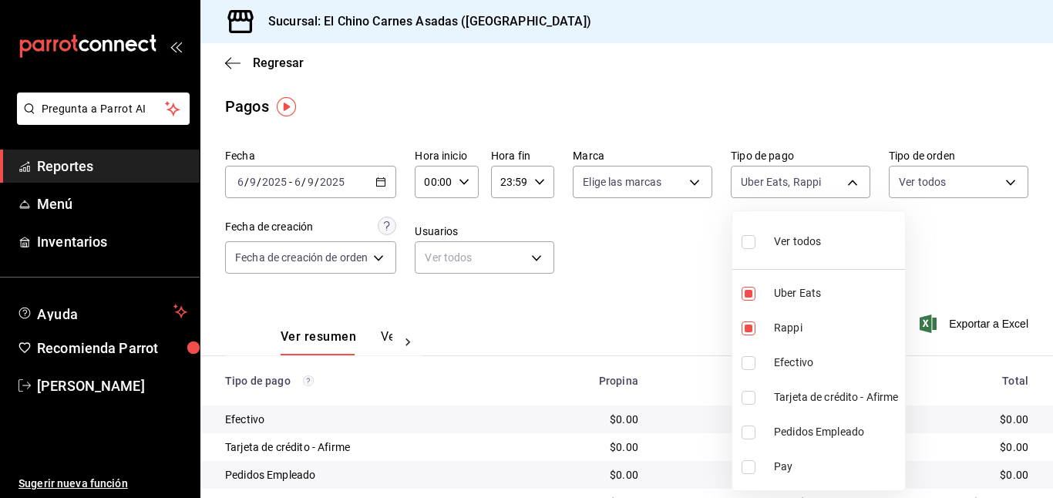
click at [784, 247] on span "Ver todos" at bounding box center [797, 241] width 47 height 16
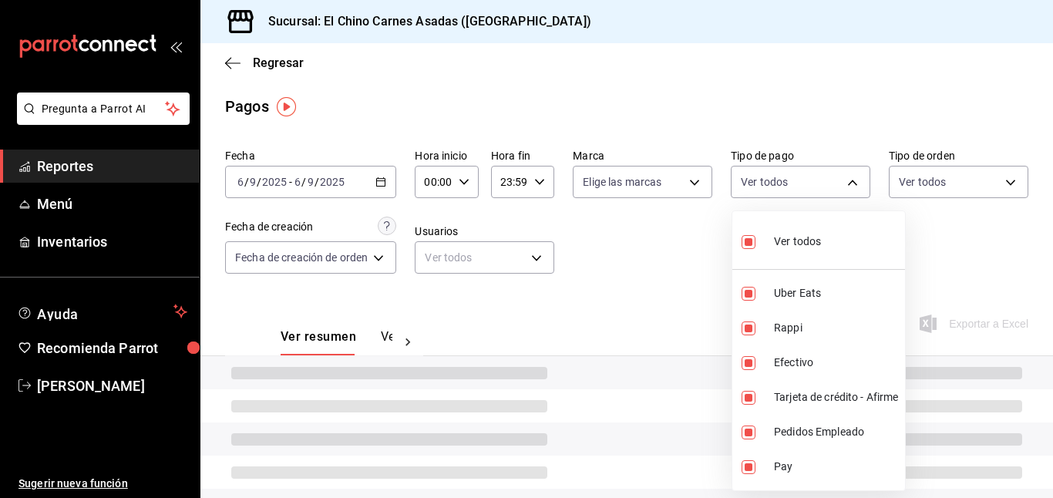
click at [784, 247] on span "Ver todos" at bounding box center [797, 241] width 47 height 16
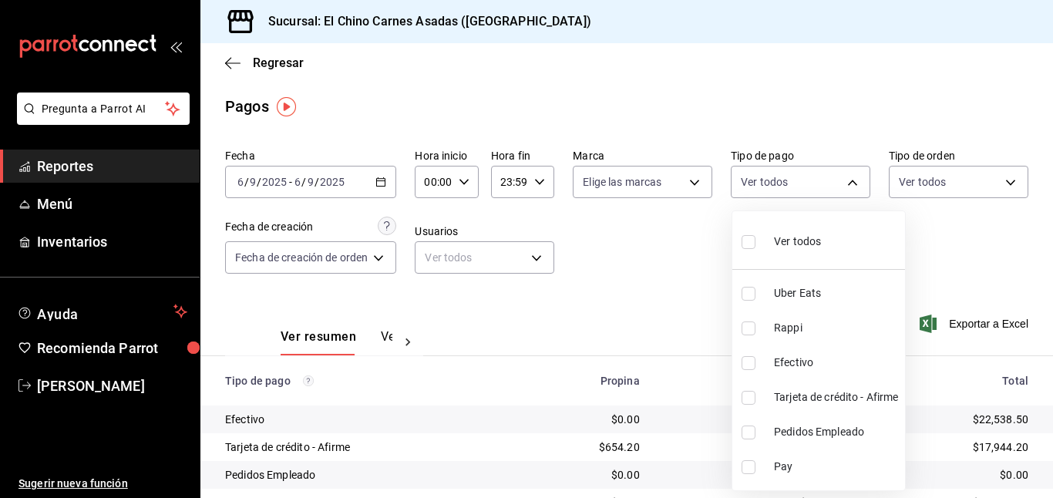
click at [747, 391] on input "checkbox" at bounding box center [748, 398] width 14 height 14
click at [943, 170] on div at bounding box center [526, 249] width 1053 height 498
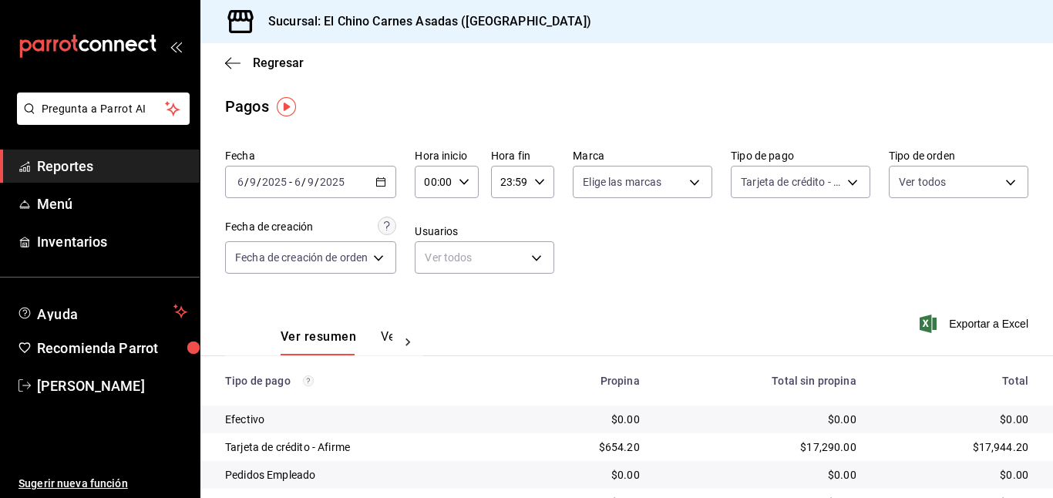
click at [943, 170] on body "Pregunta a Parrot AI Reportes Menú Inventarios Ayuda Recomienda Parrot [PERSON_…" at bounding box center [526, 249] width 1053 height 498
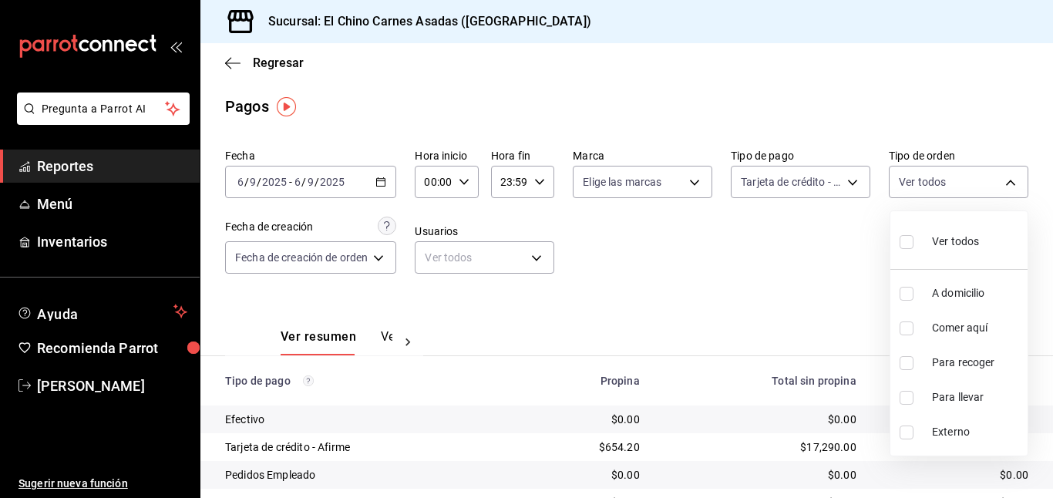
click at [902, 322] on input "checkbox" at bounding box center [906, 328] width 14 height 14
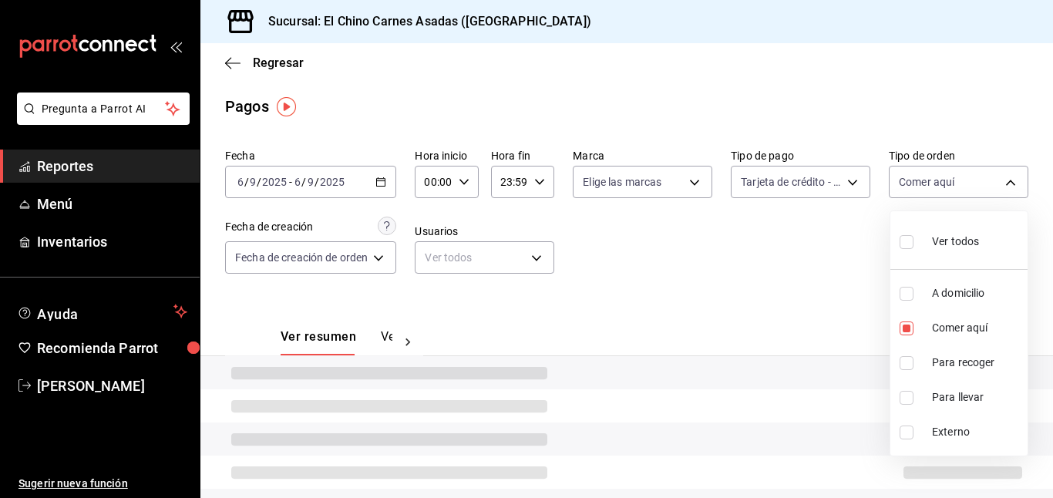
click at [828, 285] on div at bounding box center [526, 249] width 1053 height 498
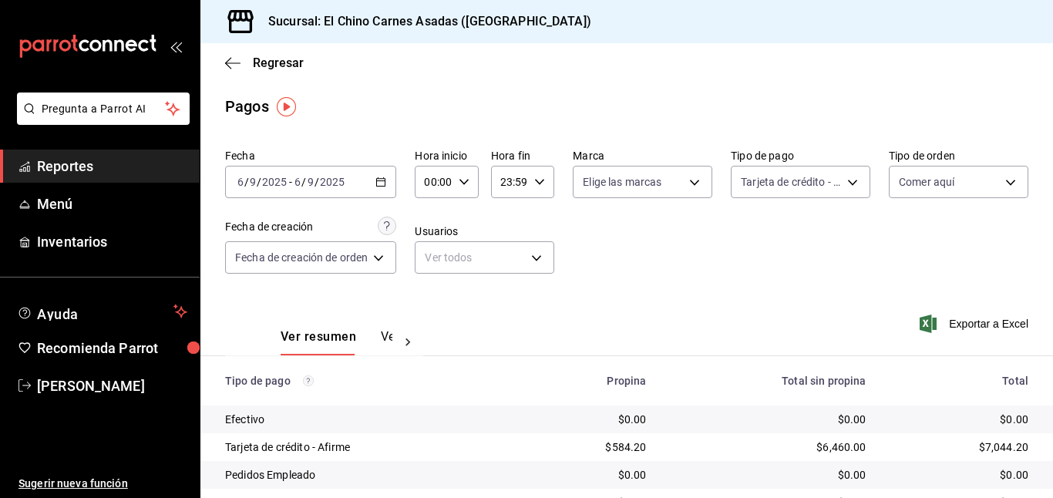
click at [931, 321] on icon "button" at bounding box center [927, 323] width 17 height 18
click at [794, 179] on body "Pregunta a Parrot AI Reportes Menú Inventarios Ayuda Recomienda Parrot [PERSON_…" at bounding box center [526, 249] width 1053 height 498
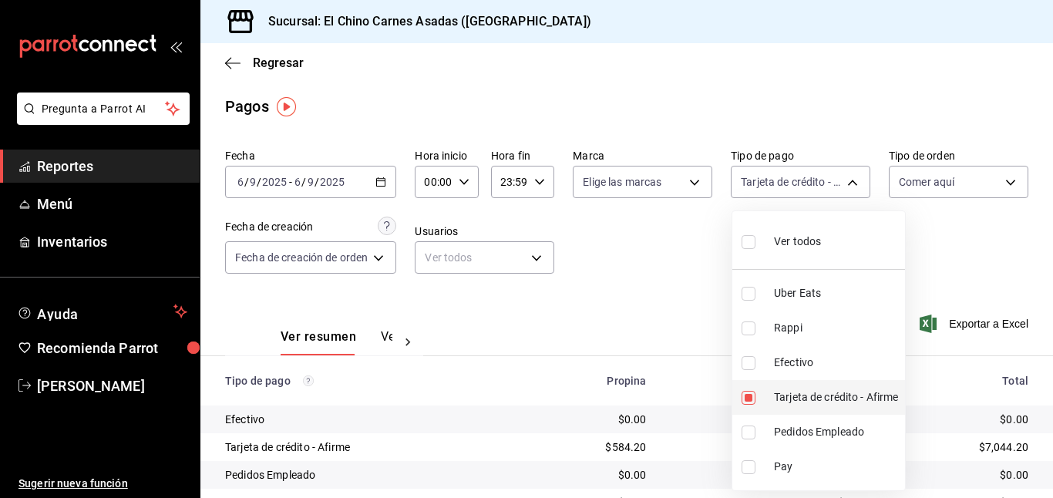
click at [751, 389] on li "Tarjeta de crédito - Afirme" at bounding box center [818, 397] width 173 height 35
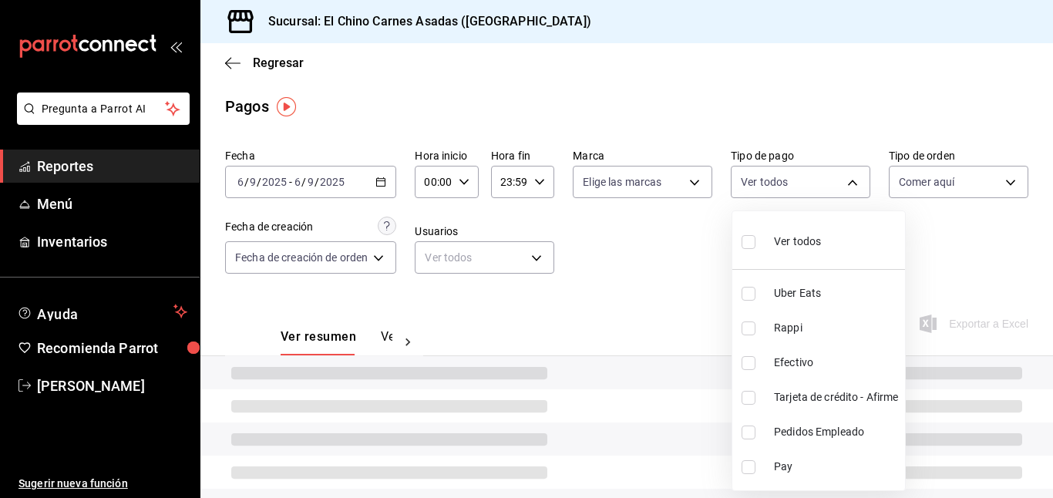
click at [747, 362] on input "checkbox" at bounding box center [748, 363] width 14 height 14
click at [634, 264] on div at bounding box center [526, 249] width 1053 height 498
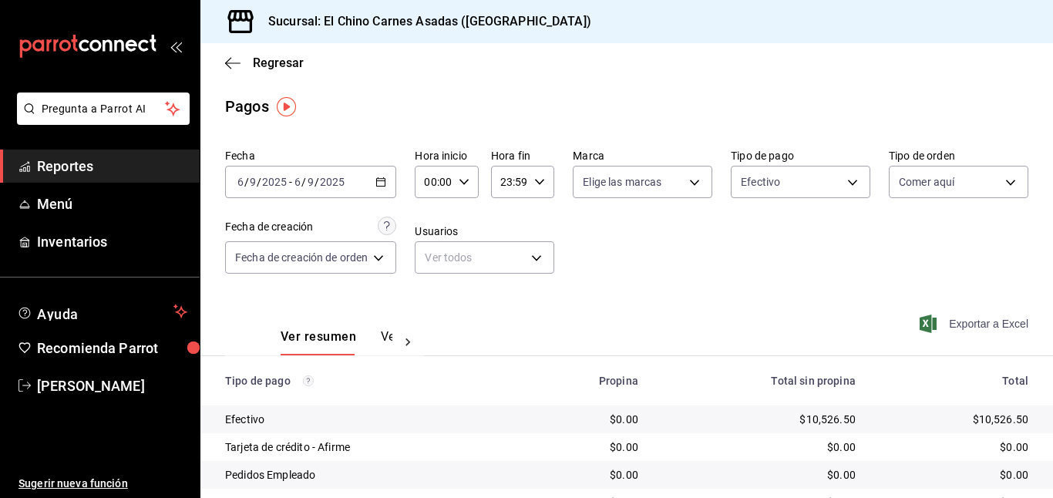
click at [951, 317] on span "Exportar a Excel" at bounding box center [975, 323] width 106 height 18
click at [804, 177] on body "Pregunta a Parrot AI Reportes Menú Inventarios Ayuda Recomienda Parrot [PERSON_…" at bounding box center [526, 249] width 1053 height 498
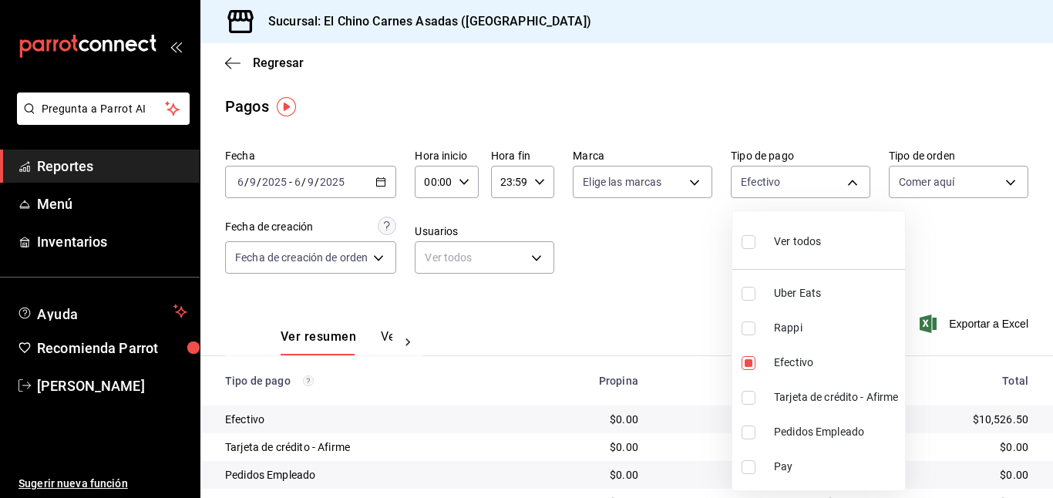
click at [807, 235] on span "Ver todos" at bounding box center [797, 241] width 47 height 16
click at [933, 174] on div at bounding box center [526, 249] width 1053 height 498
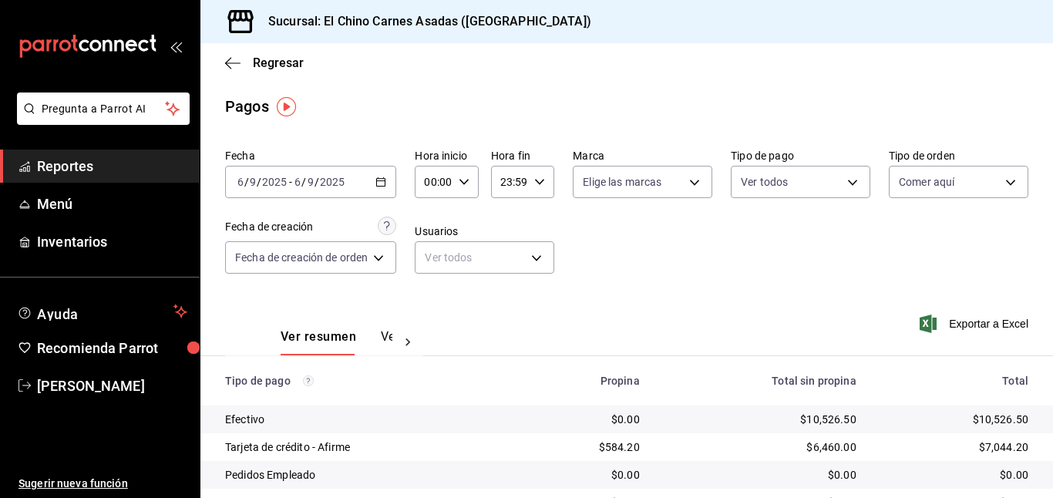
click at [933, 174] on body "Pregunta a Parrot AI Reportes Menú Inventarios Ayuda Recomienda Parrot [PERSON_…" at bounding box center [526, 249] width 1053 height 498
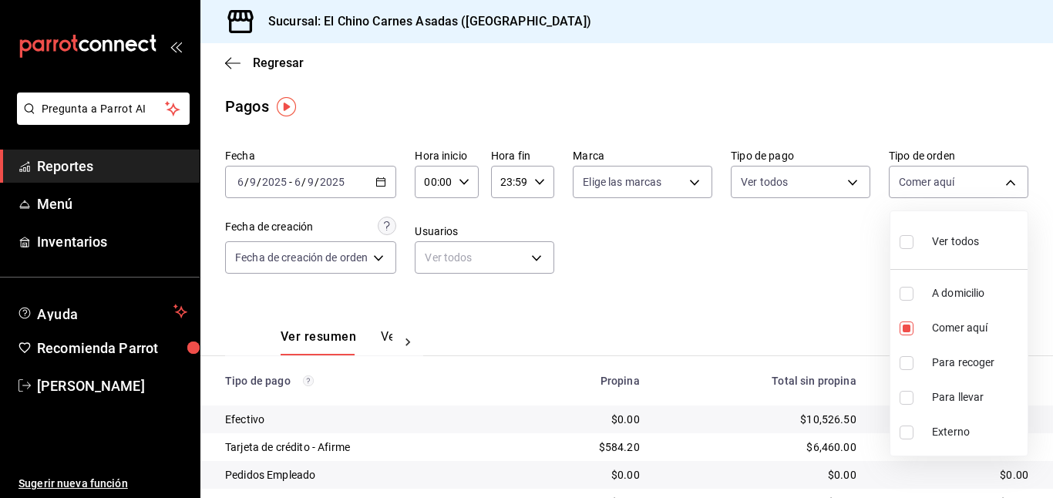
click at [929, 249] on div "Ver todos" at bounding box center [938, 239] width 79 height 33
click at [802, 248] on div at bounding box center [526, 249] width 1053 height 498
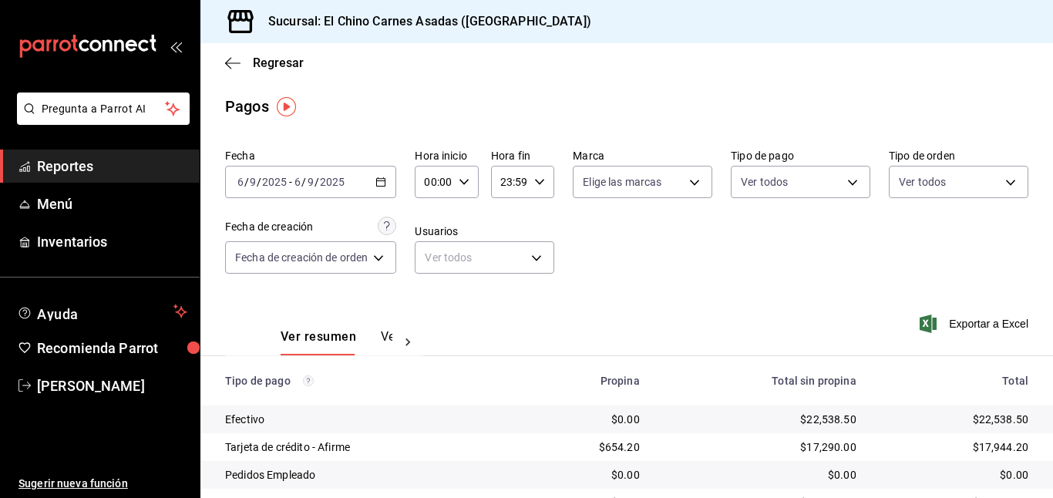
click at [297, 184] on input "6" at bounding box center [298, 182] width 8 height 12
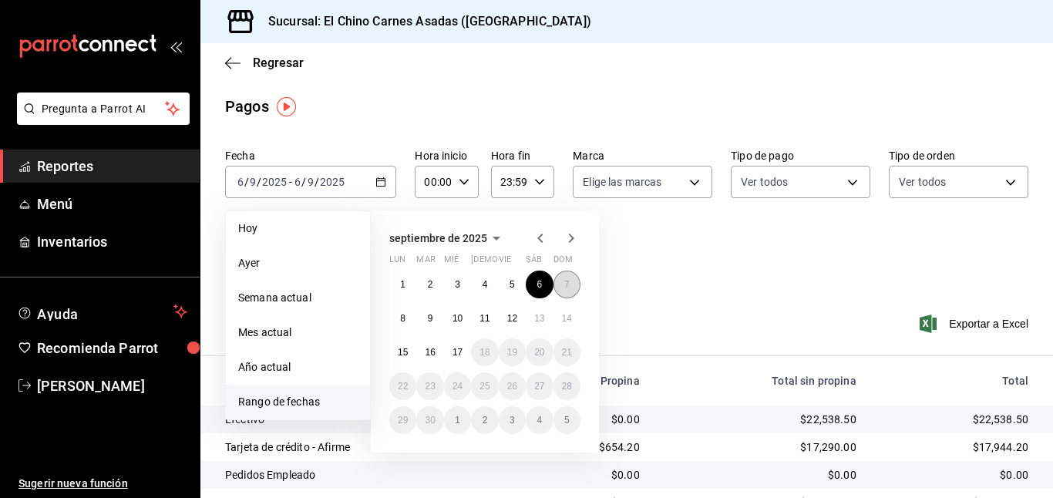
click at [566, 275] on button "7" at bounding box center [566, 284] width 27 height 28
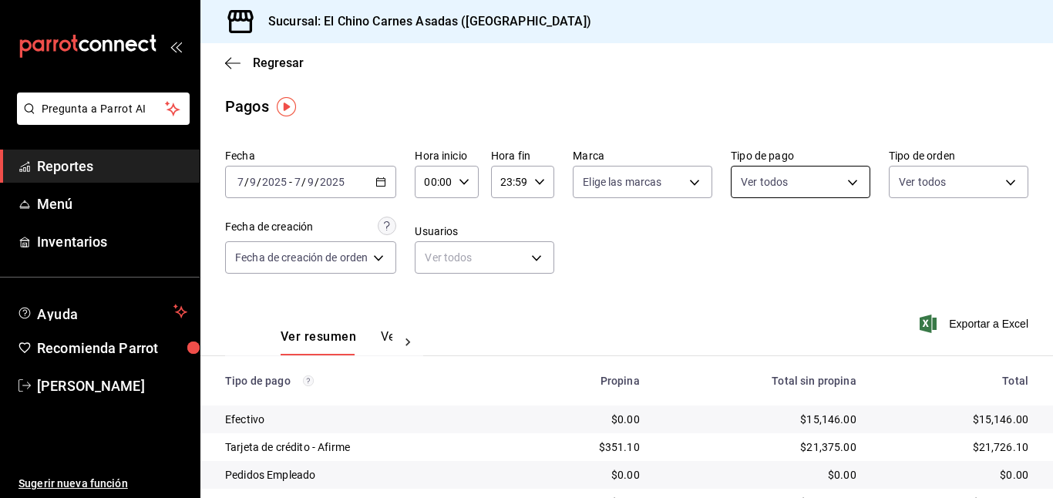
click at [809, 170] on body "Pregunta a Parrot AI Reportes Menú Inventarios Ayuda Recomienda Parrot [PERSON_…" at bounding box center [526, 249] width 1053 height 498
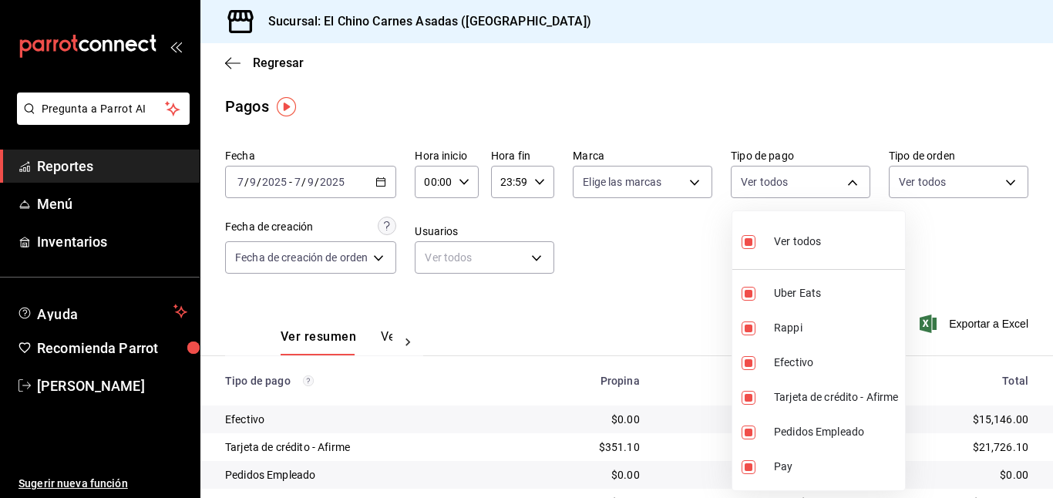
click at [794, 245] on span "Ver todos" at bounding box center [797, 241] width 47 height 16
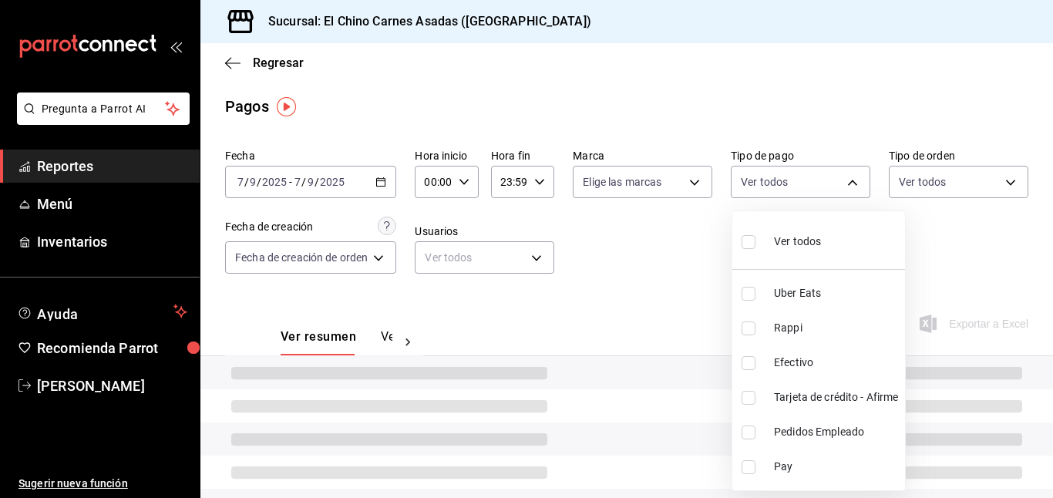
click at [747, 397] on input "checkbox" at bounding box center [748, 398] width 14 height 14
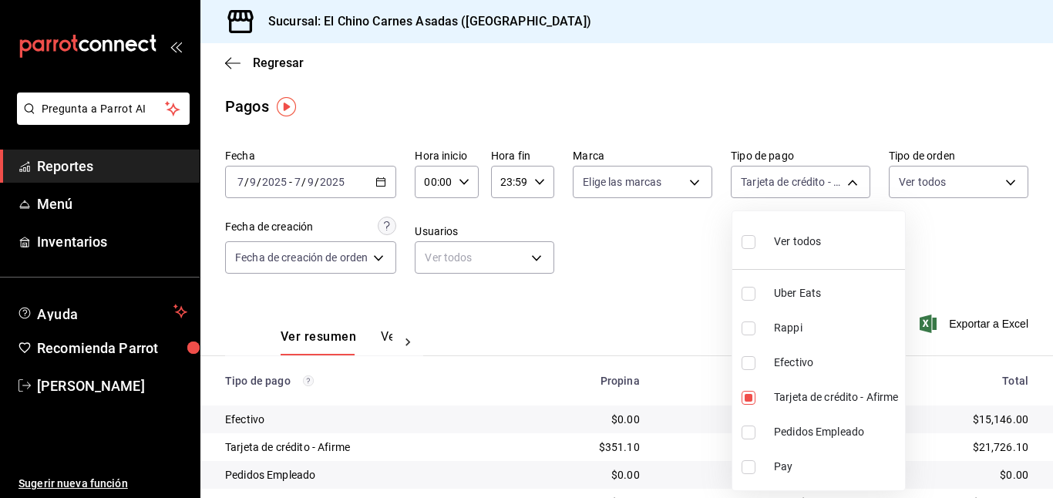
click at [651, 322] on div at bounding box center [526, 249] width 1053 height 498
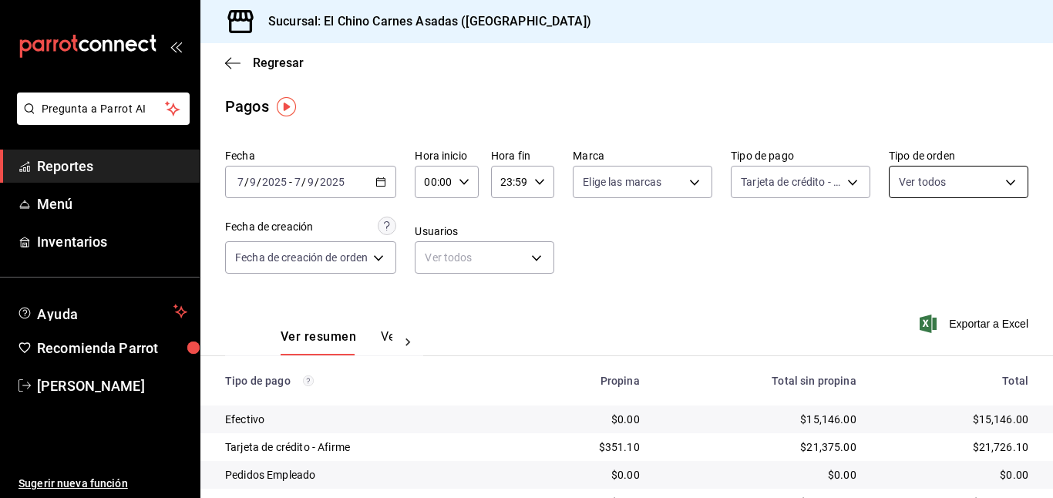
click at [938, 166] on body "Pregunta a Parrot AI Reportes Menú Inventarios Ayuda Recomienda Parrot [PERSON_…" at bounding box center [526, 249] width 1053 height 498
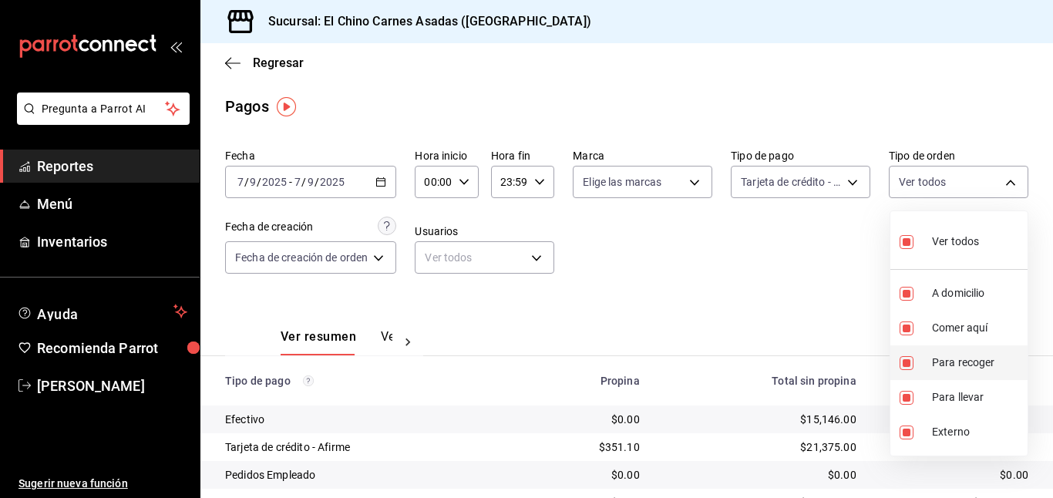
click at [906, 354] on li "Para recoger" at bounding box center [958, 362] width 137 height 35
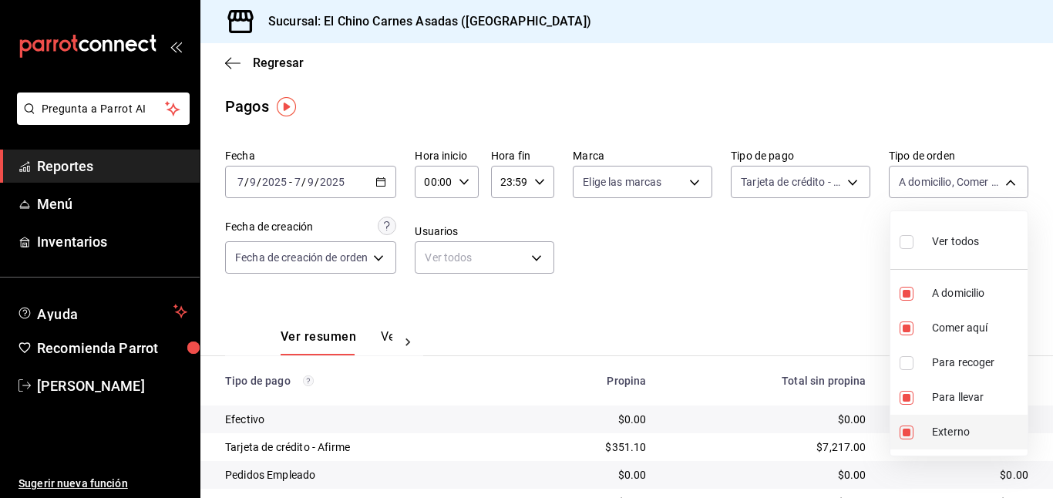
click at [905, 430] on input "checkbox" at bounding box center [906, 432] width 14 height 14
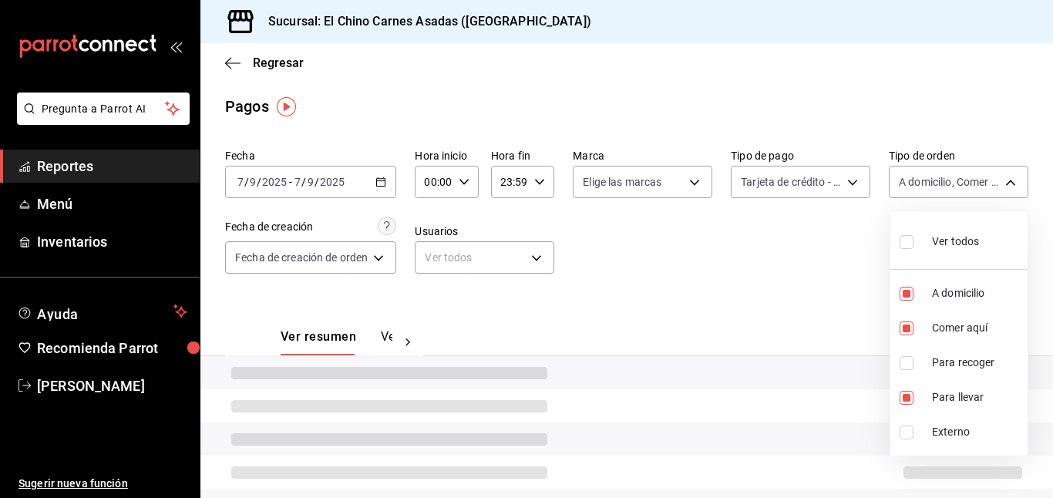
click at [782, 297] on div at bounding box center [526, 249] width 1053 height 498
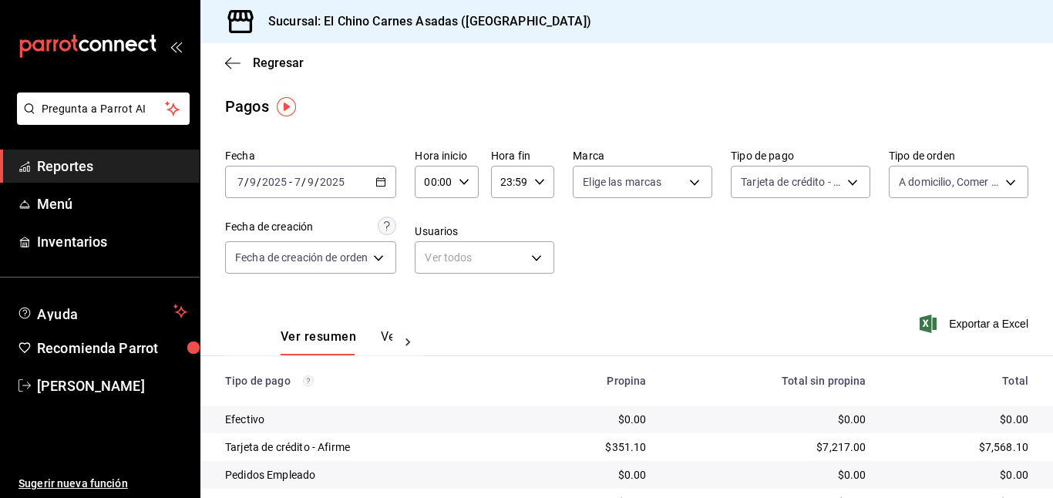
click at [928, 321] on icon "button" at bounding box center [927, 323] width 17 height 18
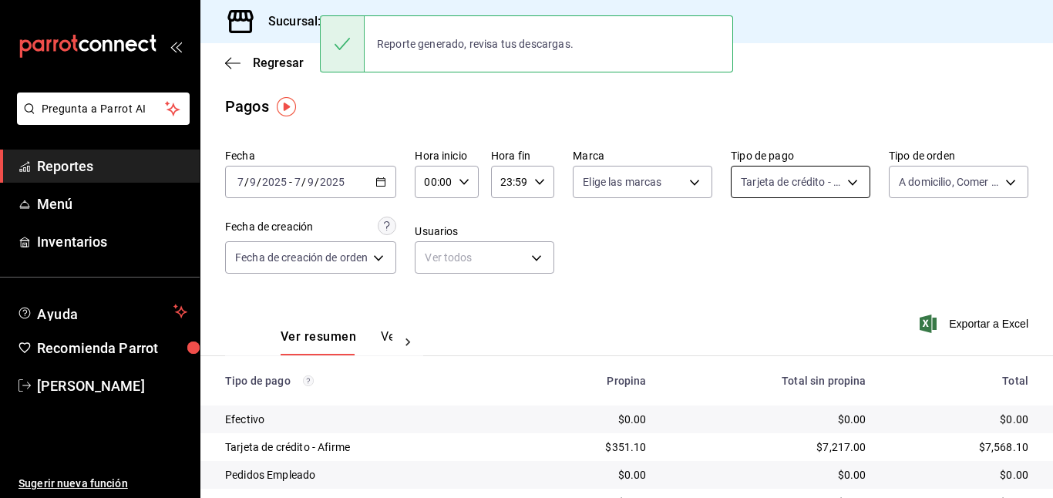
click at [761, 170] on body "Pregunta a Parrot AI Reportes Menú Inventarios Ayuda Recomienda Parrot [PERSON_…" at bounding box center [526, 249] width 1053 height 498
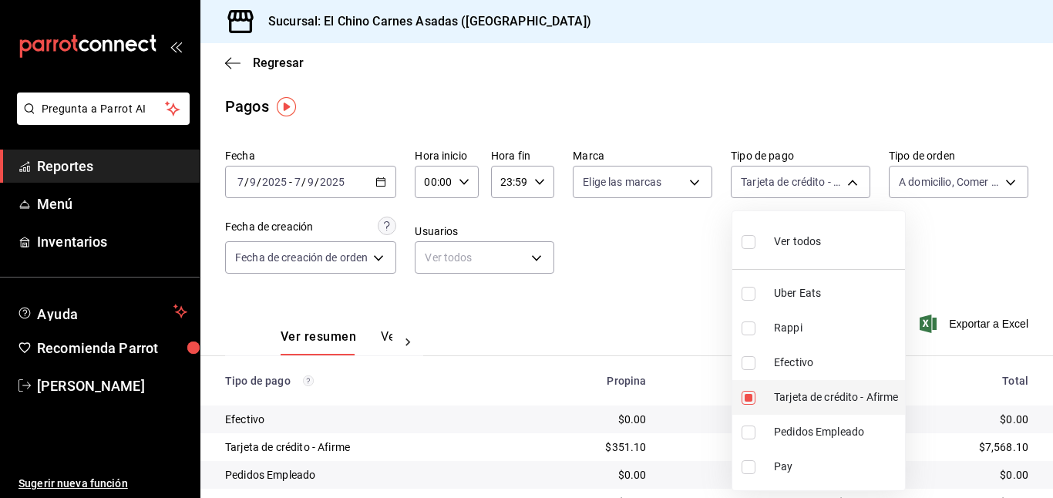
click at [751, 391] on input "checkbox" at bounding box center [748, 398] width 14 height 14
click at [748, 364] on input "checkbox" at bounding box center [748, 363] width 14 height 14
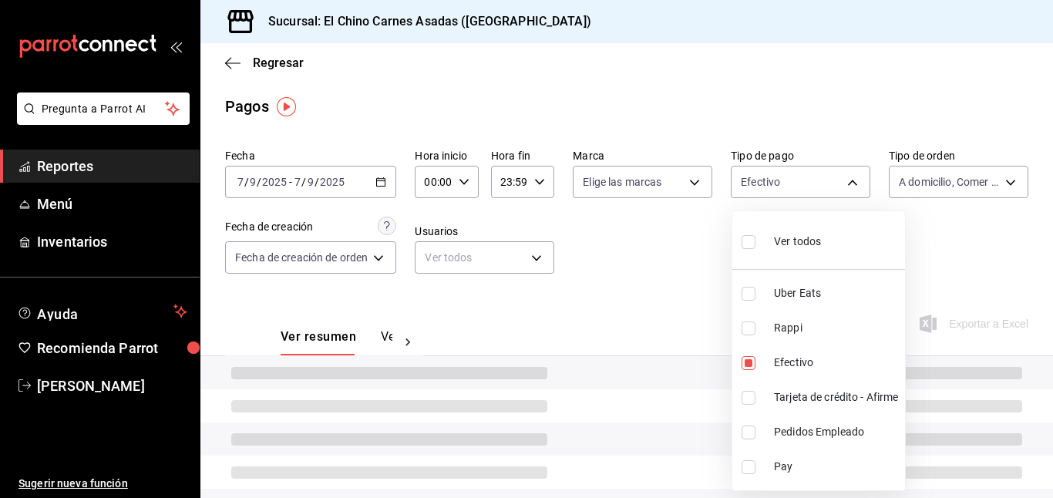
click at [678, 283] on div at bounding box center [526, 249] width 1053 height 498
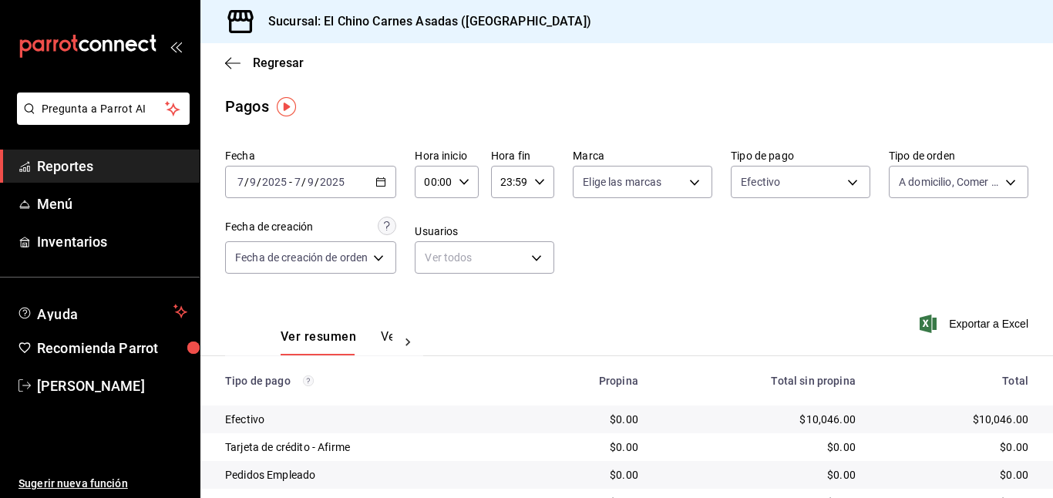
click at [928, 323] on icon "button" at bounding box center [927, 323] width 17 height 18
click at [771, 176] on body "Pregunta a Parrot AI Reportes Menú Inventarios Ayuda Recomienda Parrot [PERSON_…" at bounding box center [526, 249] width 1053 height 498
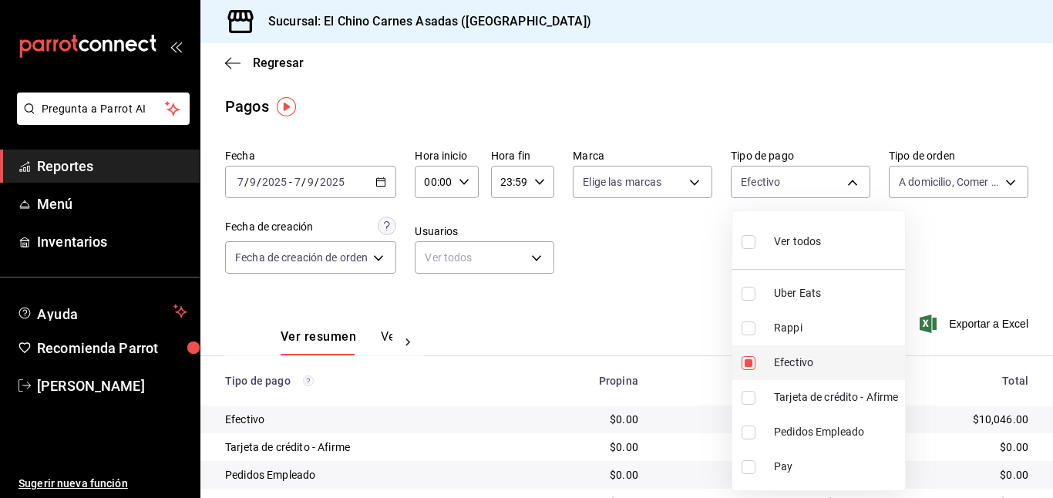
click at [744, 354] on li "Efectivo" at bounding box center [818, 362] width 173 height 35
click at [747, 325] on input "checkbox" at bounding box center [748, 328] width 14 height 14
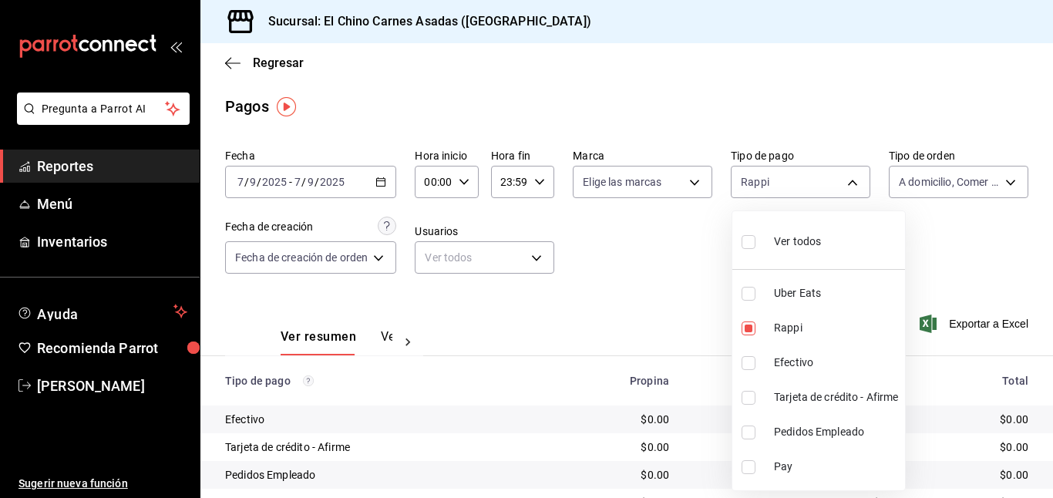
click at [750, 295] on input "checkbox" at bounding box center [748, 294] width 14 height 14
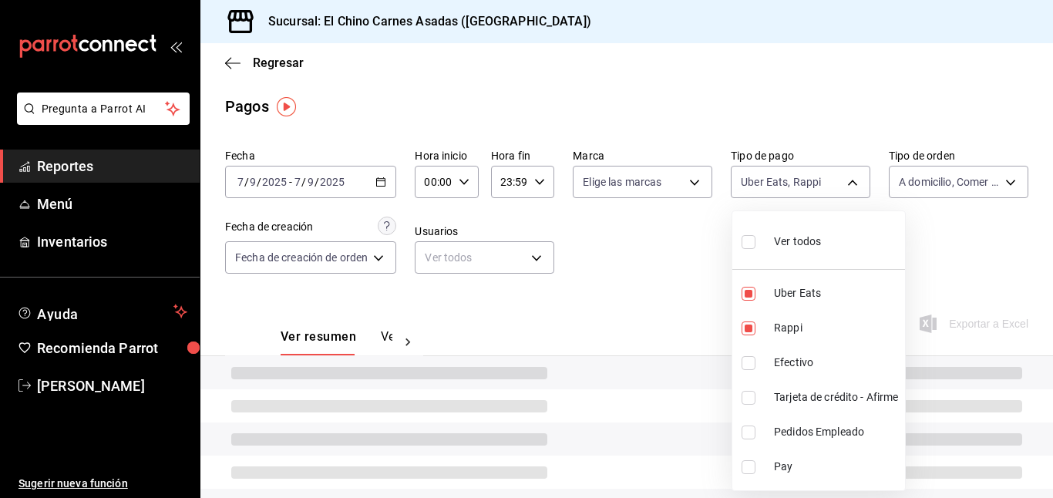
click at [715, 284] on div at bounding box center [526, 249] width 1053 height 498
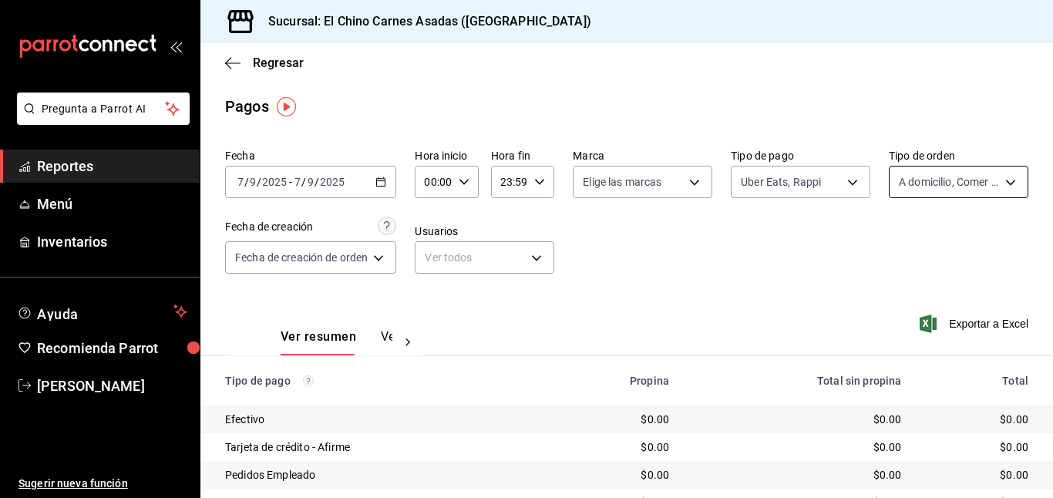
click at [906, 171] on body "Pregunta a Parrot AI Reportes Menú Inventarios Ayuda Recomienda Parrot [PERSON_…" at bounding box center [526, 249] width 1053 height 498
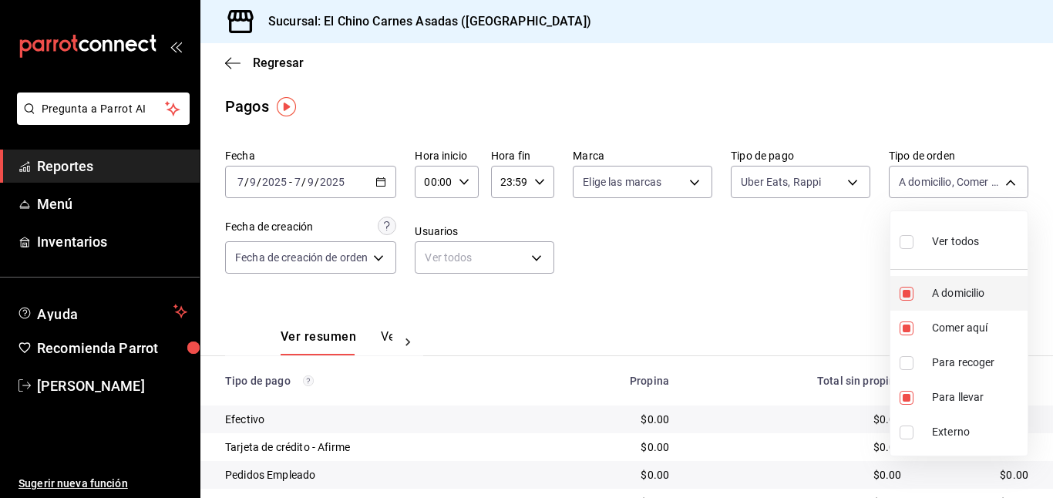
click at [905, 284] on li "A domicilio" at bounding box center [958, 293] width 137 height 35
click at [904, 321] on input "checkbox" at bounding box center [906, 328] width 14 height 14
click at [907, 396] on input "checkbox" at bounding box center [906, 398] width 14 height 14
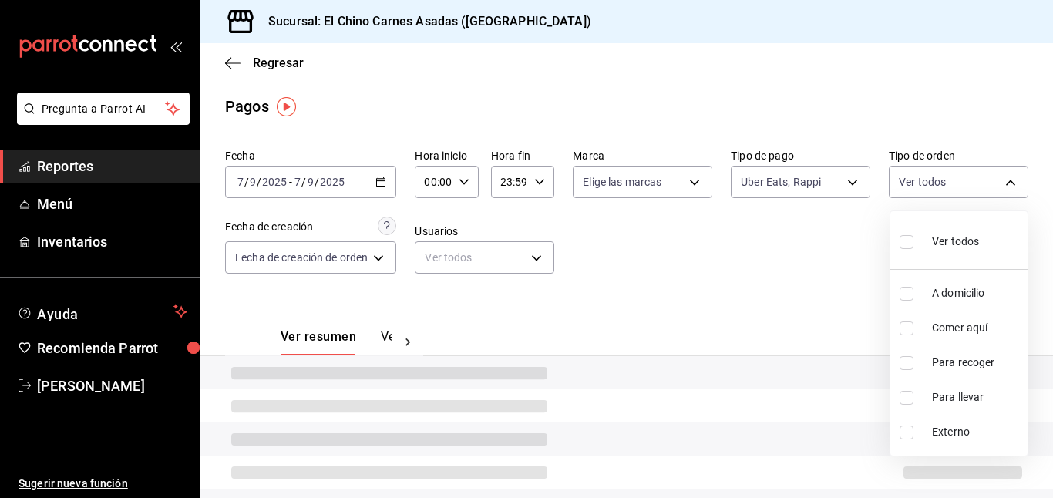
click at [905, 324] on input "checkbox" at bounding box center [906, 328] width 14 height 14
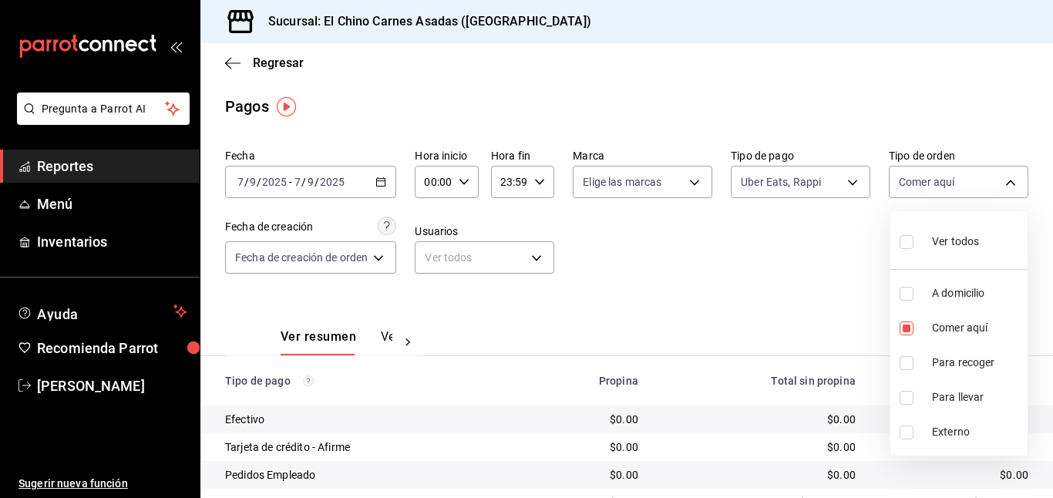
click at [808, 301] on div at bounding box center [526, 249] width 1053 height 498
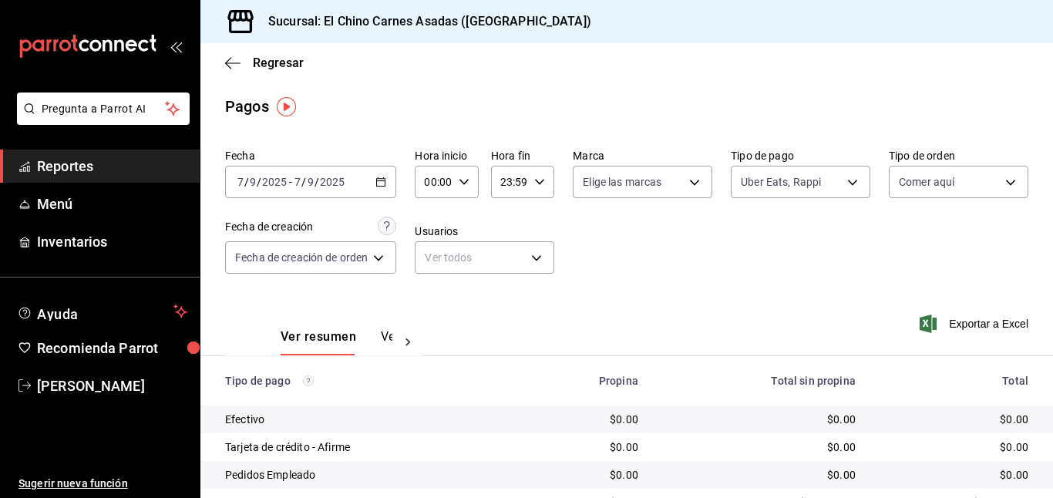
click at [930, 317] on icon "button" at bounding box center [927, 323] width 17 height 18
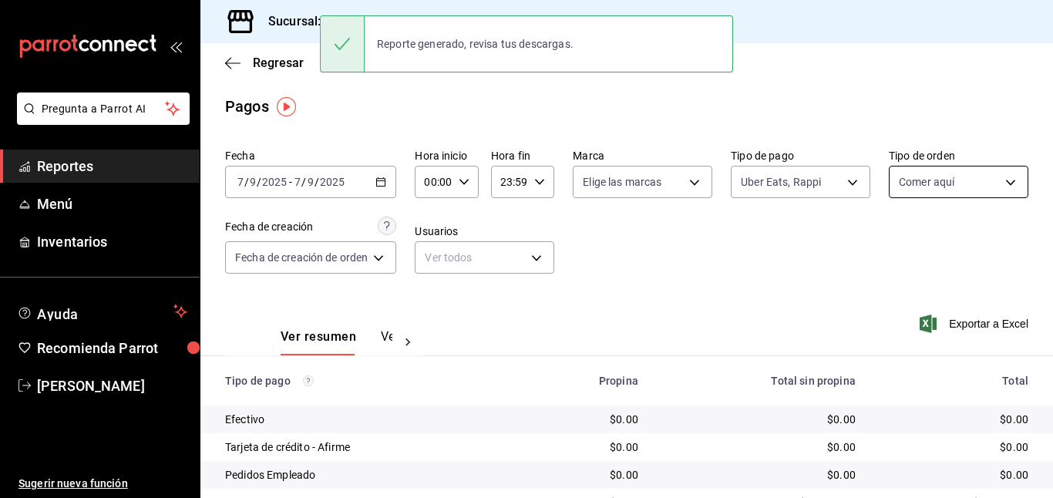
click at [931, 179] on body "Pregunta a Parrot AI Reportes Menú Inventarios Ayuda Recomienda Parrot [PERSON_…" at bounding box center [526, 249] width 1053 height 498
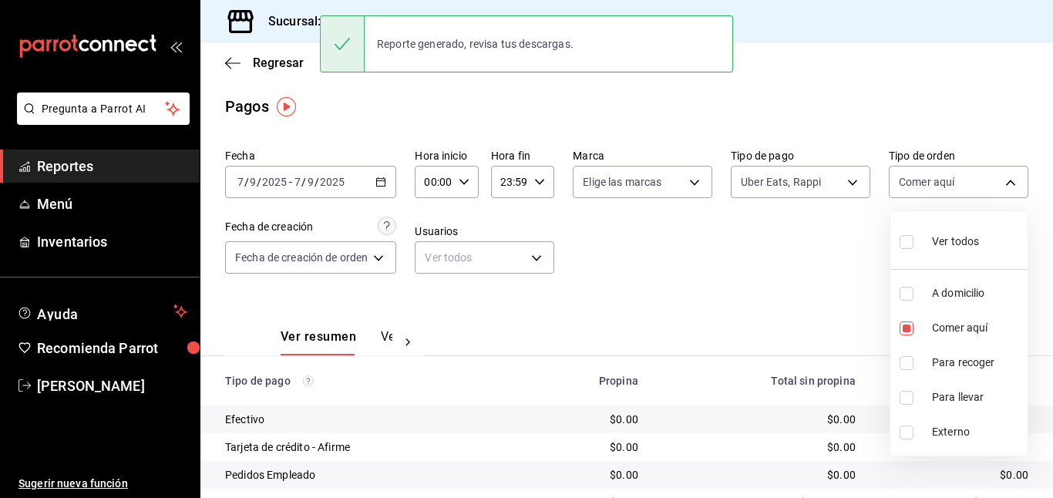
click at [927, 233] on div "Ver todos" at bounding box center [938, 239] width 79 height 33
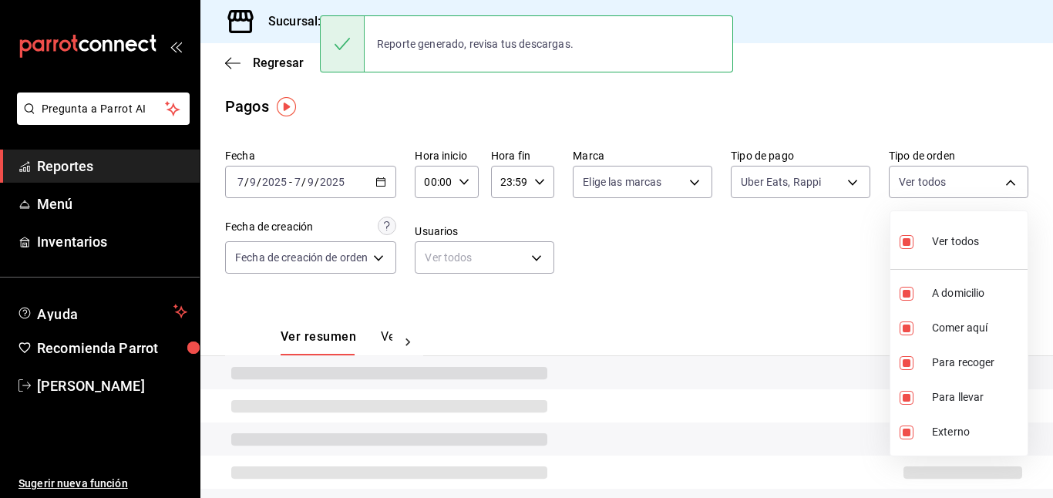
click at [830, 244] on div at bounding box center [526, 249] width 1053 height 498
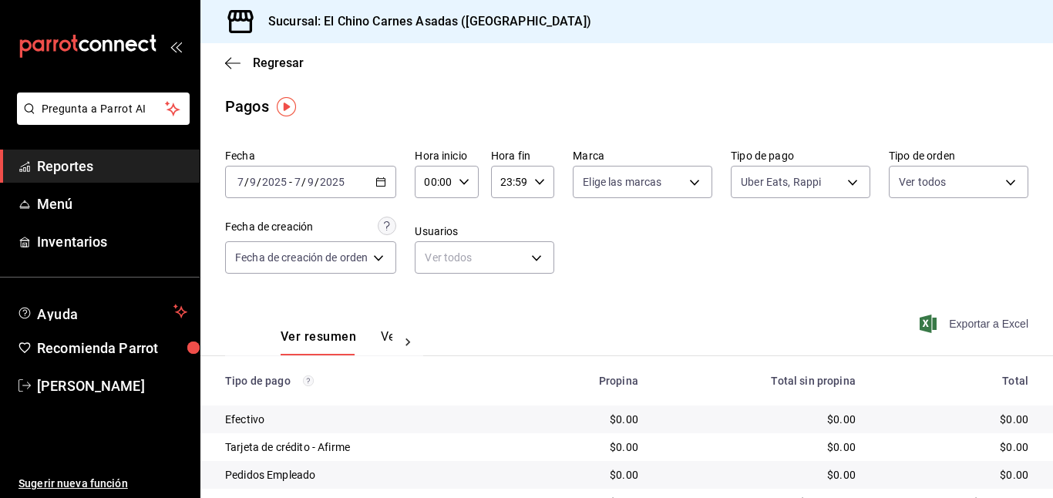
click at [938, 323] on span "Exportar a Excel" at bounding box center [975, 323] width 106 height 18
click at [922, 318] on icon "button" at bounding box center [927, 323] width 17 height 18
click at [818, 171] on body "Pregunta a Parrot AI Reportes Menú Inventarios Ayuda Recomienda Parrot [PERSON_…" at bounding box center [526, 249] width 1053 height 498
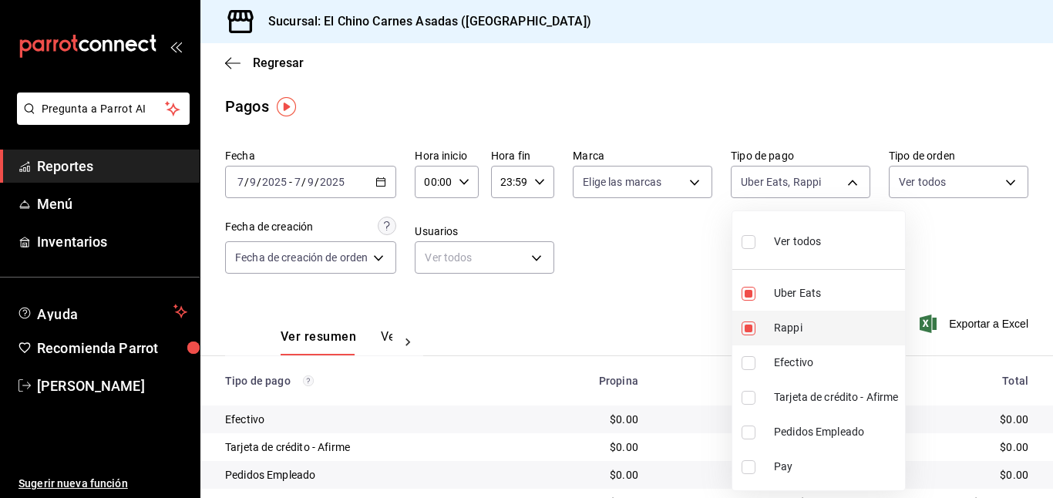
click at [747, 319] on li "Rappi" at bounding box center [818, 328] width 173 height 35
click at [746, 287] on input "checkbox" at bounding box center [748, 294] width 14 height 14
click at [747, 395] on input "checkbox" at bounding box center [748, 398] width 14 height 14
click at [924, 180] on div at bounding box center [526, 249] width 1053 height 498
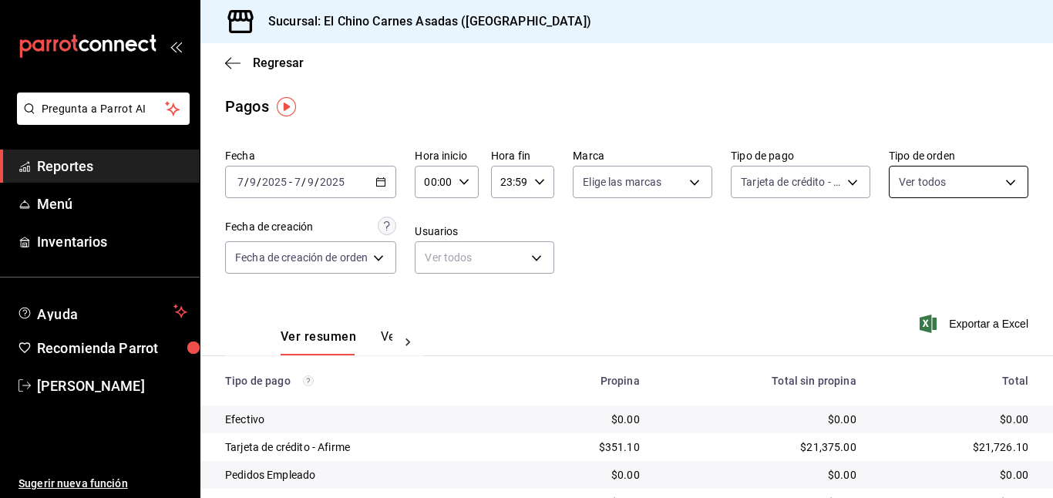
click at [913, 180] on body "Pregunta a Parrot AI Reportes Menú Inventarios Ayuda Recomienda Parrot [PERSON_…" at bounding box center [526, 249] width 1053 height 498
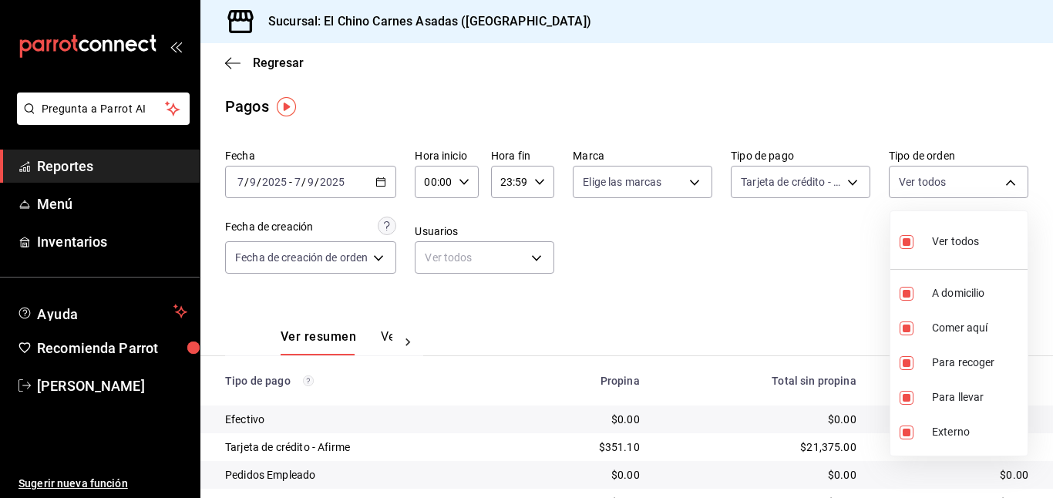
click at [902, 242] on input "checkbox" at bounding box center [906, 242] width 14 height 14
click at [905, 324] on input "checkbox" at bounding box center [906, 328] width 14 height 14
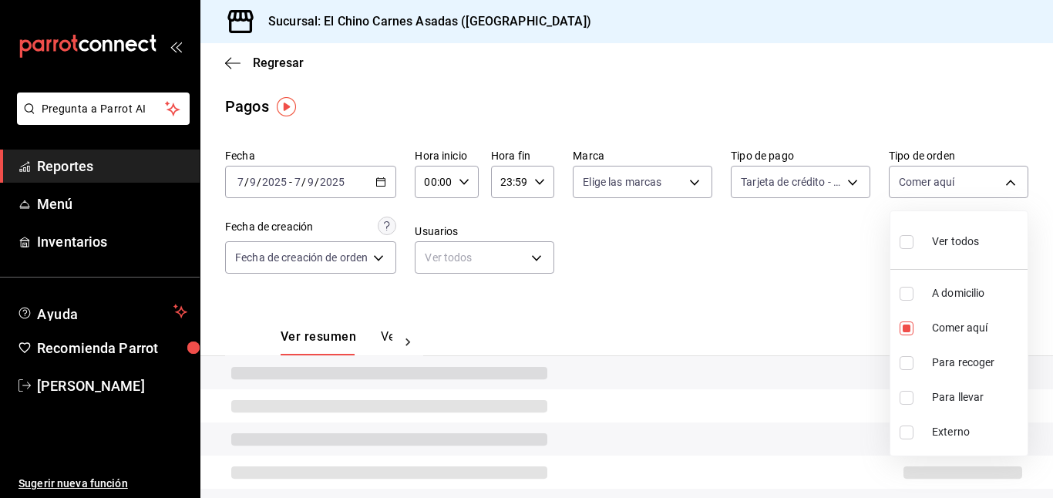
click at [831, 279] on div at bounding box center [526, 249] width 1053 height 498
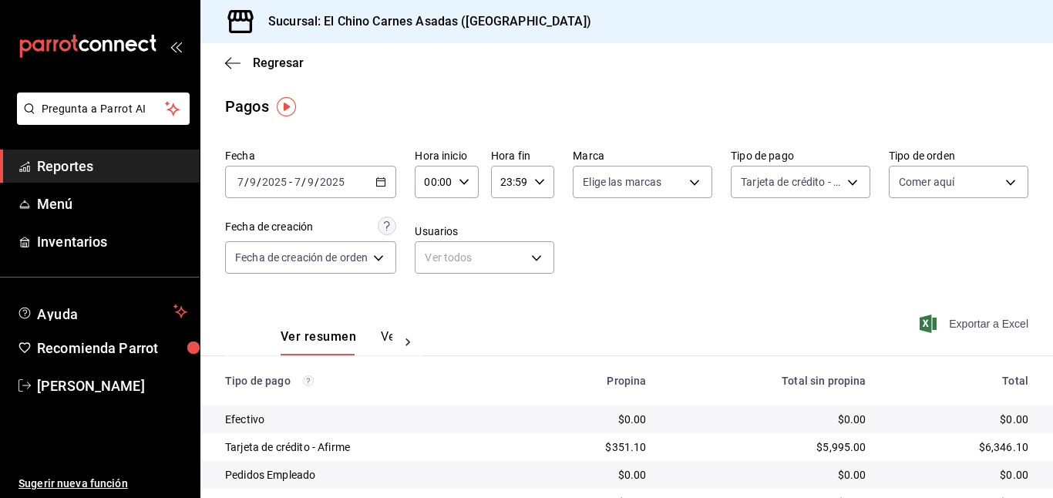
click at [943, 324] on span "Exportar a Excel" at bounding box center [975, 323] width 106 height 18
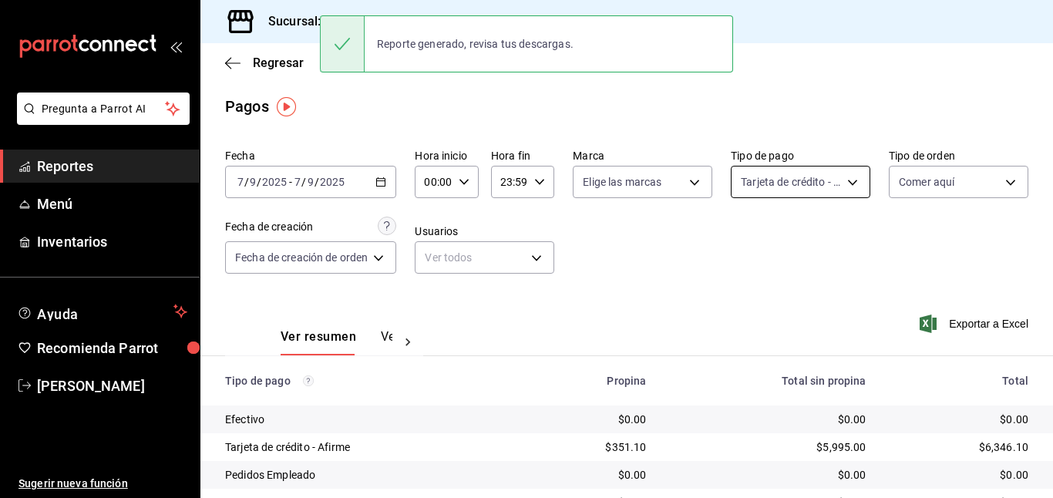
click at [751, 181] on body "Pregunta a Parrot AI Reportes Menú Inventarios Ayuda Recomienda Parrot [PERSON_…" at bounding box center [526, 249] width 1053 height 498
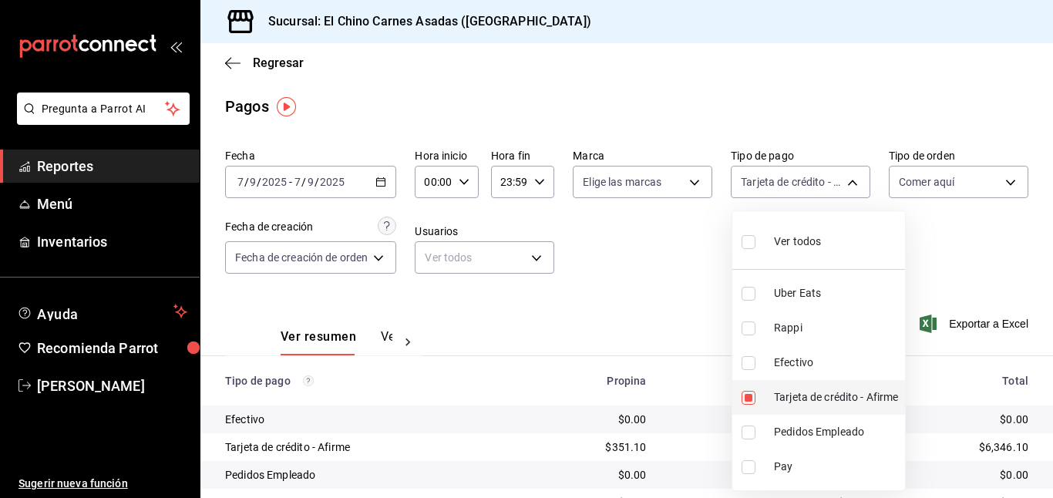
click at [747, 395] on input "checkbox" at bounding box center [748, 398] width 14 height 14
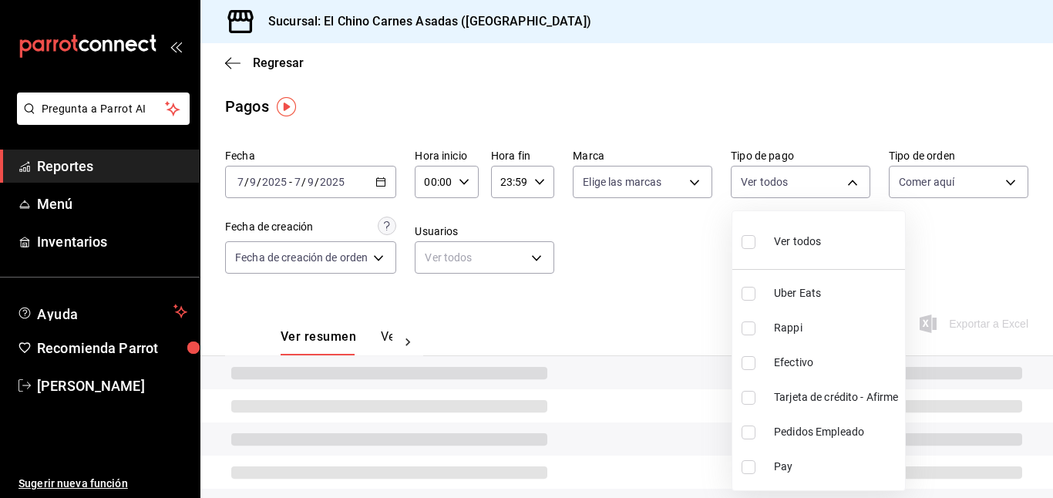
click at [748, 359] on input "checkbox" at bounding box center [748, 363] width 14 height 14
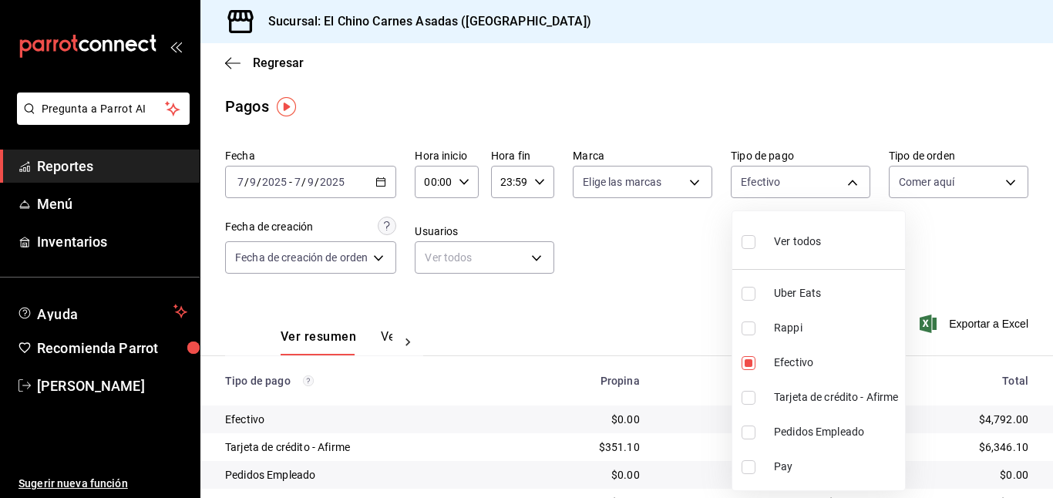
click at [710, 327] on div at bounding box center [526, 249] width 1053 height 498
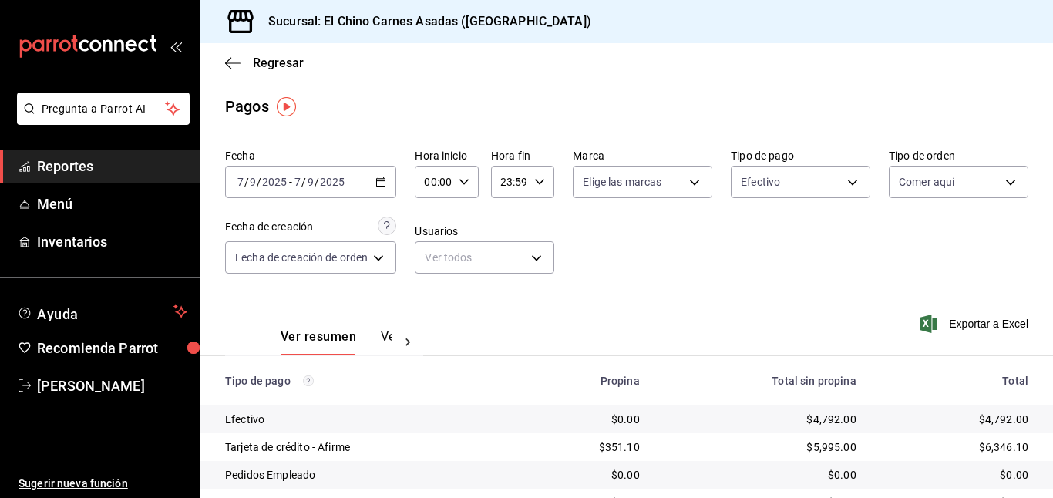
click at [925, 325] on icon "button" at bounding box center [927, 323] width 17 height 18
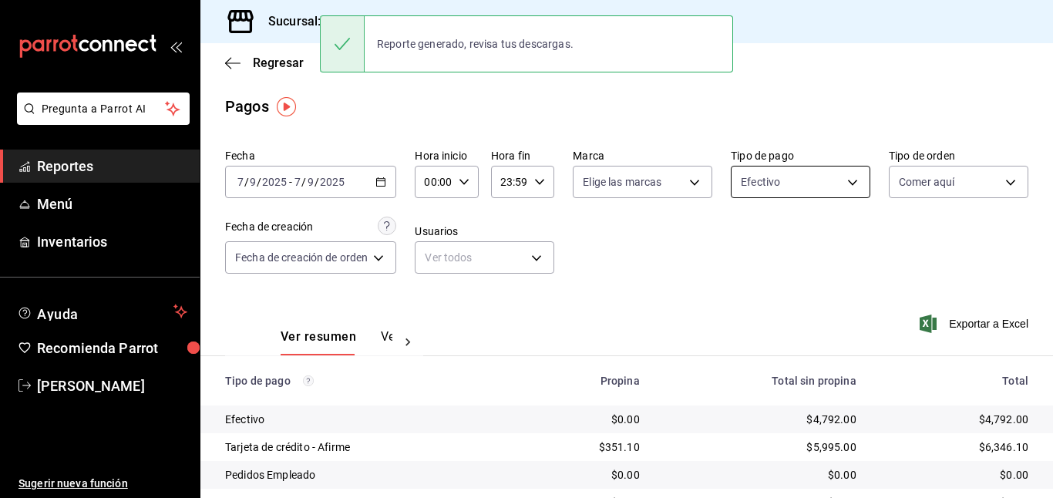
click at [768, 170] on body "Pregunta a Parrot AI Reportes Menú Inventarios Ayuda Recomienda Parrot [PERSON_…" at bounding box center [526, 249] width 1053 height 498
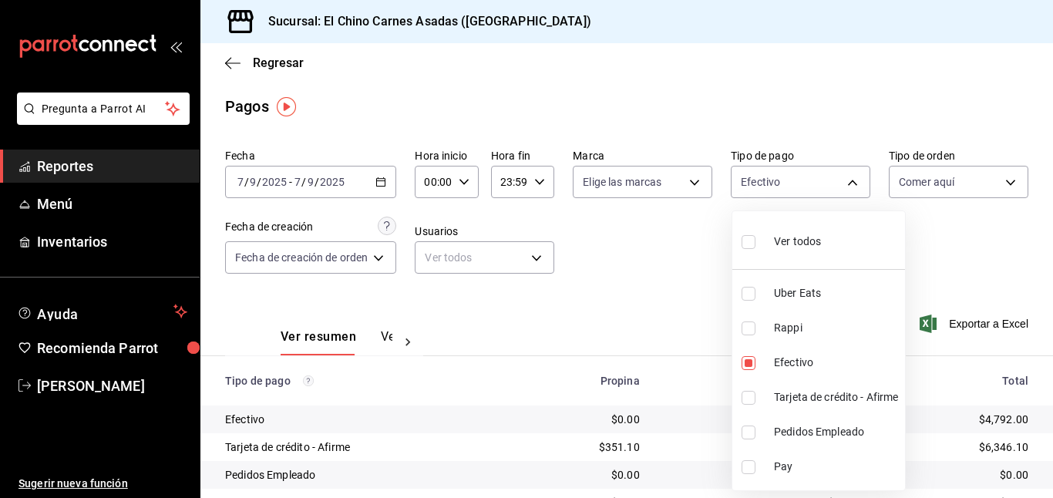
click at [791, 250] on div "Ver todos" at bounding box center [780, 239] width 79 height 33
click at [965, 173] on div at bounding box center [526, 249] width 1053 height 498
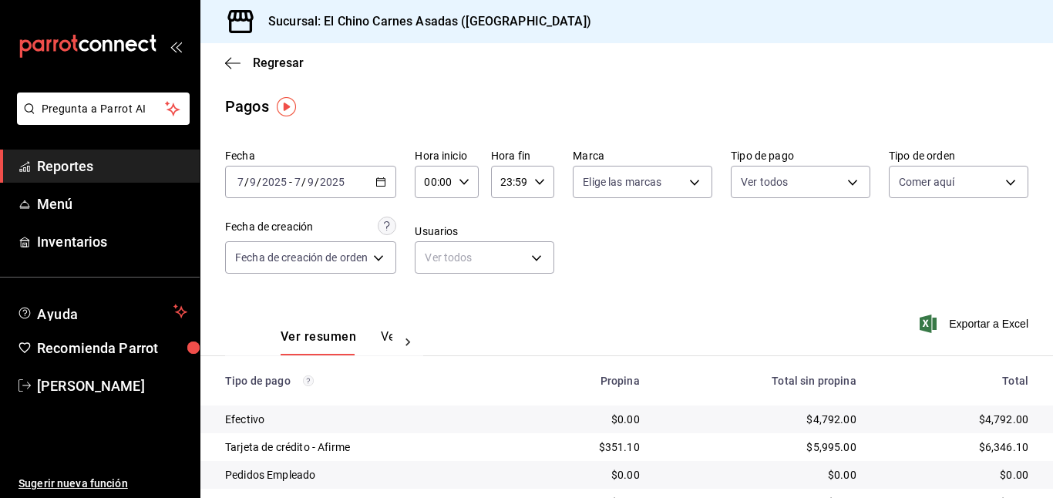
click at [965, 173] on body "Pregunta a Parrot AI Reportes Menú Inventarios Ayuda Recomienda Parrot [PERSON_…" at bounding box center [526, 249] width 1053 height 498
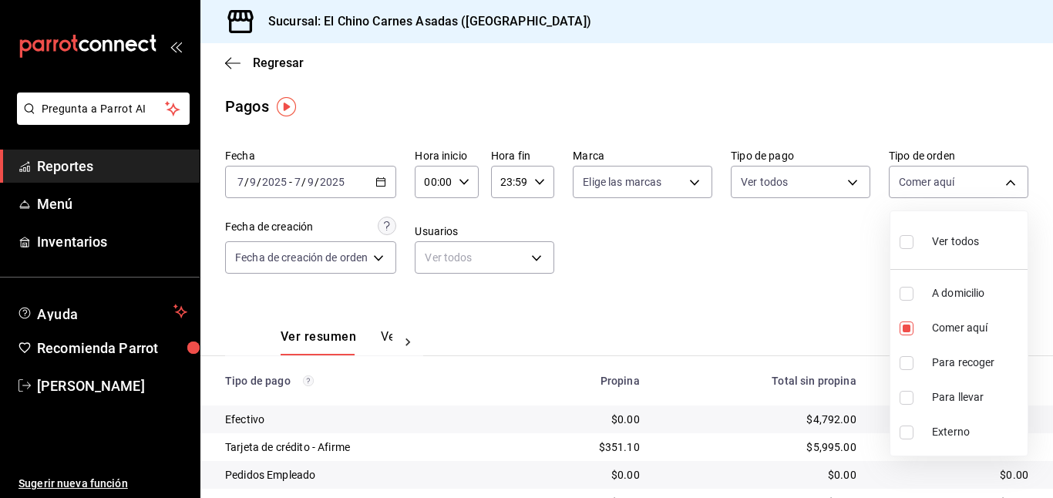
click at [946, 233] on span "Ver todos" at bounding box center [955, 241] width 47 height 16
click at [690, 261] on div at bounding box center [526, 249] width 1053 height 498
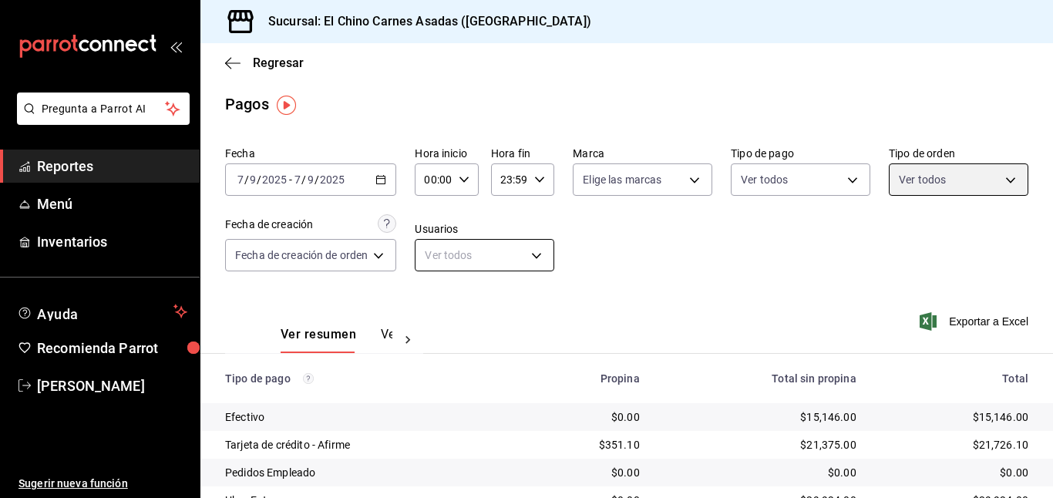
scroll to position [2, 0]
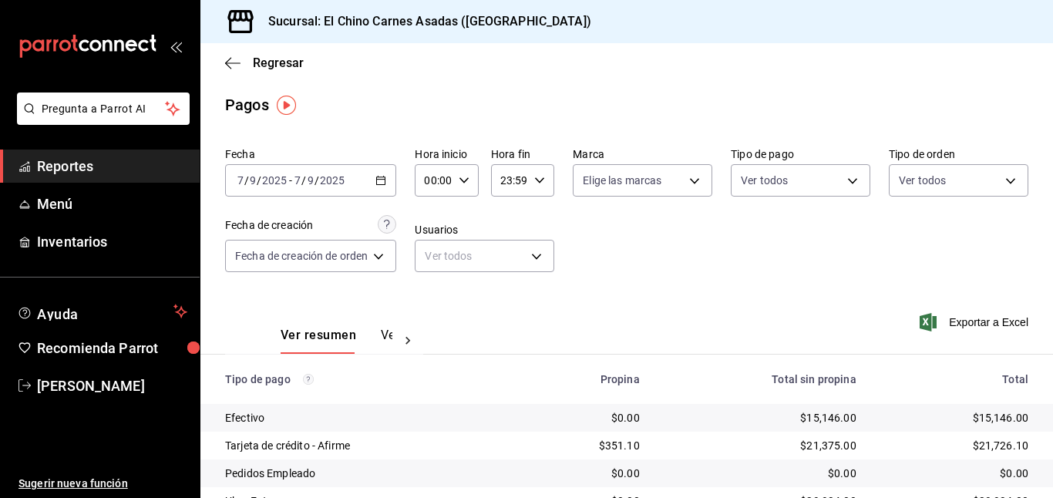
click at [382, 178] on icon "button" at bounding box center [380, 180] width 11 height 11
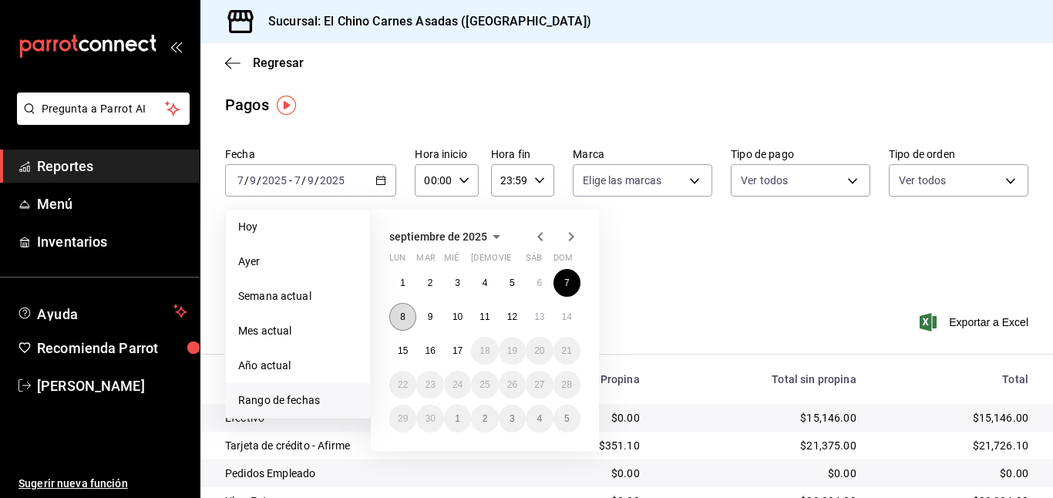
click at [398, 318] on button "8" at bounding box center [402, 317] width 27 height 28
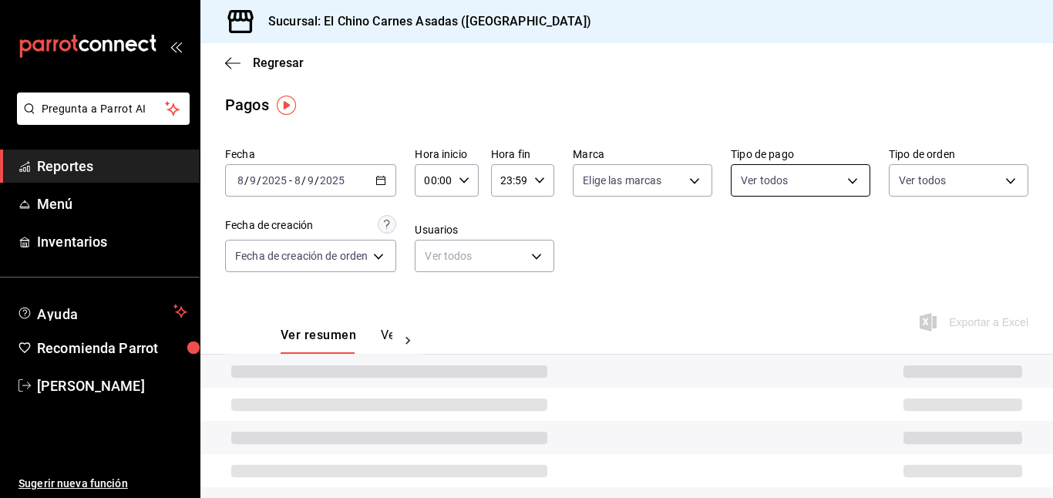
click at [810, 180] on body "Pregunta a Parrot AI Reportes Menú Inventarios Ayuda Recomienda Parrot [PERSON_…" at bounding box center [526, 249] width 1053 height 498
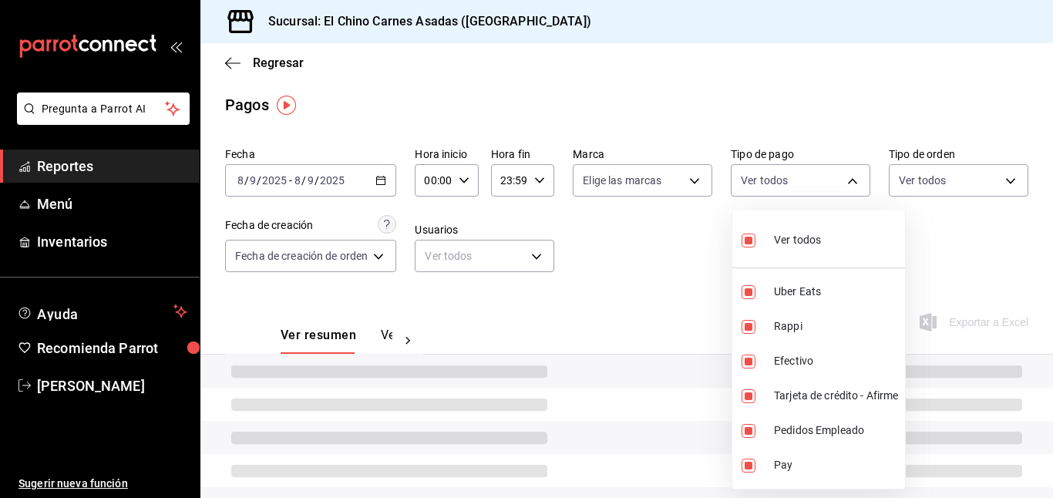
click at [744, 237] on input "checkbox" at bounding box center [748, 240] width 14 height 14
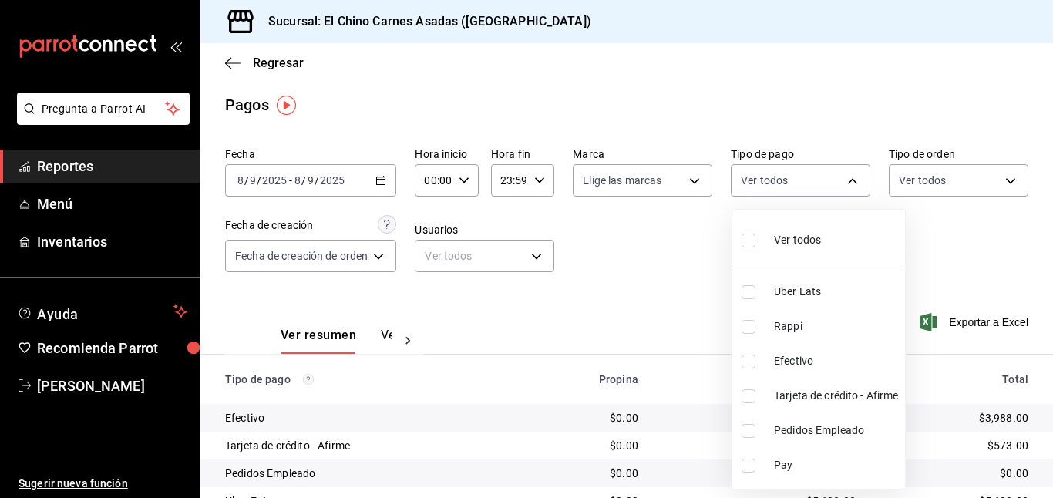
click at [748, 393] on input "checkbox" at bounding box center [748, 396] width 14 height 14
click at [922, 181] on div at bounding box center [526, 249] width 1053 height 498
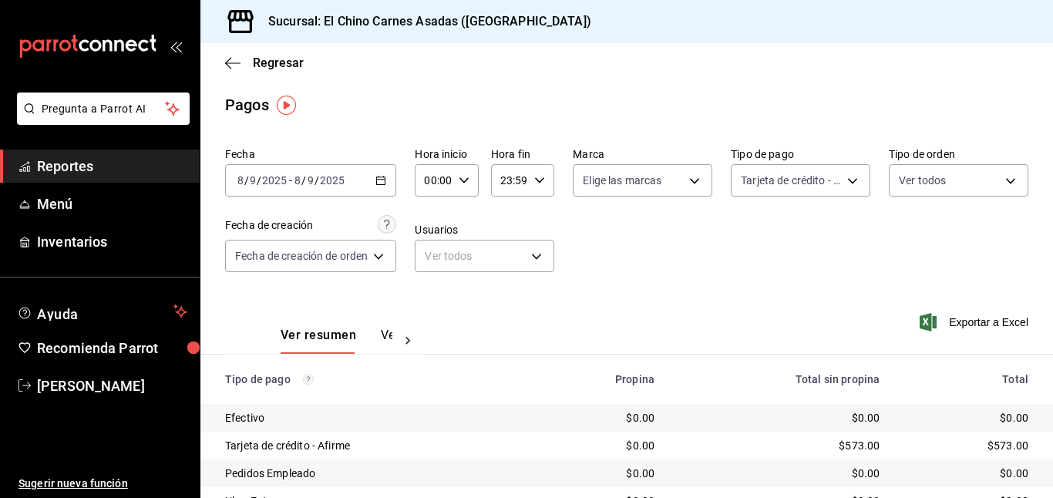
click at [922, 181] on body "Pregunta a Parrot AI Reportes Menú Inventarios Ayuda Recomienda Parrot [PERSON_…" at bounding box center [526, 249] width 1053 height 498
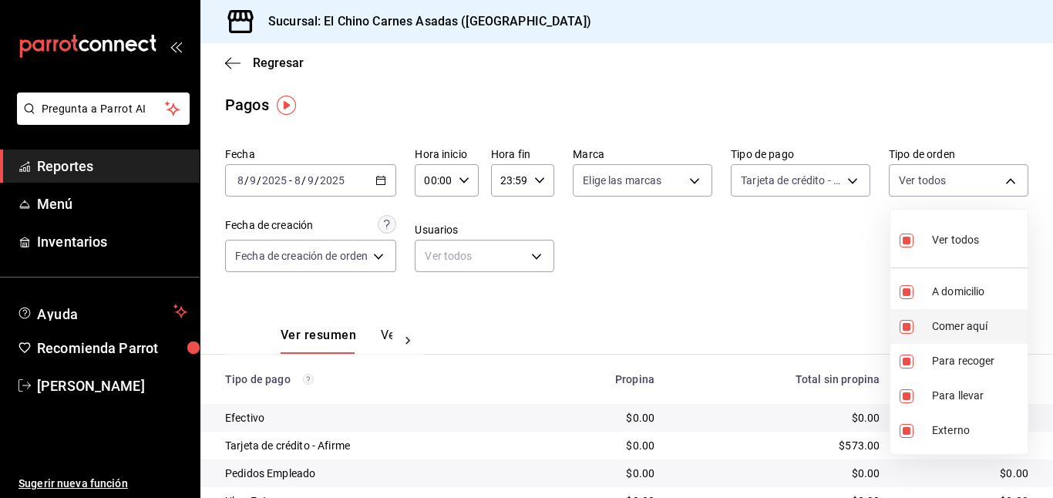
click at [907, 320] on input "checkbox" at bounding box center [906, 327] width 14 height 14
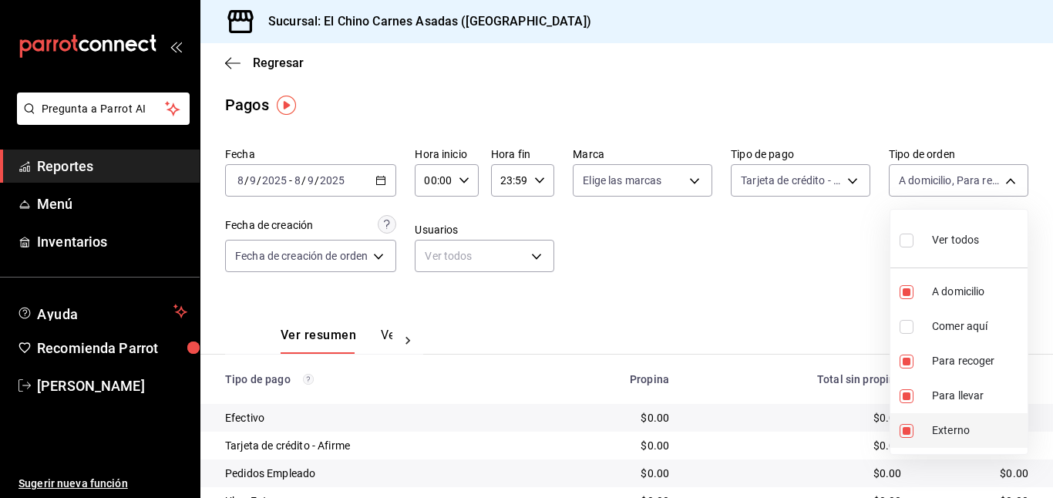
click at [907, 425] on input "checkbox" at bounding box center [906, 431] width 14 height 14
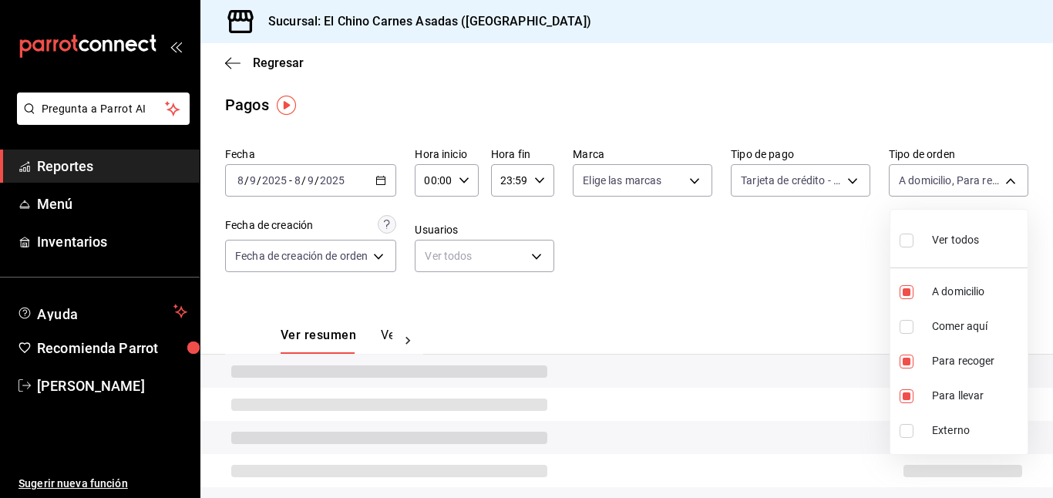
click at [809, 305] on div at bounding box center [526, 249] width 1053 height 498
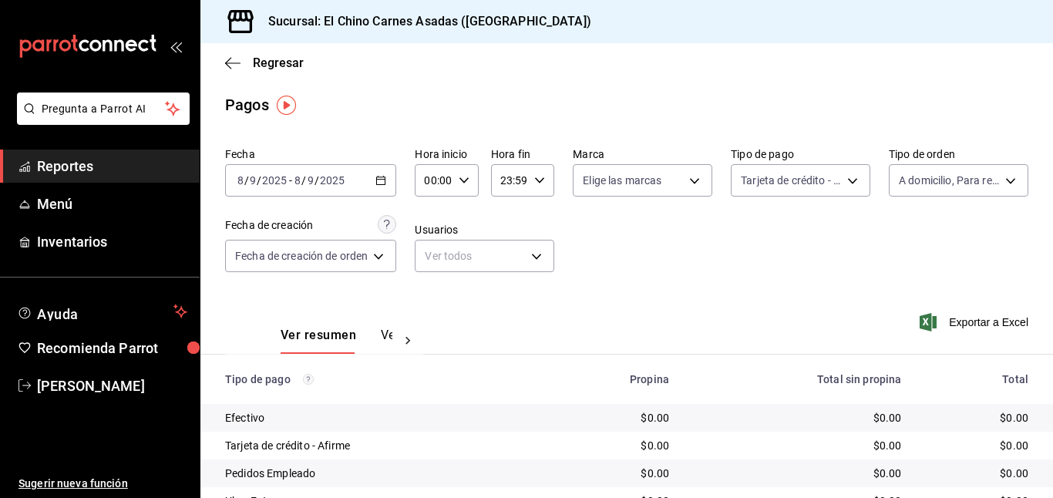
click at [932, 321] on icon "button" at bounding box center [927, 322] width 17 height 18
click at [929, 168] on body "Pregunta a Parrot AI Reportes Menú Inventarios Ayuda Recomienda Parrot [PERSON_…" at bounding box center [526, 249] width 1053 height 498
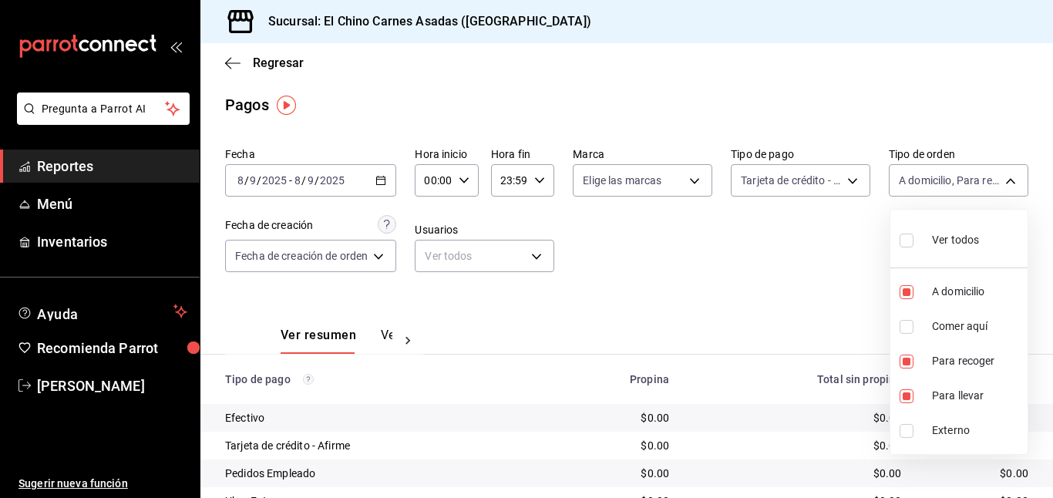
click at [828, 183] on div at bounding box center [526, 249] width 1053 height 498
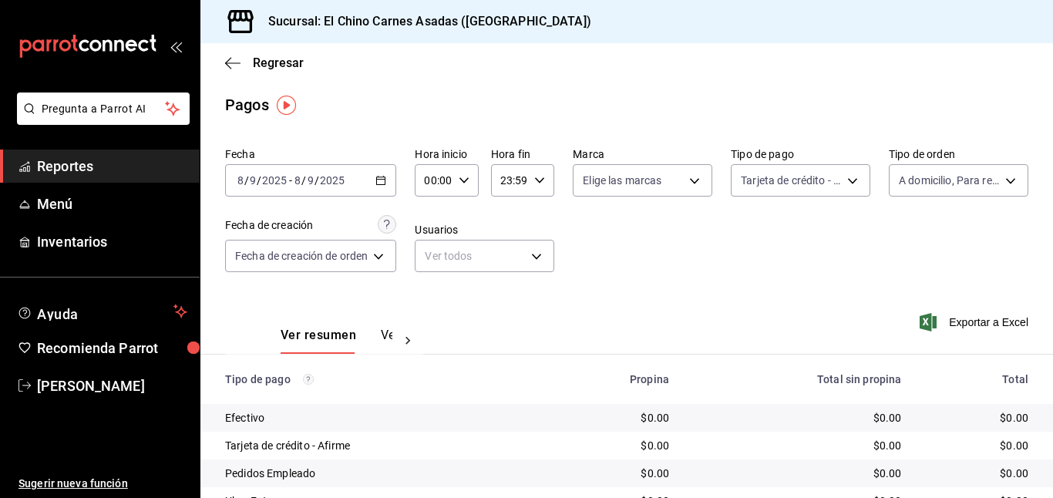
click at [828, 183] on body "Pregunta a Parrot AI Reportes Menú Inventarios Ayuda Recomienda Parrot [PERSON_…" at bounding box center [526, 249] width 1053 height 498
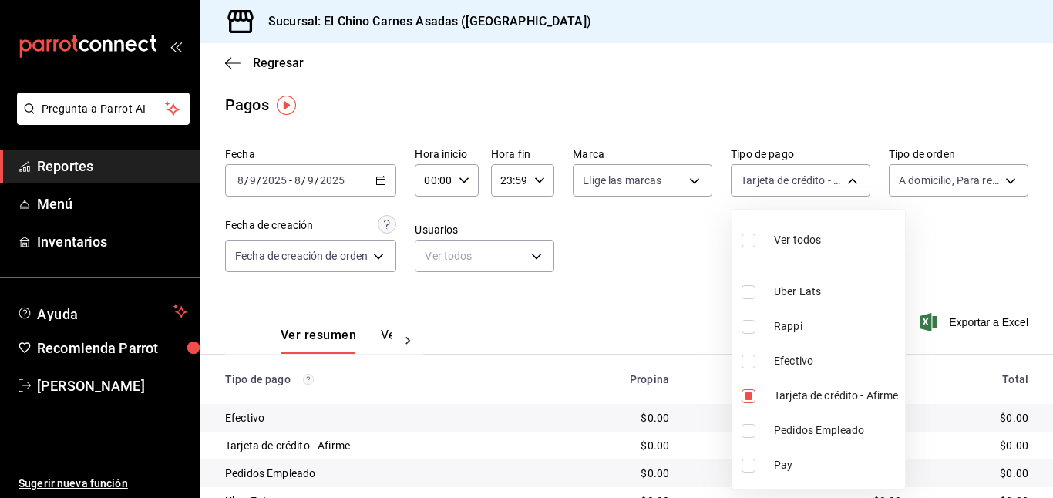
click at [647, 281] on div at bounding box center [526, 249] width 1053 height 498
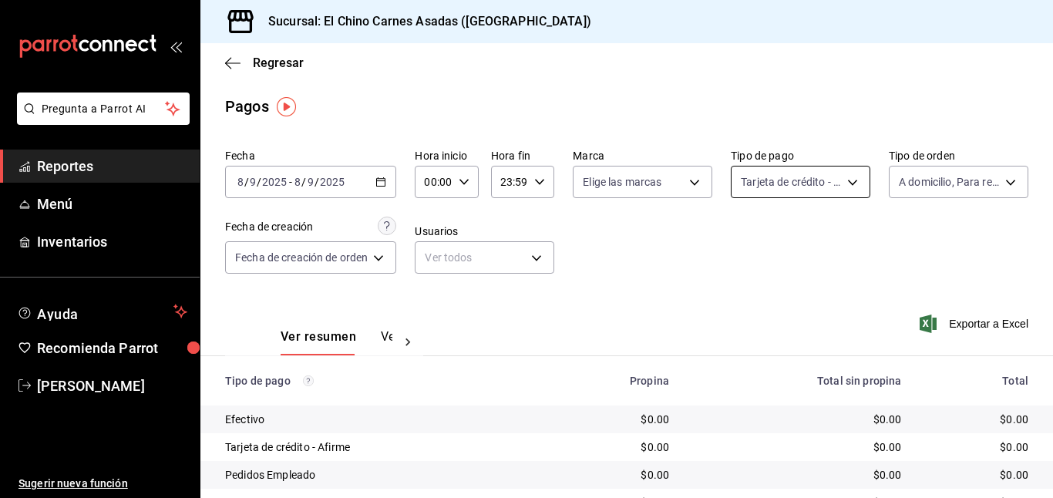
click at [819, 184] on body "Pregunta a Parrot AI Reportes Menú Inventarios Ayuda Recomienda Parrot [PERSON_…" at bounding box center [526, 249] width 1053 height 498
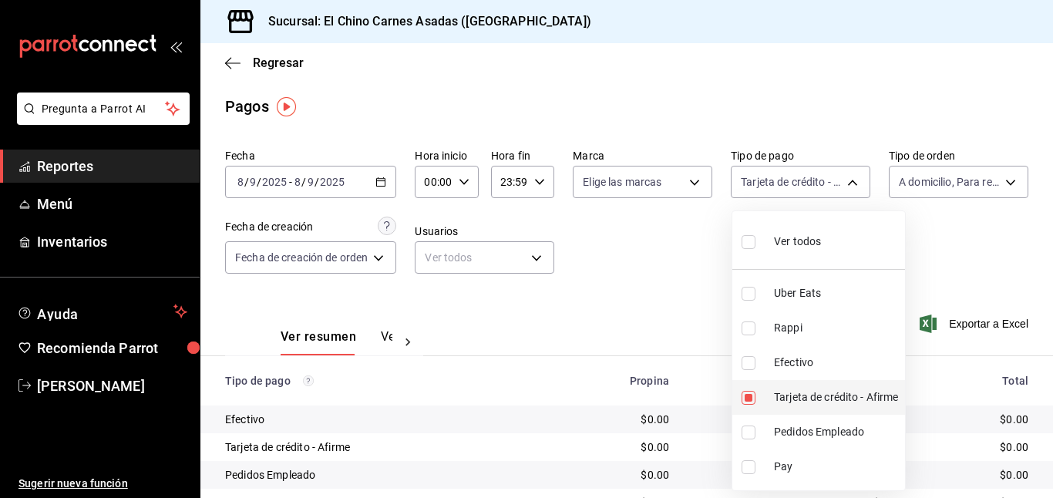
click at [748, 395] on input "checkbox" at bounding box center [748, 398] width 14 height 14
click at [747, 354] on li "Efectivo" at bounding box center [818, 362] width 173 height 35
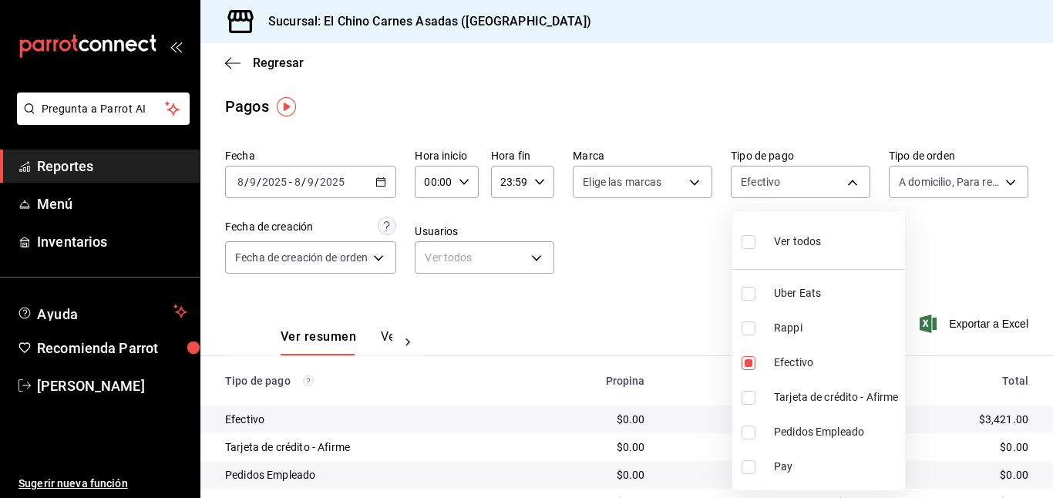
click at [659, 274] on div at bounding box center [526, 249] width 1053 height 498
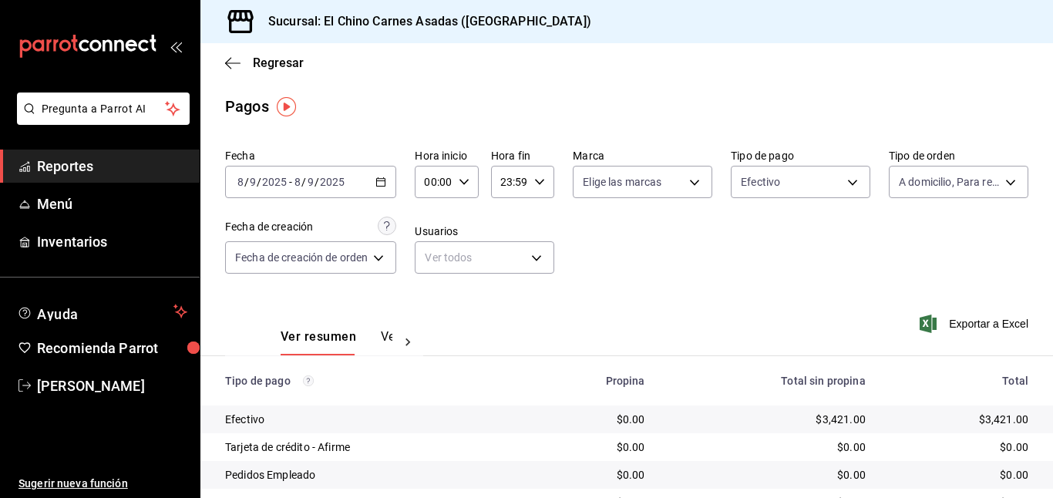
click at [929, 311] on div "Exportar a Excel" at bounding box center [952, 323] width 151 height 63
click at [932, 324] on icon "button" at bounding box center [927, 323] width 17 height 18
click at [786, 173] on body "Pregunta a Parrot AI Reportes Menú Inventarios Ayuda Recomienda Parrot [PERSON_…" at bounding box center [526, 249] width 1053 height 498
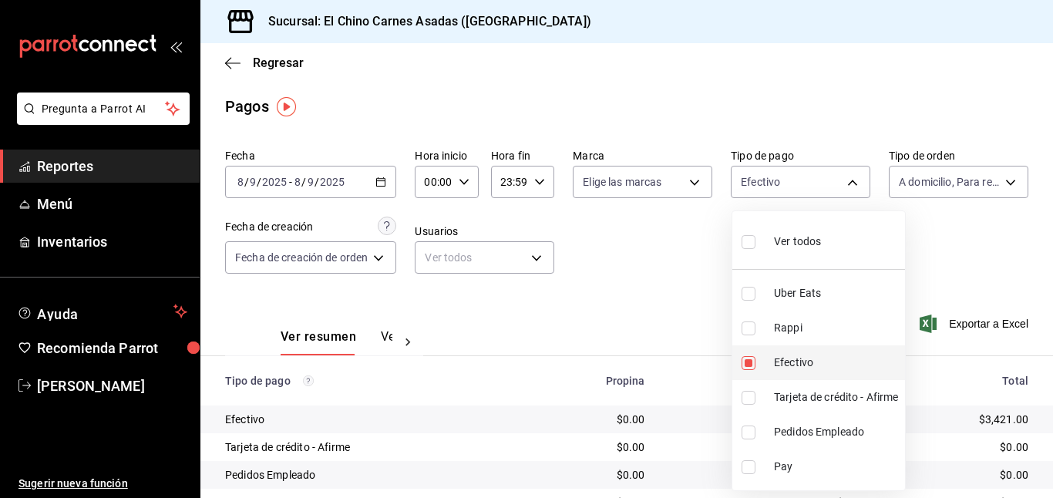
click at [747, 360] on input "checkbox" at bounding box center [748, 363] width 14 height 14
click at [749, 331] on input "checkbox" at bounding box center [748, 328] width 14 height 14
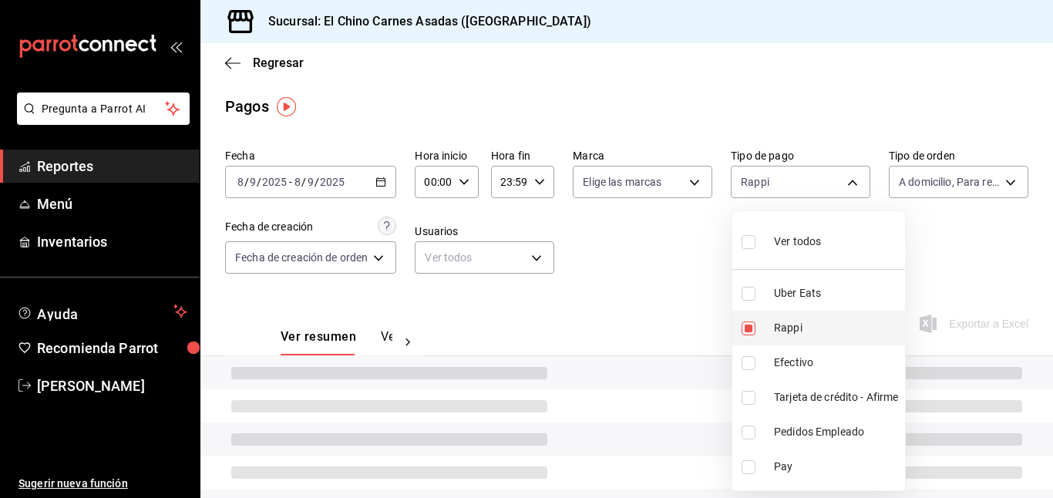
click at [749, 331] on input "checkbox" at bounding box center [748, 328] width 14 height 14
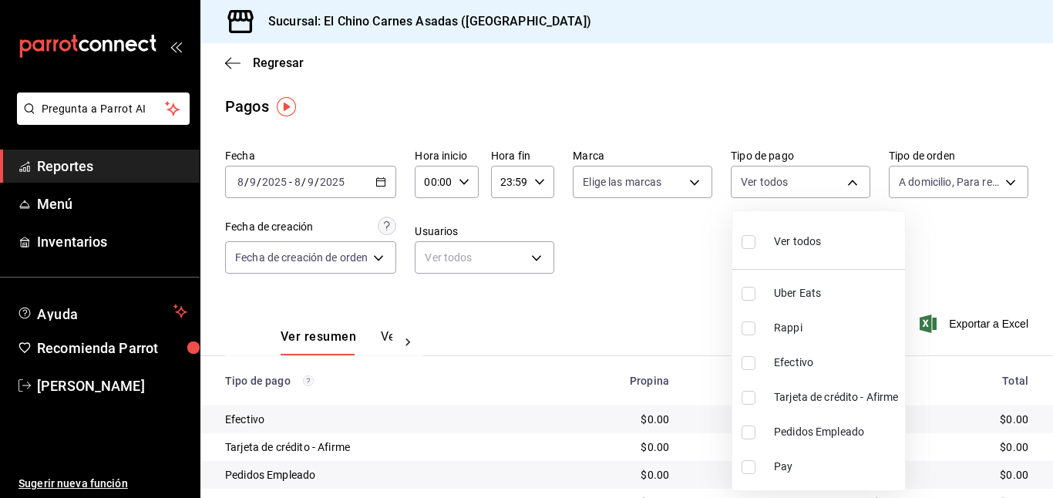
click at [747, 324] on input "checkbox" at bounding box center [748, 328] width 14 height 14
click at [751, 288] on input "checkbox" at bounding box center [748, 294] width 14 height 14
click at [922, 183] on div at bounding box center [526, 249] width 1053 height 498
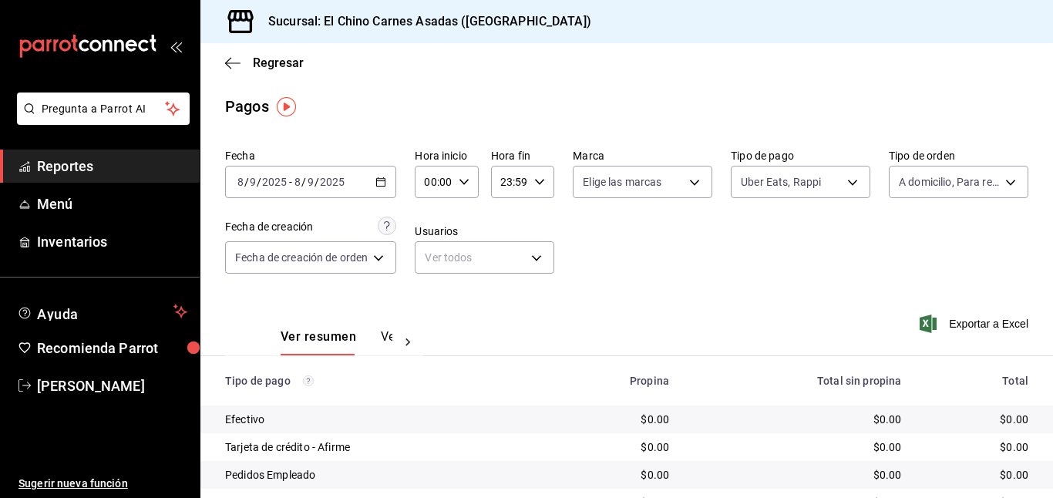
click at [922, 183] on body "Pregunta a Parrot AI Reportes Menú Inventarios Ayuda Recomienda Parrot [PERSON_…" at bounding box center [526, 249] width 1053 height 498
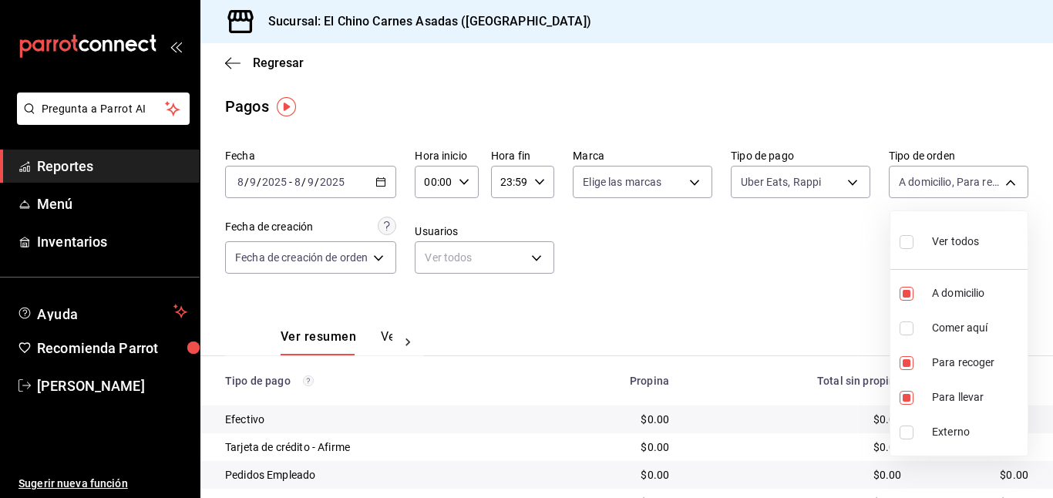
click at [910, 236] on input "checkbox" at bounding box center [906, 242] width 14 height 14
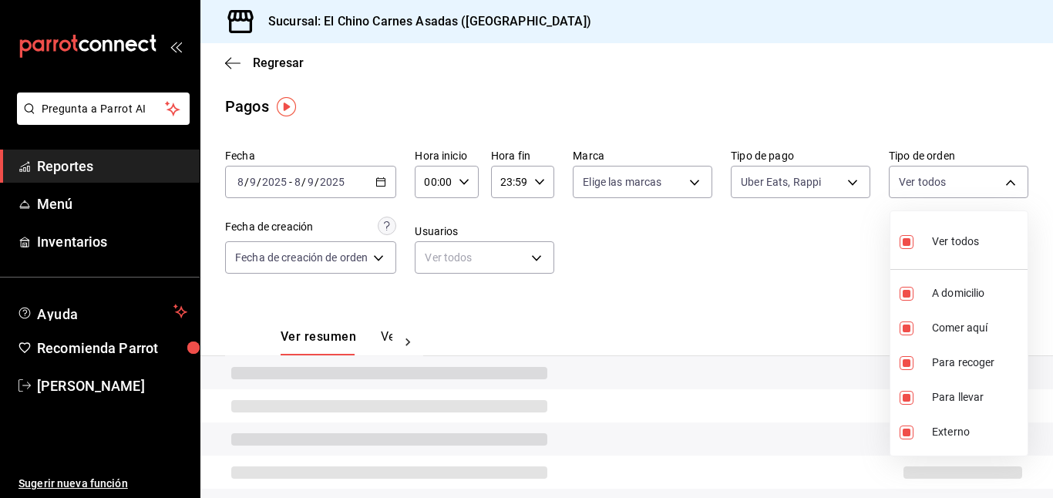
click at [842, 239] on div at bounding box center [526, 249] width 1053 height 498
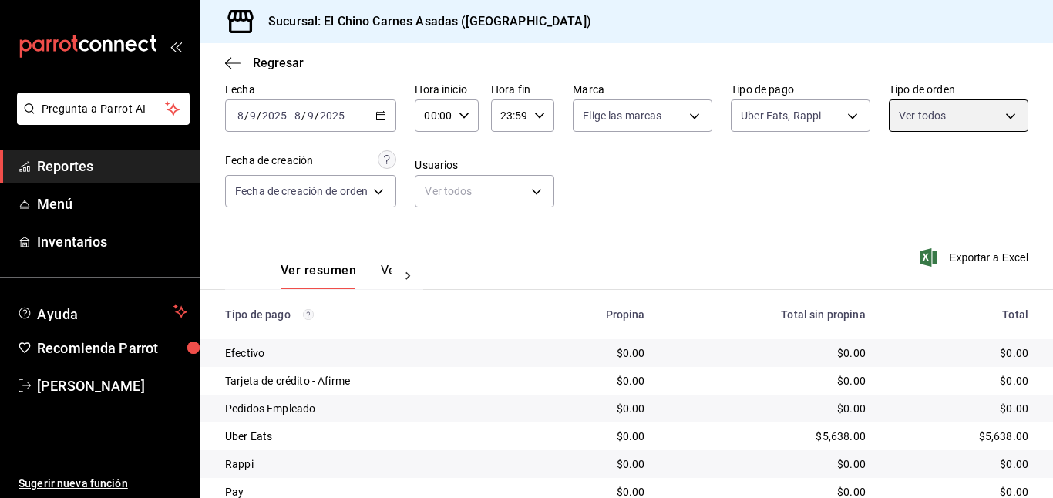
scroll to position [126, 0]
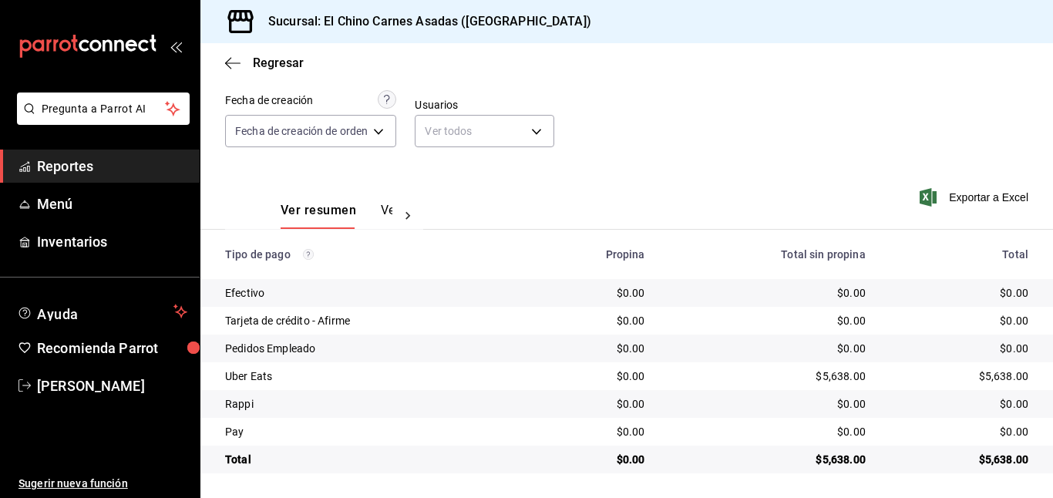
click at [933, 193] on icon "button" at bounding box center [927, 197] width 17 height 18
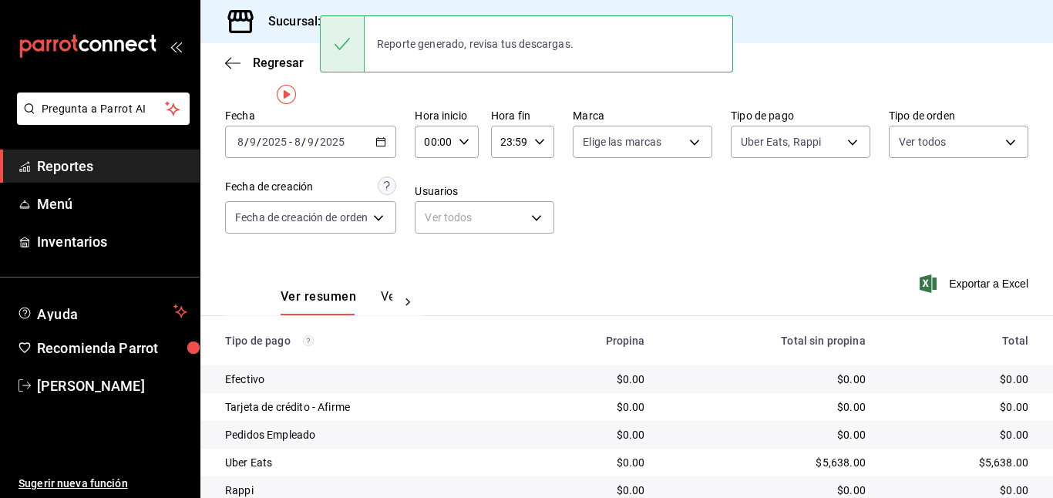
scroll to position [0, 0]
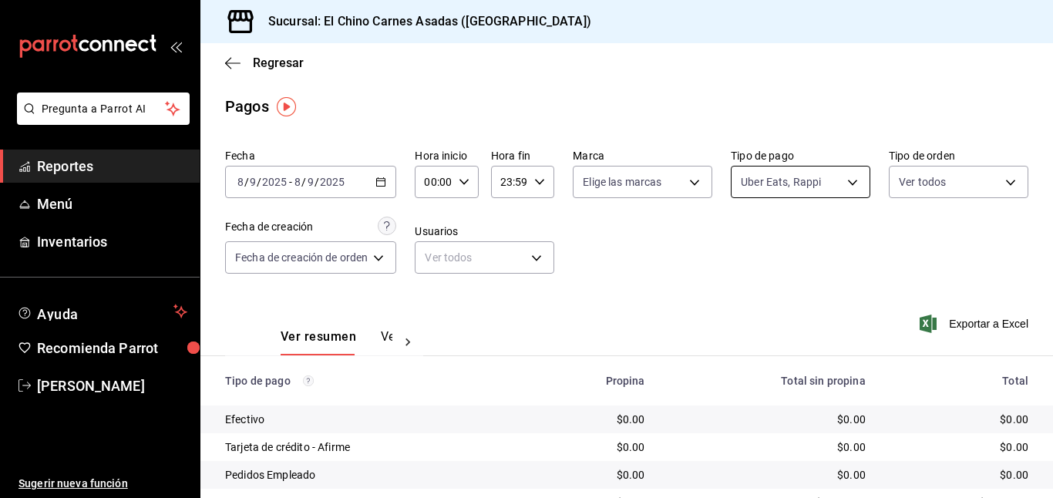
click at [780, 173] on body "Pregunta a Parrot AI Reportes Menú Inventarios Ayuda Recomienda Parrot [PERSON_…" at bounding box center [526, 249] width 1053 height 498
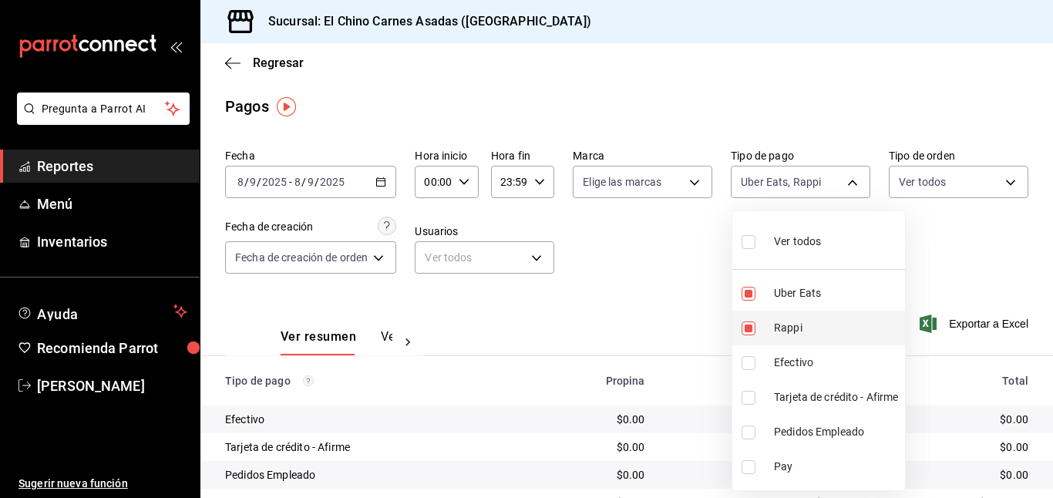
click at [749, 322] on input "checkbox" at bounding box center [748, 328] width 14 height 14
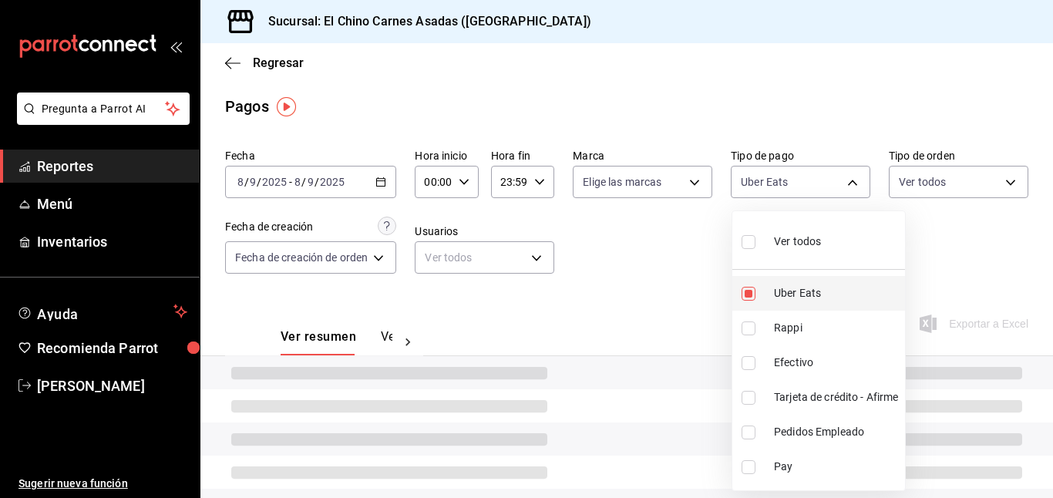
click at [751, 289] on input "checkbox" at bounding box center [748, 294] width 14 height 14
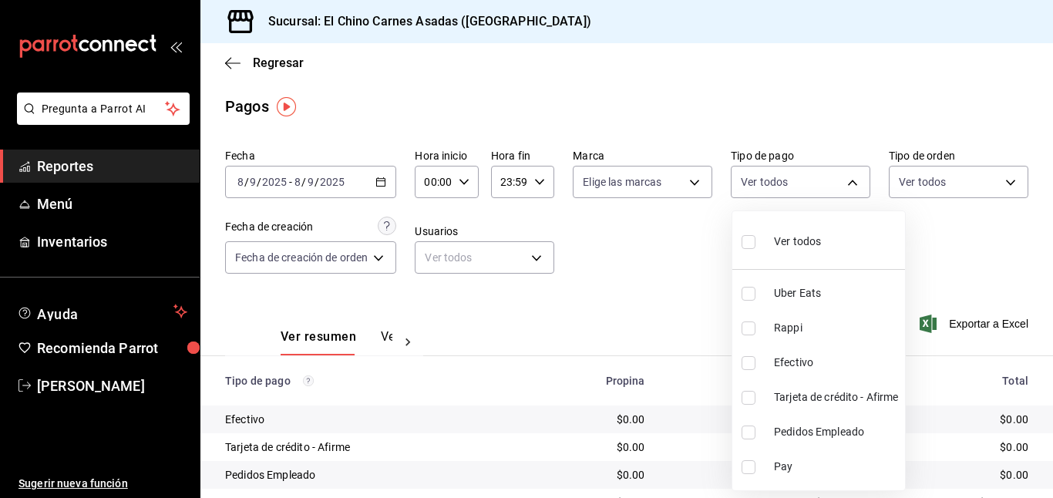
click at [748, 391] on input "checkbox" at bounding box center [748, 398] width 14 height 14
click at [640, 250] on div at bounding box center [526, 249] width 1053 height 498
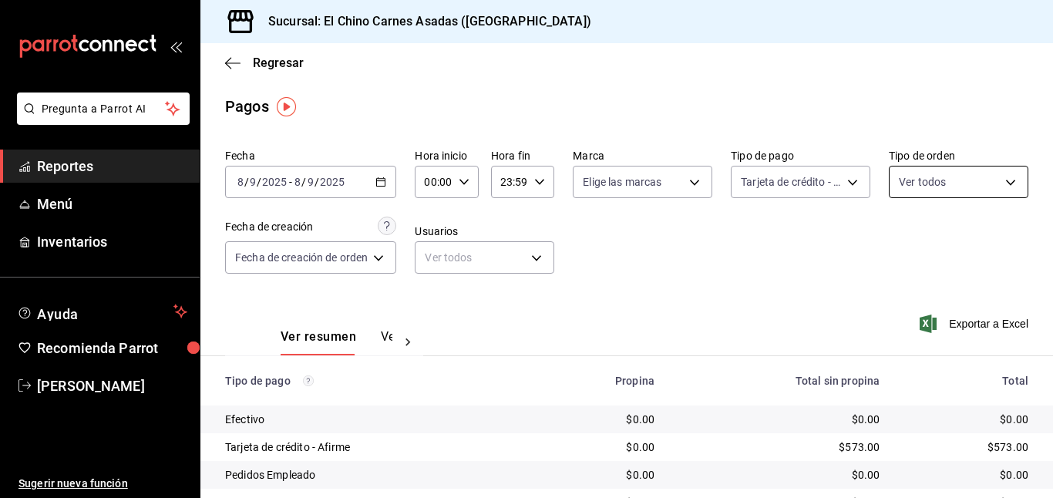
click at [905, 180] on body "Pregunta a Parrot AI Reportes Menú Inventarios Ayuda Recomienda Parrot [PERSON_…" at bounding box center [526, 249] width 1053 height 498
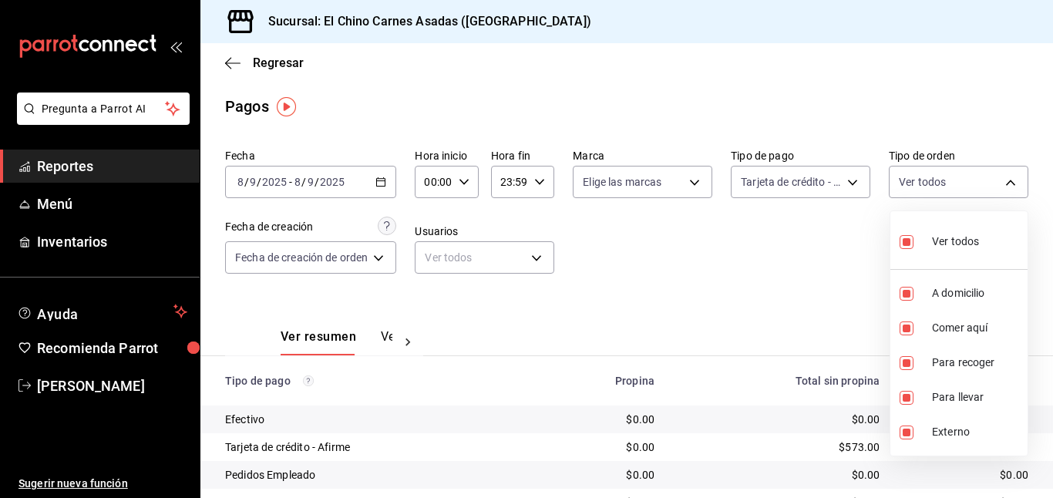
click at [908, 237] on input "checkbox" at bounding box center [906, 242] width 14 height 14
click at [907, 324] on input "checkbox" at bounding box center [906, 328] width 14 height 14
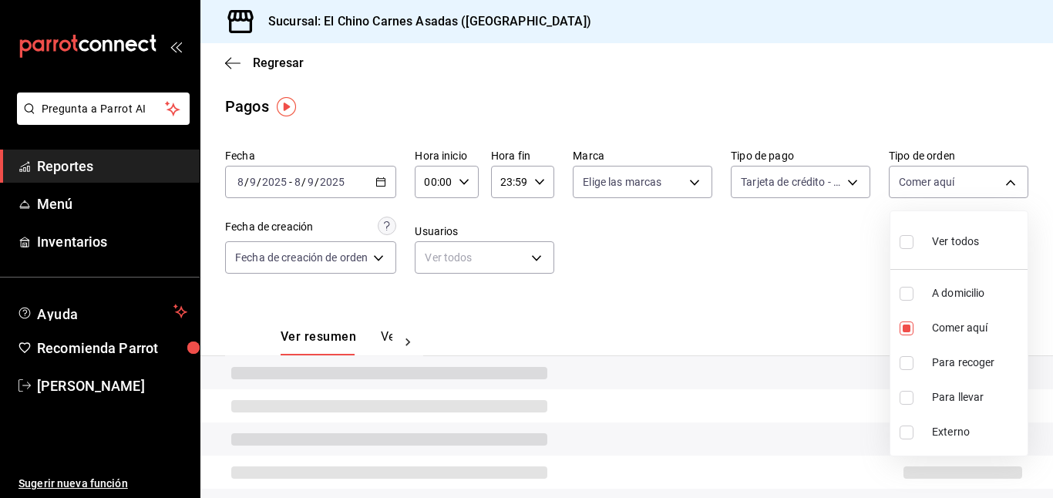
click at [834, 263] on div at bounding box center [526, 249] width 1053 height 498
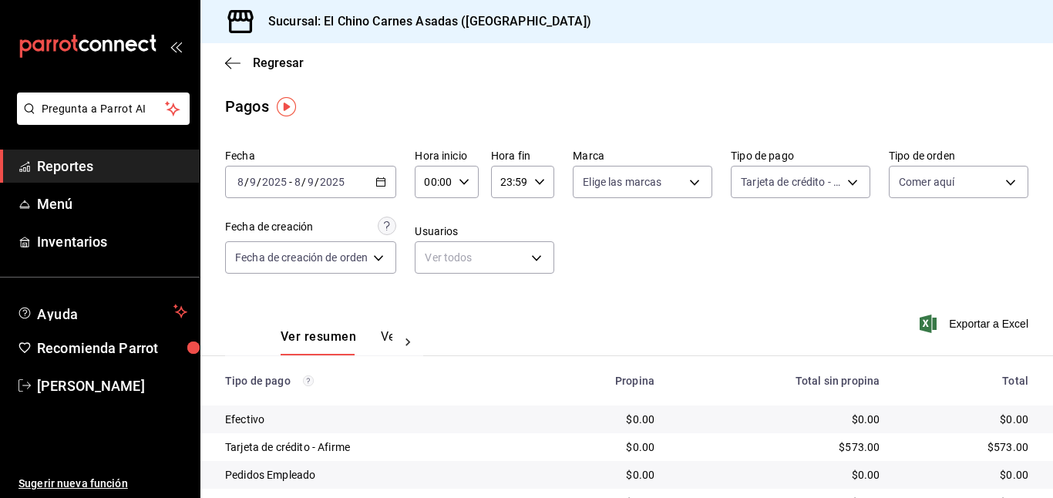
click at [930, 318] on icon "button" at bounding box center [927, 323] width 17 height 18
click at [757, 171] on body "Pregunta a Parrot AI Reportes Menú Inventarios Ayuda Recomienda Parrot [PERSON_…" at bounding box center [526, 249] width 1053 height 498
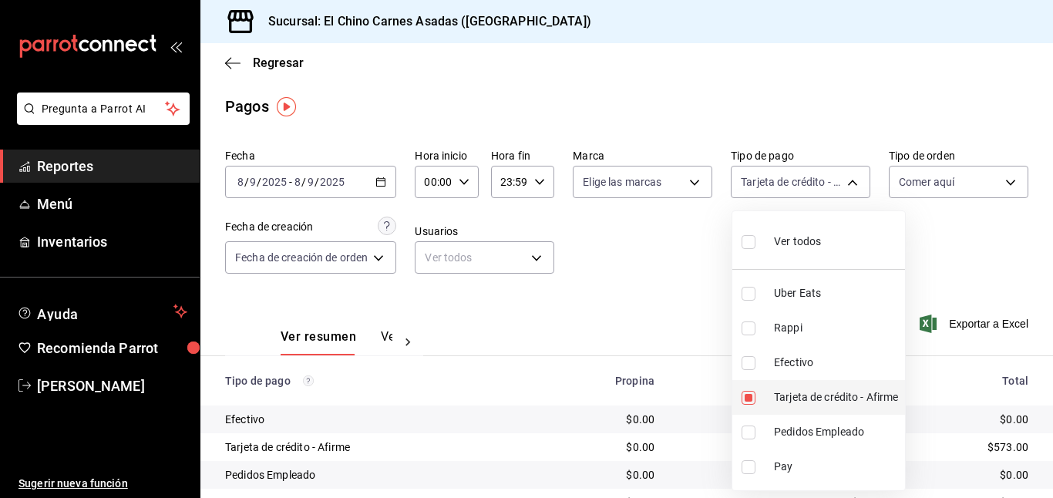
click at [749, 395] on input "checkbox" at bounding box center [748, 398] width 14 height 14
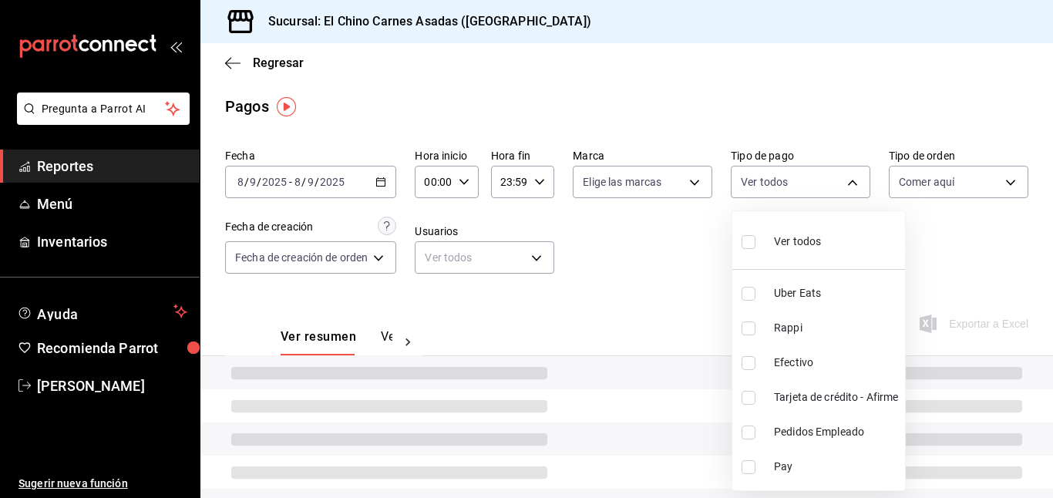
click at [749, 356] on input "checkbox" at bounding box center [748, 363] width 14 height 14
click at [682, 292] on div at bounding box center [526, 249] width 1053 height 498
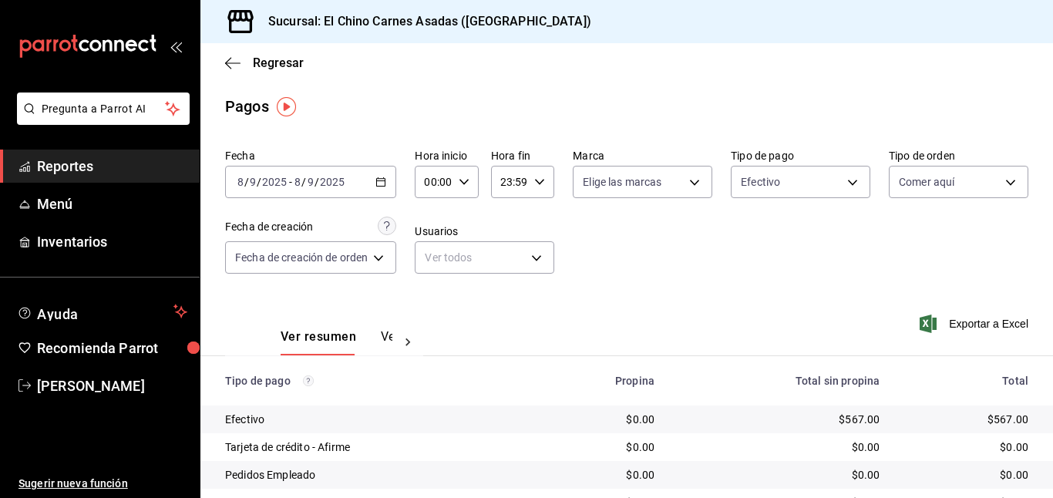
click at [927, 319] on icon "button" at bounding box center [927, 323] width 17 height 18
click at [785, 183] on body "Pregunta a Parrot AI Reportes Menú Inventarios Ayuda Recomienda Parrot [PERSON_…" at bounding box center [526, 249] width 1053 height 498
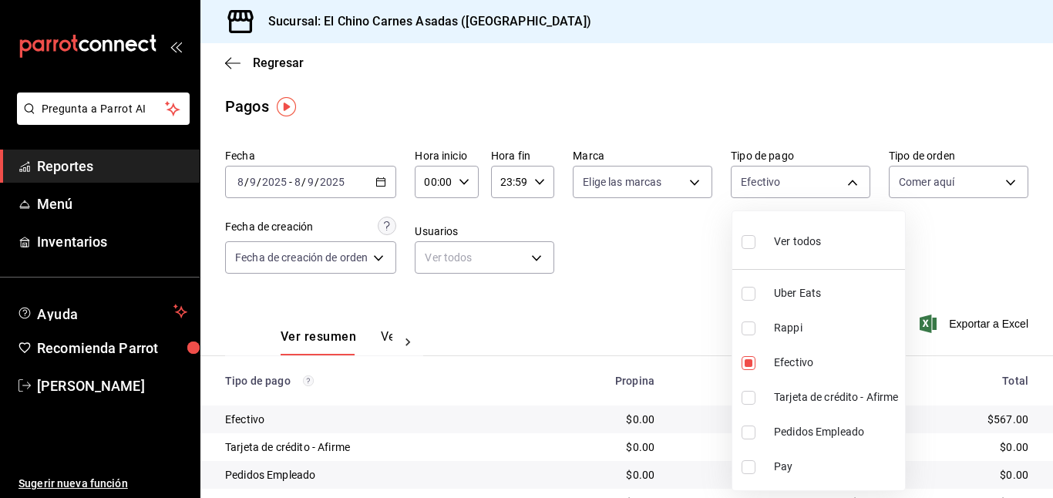
click at [776, 236] on span "Ver todos" at bounding box center [797, 241] width 47 height 16
click at [922, 182] on div at bounding box center [526, 249] width 1053 height 498
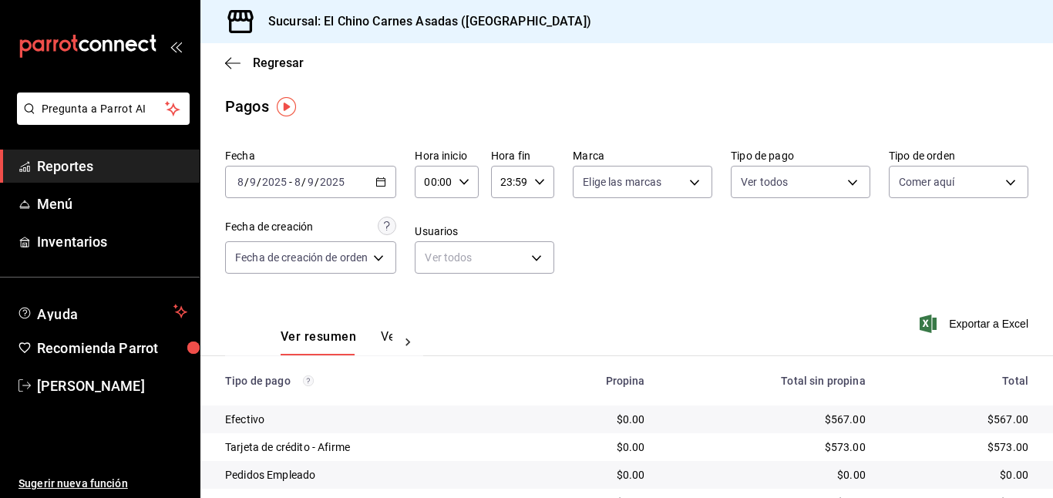
click at [922, 182] on body "Pregunta a Parrot AI Reportes Menú Inventarios Ayuda Recomienda Parrot [PERSON_…" at bounding box center [526, 249] width 1053 height 498
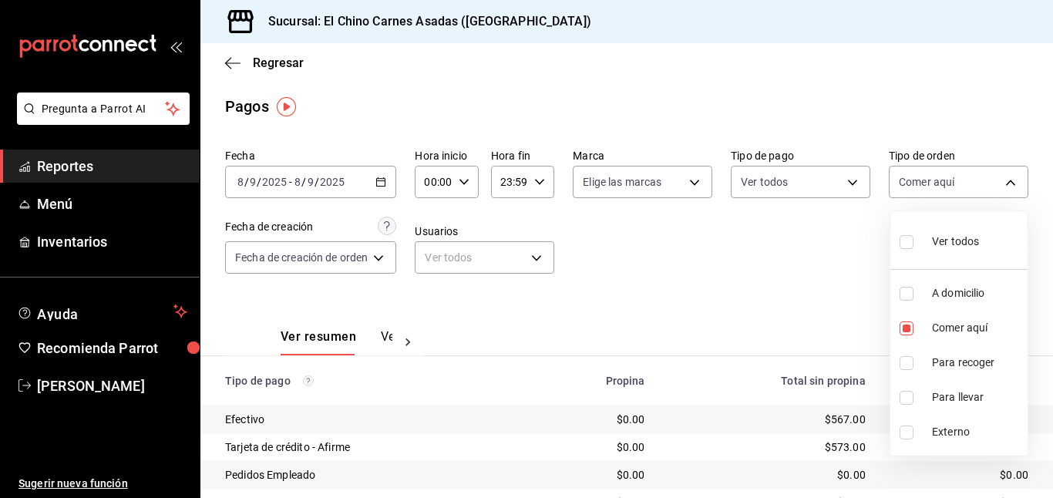
click at [905, 240] on input "checkbox" at bounding box center [906, 242] width 14 height 14
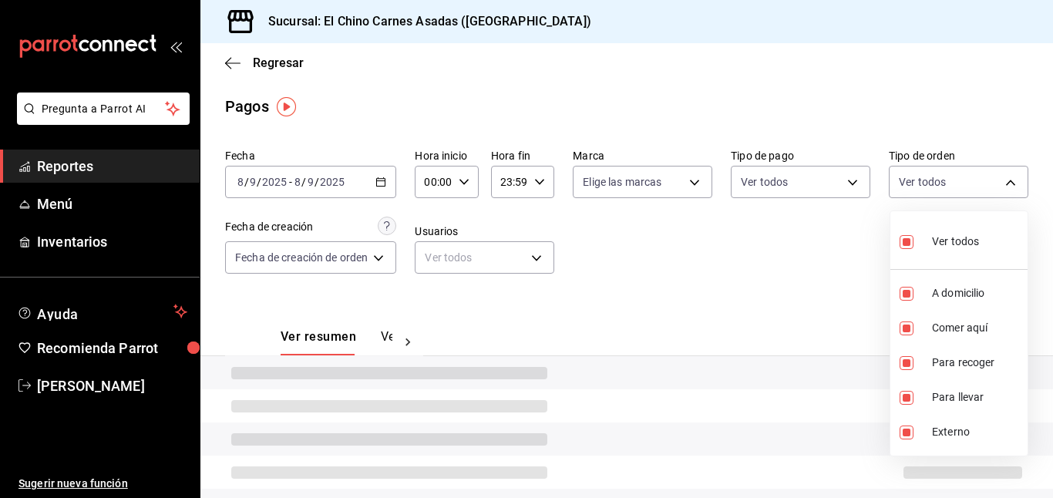
click at [763, 266] on div at bounding box center [526, 249] width 1053 height 498
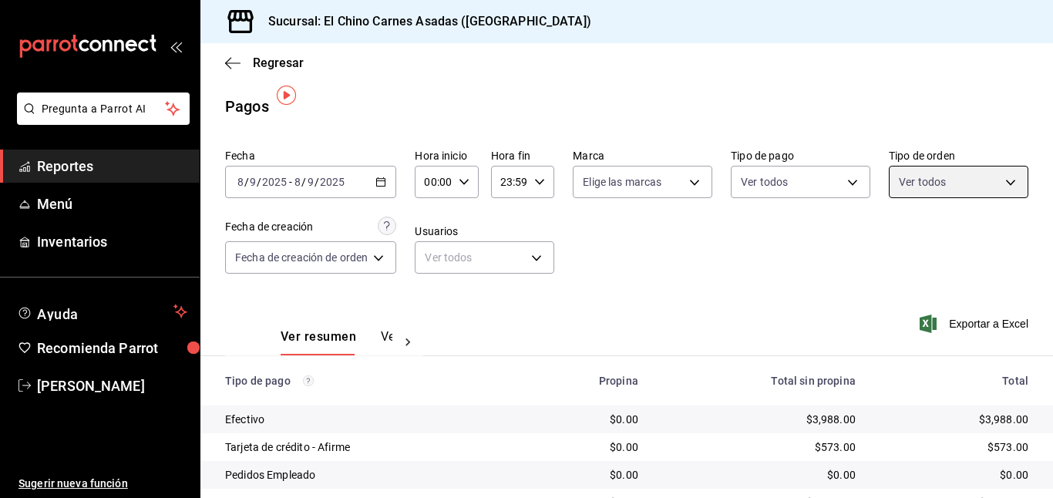
scroll to position [126, 0]
